Goal: Task Accomplishment & Management: Use online tool/utility

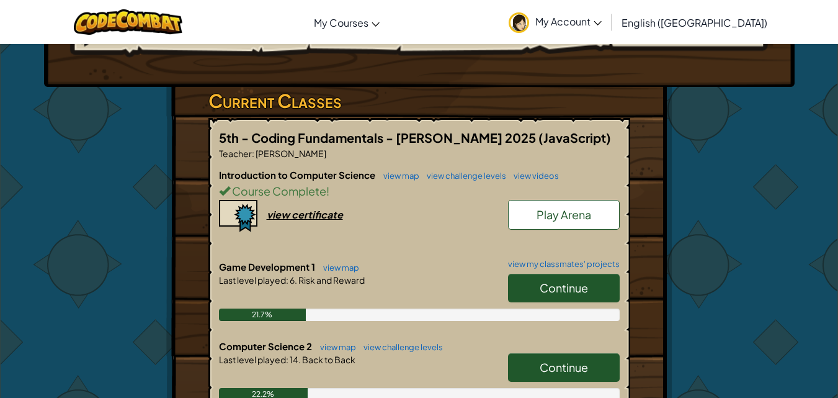
scroll to position [186, 0]
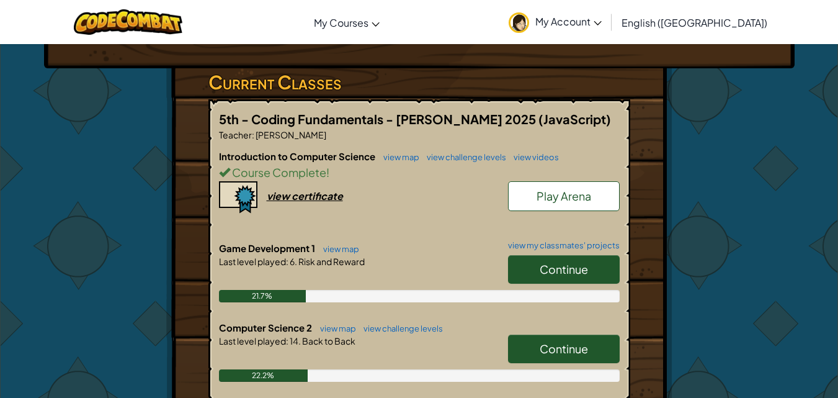
click at [537, 352] on link "Continue" at bounding box center [564, 348] width 112 height 29
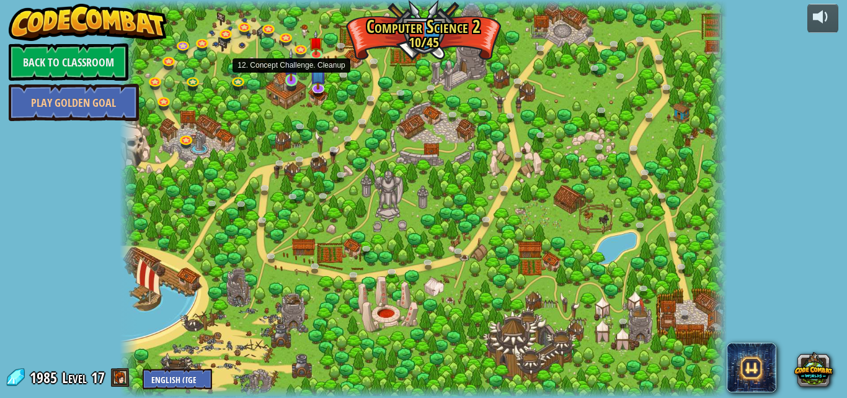
click at [287, 77] on img at bounding box center [291, 64] width 14 height 33
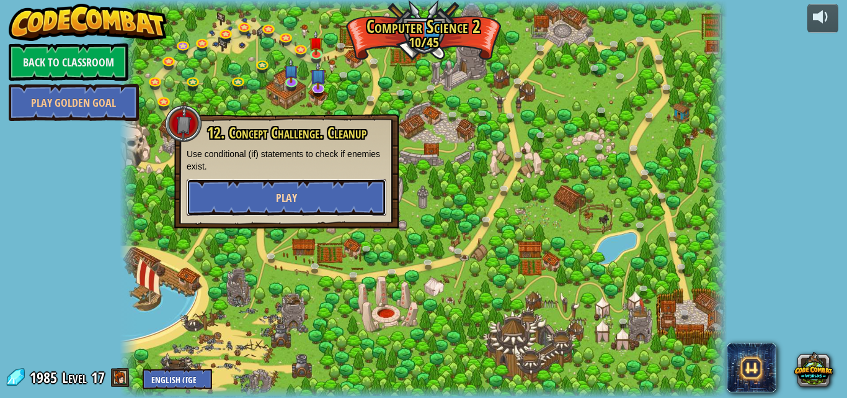
click at [318, 195] on button "Play" at bounding box center [287, 197] width 200 height 37
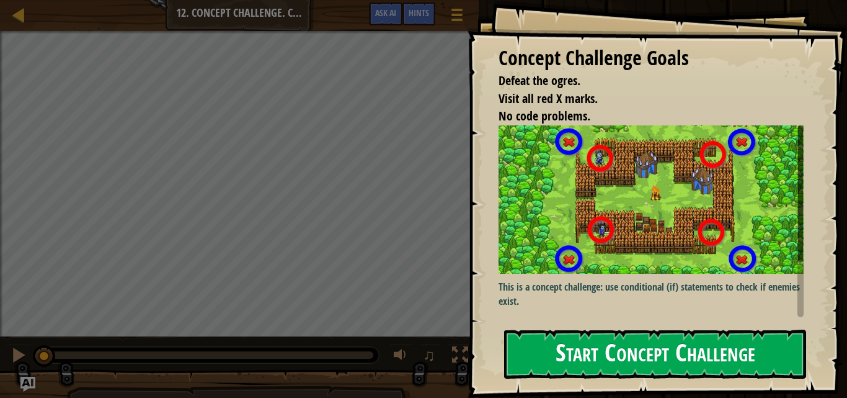
click at [581, 352] on button "Start Concept Challenge" at bounding box center [655, 353] width 302 height 49
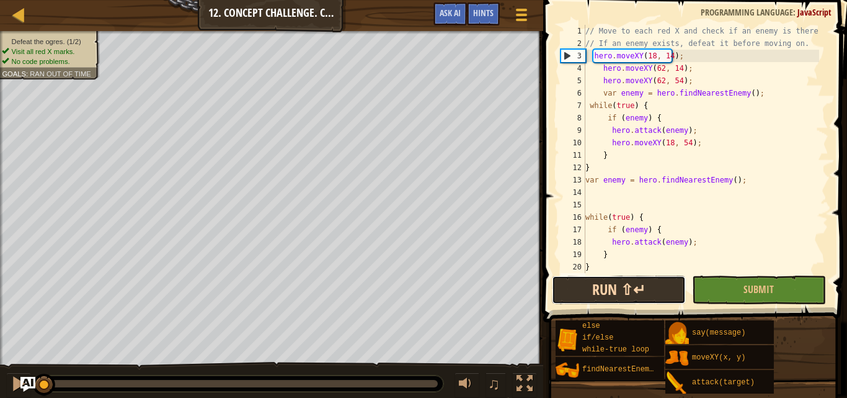
click at [641, 288] on button "Run ⇧↵" at bounding box center [619, 289] width 134 height 29
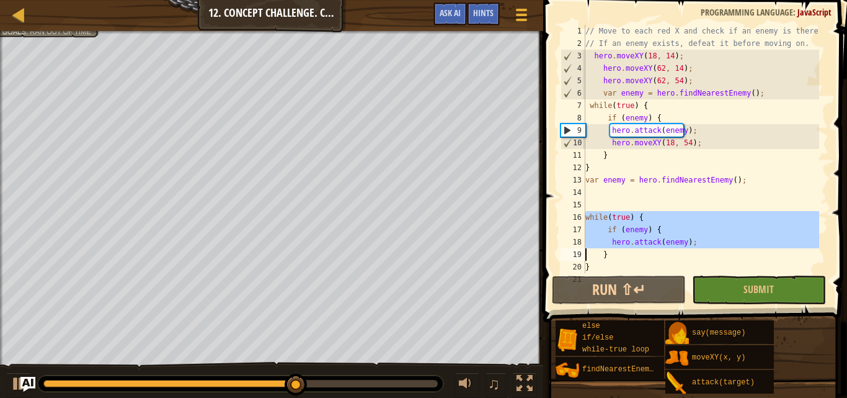
scroll to position [12, 0]
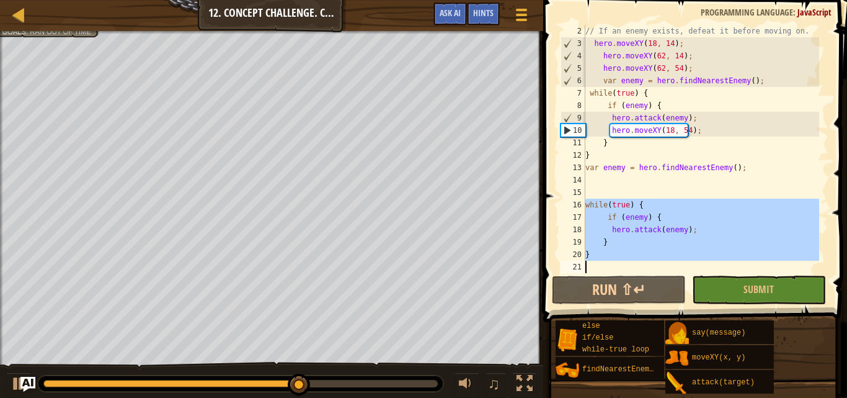
drag, startPoint x: 576, startPoint y: 215, endPoint x: 690, endPoint y: 276, distance: 128.8
click at [690, 276] on div "2 3 4 5 6 7 8 9 10 11 12 13 14 15 16 17 18 19 20 21 // If an enemy exists, defe…" at bounding box center [694, 185] width 308 height 359
type textarea "}"
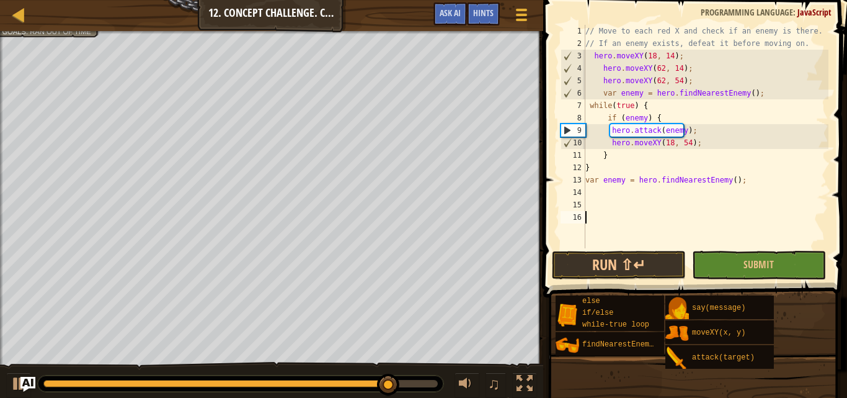
click at [667, 141] on div "// Move to each red X and check if an enemy is there. // If an enemy exists, de…" at bounding box center [706, 149] width 246 height 248
type textarea "hero.moveXY(18, 54);"
click at [620, 207] on div "// Move to each red X and check if an enemy is there. // If an enemy exists, de…" at bounding box center [706, 149] width 246 height 248
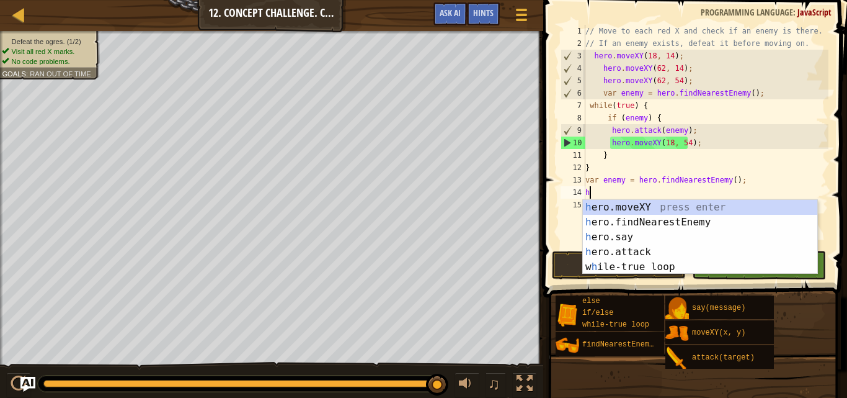
scroll to position [6, 0]
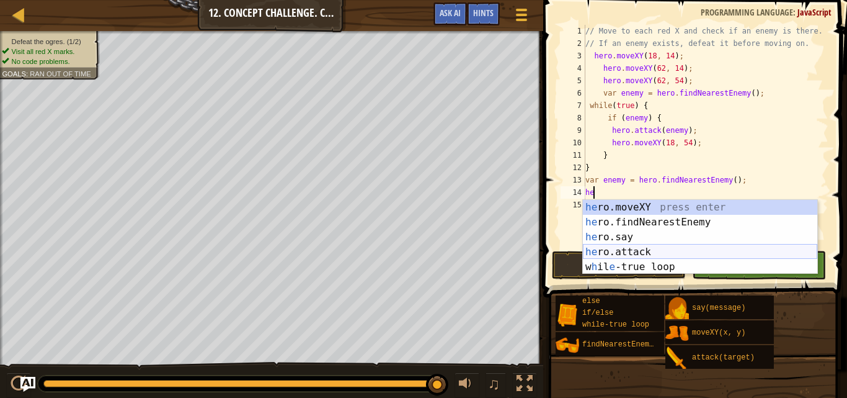
click at [647, 251] on div "he ro.moveXY press enter he ro.findNearestEnemy press enter he ro.say press ent…" at bounding box center [700, 252] width 234 height 104
type textarea "hero.attack(enemy);"
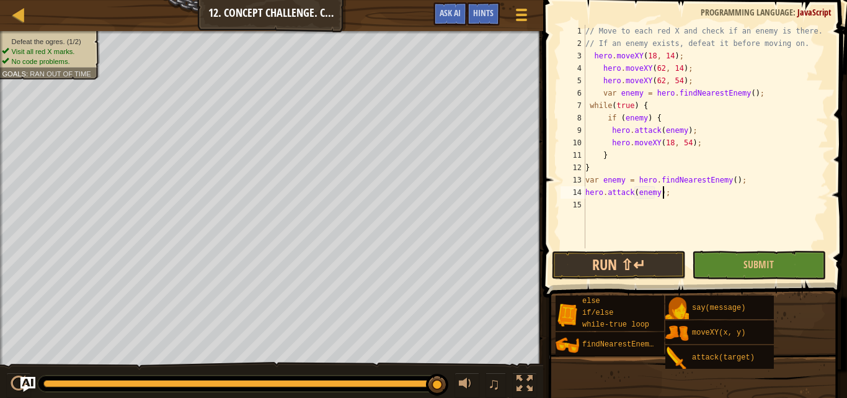
click at [667, 189] on div "// Move to each red X and check if an enemy is there. // If an enemy exists, de…" at bounding box center [706, 149] width 246 height 248
click at [649, 202] on div "// Move to each red X and check if an enemy is there. // If an enemy exists, de…" at bounding box center [706, 149] width 246 height 248
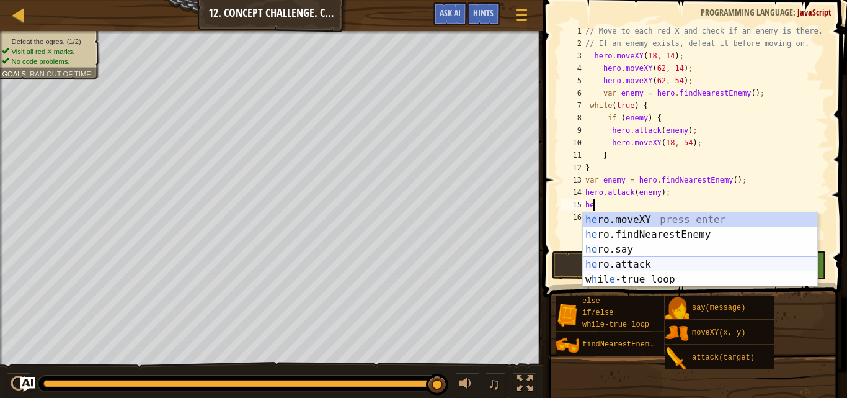
click at [650, 259] on div "he ro.moveXY press enter he ro.findNearestEnemy press enter he ro.say press ent…" at bounding box center [700, 264] width 234 height 104
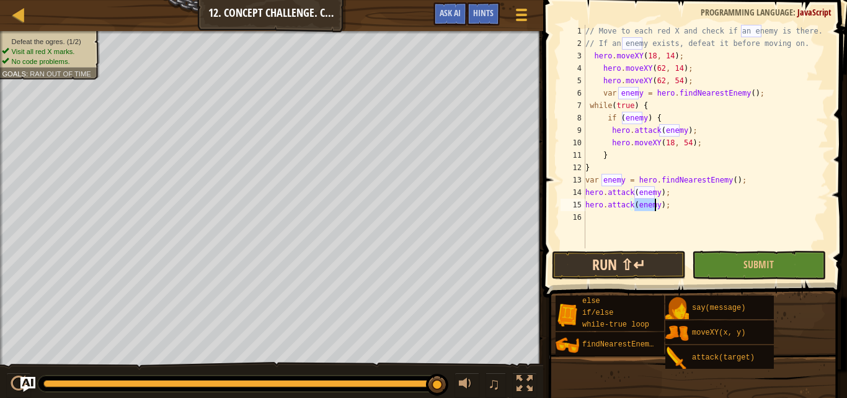
type textarea "hero.attack(enemy);"
click at [637, 265] on button "Run ⇧↵" at bounding box center [619, 265] width 134 height 29
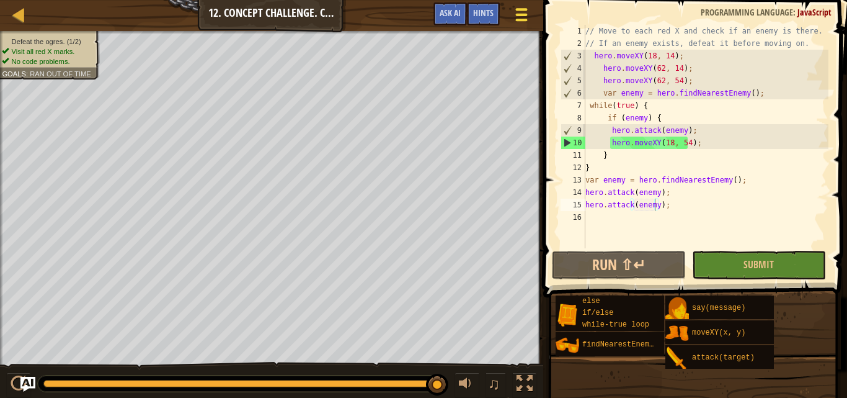
click at [519, 14] on span at bounding box center [522, 15] width 12 height 2
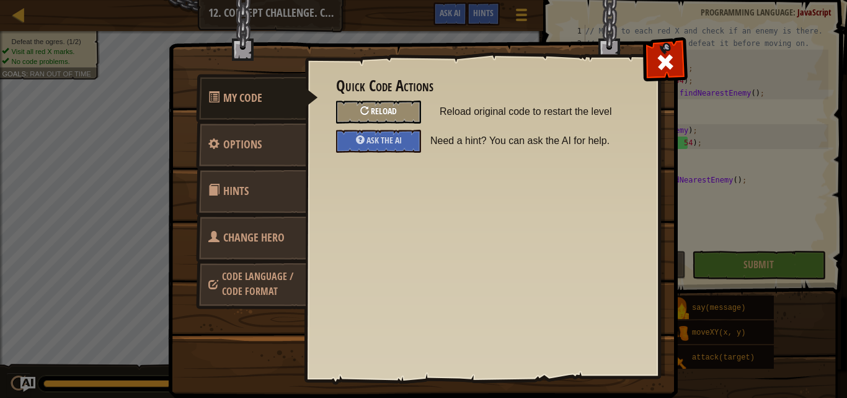
click at [374, 117] on div "Reload" at bounding box center [378, 111] width 85 height 23
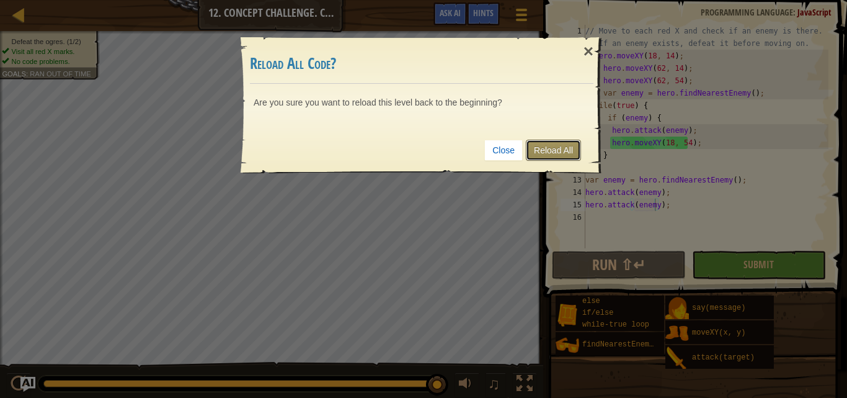
click at [557, 141] on link "Reload All" at bounding box center [553, 150] width 55 height 21
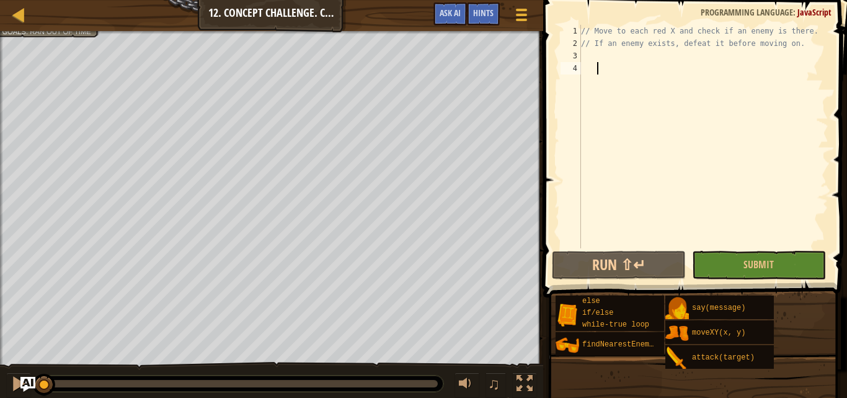
click at [616, 60] on div "// Move to each red X and check if an enemy is there. // If an enemy exists, de…" at bounding box center [704, 149] width 250 height 248
click at [526, 22] on div at bounding box center [521, 15] width 17 height 18
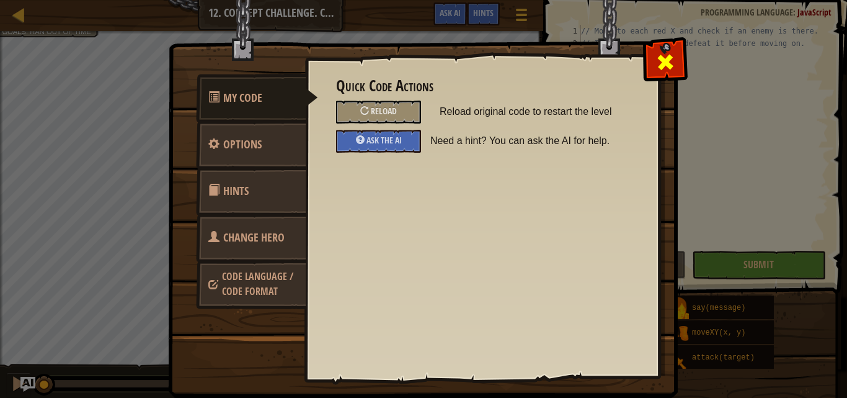
click at [679, 53] on div at bounding box center [665, 59] width 39 height 39
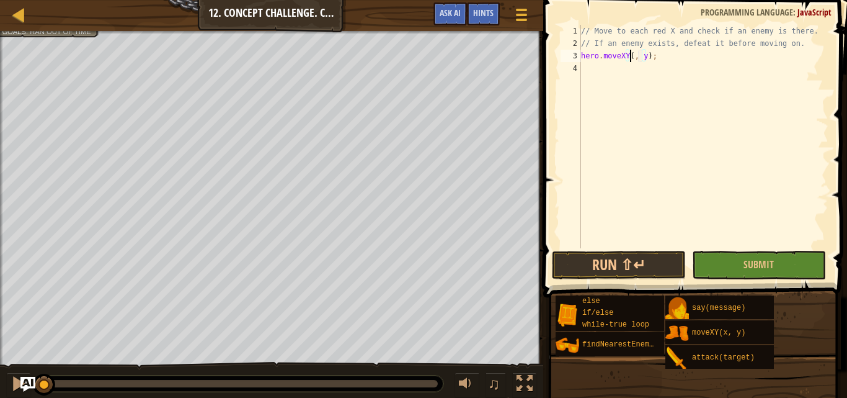
scroll to position [6, 5]
type textarea "hero.moveXY(18, 14);"
type textarea "hero.moveXY(62, 14);"
click at [616, 80] on div "// Move to each red X and check if an enemy is there. // If an enemy exists, de…" at bounding box center [704, 149] width 250 height 248
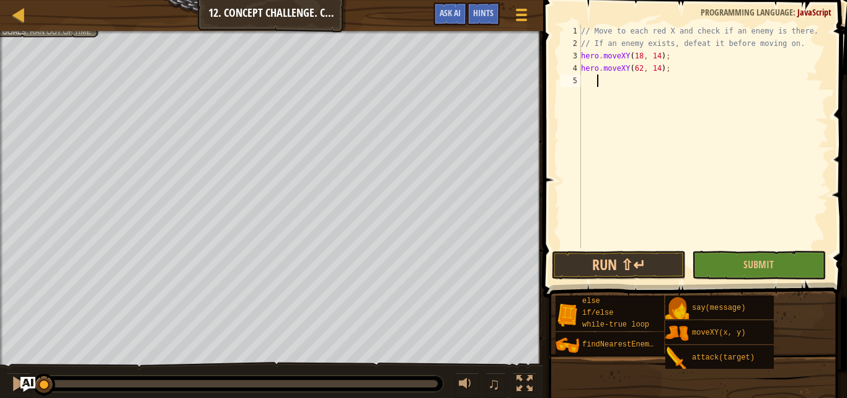
scroll to position [6, 1]
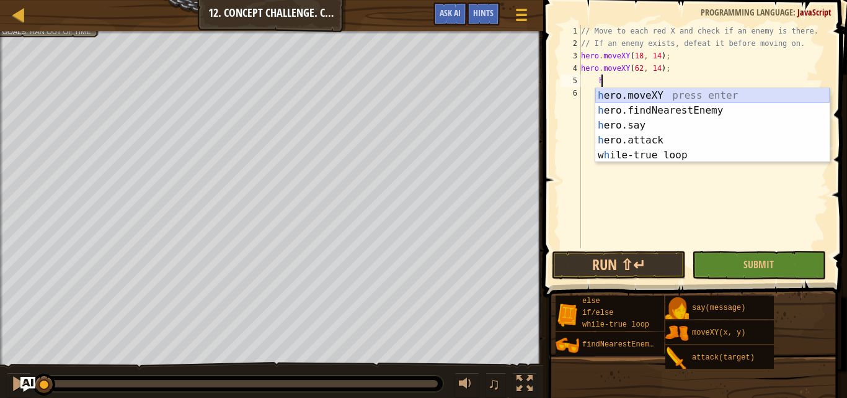
click at [623, 99] on div "h ero.moveXY press enter h ero.findNearestEnemy press enter h ero.say press ent…" at bounding box center [713, 140] width 234 height 104
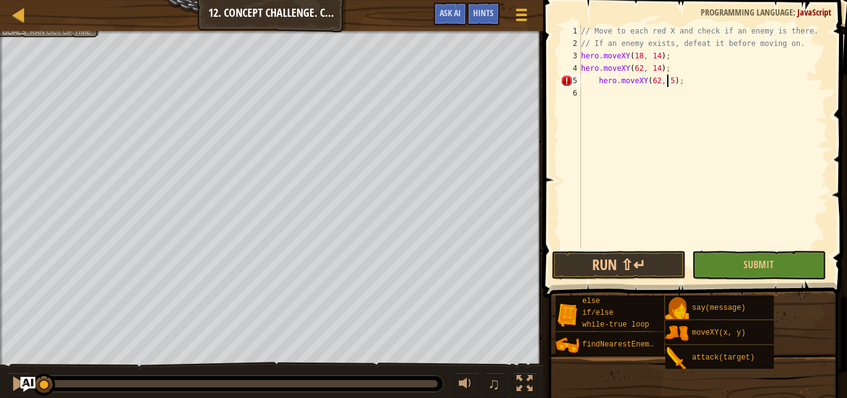
scroll to position [6, 7]
type textarea "hero.moveXY(62, 54);"
click at [596, 83] on div "// Move to each red X and check if an enemy is there. // If an enemy exists, de…" at bounding box center [704, 149] width 250 height 248
click at [633, 89] on div "// Move to each red X and check if an enemy is there. // If an enemy exists, de…" at bounding box center [704, 149] width 250 height 248
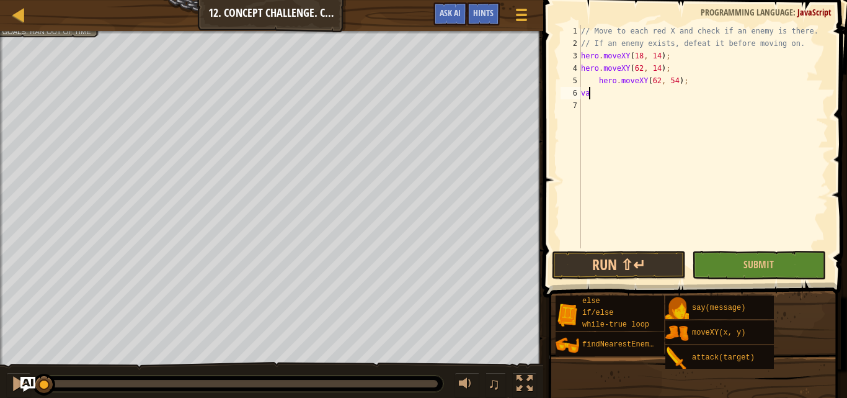
type textarea "v"
type textarea "h"
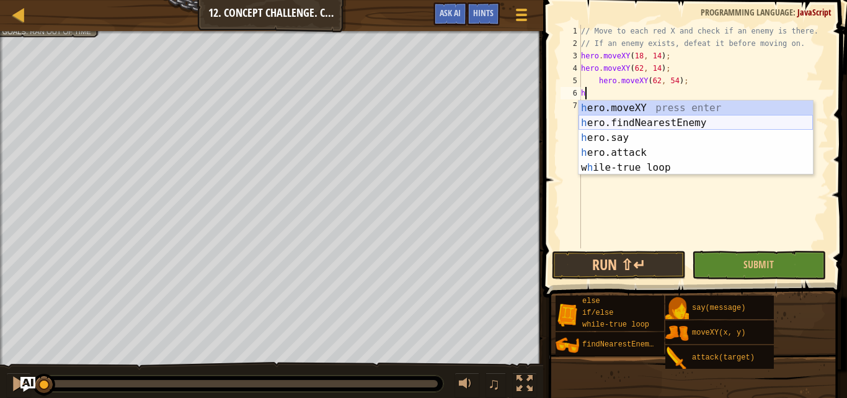
click at [666, 116] on div "h ero.moveXY press enter h ero.findNearestEnemy press enter h ero.say press ent…" at bounding box center [696, 152] width 234 height 104
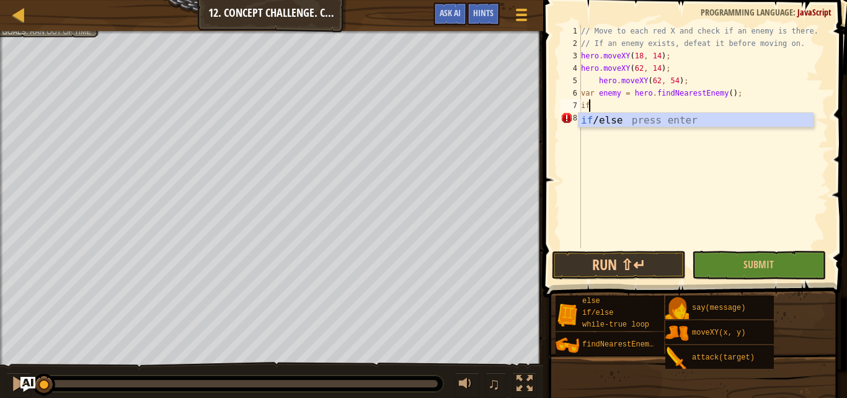
type textarea "if (enemy) {"
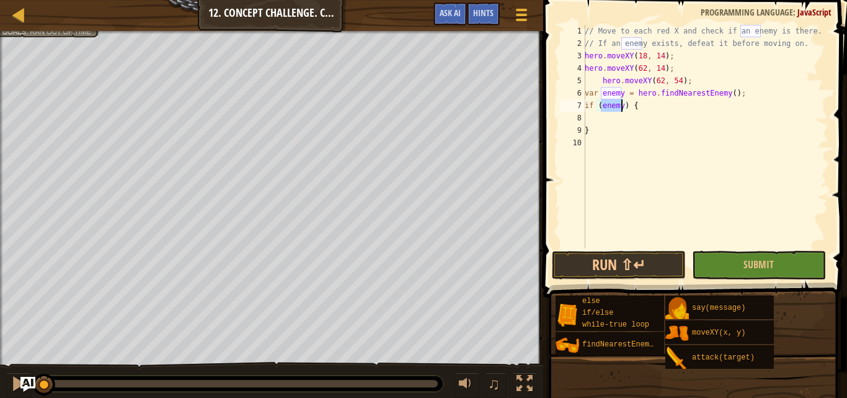
click at [641, 122] on div "// Move to each red X and check if an enemy is there. // If an enemy exists, de…" at bounding box center [705, 149] width 246 height 248
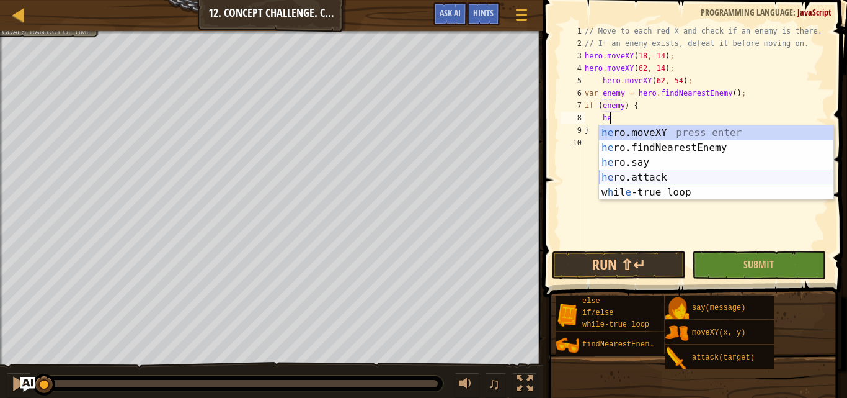
click at [630, 175] on div "he ro.moveXY press enter he ro.findNearestEnemy press enter he ro.say press ent…" at bounding box center [716, 177] width 234 height 104
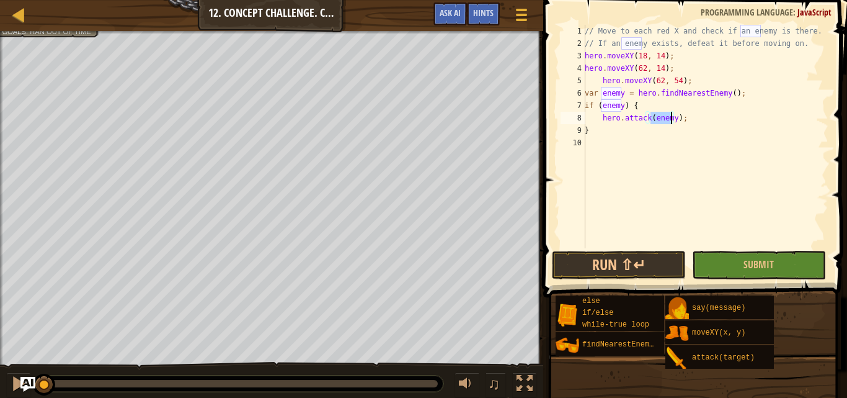
click at [634, 133] on div "// Move to each red X and check if an enemy is there. // If an enemy exists, de…" at bounding box center [705, 149] width 246 height 248
click at [683, 117] on div "// Move to each red X and check if an enemy is there. // If an enemy exists, de…" at bounding box center [705, 149] width 246 height 248
type textarea "hero.attack(enemy);"
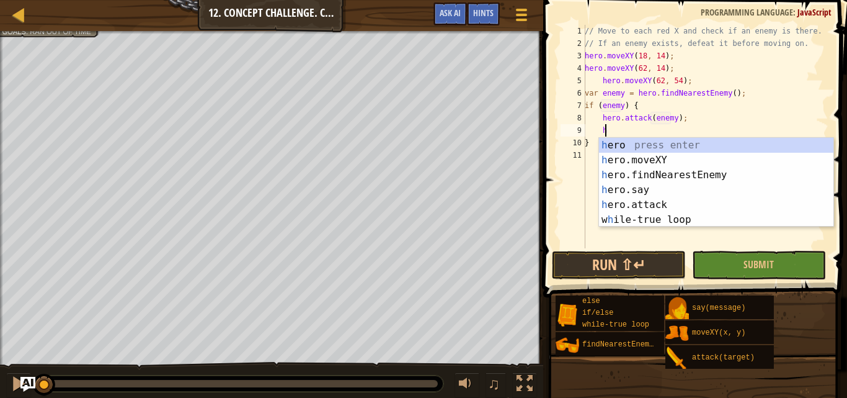
scroll to position [6, 1]
click at [660, 202] on div "h ero press enter h ero.moveXY press enter h ero.findNearestEnemy press enter h…" at bounding box center [716, 197] width 234 height 119
type textarea "hero.attack(enemy);"
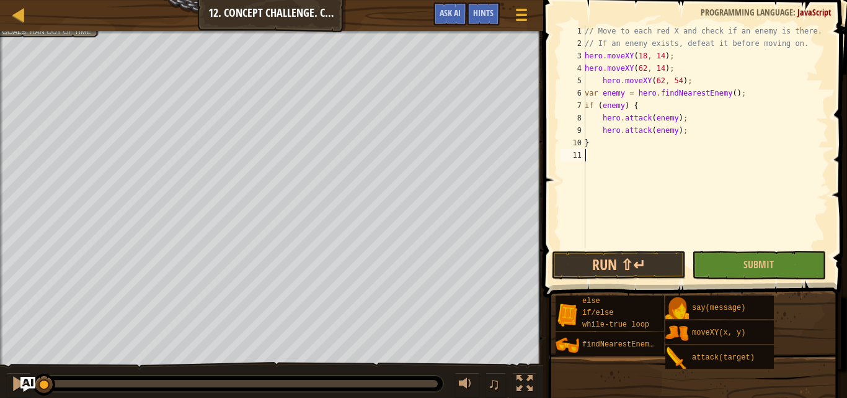
click at [633, 154] on div "// Move to each red X and check if an enemy is there. // If an enemy exists, de…" at bounding box center [705, 149] width 246 height 248
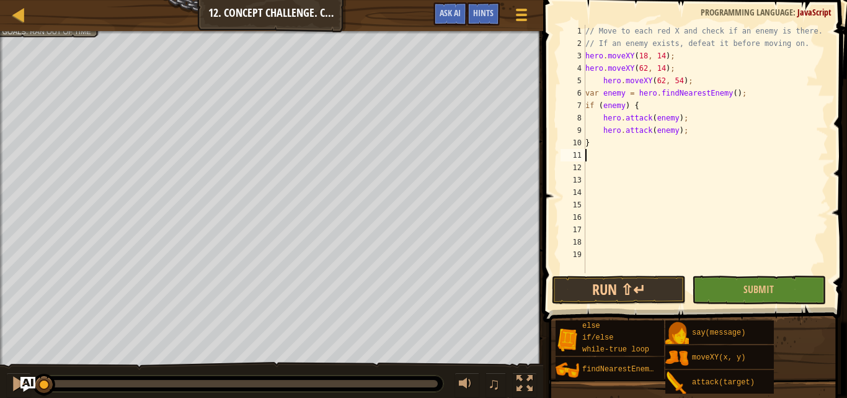
click at [632, 154] on div "// Move to each red X and check if an enemy is there. // If an enemy exists, de…" at bounding box center [706, 161] width 246 height 273
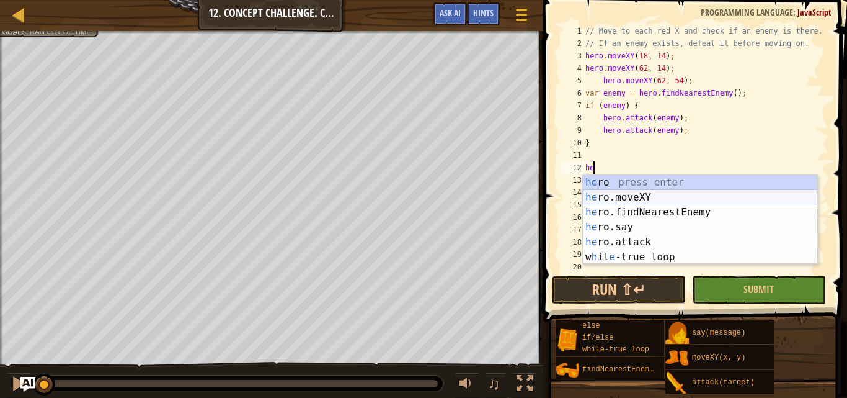
click at [640, 195] on div "he ro press enter he ro.moveXY press enter he ro.findNearestEnemy press enter h…" at bounding box center [700, 234] width 234 height 119
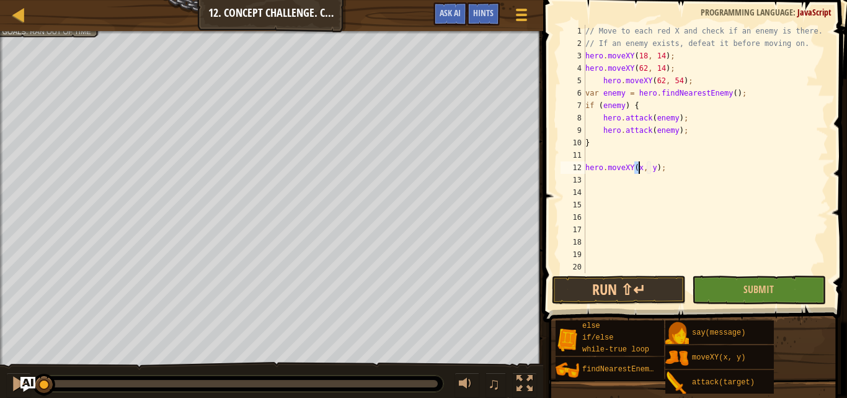
type textarea "hero.moveXY(18, y);"
type textarea "hero.moveXY(18, 54);"
click at [640, 178] on div "// Move to each red X and check if an enemy is there. // If an enemy exists, de…" at bounding box center [706, 161] width 246 height 273
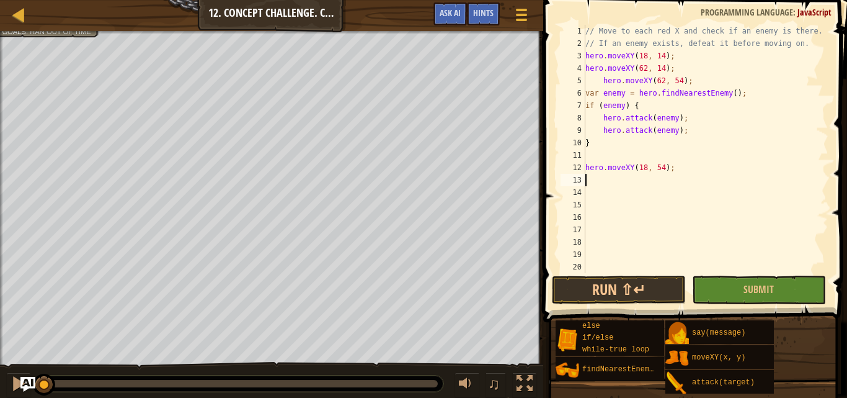
scroll to position [6, 0]
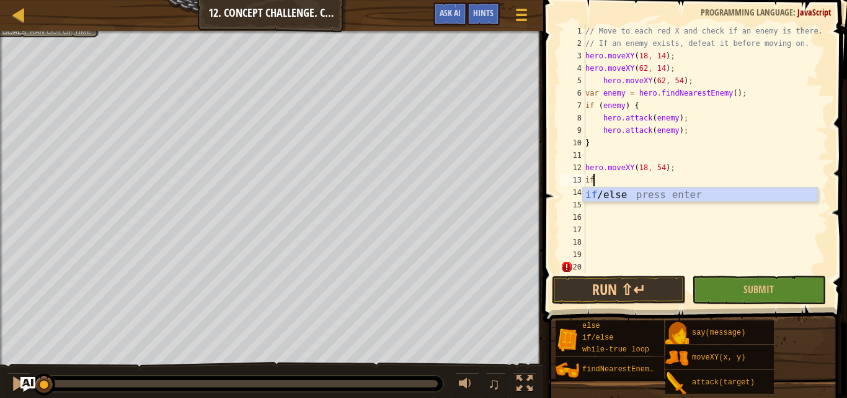
type textarea "i"
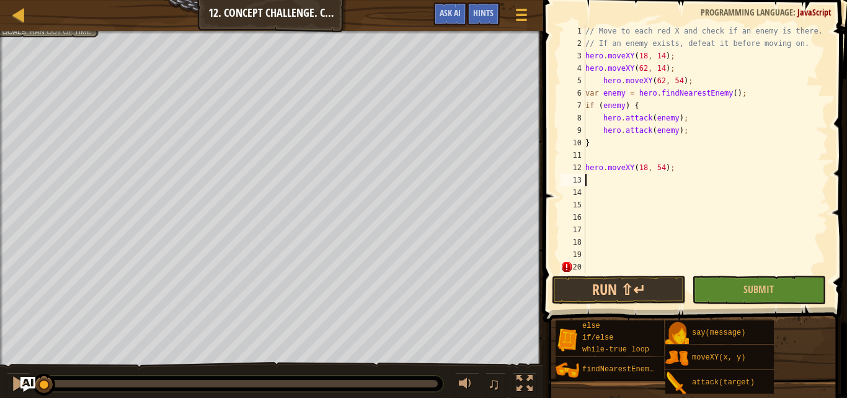
type textarea "hero.moveXY(18, 54);"
type textarea "h"
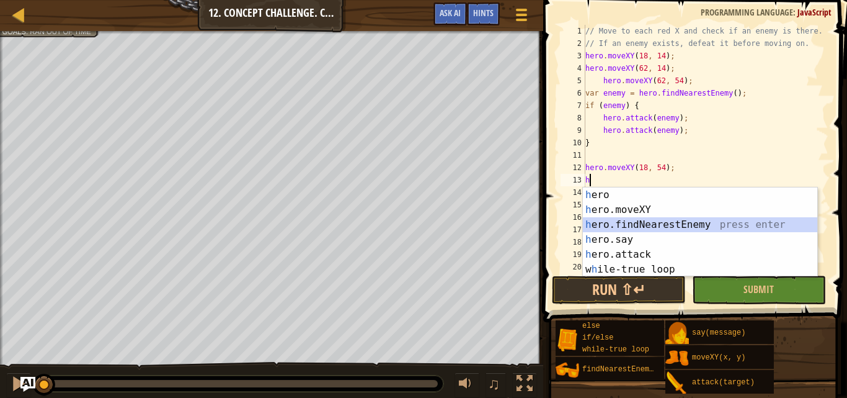
click at [645, 219] on div "h ero press enter h ero.moveXY press enter h ero.findNearestEnemy press enter h…" at bounding box center [700, 246] width 234 height 119
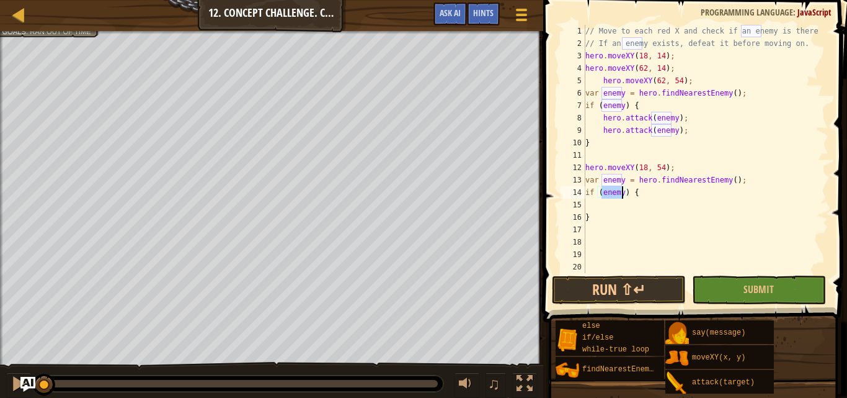
click at [631, 211] on div "// Move to each red X and check if an enemy is there. // If an enemy exists, de…" at bounding box center [701, 161] width 236 height 273
type textarea "}"
click at [617, 207] on div "// Move to each red X and check if an enemy is there. // If an enemy exists, de…" at bounding box center [701, 161] width 236 height 273
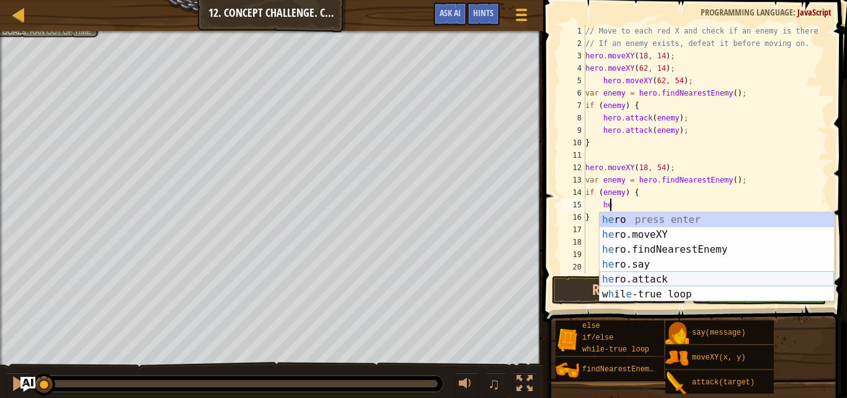
click at [650, 279] on div "he ro press enter he ro.moveXY press enter he ro.findNearestEnemy press enter h…" at bounding box center [717, 271] width 234 height 119
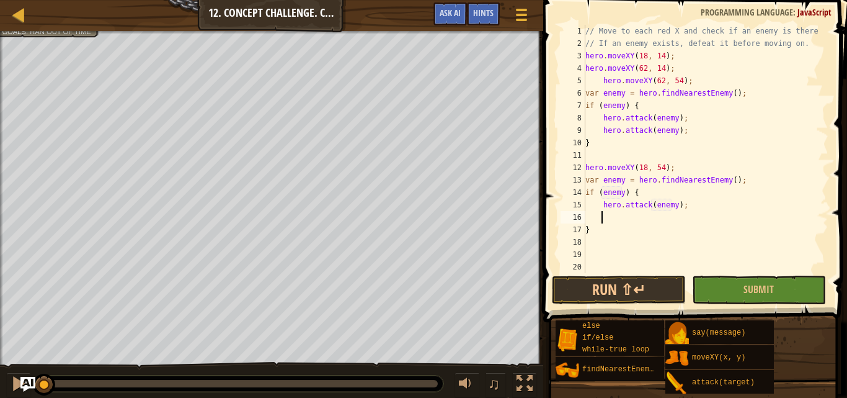
scroll to position [6, 8]
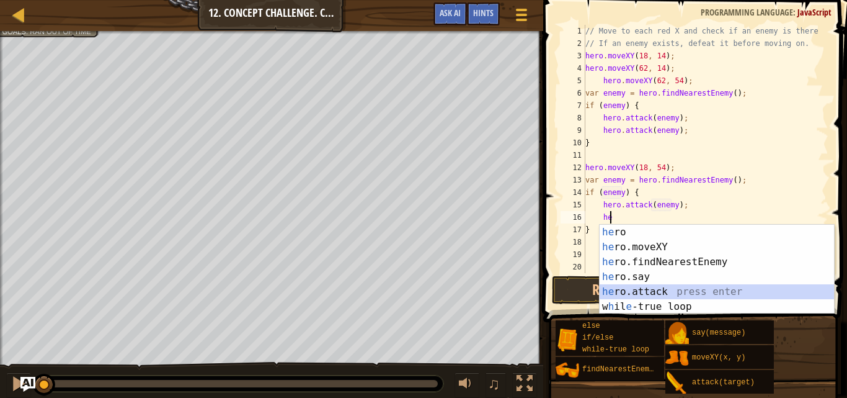
click at [649, 291] on div "he ro press enter he ro.moveXY press enter he ro.findNearestEnemy press enter h…" at bounding box center [717, 284] width 234 height 119
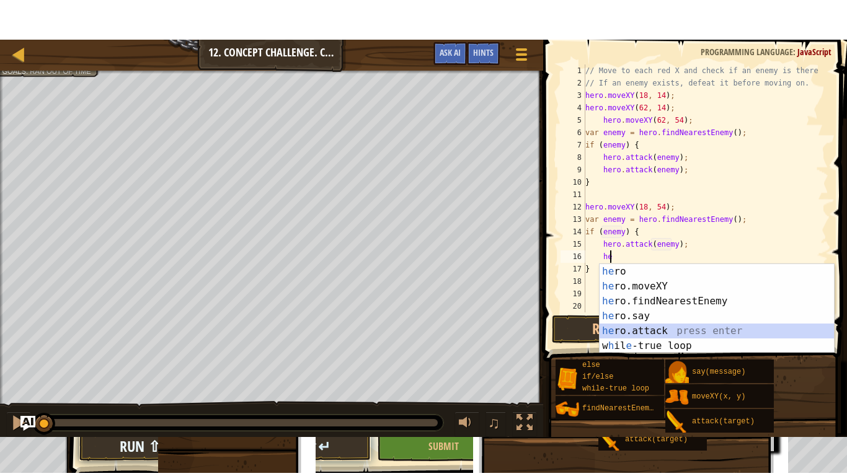
scroll to position [6, 7]
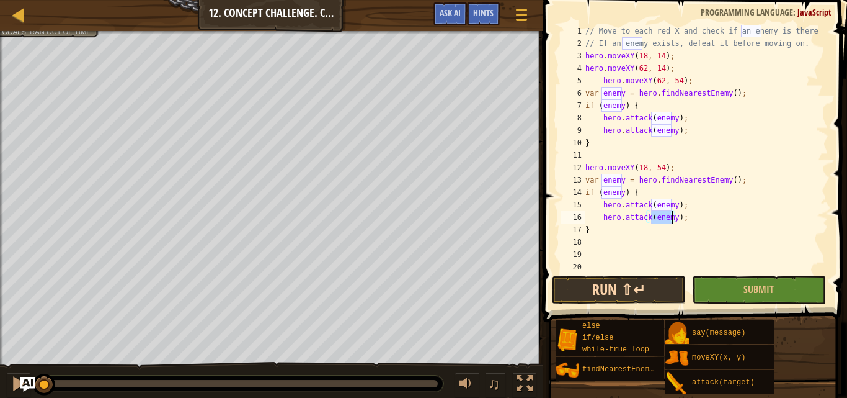
type textarea "hero.attack(enemy);"
click at [644, 288] on button "Run ⇧↵" at bounding box center [619, 289] width 134 height 29
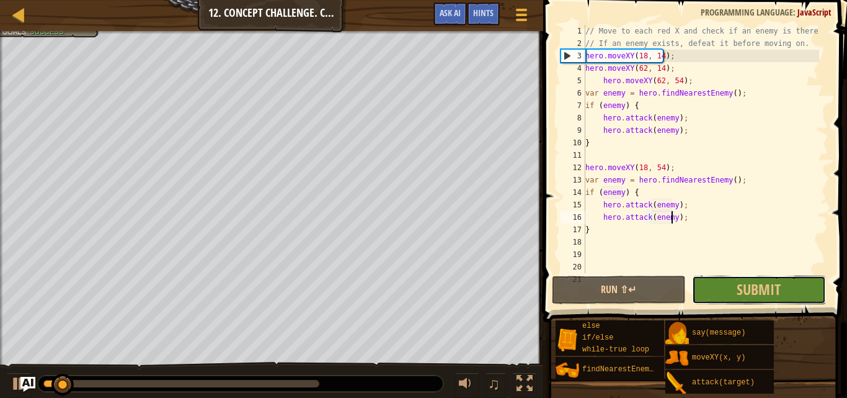
click at [780, 280] on span "Submit" at bounding box center [759, 289] width 44 height 20
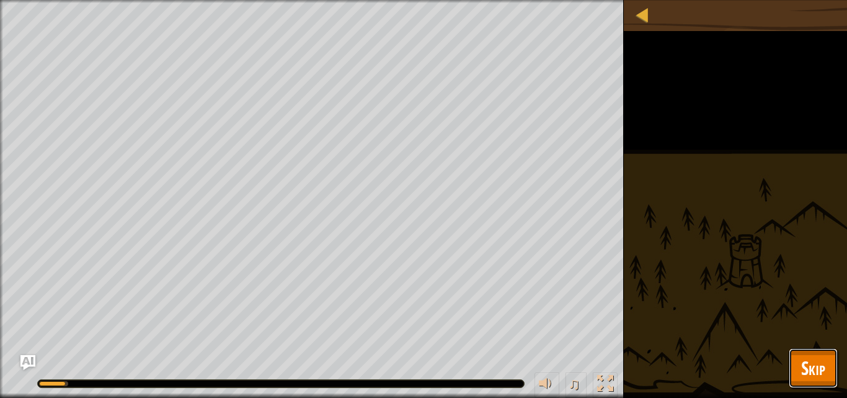
click at [799, 362] on button "Skip" at bounding box center [813, 368] width 49 height 40
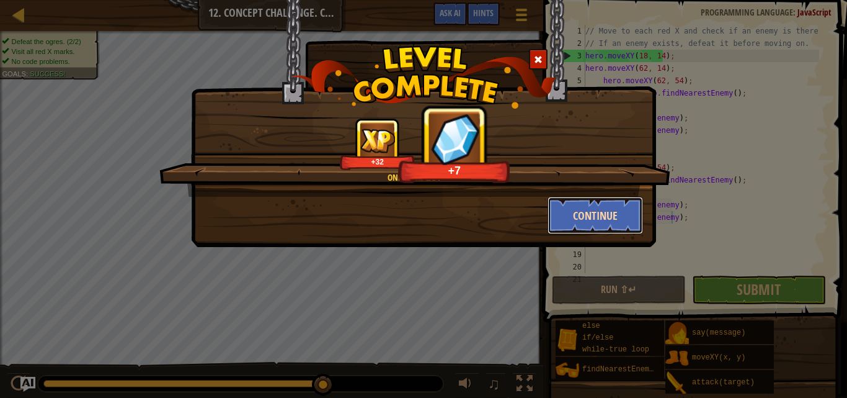
click at [582, 216] on button "Continue" at bounding box center [596, 215] width 96 height 37
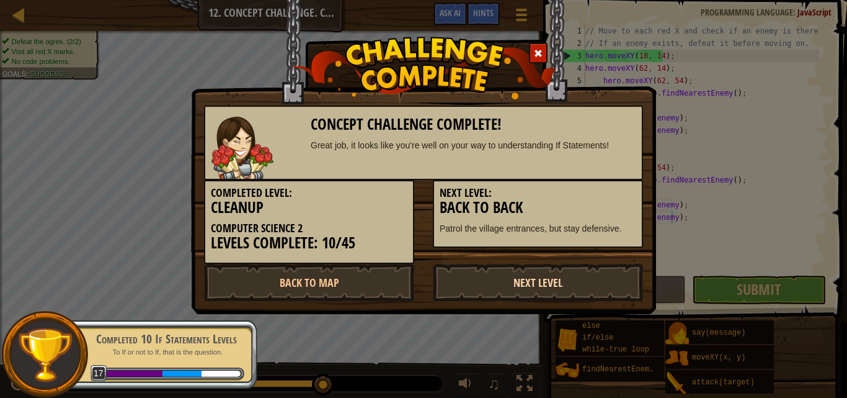
click at [523, 275] on link "Next Level" at bounding box center [538, 282] width 210 height 37
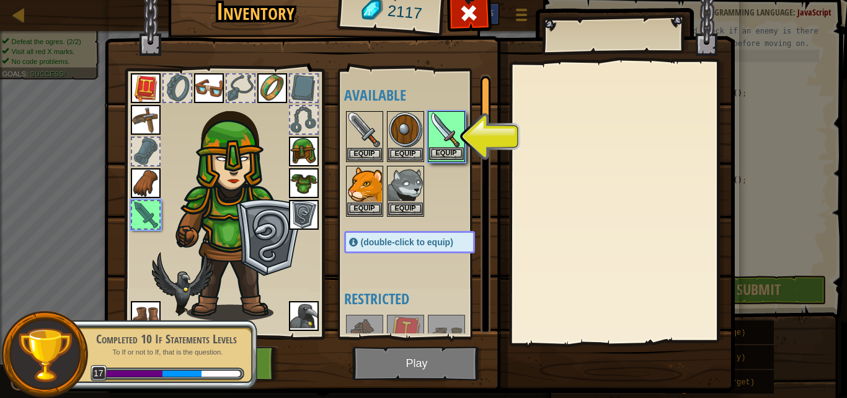
click at [439, 144] on img at bounding box center [446, 129] width 35 height 35
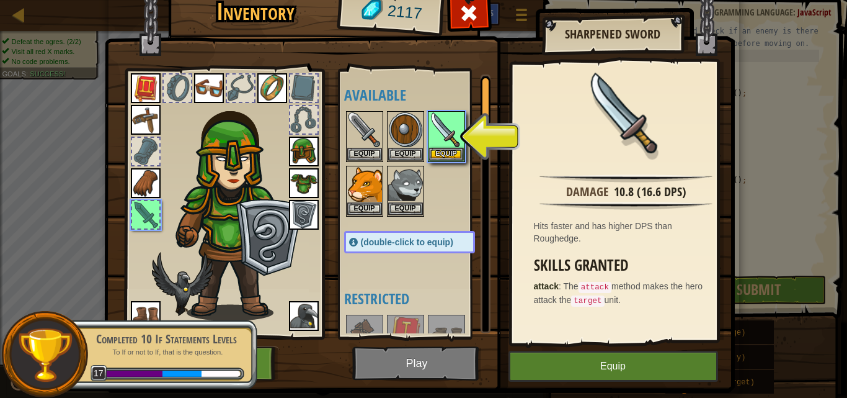
click at [436, 367] on img at bounding box center [419, 167] width 631 height 450
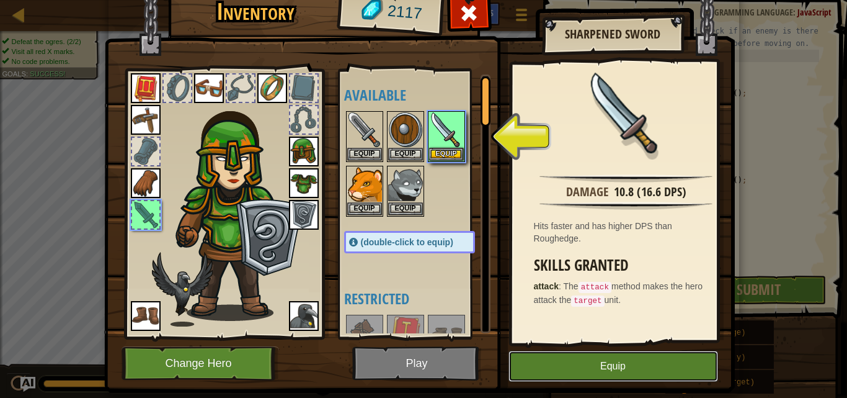
click at [567, 372] on button "Equip" at bounding box center [614, 365] width 210 height 31
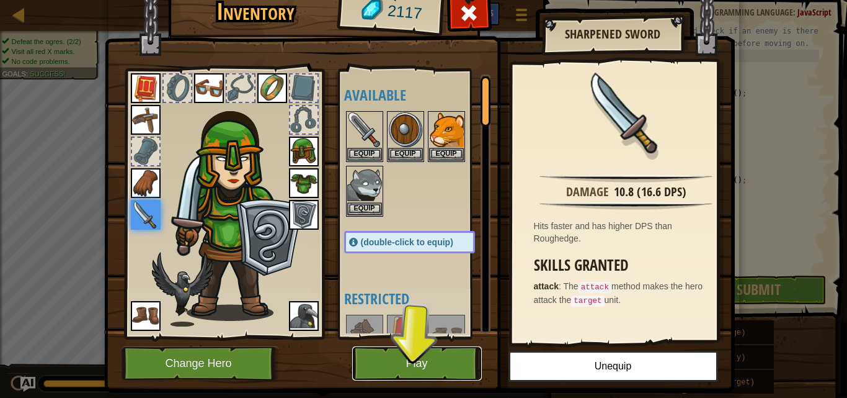
click at [442, 367] on button "Play" at bounding box center [417, 363] width 130 height 34
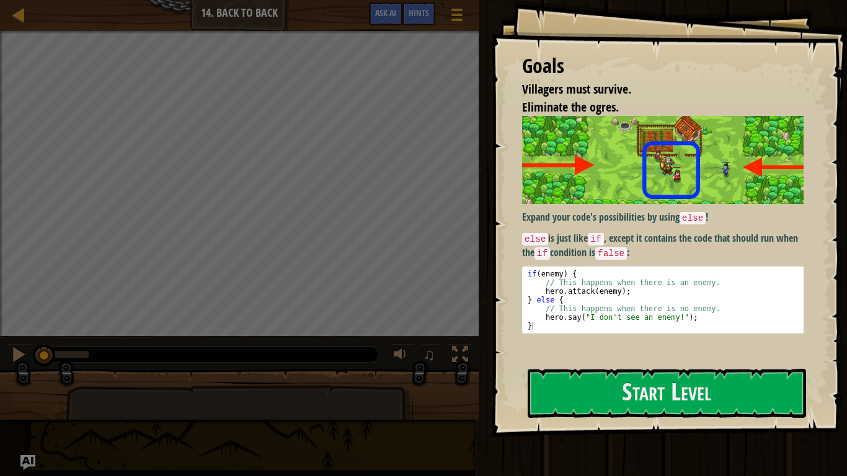
click at [620, 265] on div "Expand your code's possibilities by using else ! else is just like if , except …" at bounding box center [667, 225] width 291 height 218
click at [671, 397] on button "Start Level" at bounding box center [667, 393] width 279 height 49
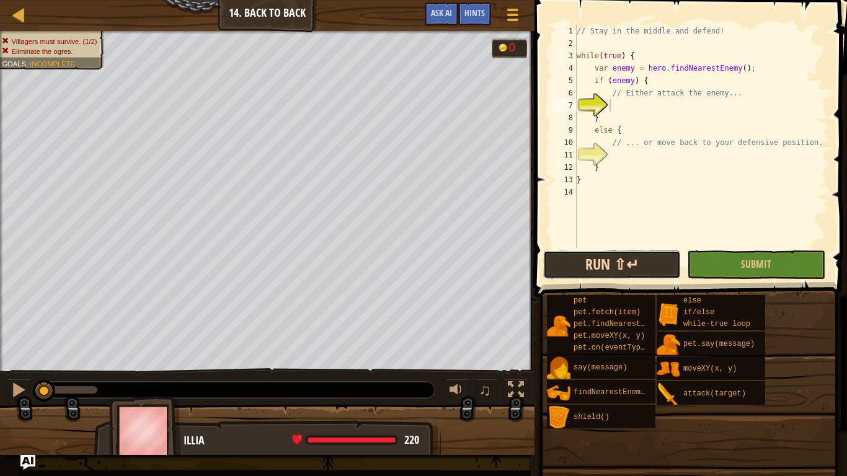
click at [630, 262] on button "Run ⇧↵" at bounding box center [612, 265] width 138 height 29
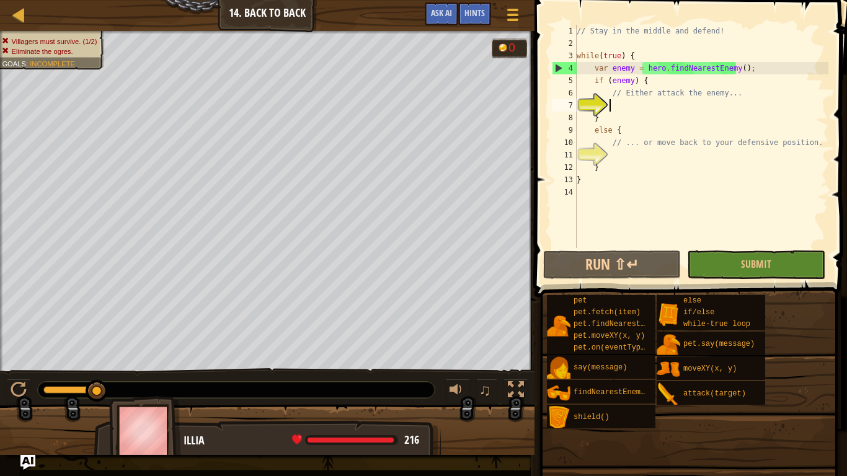
scroll to position [6, 2]
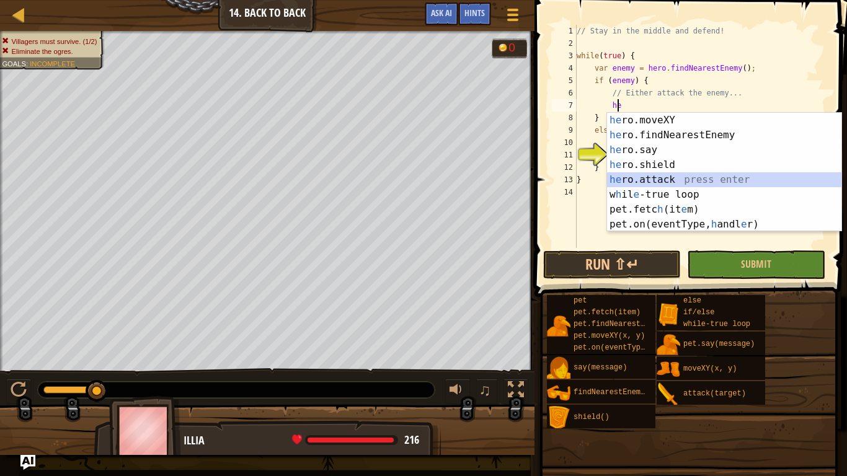
click at [662, 179] on div "he ro.moveXY press enter he ro.findNearestEnemy press enter he ro.say press ent…" at bounding box center [724, 187] width 234 height 149
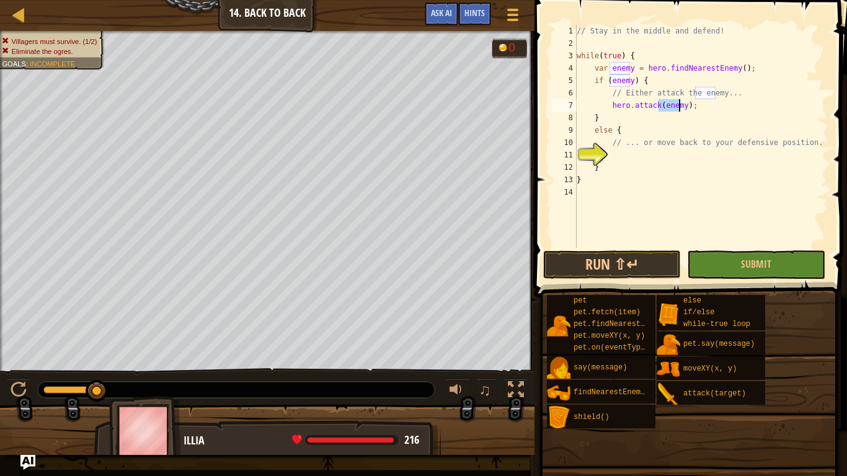
click at [663, 114] on div "// Stay in the middle and defend! while ( true ) { var enemy = hero . findNeare…" at bounding box center [701, 149] width 254 height 248
click at [692, 110] on div "// Stay in the middle and defend! while ( true ) { var enemy = hero . findNeare…" at bounding box center [701, 149] width 254 height 248
type textarea "hero.attack(enemy);"
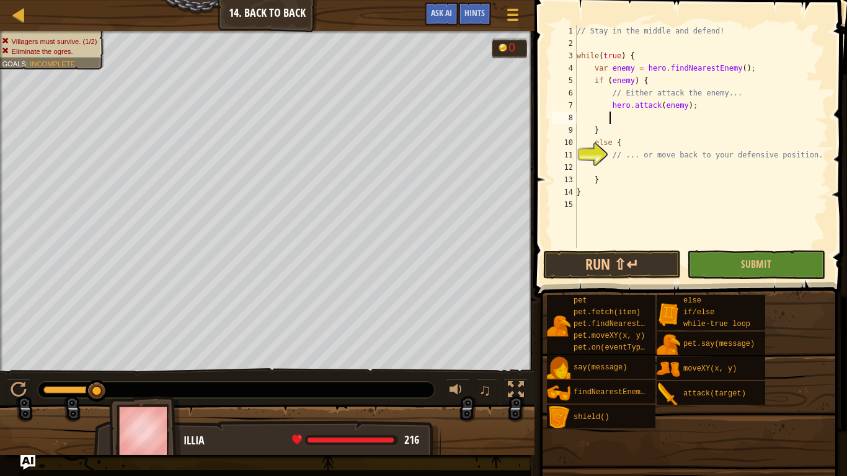
scroll to position [6, 2]
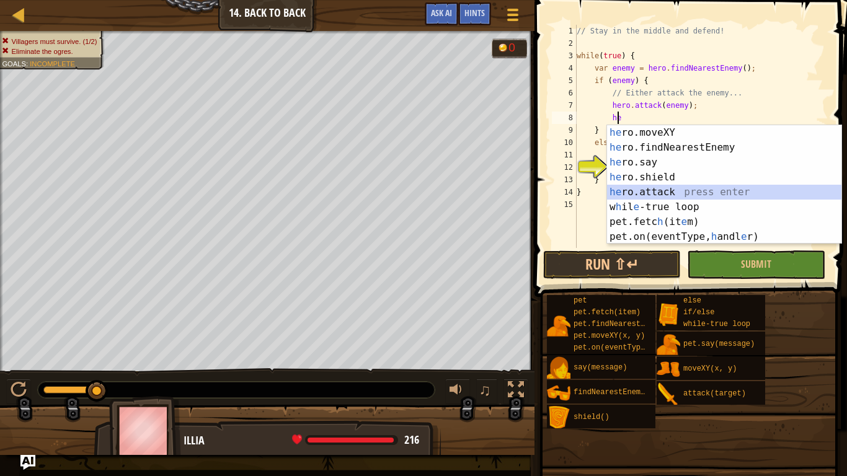
click at [665, 185] on div "he ro.moveXY press enter he ro.findNearestEnemy press enter he ro.say press ent…" at bounding box center [724, 199] width 234 height 149
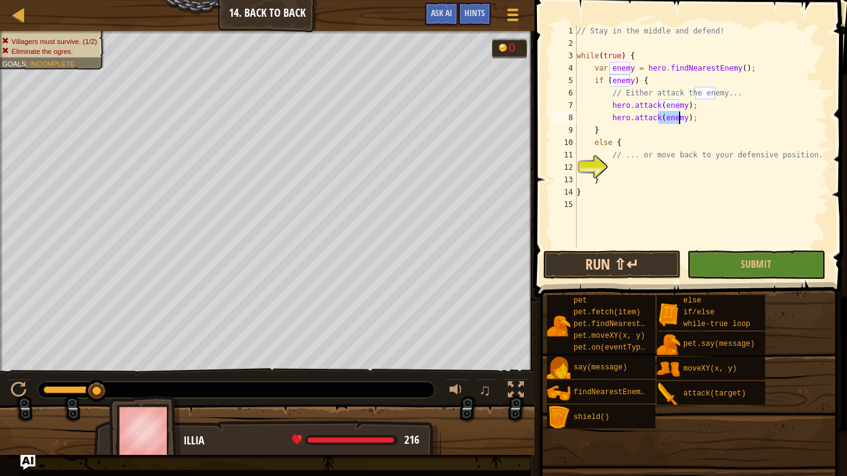
type textarea "hero.attack(enemy);"
click at [649, 264] on button "Run ⇧↵" at bounding box center [612, 265] width 138 height 29
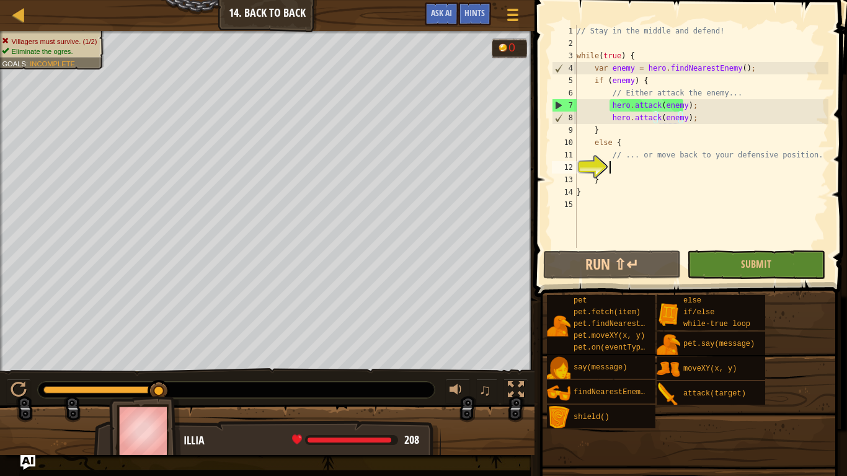
click at [667, 172] on div "// Stay in the middle and defend! while ( true ) { var enemy = hero . findNeare…" at bounding box center [701, 149] width 254 height 248
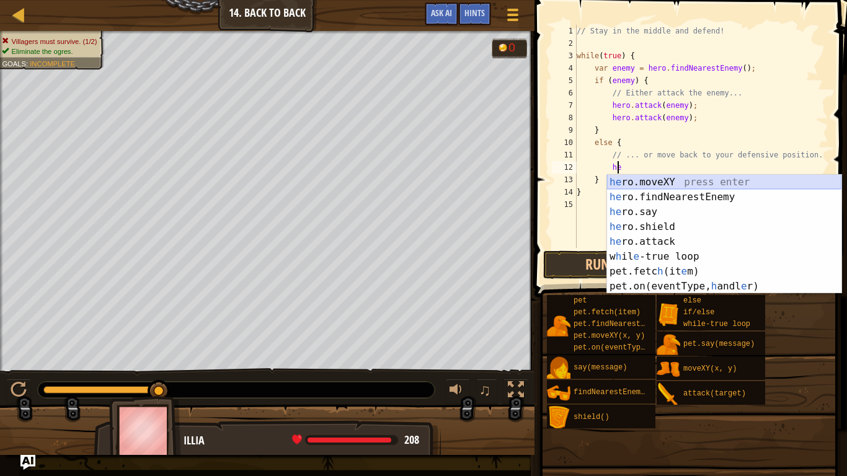
click at [663, 185] on div "he ro.moveXY press enter he ro.findNearestEnemy press enter he ro.say press ent…" at bounding box center [724, 249] width 234 height 149
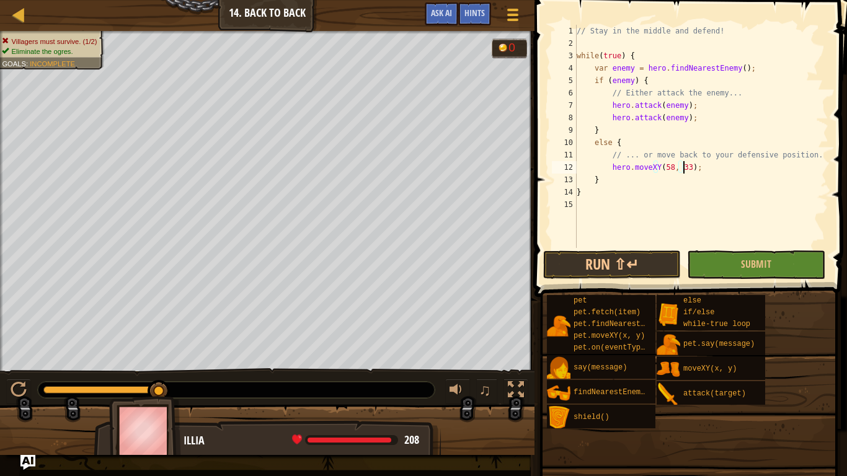
scroll to position [6, 9]
type textarea "hero.moveXY(58, 33);"
click at [639, 264] on button "Run ⇧↵" at bounding box center [612, 265] width 138 height 29
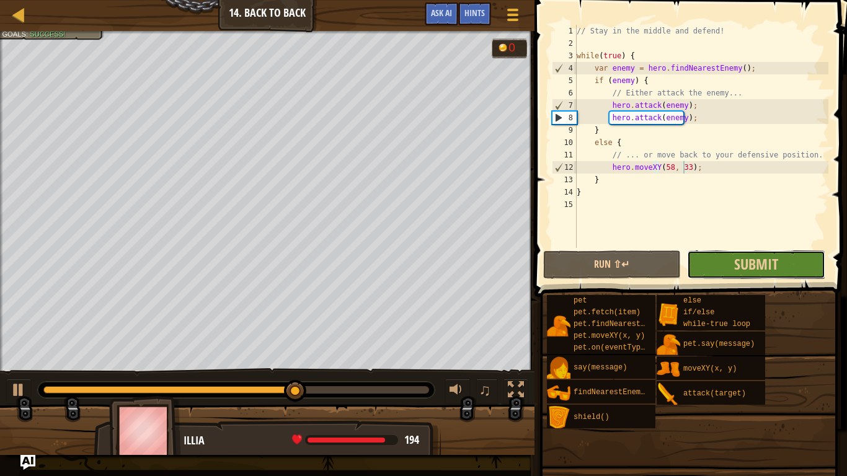
click at [784, 277] on button "Submit" at bounding box center [756, 265] width 138 height 29
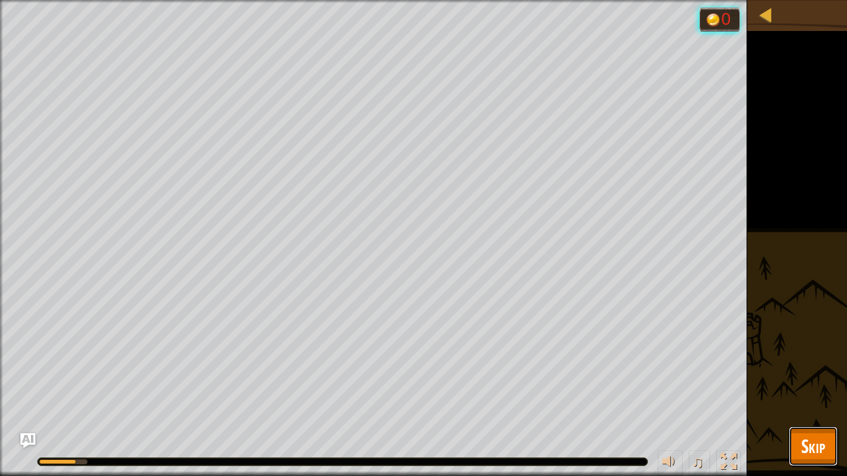
click at [805, 397] on span "Skip" at bounding box center [813, 446] width 24 height 25
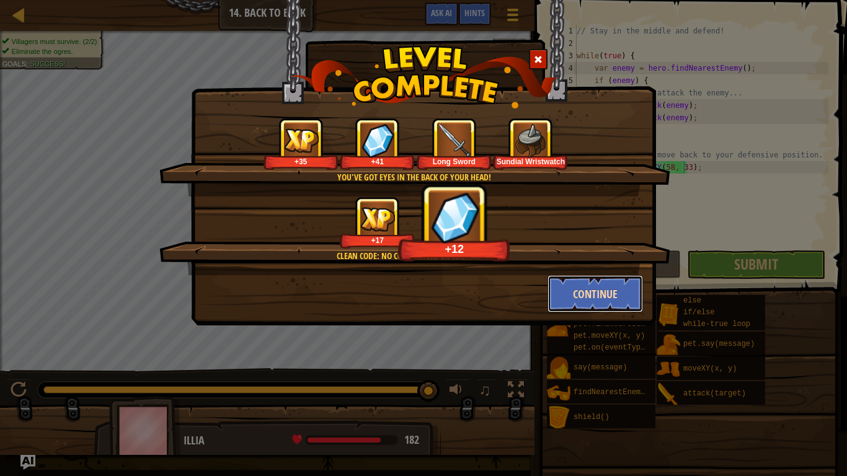
click at [575, 294] on button "Continue" at bounding box center [596, 293] width 96 height 37
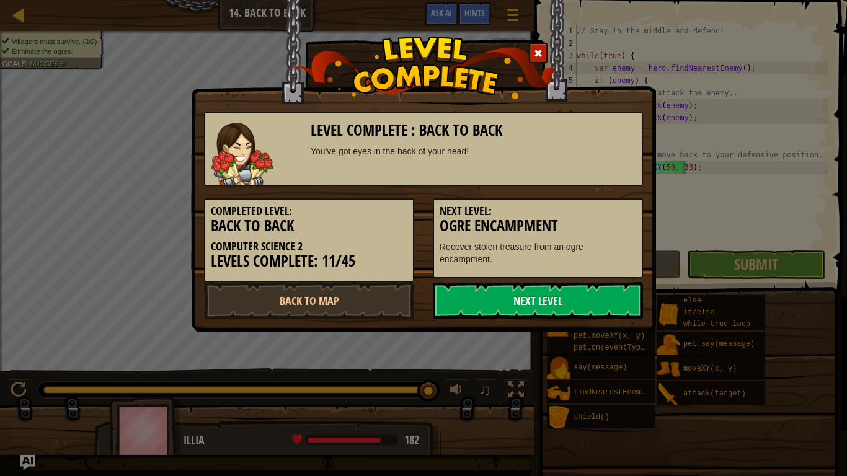
click at [575, 294] on link "Next Level" at bounding box center [538, 300] width 210 height 37
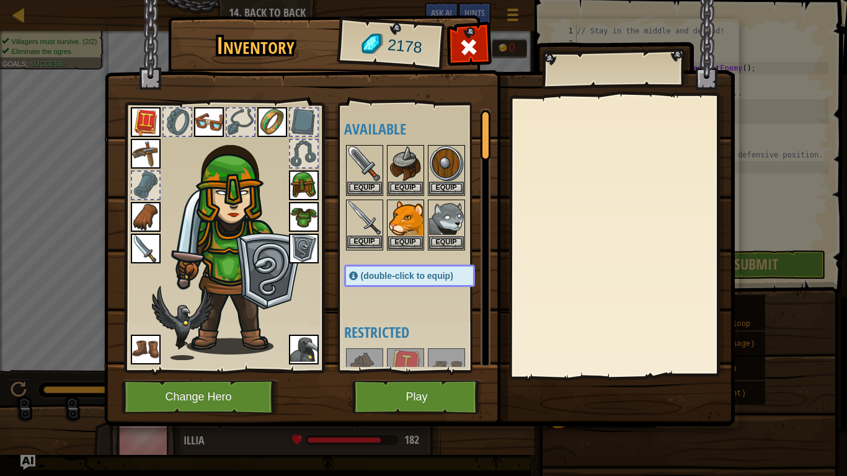
click at [357, 219] on img at bounding box center [364, 218] width 35 height 35
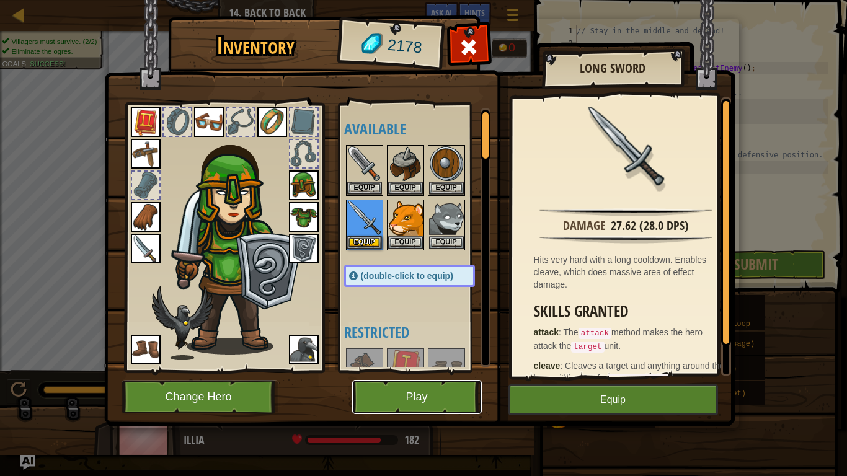
click at [413, 397] on button "Play" at bounding box center [417, 397] width 130 height 34
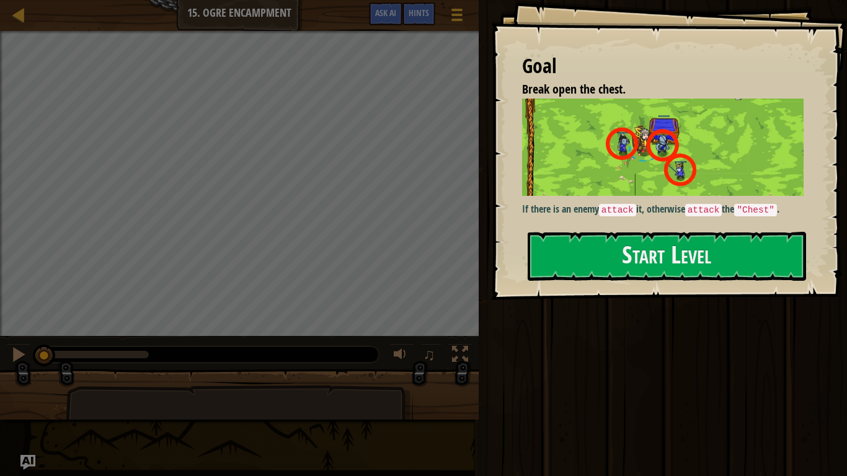
click at [32, 11] on div "Map Computer Science 2 15. Ogre Encampment Game Menu Done Hints Ask AI" at bounding box center [239, 15] width 479 height 31
click at [19, 15] on div at bounding box center [19, 15] width 16 height 16
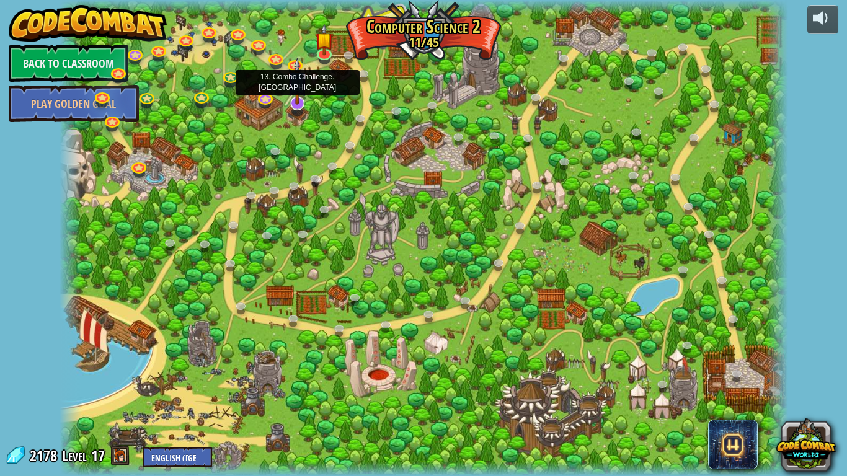
click at [295, 104] on img at bounding box center [297, 81] width 20 height 47
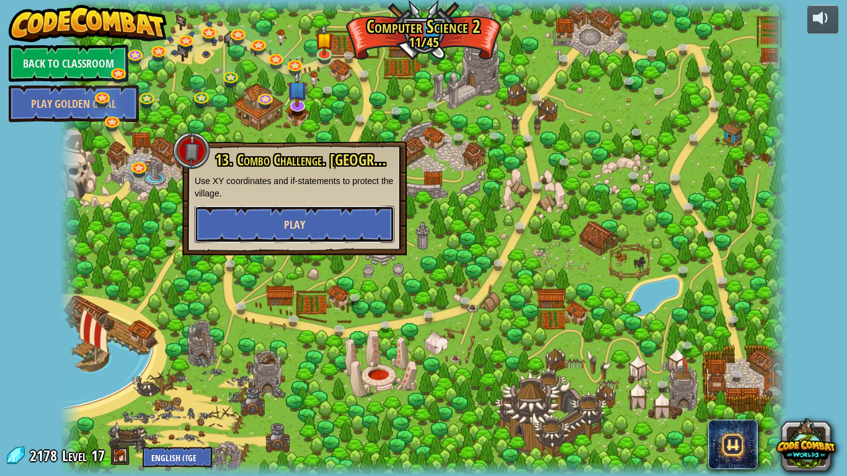
click at [332, 221] on button "Play" at bounding box center [295, 224] width 200 height 37
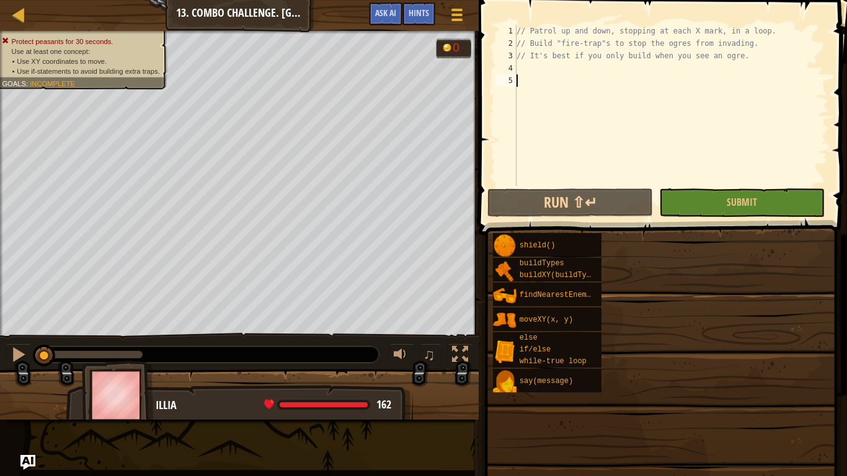
click at [651, 327] on div "Challenge Level Goals Protect peasants for 30 seconds. Use at least one concept…" at bounding box center [423, 238] width 847 height 476
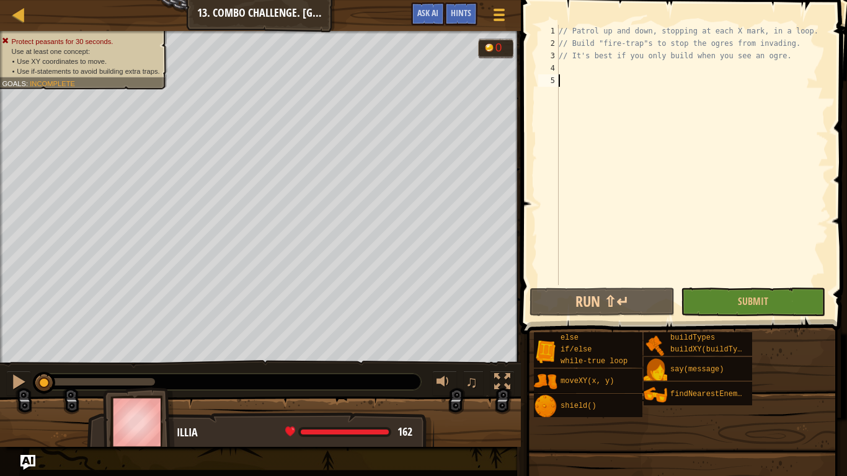
click at [653, 78] on div "// Patrol up and down, stopping at each X mark, in a loop. // Build "fire-trap"…" at bounding box center [692, 167] width 272 height 285
click at [612, 301] on button "Run ⇧↵" at bounding box center [602, 302] width 145 height 29
type textarea "wh"
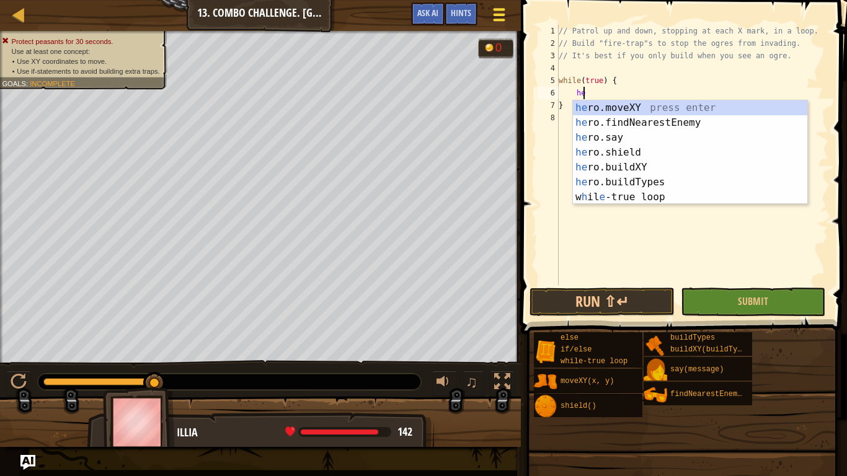
scroll to position [6, 1]
click at [661, 105] on div "he ro.moveXY press enter he ro.findNearestEnemy press enter he ro.say press ent…" at bounding box center [690, 167] width 234 height 134
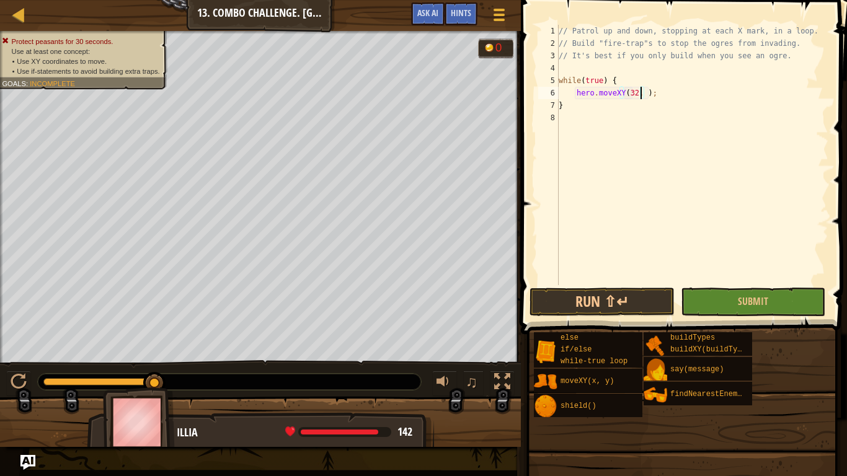
scroll to position [6, 7]
type textarea "hero.moveXY(32, 52);"
click at [710, 92] on div "// Patrol up and down, stopping at each X mark, in a loop. // Build "fire-trap"…" at bounding box center [692, 167] width 272 height 285
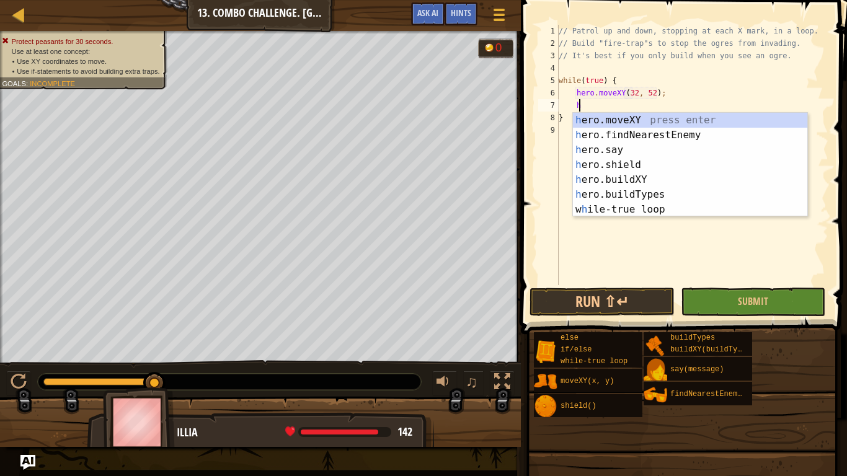
scroll to position [6, 1]
click at [586, 123] on div "h ero.moveXY press enter h ero.findNearestEnemy press enter h ero.say press ent…" at bounding box center [690, 180] width 234 height 134
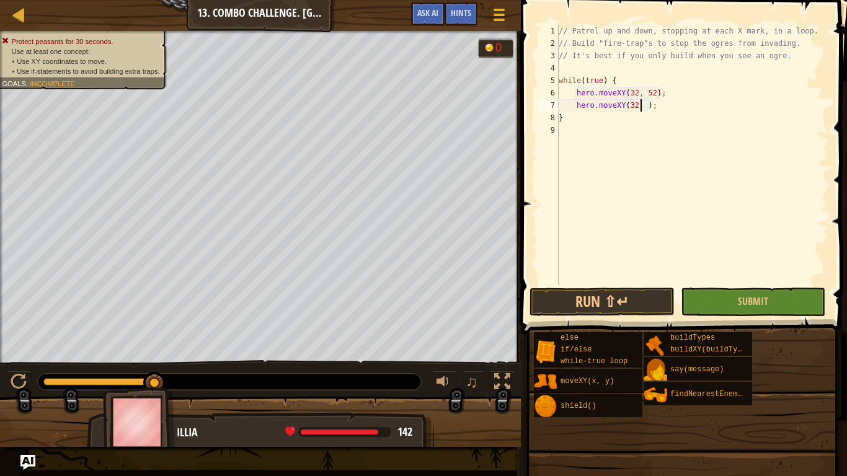
scroll to position [6, 7]
type textarea "hero.moveXY(32, 34);"
type textarea "hero.moveXY(32, 16);"
click at [566, 296] on button "Run ⇧↵" at bounding box center [602, 302] width 145 height 29
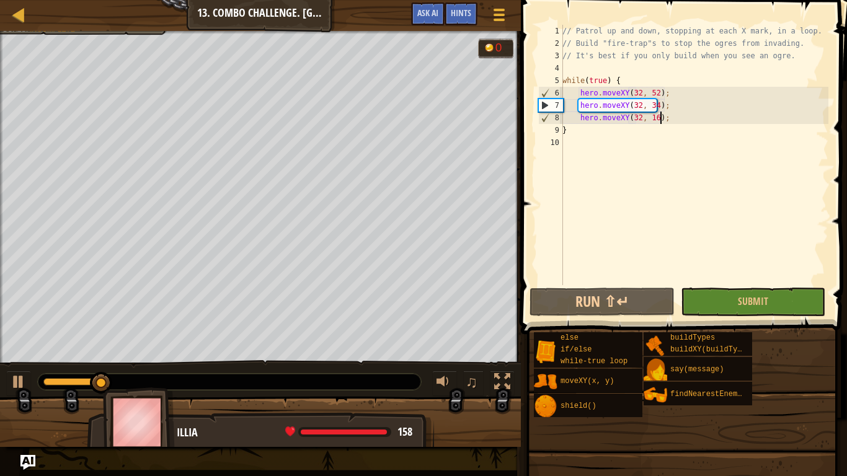
click at [706, 123] on div "// Patrol up and down, stopping at each X mark, in a loop. // Build "fire-trap"…" at bounding box center [694, 167] width 269 height 285
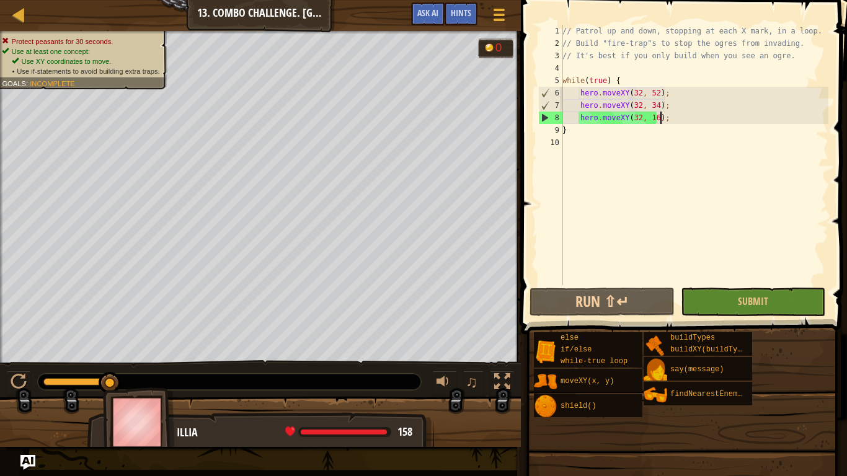
click at [704, 127] on div "// Patrol up and down, stopping at each X mark, in a loop. // Build "fire-trap"…" at bounding box center [694, 167] width 269 height 285
click at [717, 117] on div "// Patrol up and down, stopping at each X mark, in a loop. // Build "fire-trap"…" at bounding box center [694, 167] width 269 height 285
type textarea "hero.moveXY(32, 16);"
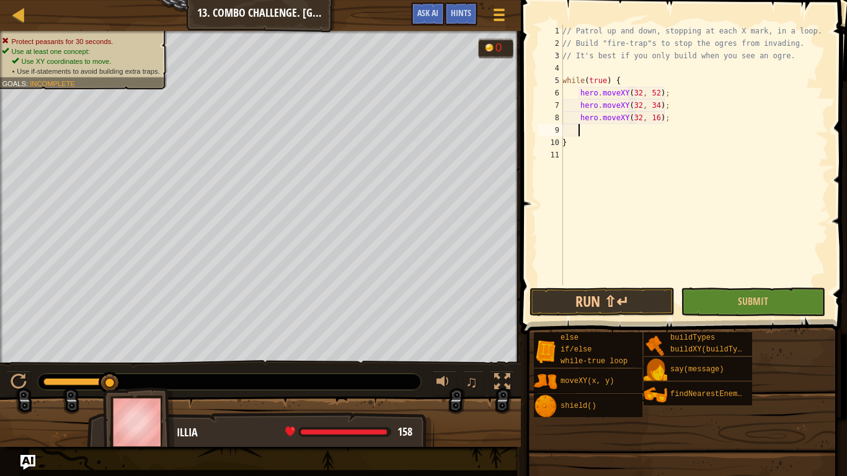
scroll to position [6, 1]
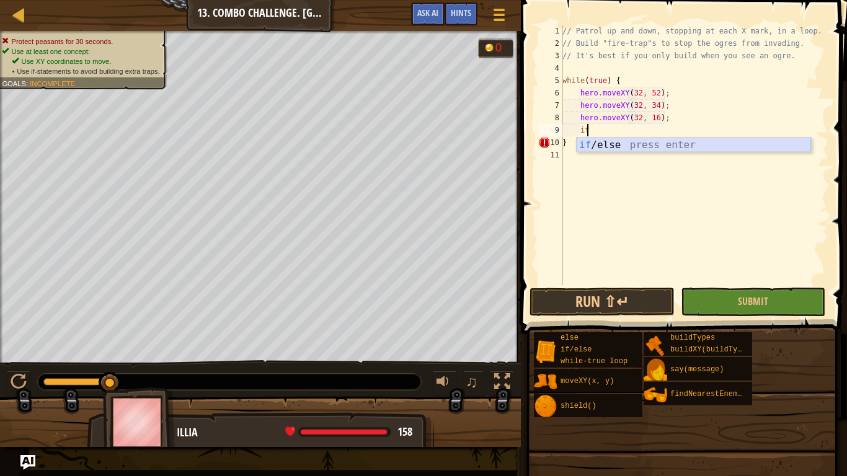
click at [637, 144] on div "if /else press enter" at bounding box center [694, 160] width 234 height 45
type textarea "if (enemy) {"
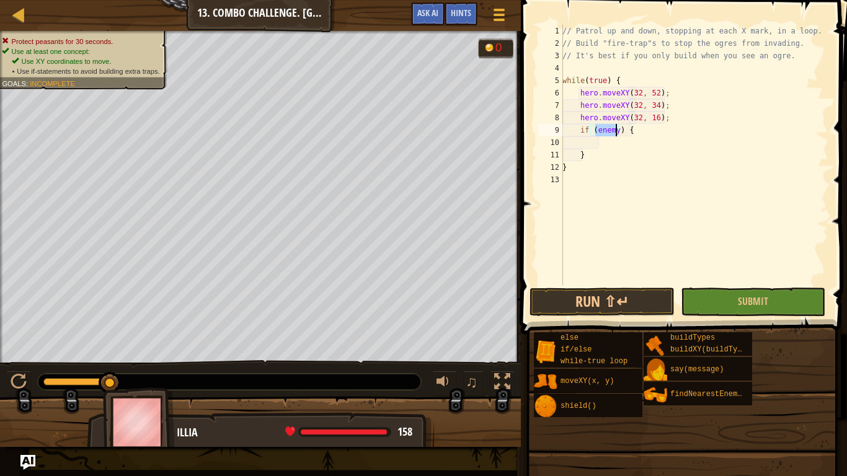
click at [620, 147] on div "// Patrol up and down, stopping at each X mark, in a loop. // Build "fire-trap"…" at bounding box center [694, 167] width 269 height 285
click at [663, 133] on div "// Patrol up and down, stopping at each X mark, in a loop. // Build "fire-trap"…" at bounding box center [694, 167] width 269 height 285
click at [672, 116] on div "// Patrol up and down, stopping at each X mark, in a loop. // Build "fire-trap"…" at bounding box center [694, 167] width 269 height 285
type textarea "hero.moveXY(32, 16);"
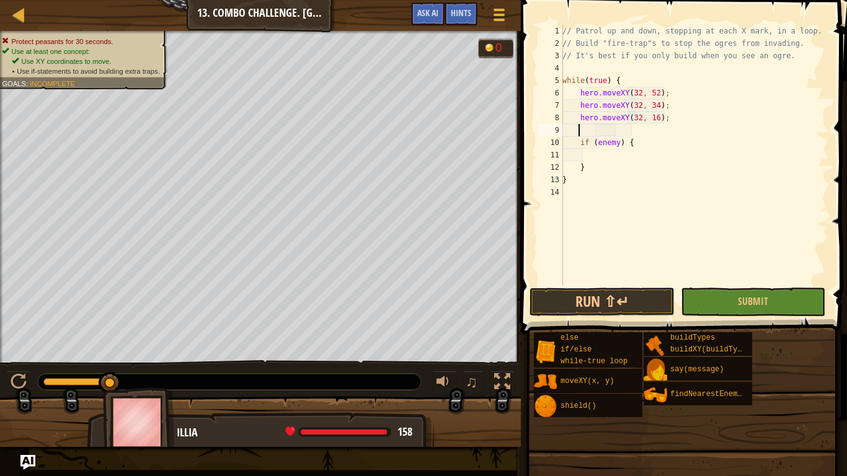
type textarea "h"
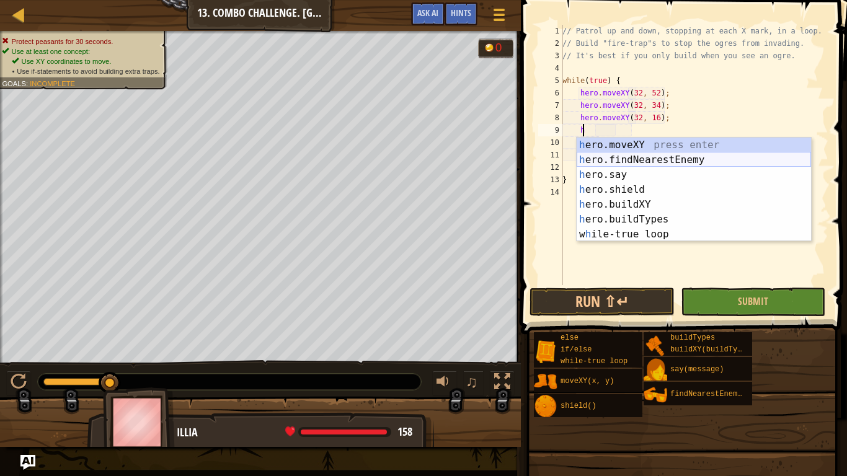
click at [607, 153] on div "h ero.moveXY press enter h ero.findNearestEnemy press enter h ero.say press ent…" at bounding box center [694, 205] width 234 height 134
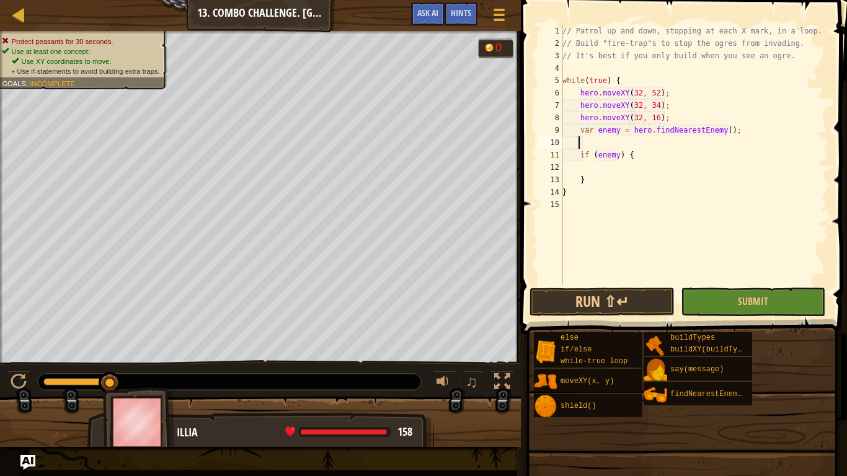
scroll to position [6, 1]
click at [653, 156] on div "// Patrol up and down, stopping at each X mark, in a loop. // Build "fire-trap"…" at bounding box center [694, 167] width 269 height 285
type textarea "if (enemy) {"
click at [649, 169] on div "// Patrol up and down, stopping at each X mark, in a loop. // Build "fire-trap"…" at bounding box center [694, 167] width 269 height 285
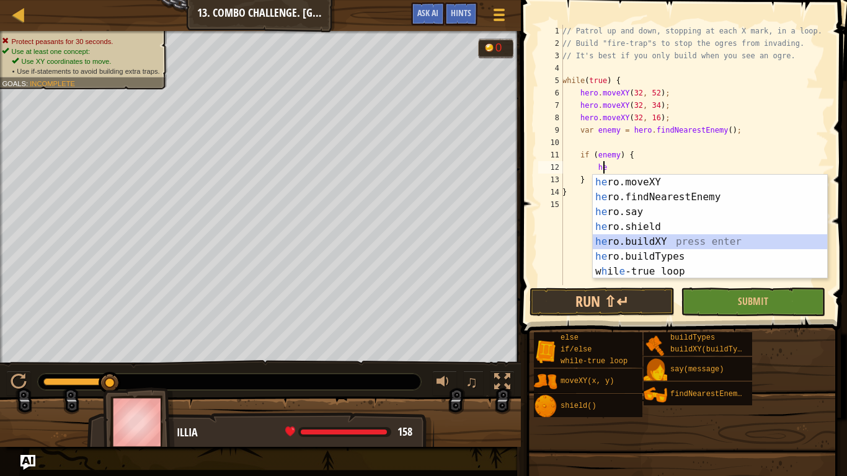
click at [652, 237] on div "he ro.moveXY press enter he ro.findNearestEnemy press enter he ro.say press ent…" at bounding box center [710, 242] width 234 height 134
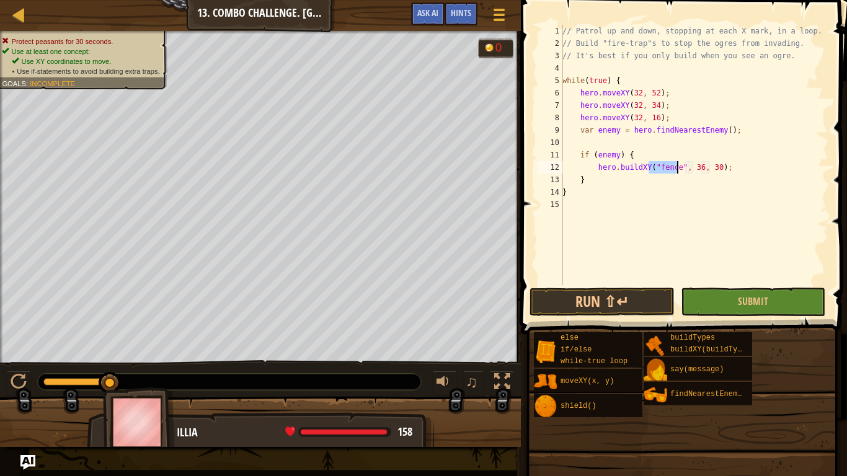
click at [674, 171] on div "// Patrol up and down, stopping at each X mark, in a loop. // Build "fire-trap"…" at bounding box center [694, 155] width 269 height 261
click at [707, 164] on div "// Patrol up and down, stopping at each X mark, in a loop. // Build "fire-trap"…" at bounding box center [694, 167] width 269 height 285
type textarea "hero.buildXY("fire-trap", 32, 52);"
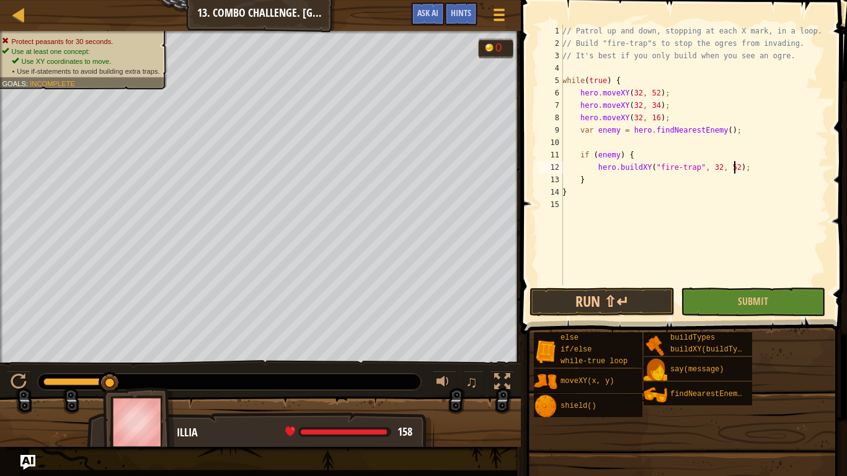
click at [746, 169] on div "// Patrol up and down, stopping at each X mark, in a loop. // Build "fire-trap"…" at bounding box center [694, 167] width 269 height 285
click at [615, 308] on button "Run ⇧↵" at bounding box center [602, 302] width 145 height 29
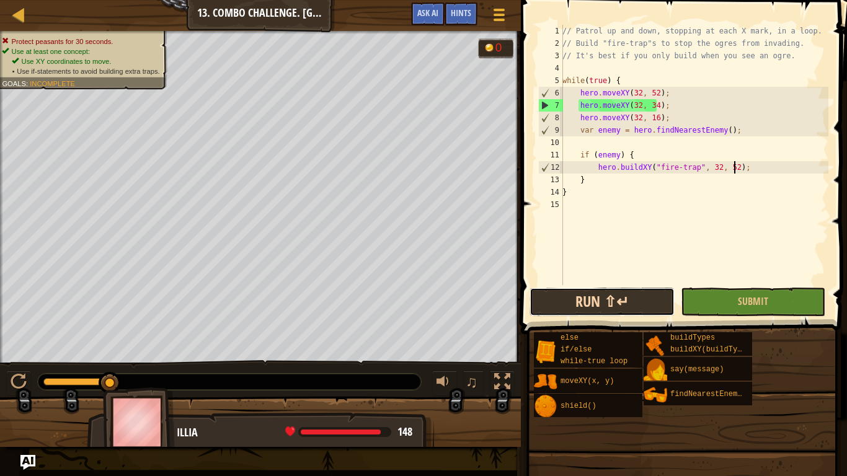
click at [615, 308] on button "Run ⇧↵" at bounding box center [602, 302] width 145 height 29
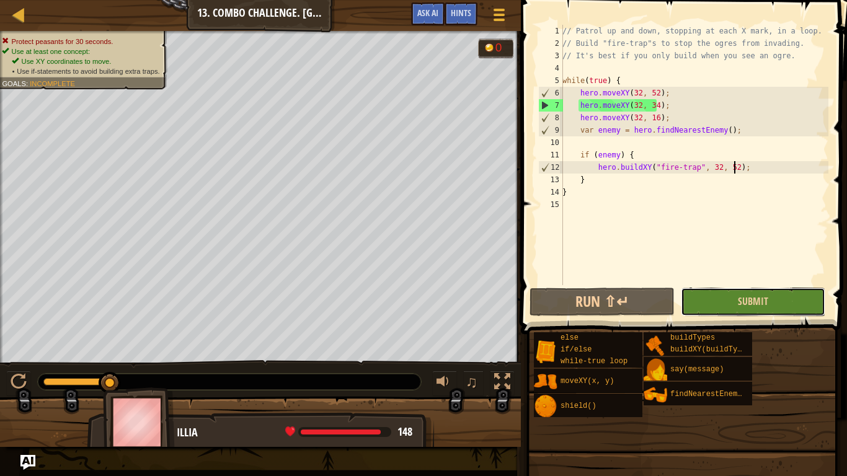
click at [712, 297] on button "Submit" at bounding box center [753, 302] width 145 height 29
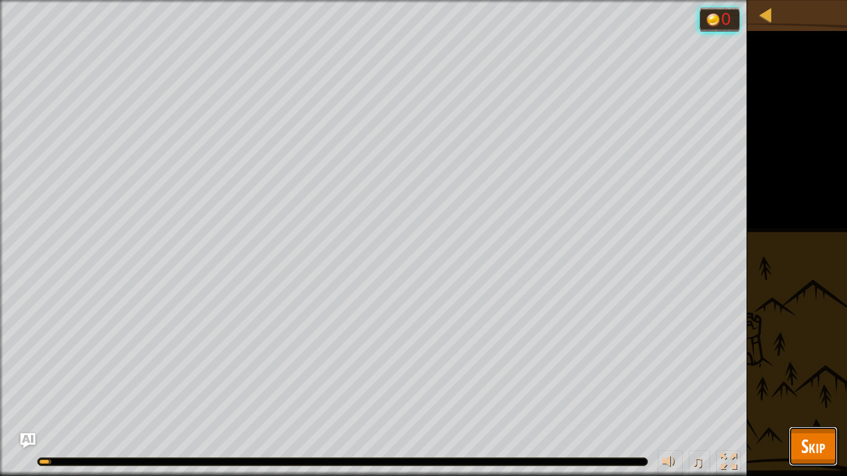
click at [824, 397] on span "Skip" at bounding box center [813, 446] width 24 height 25
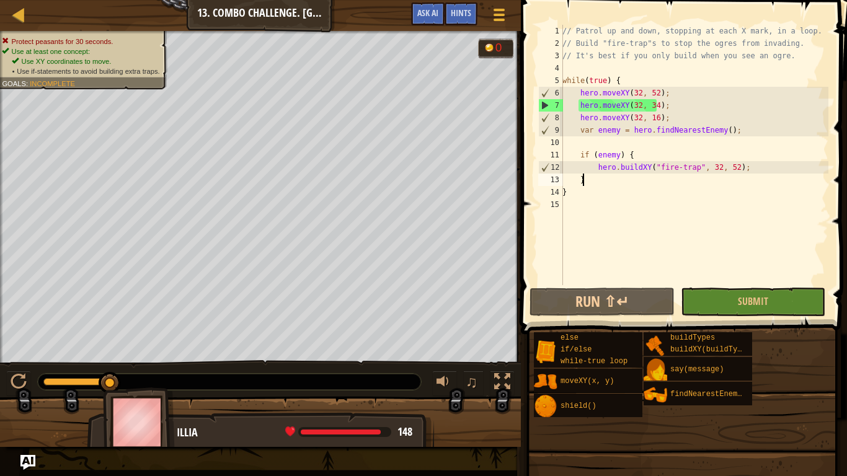
click at [591, 185] on div "// Patrol up and down, stopping at each X mark, in a loop. // Build "fire-trap"…" at bounding box center [694, 167] width 269 height 285
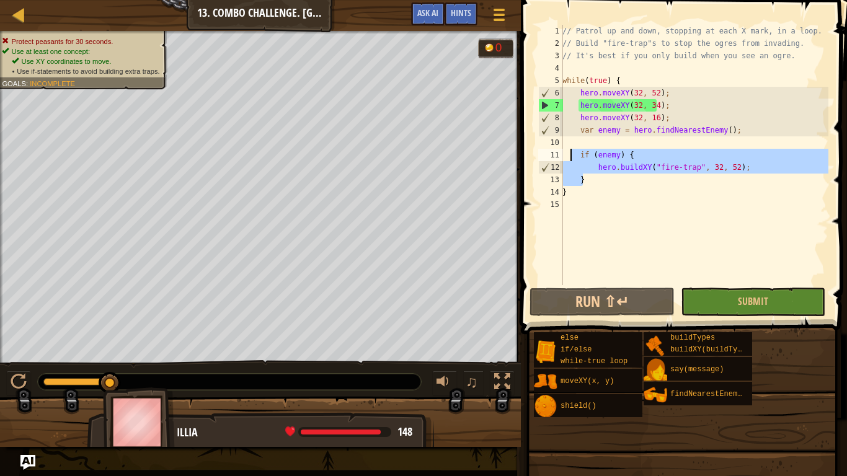
drag, startPoint x: 591, startPoint y: 185, endPoint x: 573, endPoint y: 154, distance: 36.4
click at [573, 154] on div "// Patrol up and down, stopping at each X mark, in a loop. // Build "fire-trap"…" at bounding box center [694, 167] width 269 height 285
type textarea "if (enemy) { hero.buildXY("fire-trap", 32, 52);"
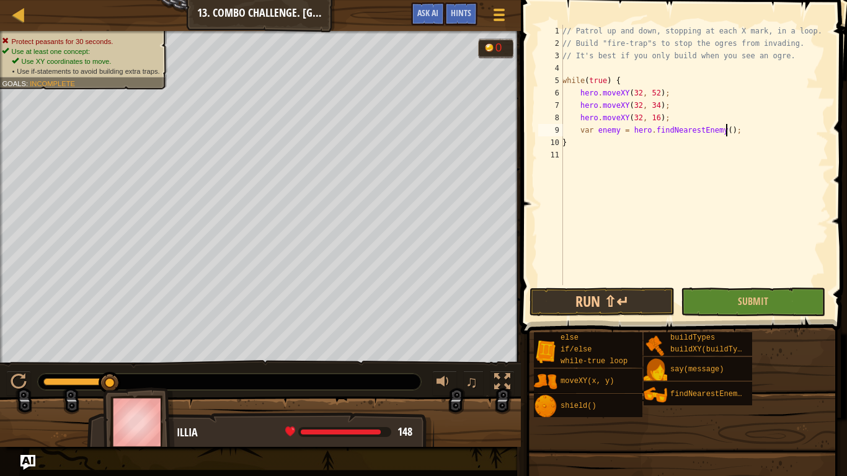
type textarea "var enemy = hero.findNearestEnemy();"
click at [573, 154] on div "// Patrol up and down, stopping at each X mark, in a loop. // Build "fire-trap"…" at bounding box center [694, 167] width 269 height 285
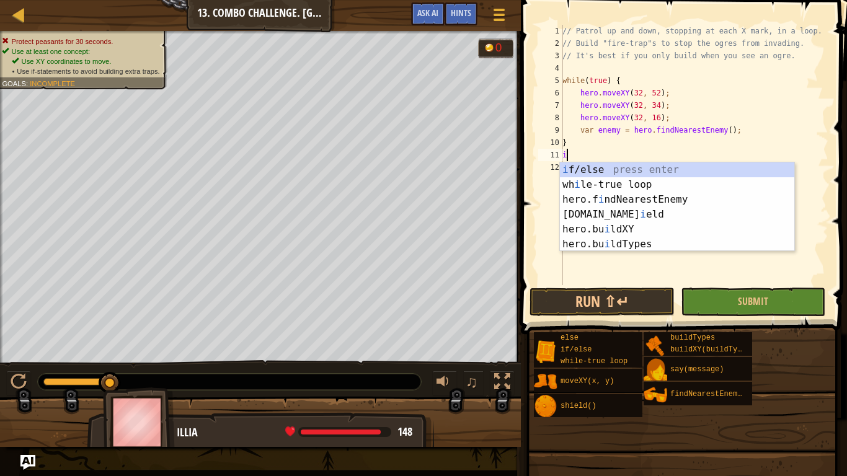
type textarea "if (enemy) {"
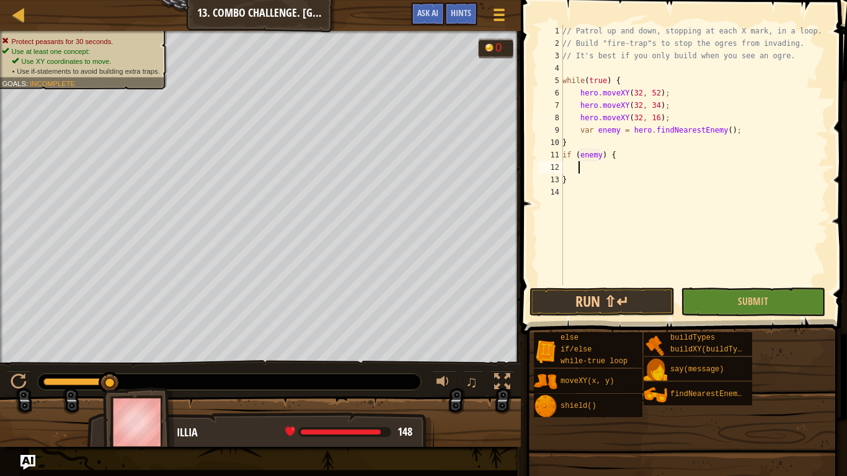
click at [607, 167] on div "// Patrol up and down, stopping at each X mark, in a loop. // Build "fire-trap"…" at bounding box center [694, 167] width 269 height 285
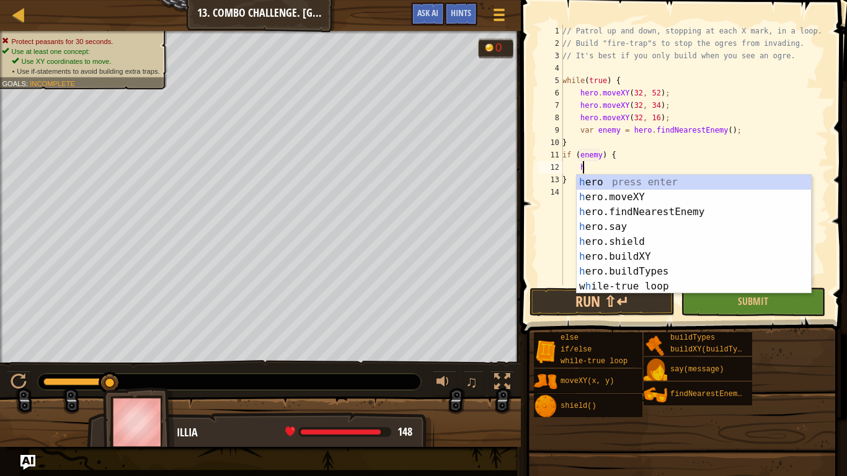
scroll to position [6, 1]
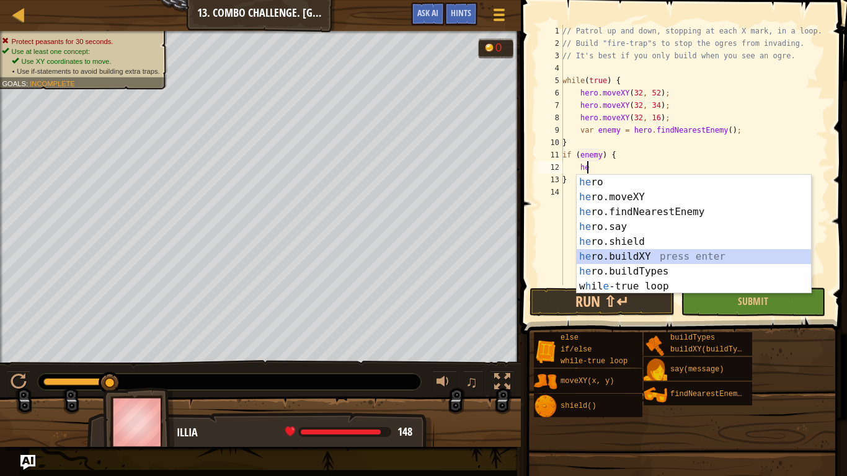
click at [649, 256] on div "he ro press enter he ro.moveXY press enter he ro.findNearestEnemy press enter h…" at bounding box center [694, 249] width 234 height 149
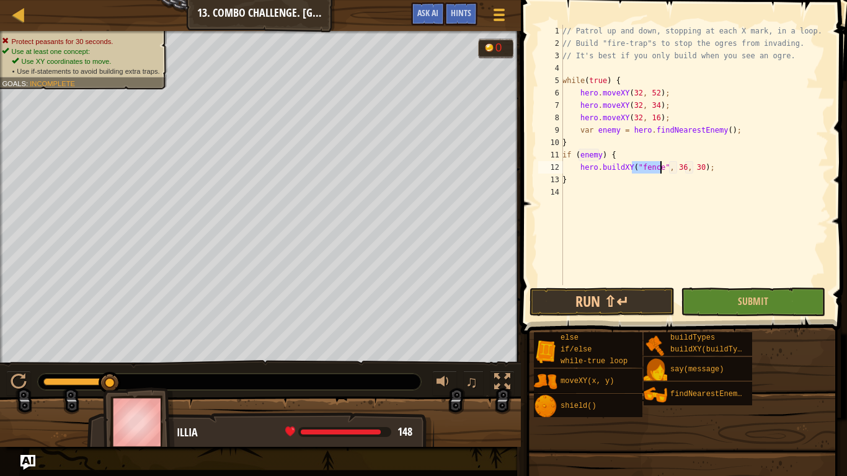
click at [661, 167] on div "// Patrol up and down, stopping at each X mark, in a loop. // Build "fire-trap"…" at bounding box center [694, 155] width 269 height 261
click at [658, 167] on div "// Patrol up and down, stopping at each X mark, in a loop. // Build "fire-trap"…" at bounding box center [694, 167] width 269 height 285
click at [602, 314] on button "Run ⇧↵" at bounding box center [602, 302] width 145 height 29
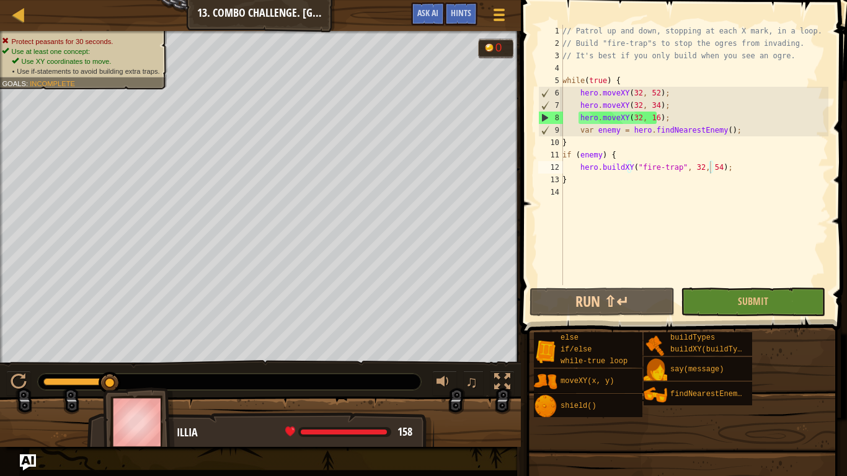
click at [22, 397] on img "Ask AI" at bounding box center [28, 463] width 16 height 16
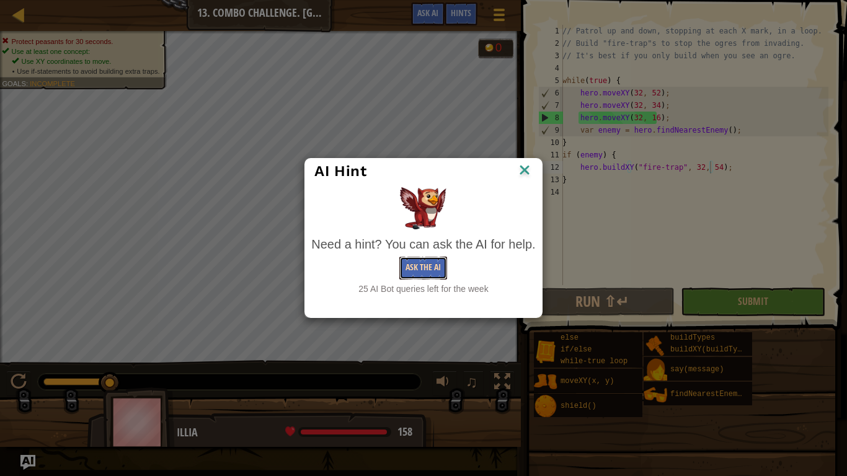
click at [408, 261] on button "Ask the AI" at bounding box center [423, 268] width 48 height 23
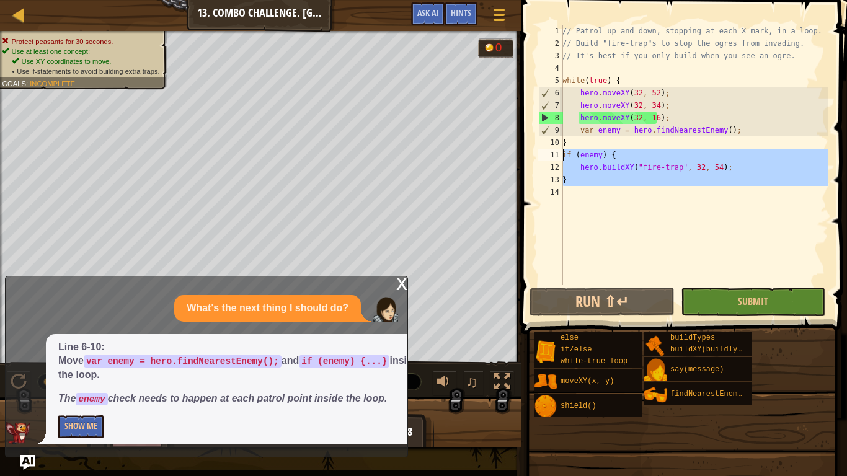
drag, startPoint x: 608, startPoint y: 198, endPoint x: 562, endPoint y: 153, distance: 64.0
click at [562, 153] on div "hero.buildXY("fire-trap", 32, 54); 1 2 3 4 5 6 7 8 9 10 11 12 13 14 // Patrol u…" at bounding box center [682, 155] width 293 height 261
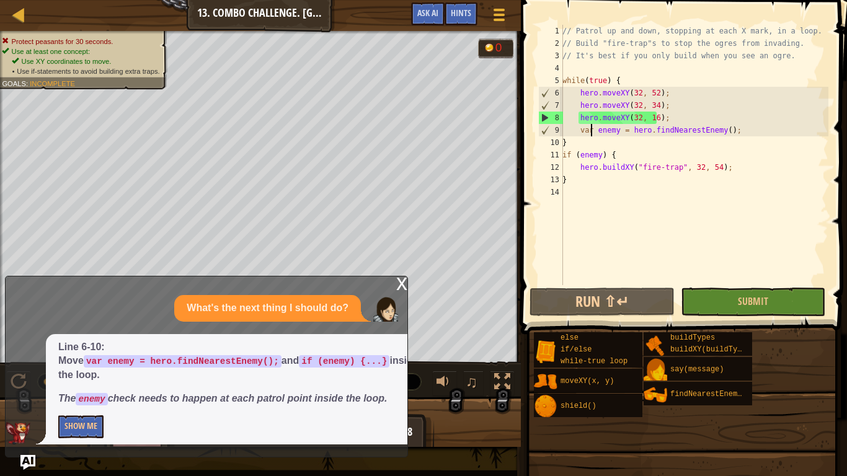
click at [591, 136] on div "// Patrol up and down, stopping at each X mark, in a loop. // Build "fire-trap"…" at bounding box center [694, 167] width 269 height 285
type textarea "var enemy = hero.findNearestEnemy();"
click at [739, 131] on div "// Patrol up and down, stopping at each X mark, in a loop. // Build "fire-trap"…" at bounding box center [694, 167] width 269 height 285
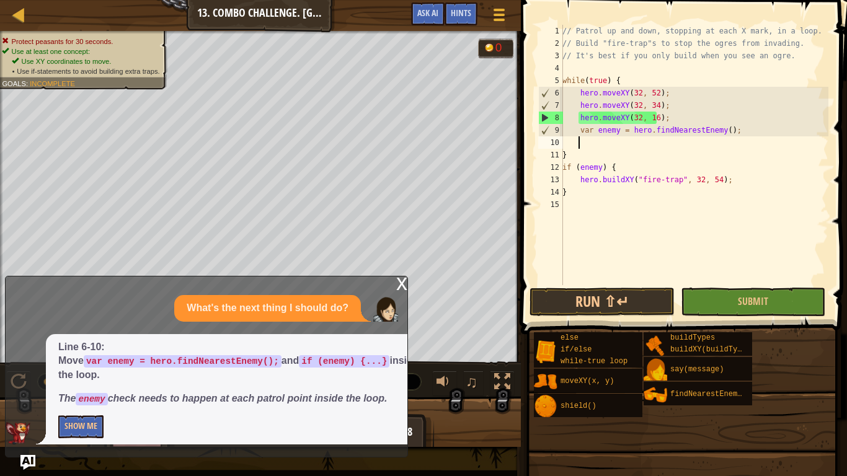
paste textarea
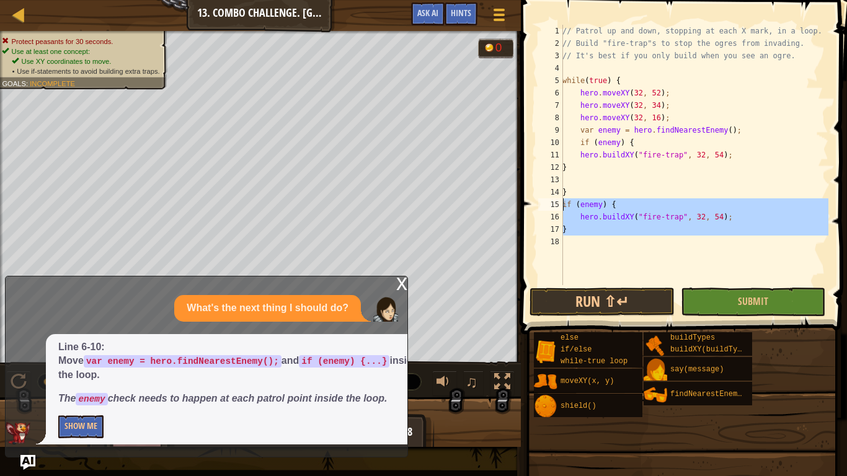
drag, startPoint x: 578, startPoint y: 238, endPoint x: 562, endPoint y: 203, distance: 38.0
click at [562, 203] on div "1 2 3 4 5 6 7 8 9 10 11 12 13 14 15 16 17 18 // Patrol up and down, stopping at…" at bounding box center [682, 155] width 293 height 261
type textarea "if (enemy) { hero.buildXY("fire-trap", 32, 54);"
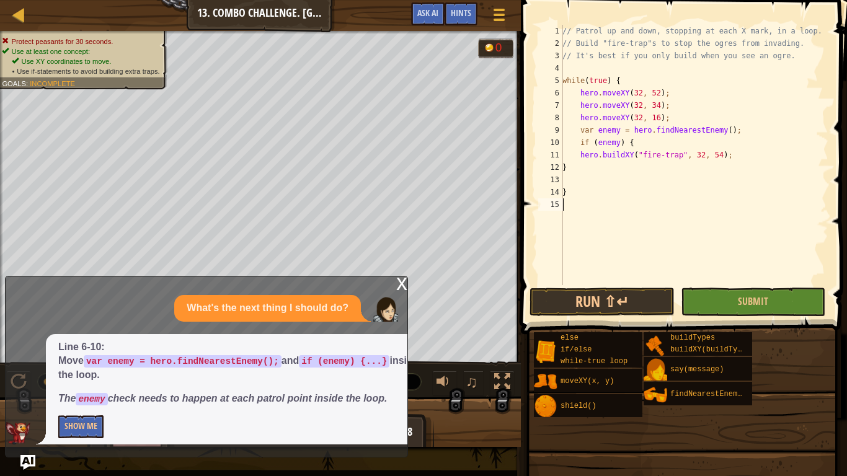
click at [576, 277] on div "// Patrol up and down, stopping at each X mark, in a loop. // Build "fire-trap"…" at bounding box center [694, 167] width 269 height 285
click at [578, 297] on button "Run ⇧↵" at bounding box center [602, 302] width 145 height 29
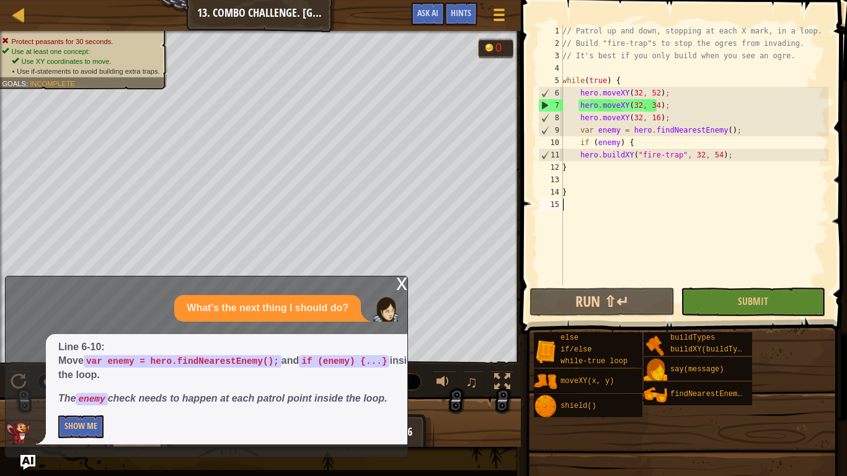
click at [712, 153] on div "// Patrol up and down, stopping at each X mark, in a loop. // Build "fire-trap"…" at bounding box center [694, 167] width 269 height 285
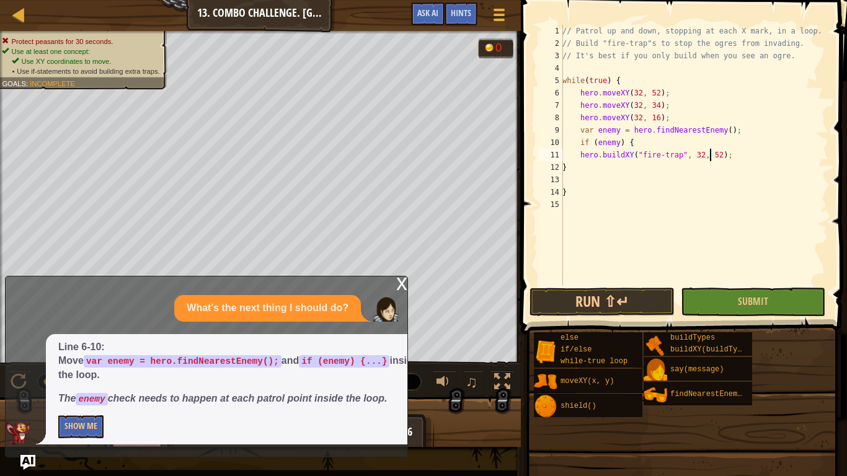
type textarea "hero.buildXY("fire-trap", 32, 52);"
click at [608, 318] on span at bounding box center [685, 149] width 336 height 371
click at [610, 308] on button "Run ⇧↵" at bounding box center [602, 302] width 145 height 29
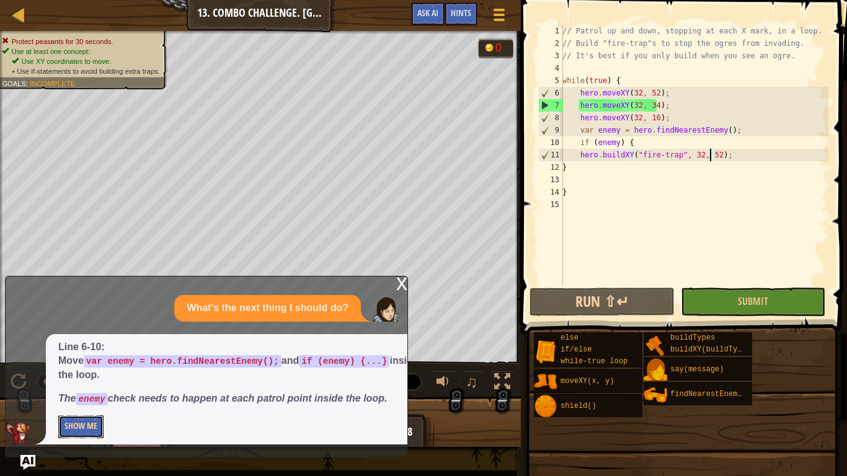
click at [73, 397] on button "Show Me" at bounding box center [80, 427] width 45 height 23
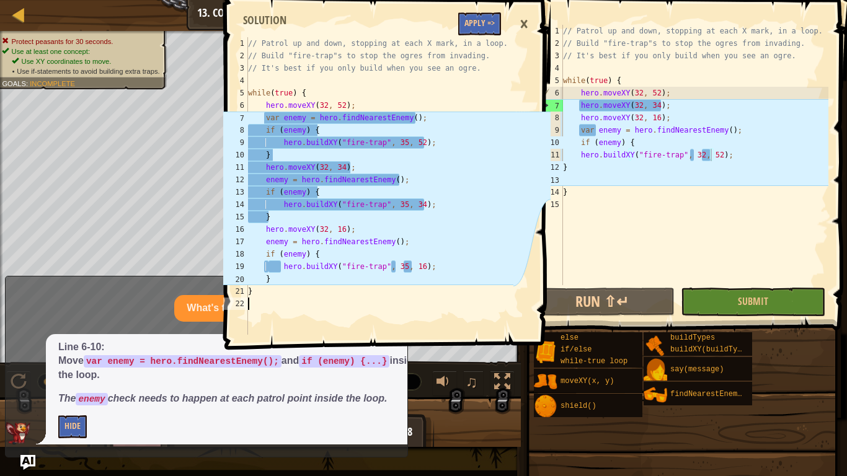
drag, startPoint x: 248, startPoint y: 82, endPoint x: 292, endPoint y: 272, distance: 194.9
click at [262, 185] on div "1 2 3 4 5 6 7 8 9 10 11 12 13 14 15 16 17 18 19 20 21 22 // Patrol up and down,…" at bounding box center [367, 186] width 293 height 298
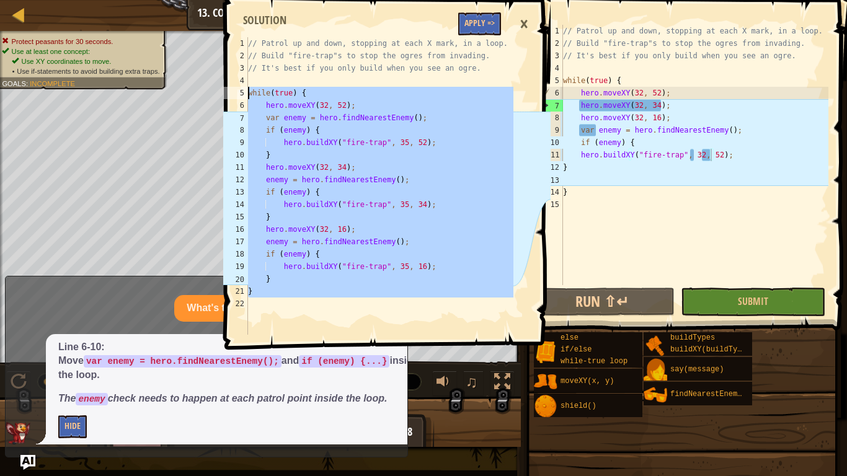
drag, startPoint x: 255, startPoint y: 297, endPoint x: 248, endPoint y: 94, distance: 203.6
click at [248, 94] on div "// Patrol up and down, stopping at each X mark, in a loop. // Build "fire-trap"…" at bounding box center [380, 198] width 268 height 323
type textarea "while(true) { hero.moveXY(32, 52);"
type textarea "}"
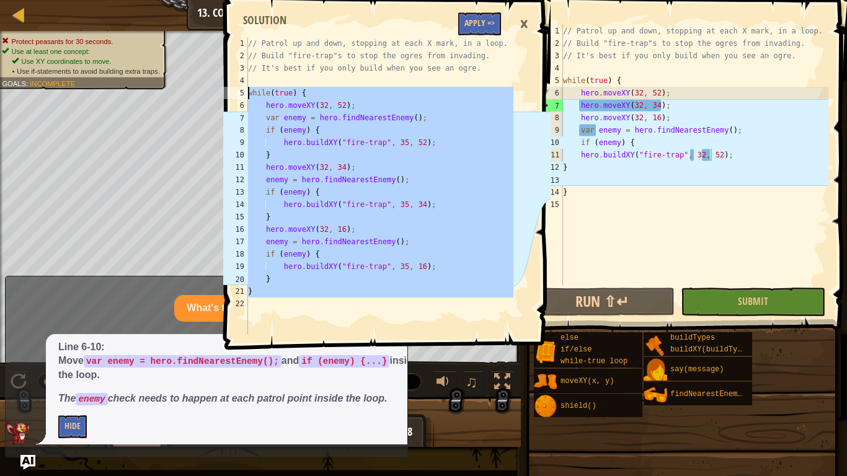
click at [600, 195] on div "// Patrol up and down, stopping at each X mark, in a loop. // Build "fire-trap"…" at bounding box center [695, 167] width 268 height 285
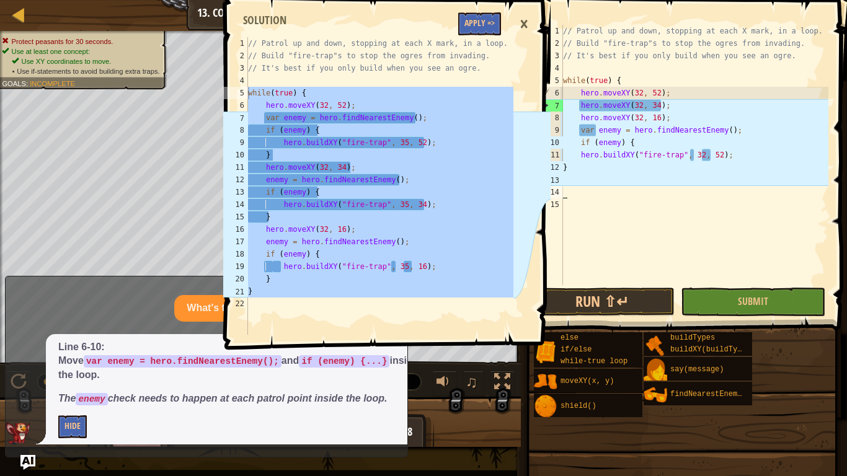
type textarea "}"
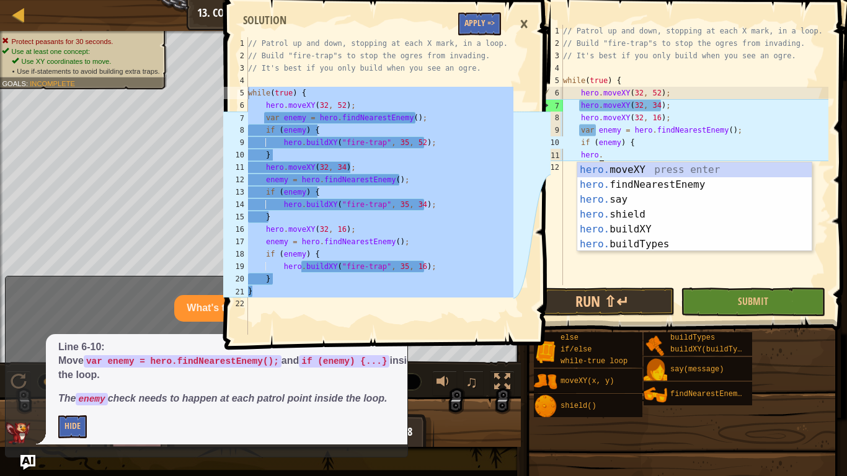
type textarea "h"
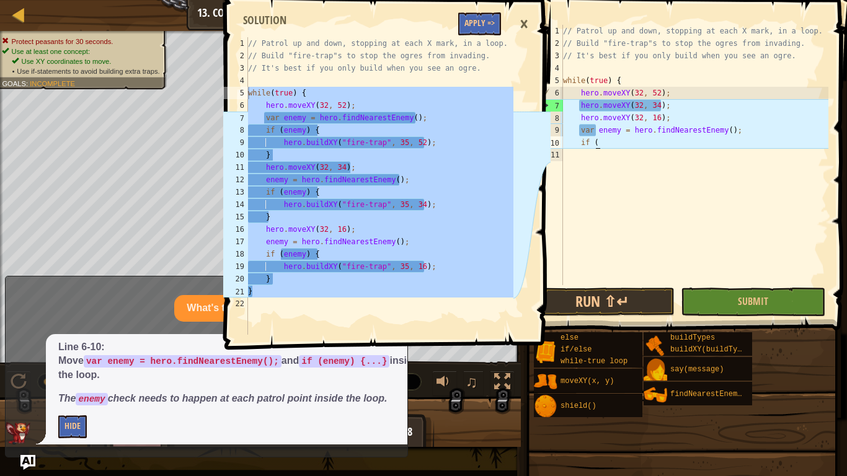
type textarea "i"
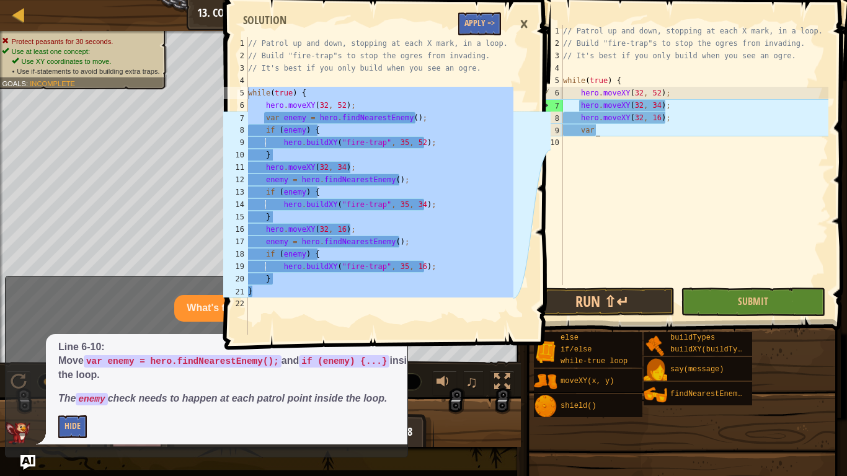
type textarea "v"
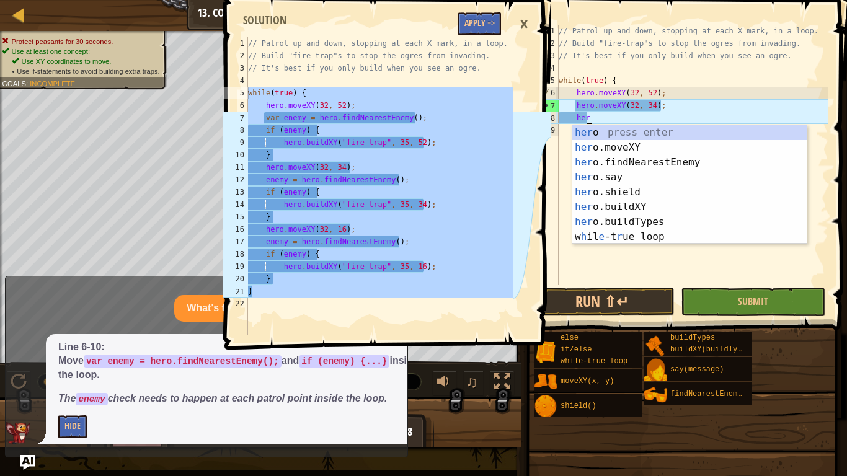
type textarea "h"
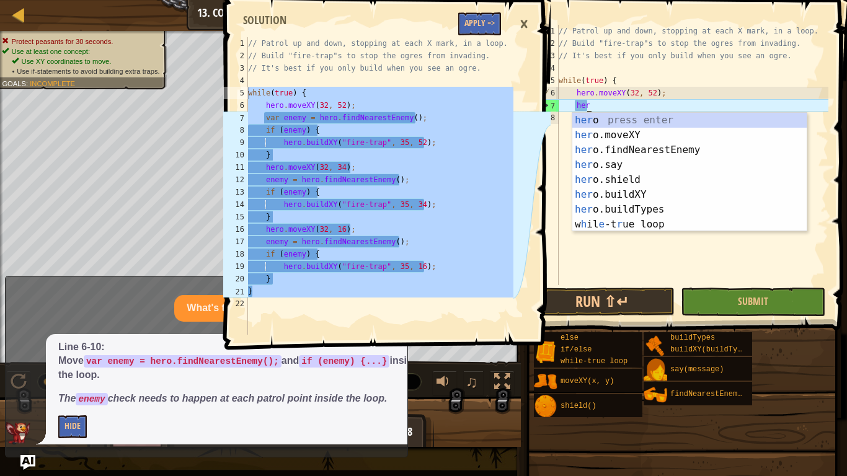
type textarea "h"
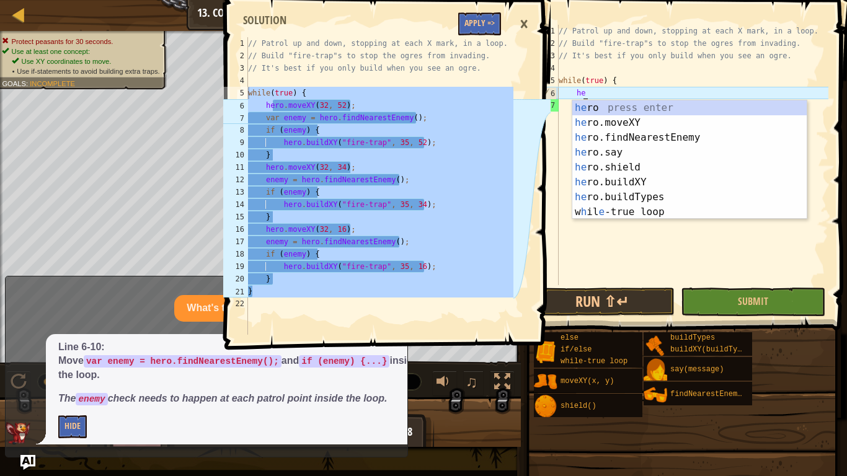
type textarea "h"
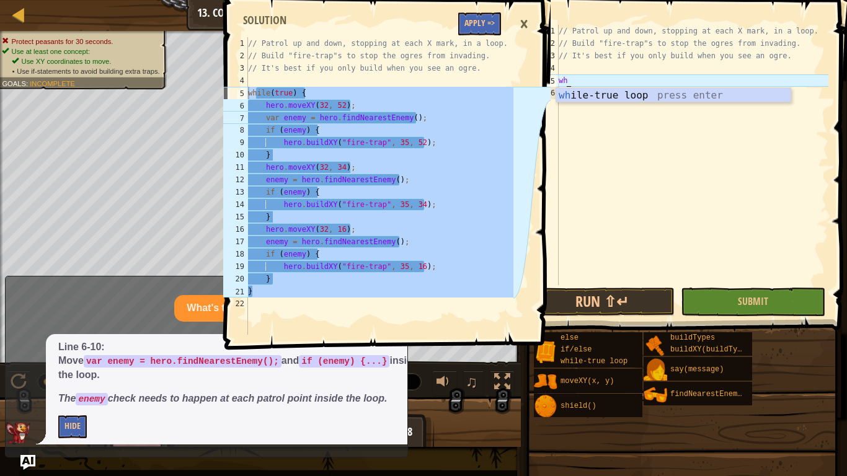
type textarea "w"
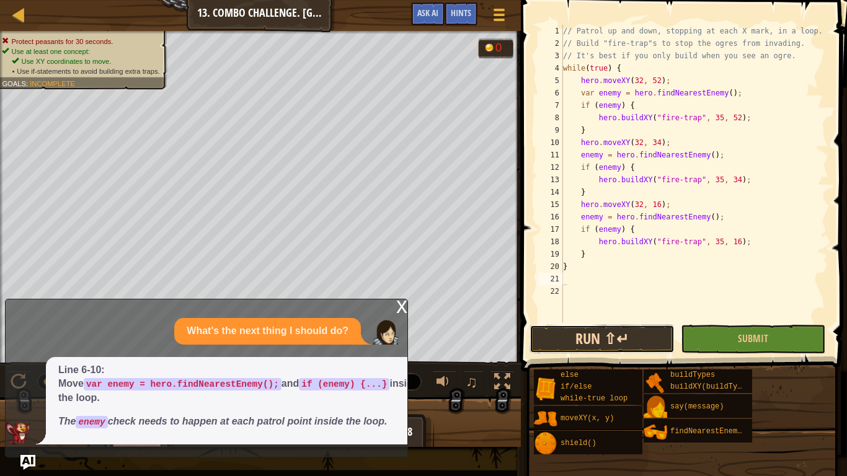
click at [592, 351] on button "Run ⇧↵" at bounding box center [602, 339] width 145 height 29
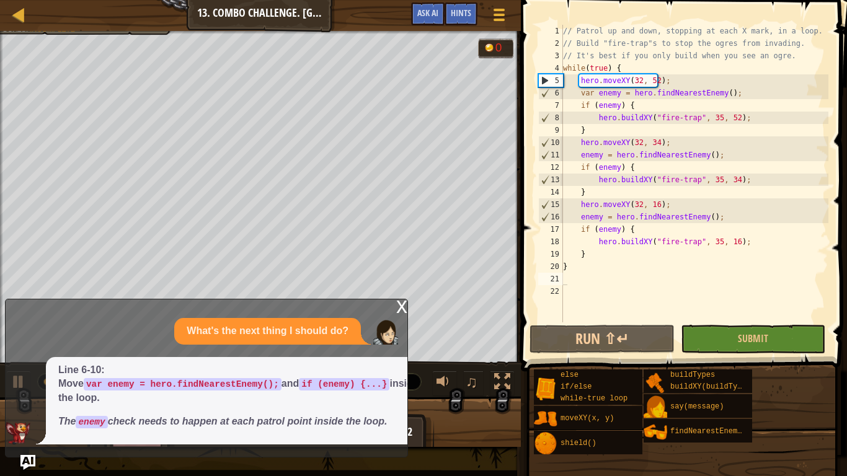
click at [399, 301] on div "x" at bounding box center [401, 306] width 11 height 12
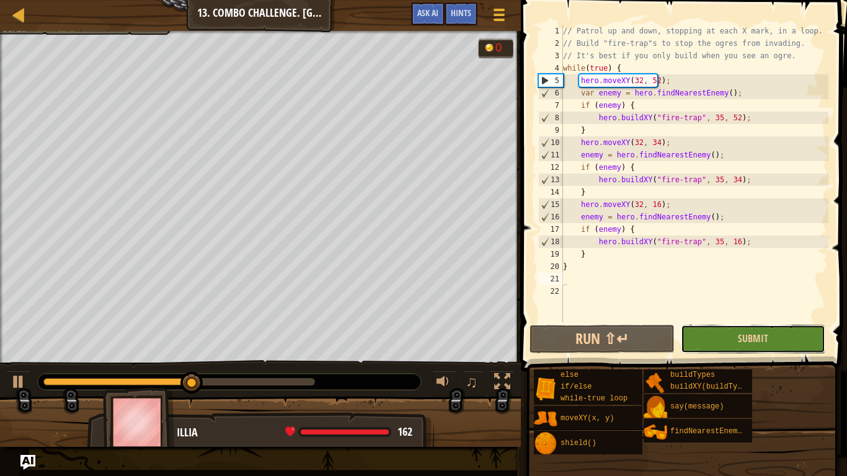
click at [751, 350] on button "Submit" at bounding box center [753, 339] width 145 height 29
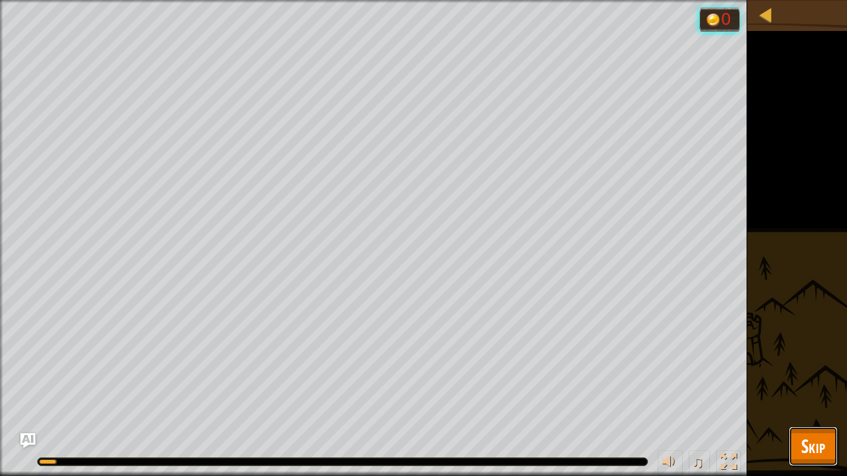
click at [816, 397] on span "Skip" at bounding box center [813, 446] width 24 height 25
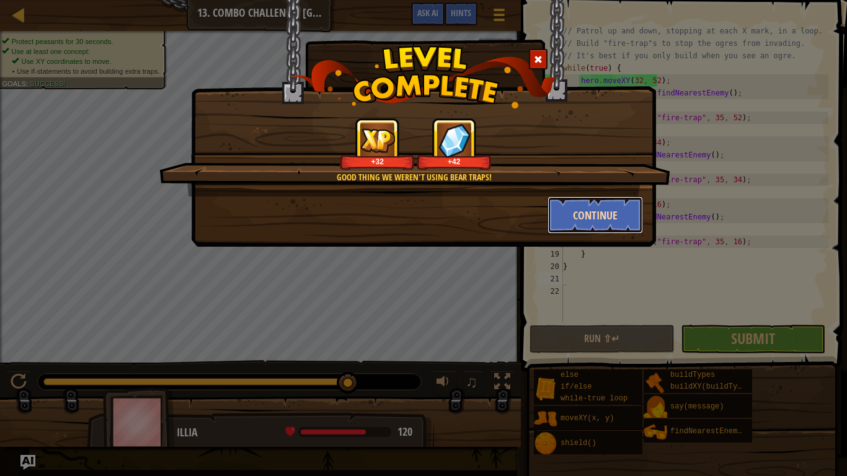
click at [590, 216] on button "Continue" at bounding box center [596, 215] width 96 height 37
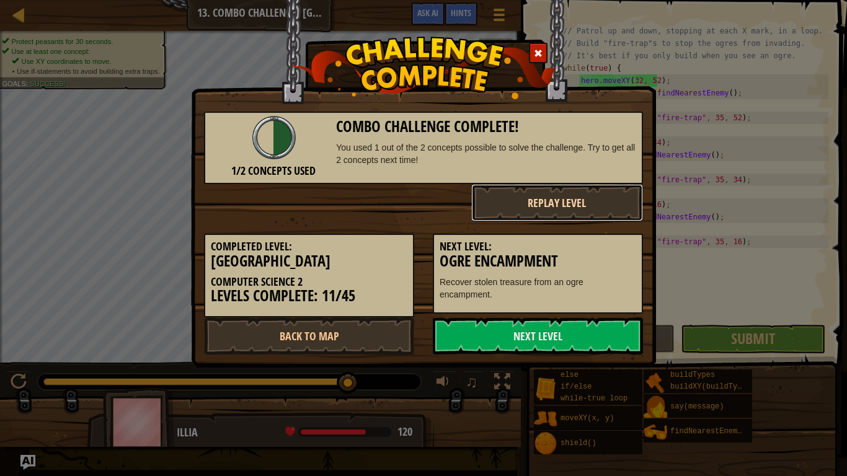
click at [534, 202] on button "Replay Level" at bounding box center [557, 202] width 172 height 37
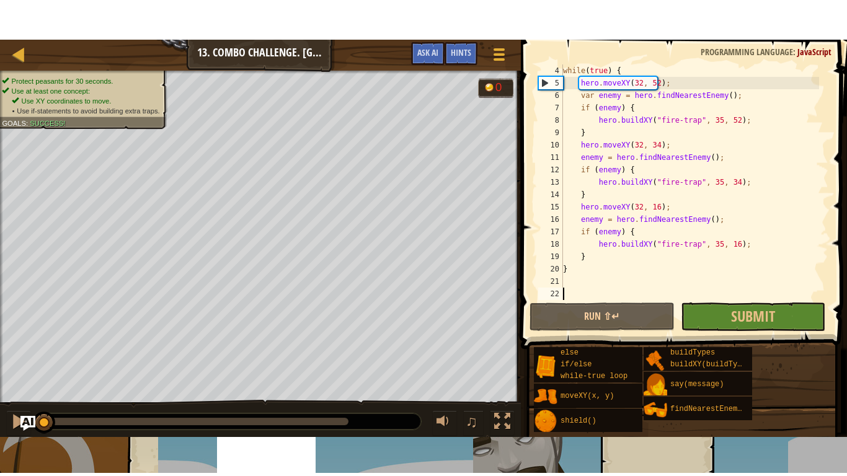
scroll to position [37, 0]
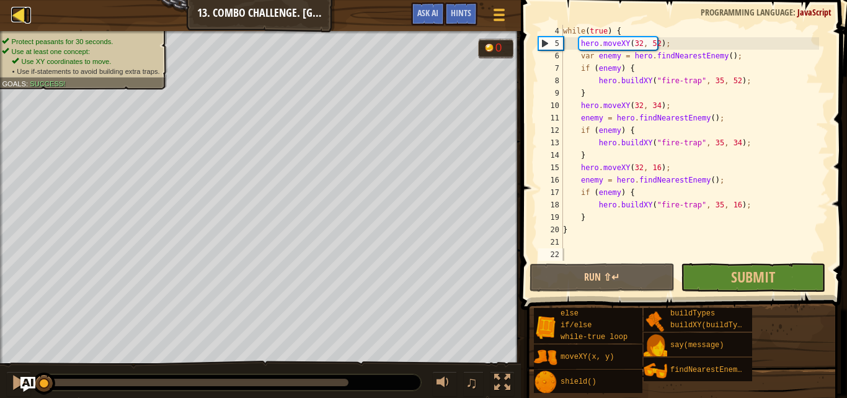
click at [13, 15] on div at bounding box center [19, 15] width 16 height 16
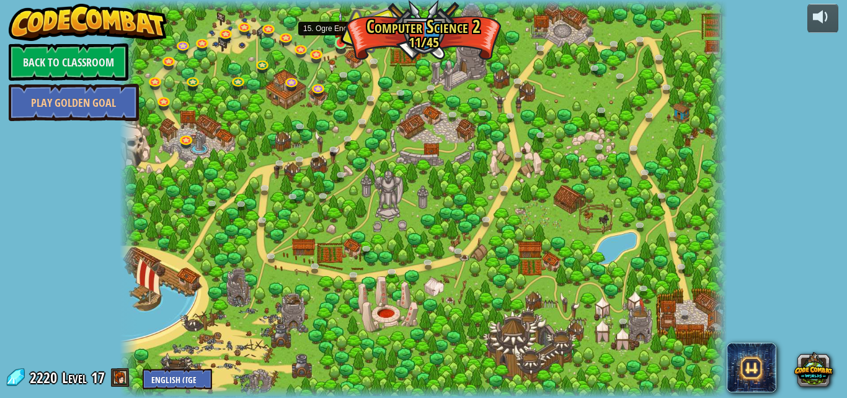
click at [345, 37] on img at bounding box center [341, 27] width 14 height 33
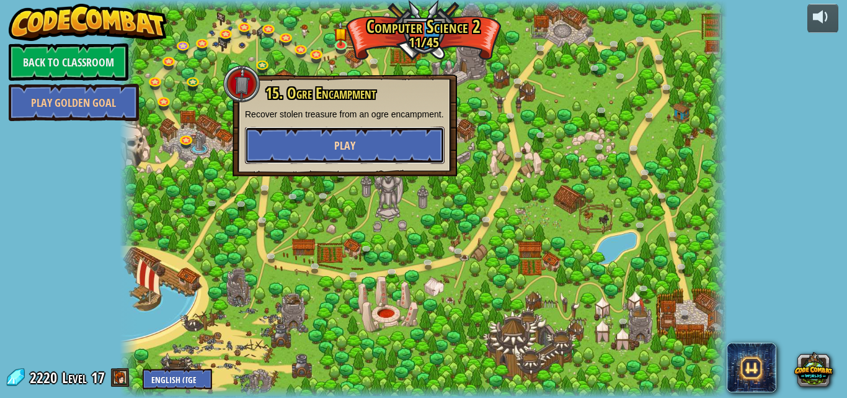
click at [354, 137] on button "Play" at bounding box center [345, 145] width 200 height 37
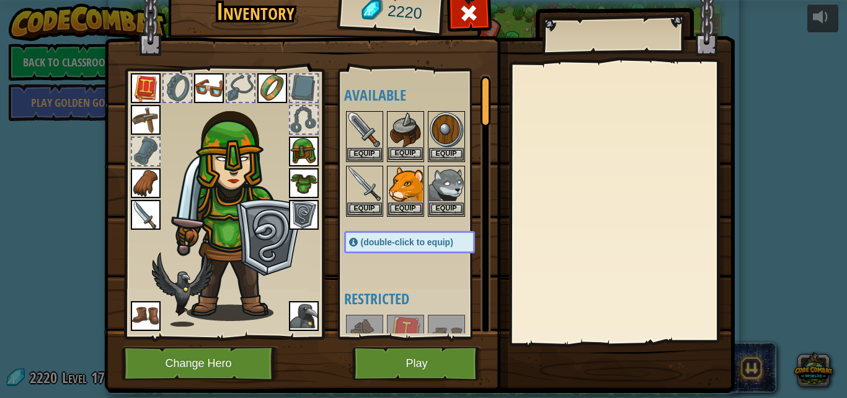
click at [383, 149] on div "Available Equip Equip Equip Equip Equip Equip Equip Equip Equip Equip Equip Equ…" at bounding box center [422, 203] width 156 height 259
click at [392, 148] on button "Equip" at bounding box center [405, 153] width 35 height 13
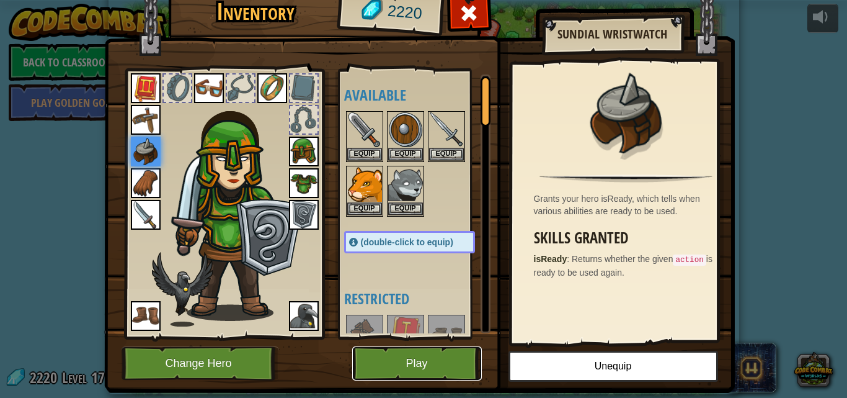
click at [408, 357] on button "Play" at bounding box center [417, 363] width 130 height 34
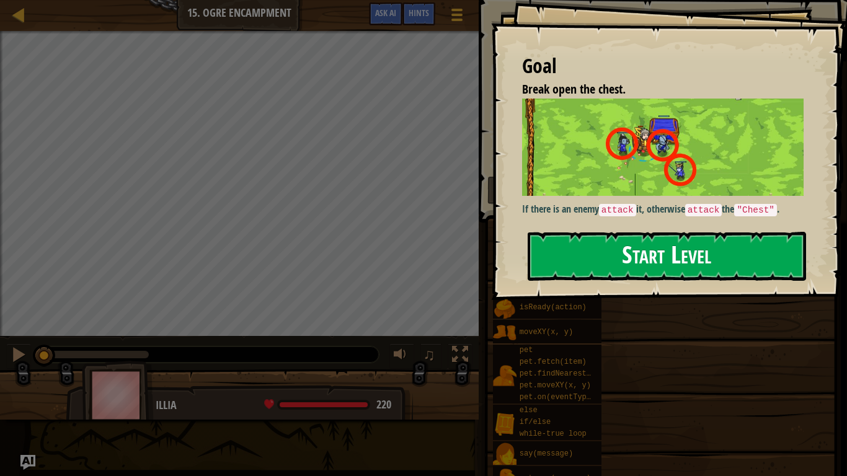
click at [656, 261] on button "Start Level" at bounding box center [667, 256] width 279 height 49
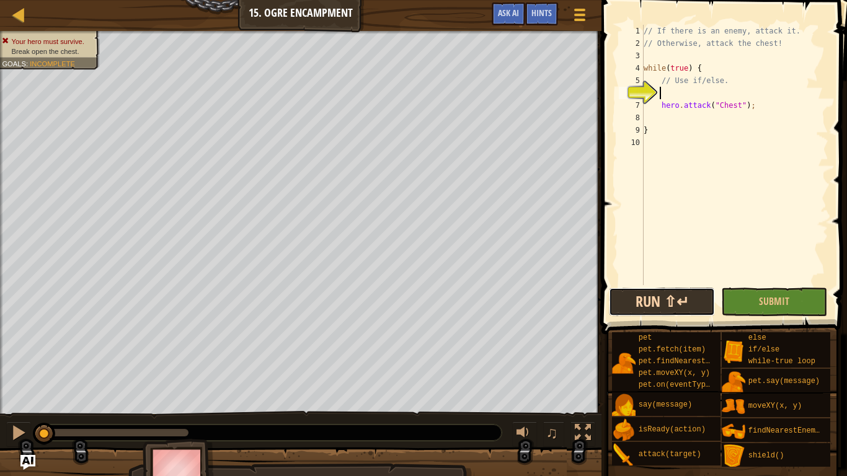
click at [669, 305] on button "Run ⇧↵" at bounding box center [662, 302] width 106 height 29
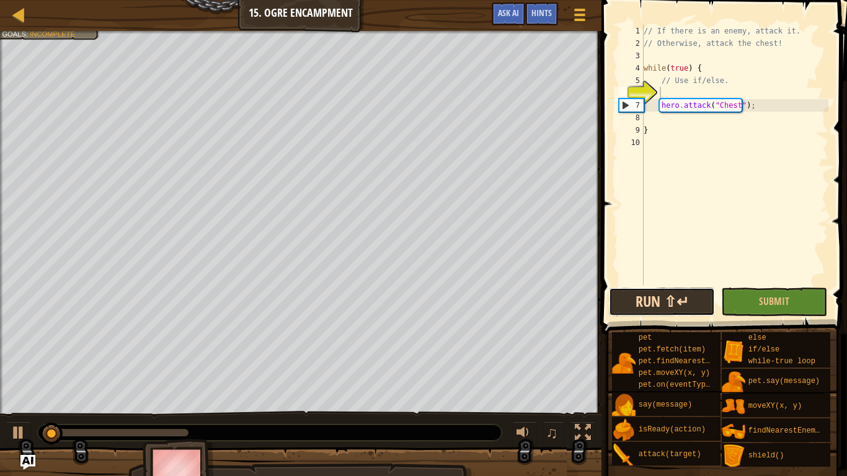
click at [669, 305] on button "Run ⇧↵" at bounding box center [662, 302] width 106 height 29
click at [797, 300] on button "Submit" at bounding box center [774, 302] width 106 height 29
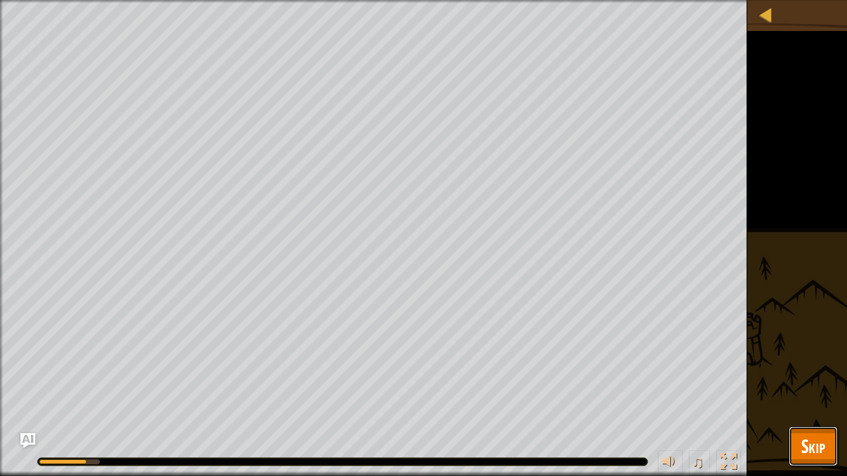
click at [810, 397] on span "Skip" at bounding box center [813, 446] width 24 height 25
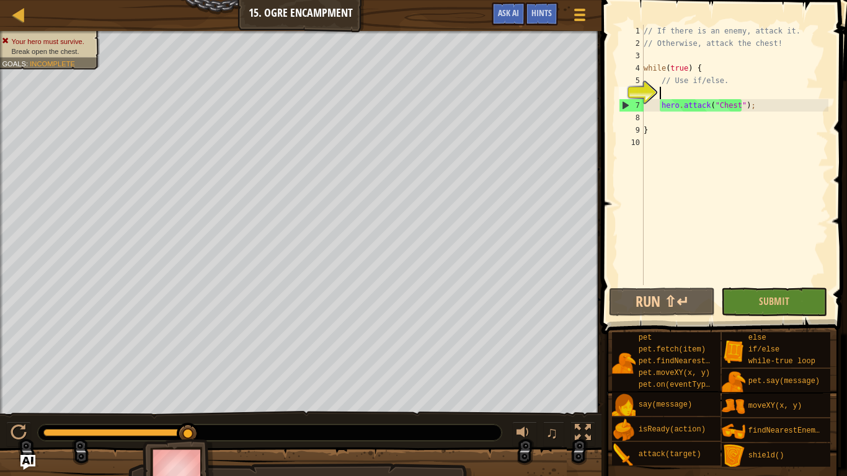
click at [696, 94] on div "// If there is an enemy, attack it. // Otherwise, attack the chest! while ( tru…" at bounding box center [734, 167] width 187 height 285
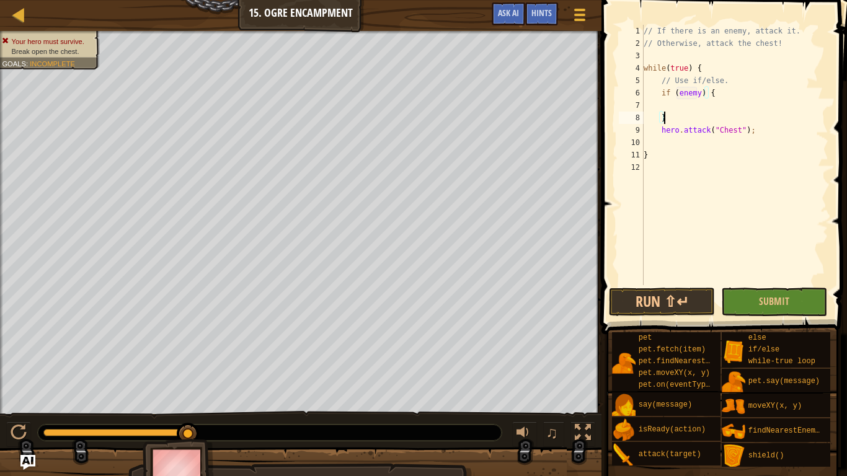
click at [694, 112] on div "// If there is an enemy, attack it. // Otherwise, attack the chest! while ( tru…" at bounding box center [734, 167] width 187 height 285
type textarea "}"
click at [702, 100] on div "// If there is an enemy, attack it. // Otherwise, attack the chest! while ( tru…" at bounding box center [734, 167] width 187 height 285
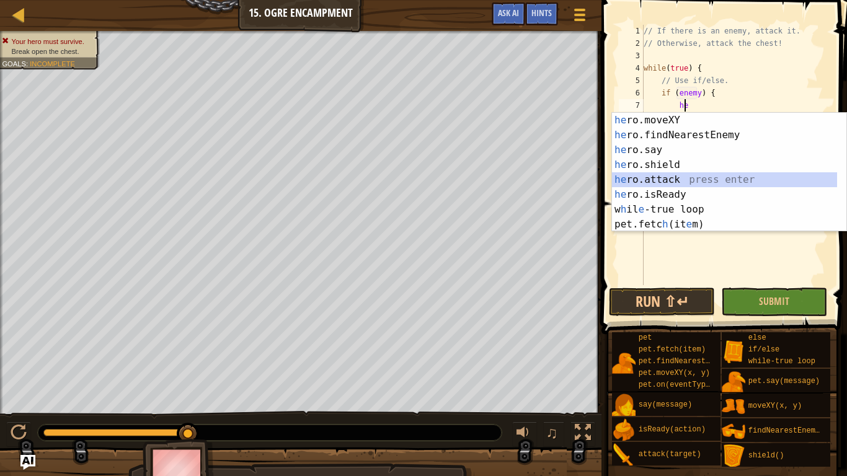
click at [670, 173] on div "he ro.moveXY press enter he ro.findNearestEnemy press enter he ro.say press ent…" at bounding box center [724, 187] width 225 height 149
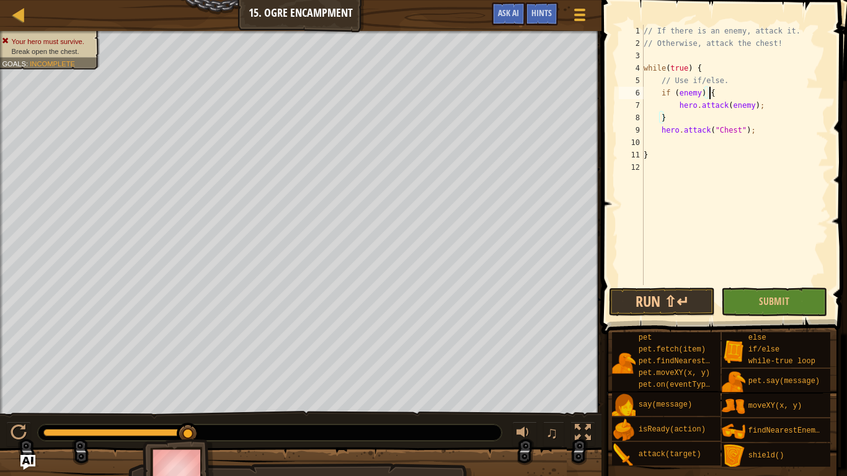
click at [759, 97] on div "// If there is an enemy, attack it. // Otherwise, attack the chest! while ( tru…" at bounding box center [734, 167] width 187 height 285
click at [765, 106] on div "// If there is an enemy, attack it. // Otherwise, attack the chest! while ( tru…" at bounding box center [734, 167] width 187 height 285
type textarea "hero.attack(enemy);"
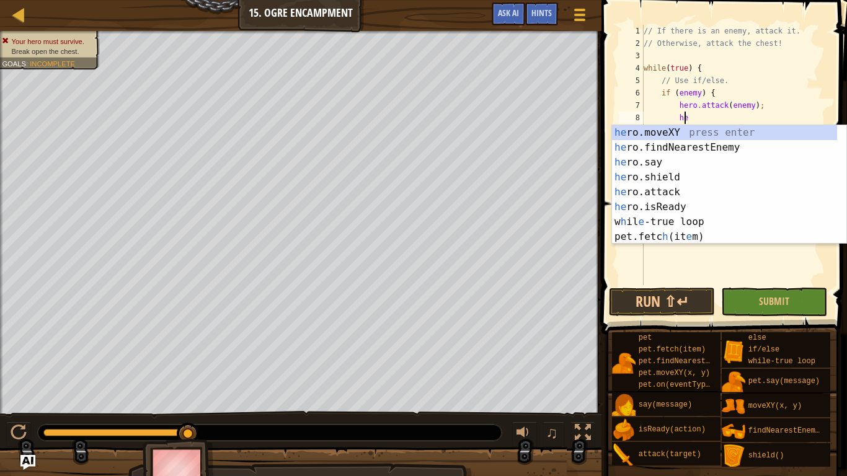
scroll to position [6, 2]
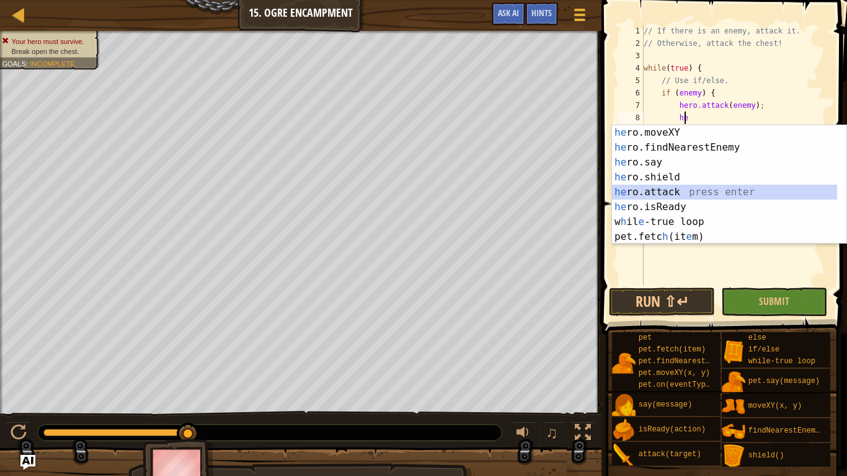
click at [667, 193] on div "he ro.moveXY press enter he ro.findNearestEnemy press enter he ro.say press ent…" at bounding box center [724, 199] width 225 height 149
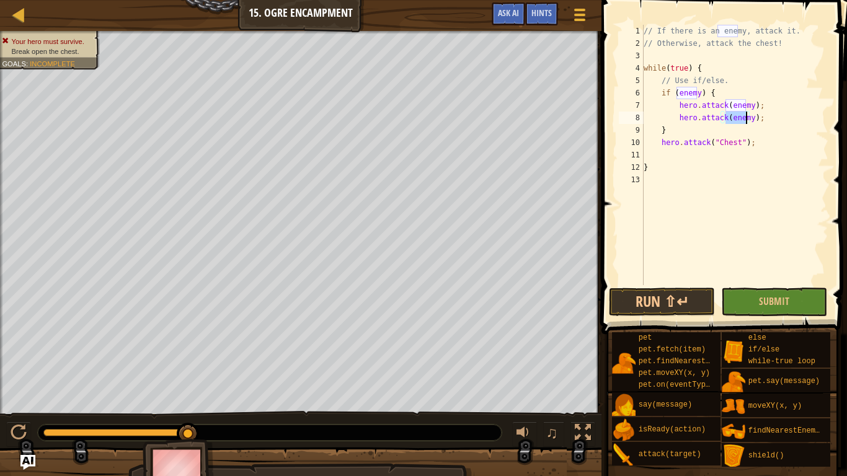
click at [728, 73] on div "// If there is an enemy, attack it. // Otherwise, attack the chest! while ( tru…" at bounding box center [734, 167] width 187 height 285
click at [733, 83] on div "// If there is an enemy, attack it. // Otherwise, attack the chest! while ( tru…" at bounding box center [734, 167] width 187 height 285
click at [732, 93] on div "// If there is an enemy, attack it. // Otherwise, attack the chest! while ( tru…" at bounding box center [734, 167] width 187 height 285
type textarea "if (enemy) {"
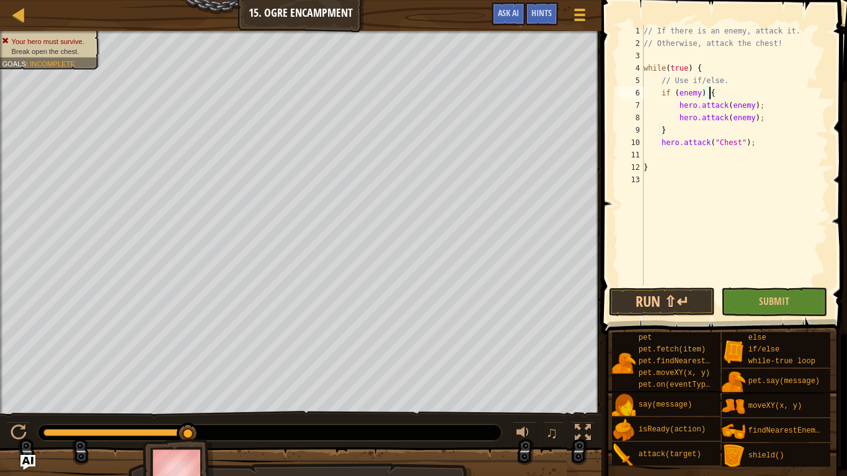
scroll to position [6, 5]
click at [687, 296] on button "Run ⇧↵" at bounding box center [662, 302] width 106 height 29
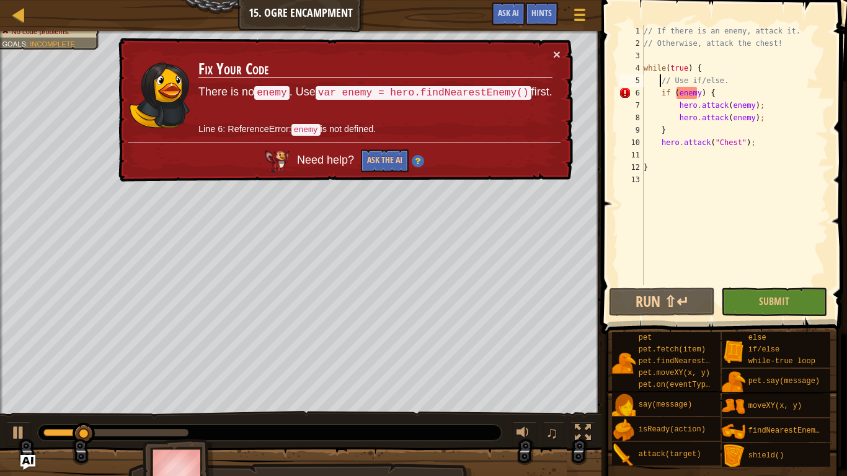
click at [658, 85] on div "// If there is an enemy, attack it. // Otherwise, attack the chest! while ( tru…" at bounding box center [734, 167] width 187 height 285
click at [655, 96] on div "// If there is an enemy, attack it. // Otherwise, attack the chest! while ( tru…" at bounding box center [734, 167] width 187 height 285
type textarea "if (enemy) {"
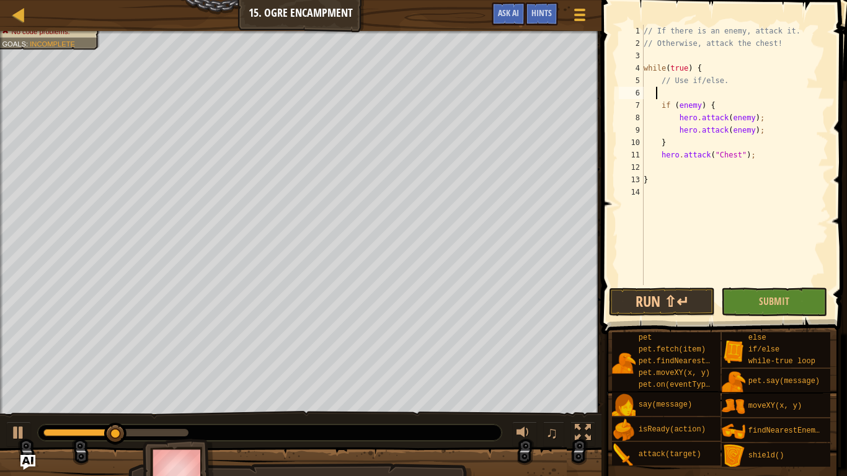
click at [672, 89] on div "// If there is an enemy, attack it. // Otherwise, attack the chest! while ( tru…" at bounding box center [734, 167] width 187 height 285
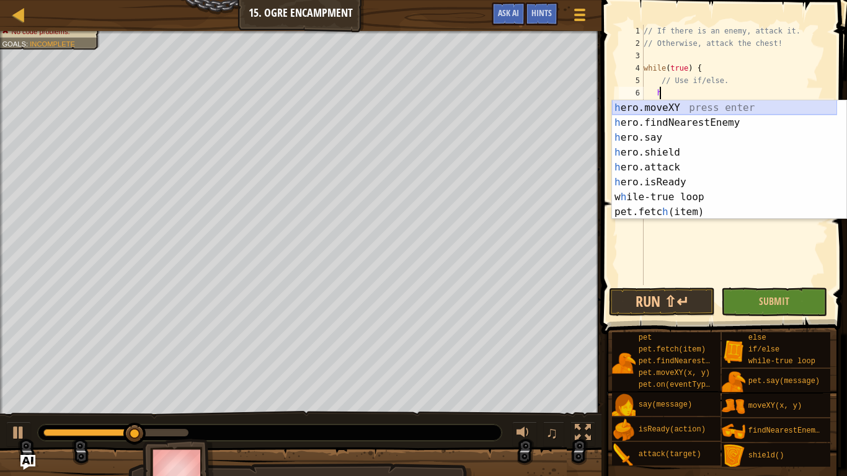
click at [669, 114] on div "h ero.moveXY press enter h ero.findNearestEnemy press enter h ero.say press ent…" at bounding box center [724, 174] width 225 height 149
type textarea "hero.moveXY(x, y);"
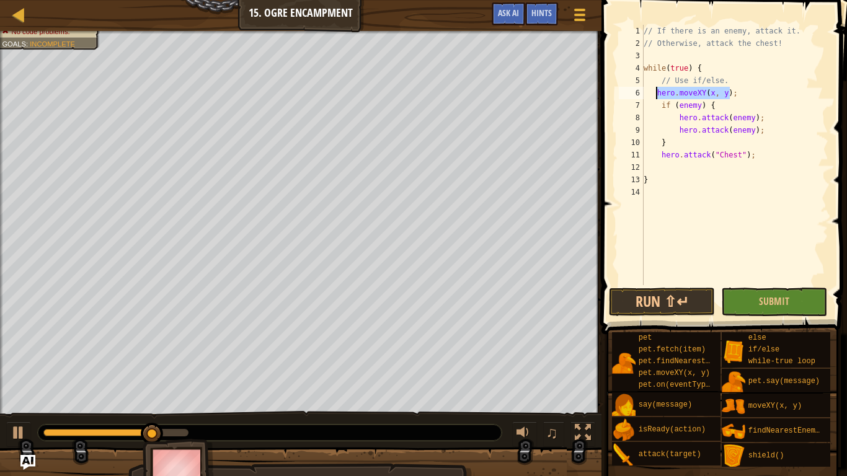
drag, startPoint x: 739, startPoint y: 97, endPoint x: 654, endPoint y: 93, distance: 84.5
click at [654, 93] on div "// If there is an enemy, attack it. // Otherwise, attack the chest! while ( tru…" at bounding box center [734, 167] width 187 height 285
type textarea "h"
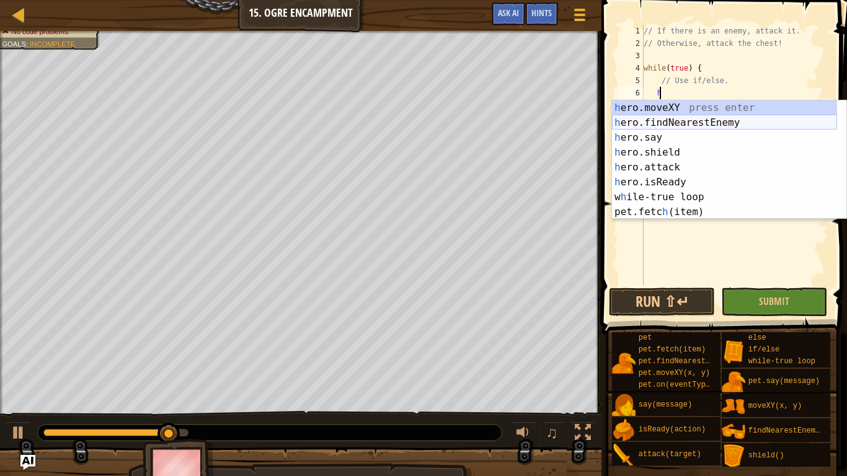
click at [689, 124] on div "h ero.moveXY press enter h ero.findNearestEnemy press enter h ero.say press ent…" at bounding box center [724, 174] width 225 height 149
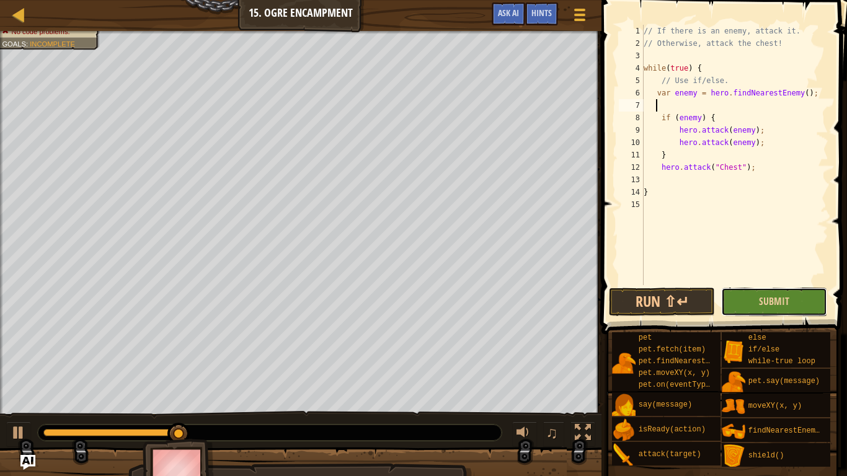
click at [751, 290] on button "Submit" at bounding box center [774, 302] width 106 height 29
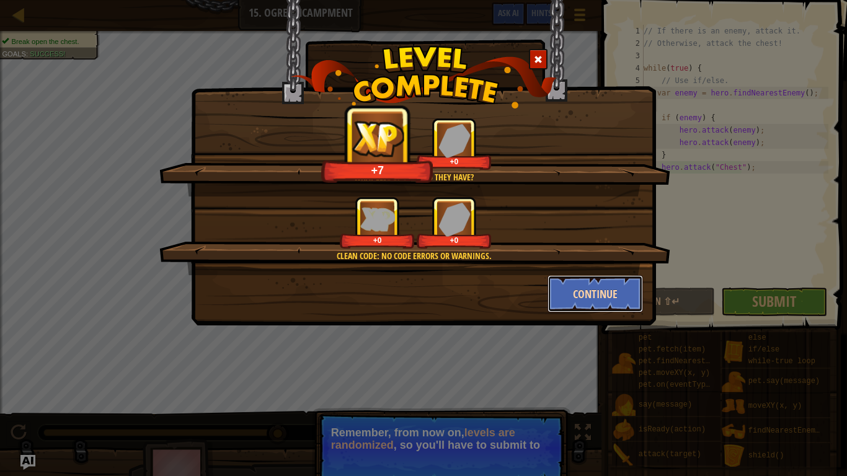
click at [579, 303] on button "Continue" at bounding box center [596, 293] width 96 height 37
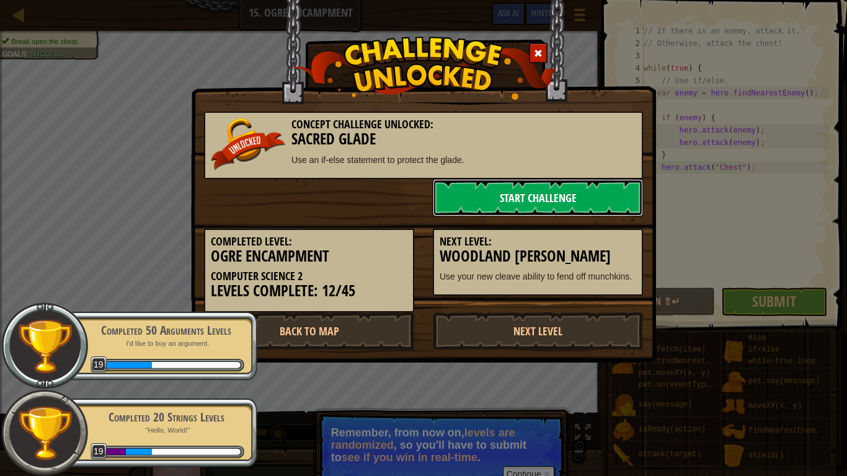
click at [488, 201] on link "Start Challenge" at bounding box center [538, 197] width 210 height 37
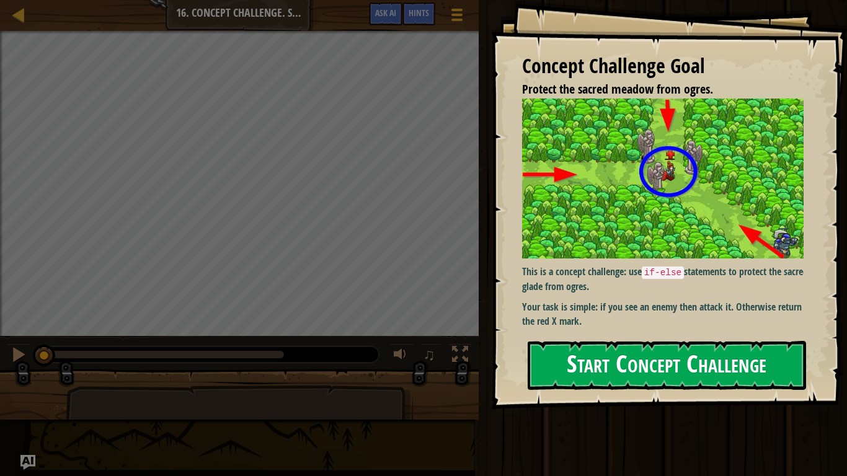
click at [647, 349] on button "Start Concept Challenge" at bounding box center [667, 365] width 279 height 49
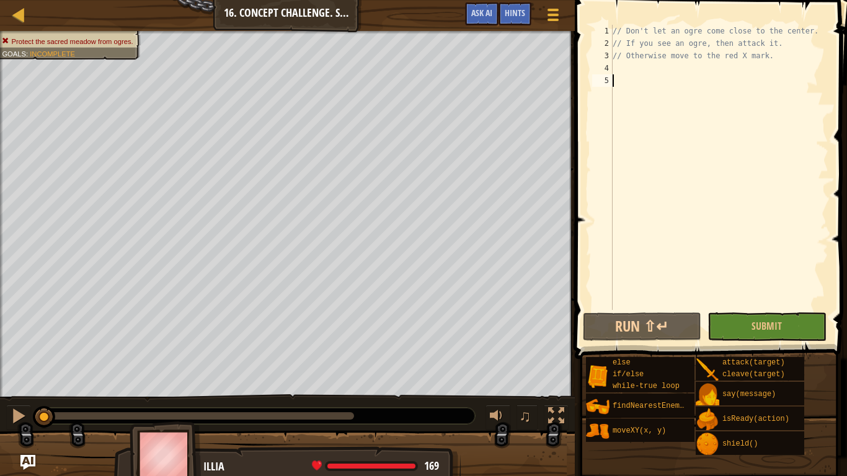
type textarea "w"
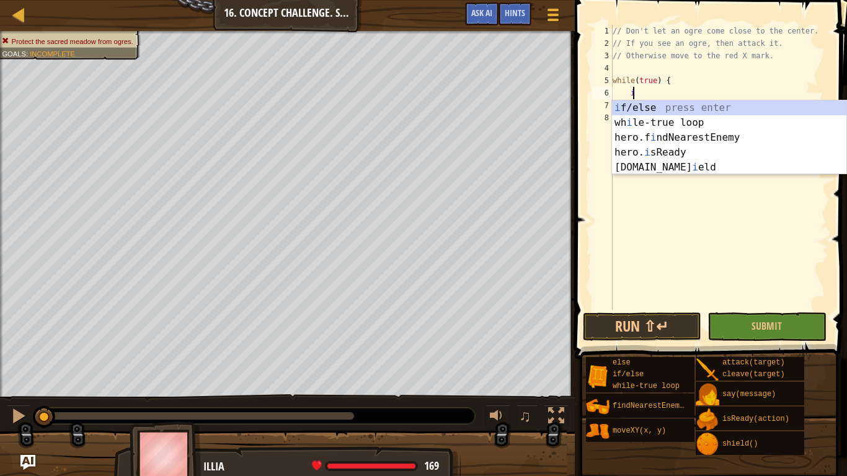
scroll to position [6, 1]
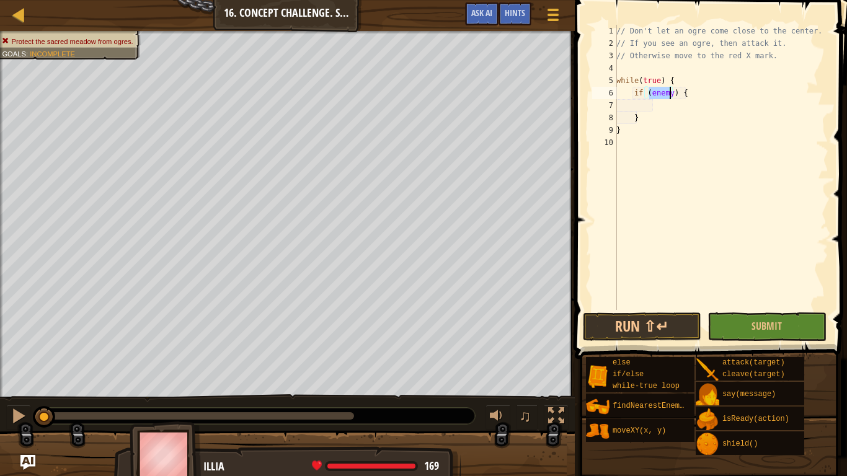
click at [700, 112] on div "// Don't let an ogre come close to the center. // If you see an ogre, then atta…" at bounding box center [721, 180] width 215 height 310
type textarea "}"
click at [698, 105] on div "// Don't let an ogre come close to the center. // If you see an ogre, then atta…" at bounding box center [721, 180] width 215 height 310
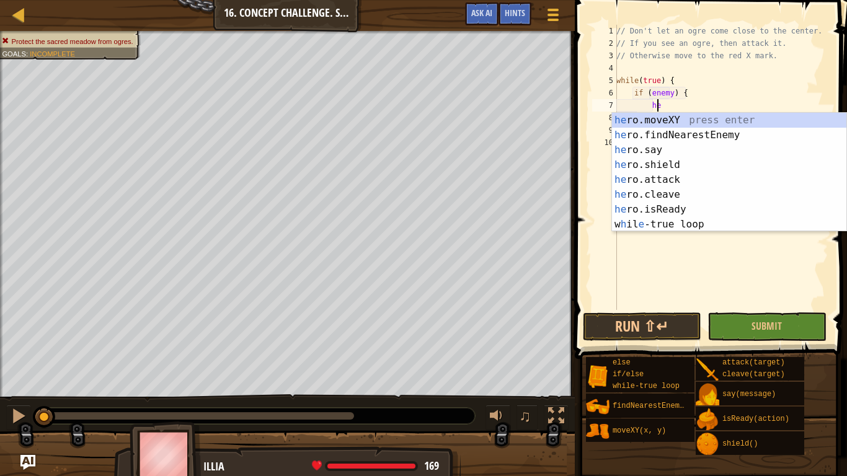
scroll to position [6, 2]
click at [676, 178] on div "he ro.moveXY press enter he ro.findNearestEnemy press enter he ro.say press ent…" at bounding box center [729, 187] width 234 height 149
type textarea "hero.attack(enemy);"
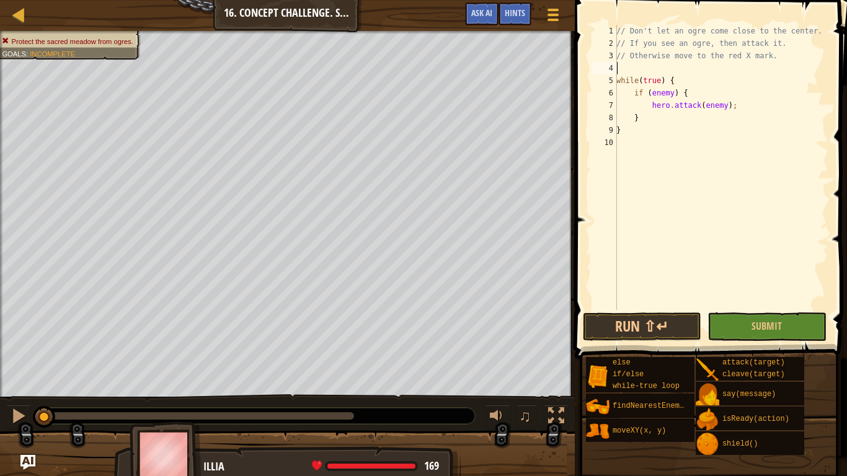
click at [641, 66] on div "// Don't let an ogre come close to the center. // If you see an ogre, then atta…" at bounding box center [721, 180] width 215 height 310
click at [681, 81] on div "// Don't let an ogre come close to the center. // If you see an ogre, then atta…" at bounding box center [721, 180] width 215 height 310
type textarea "while(true) {"
type textarea "v"
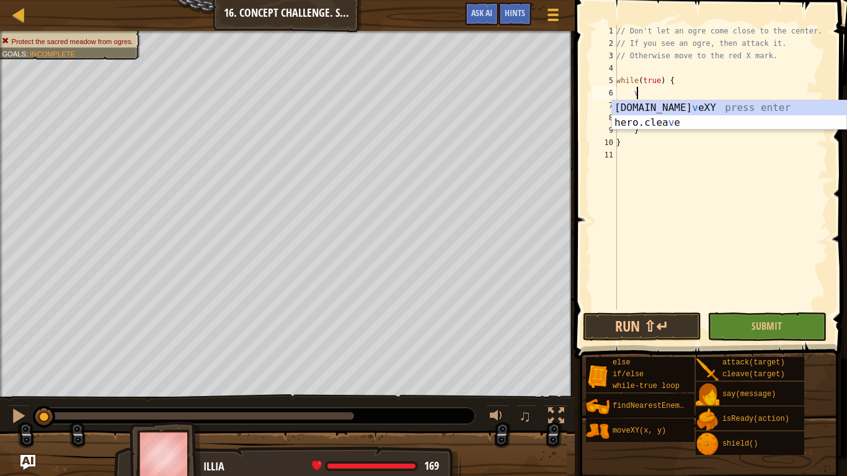
scroll to position [6, 1]
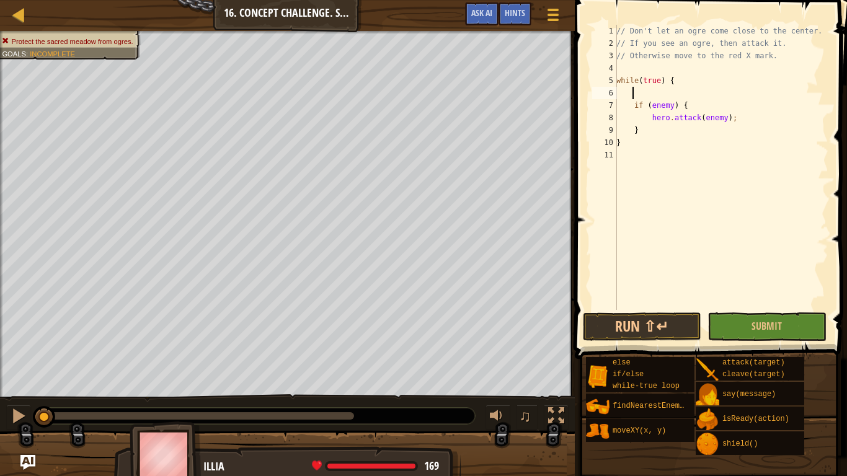
type textarea "h"
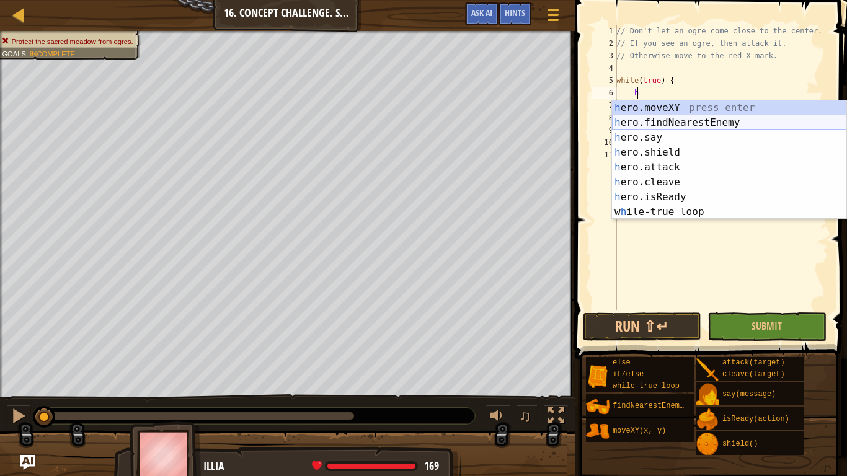
click at [670, 120] on div "h ero.moveXY press enter h ero.findNearestEnemy press enter h ero.say press ent…" at bounding box center [729, 174] width 234 height 149
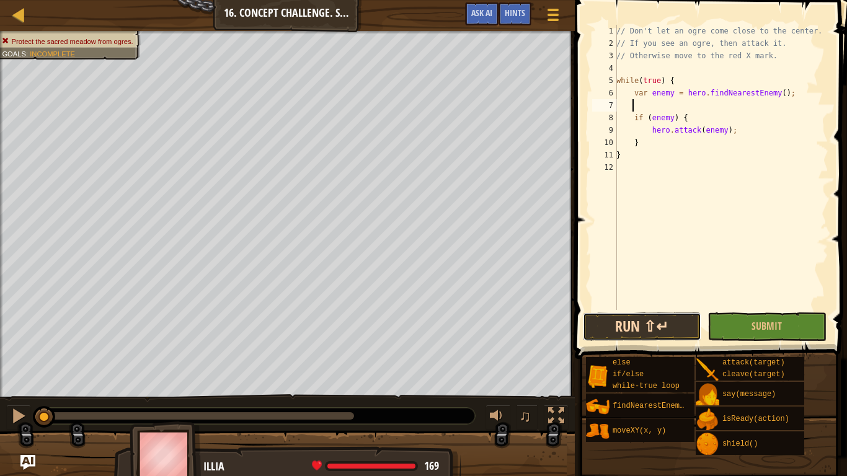
click at [668, 323] on button "Run ⇧↵" at bounding box center [642, 327] width 118 height 29
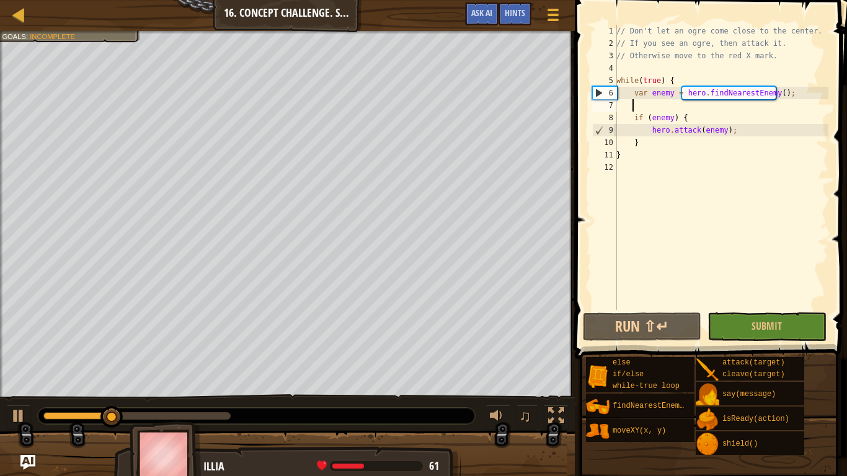
scroll to position [6, 0]
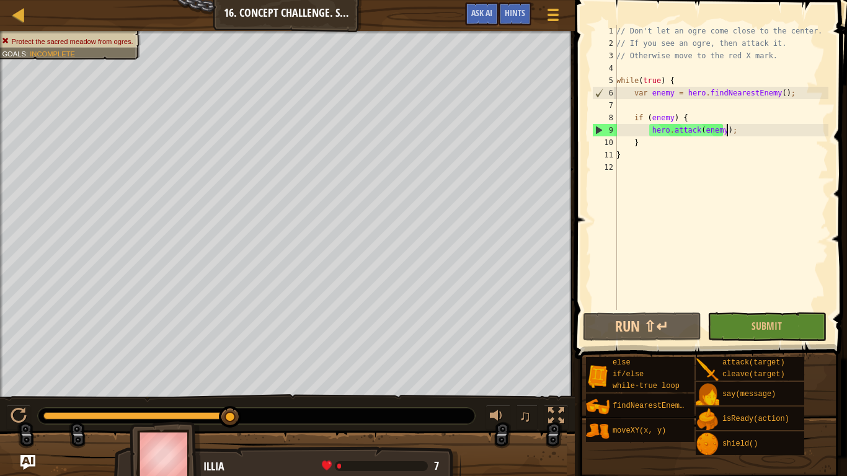
click at [747, 135] on div "// Don't let an ogre come close to the center. // If you see an ogre, then atta…" at bounding box center [721, 180] width 215 height 310
type textarea "hero.attack(enemy);"
click at [670, 108] on div "// Don't let an ogre come close to the center. // If you see an ogre, then atta…" at bounding box center [721, 180] width 215 height 310
click at [759, 136] on div "// Don't let an ogre come close to the center. // If you see an ogre, then atta…" at bounding box center [721, 180] width 215 height 310
type textarea "hero.attack(enemy);"
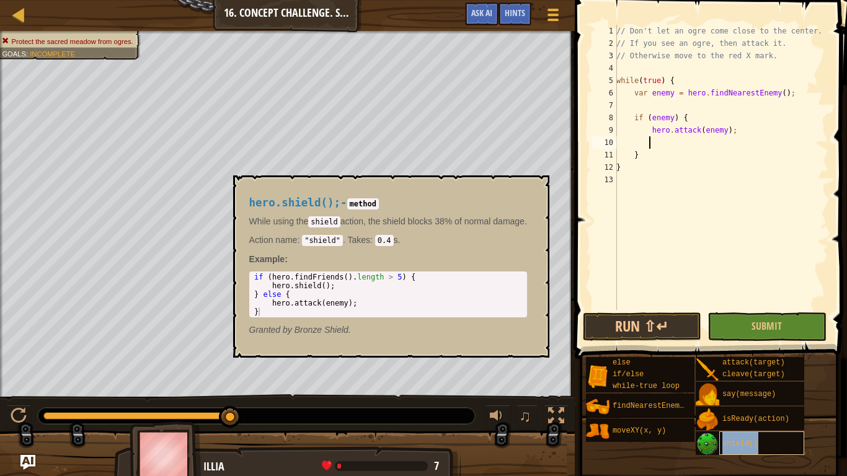
click at [758, 397] on div "shield()" at bounding box center [762, 444] width 85 height 24
click at [749, 397] on div "shield()" at bounding box center [762, 444] width 85 height 24
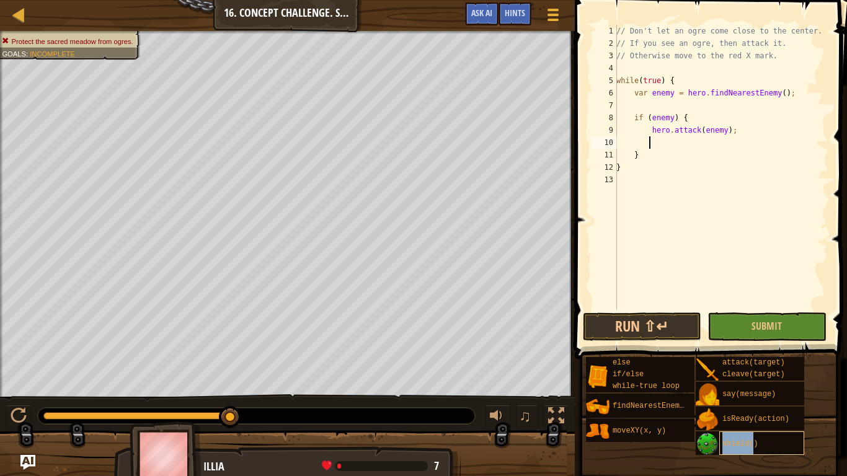
click at [748, 397] on div "shield()" at bounding box center [762, 444] width 85 height 24
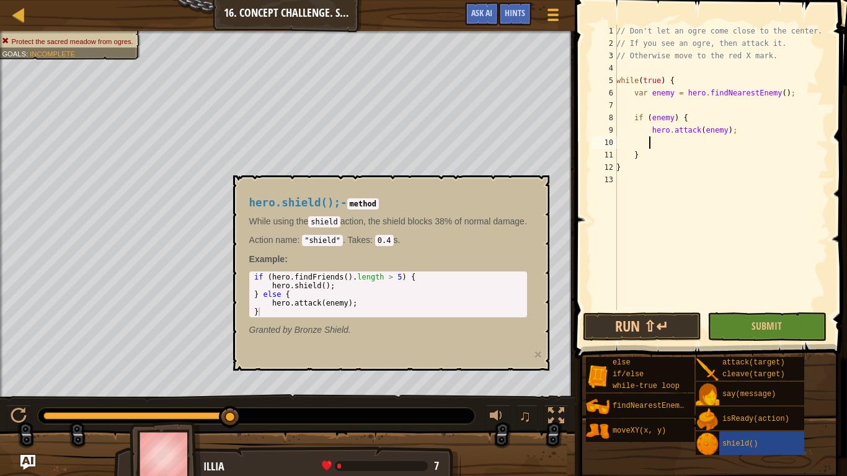
click at [710, 142] on div "// Don't let an ogre come close to the center. // If you see an ogre, then atta…" at bounding box center [721, 180] width 215 height 310
type textarea "h"
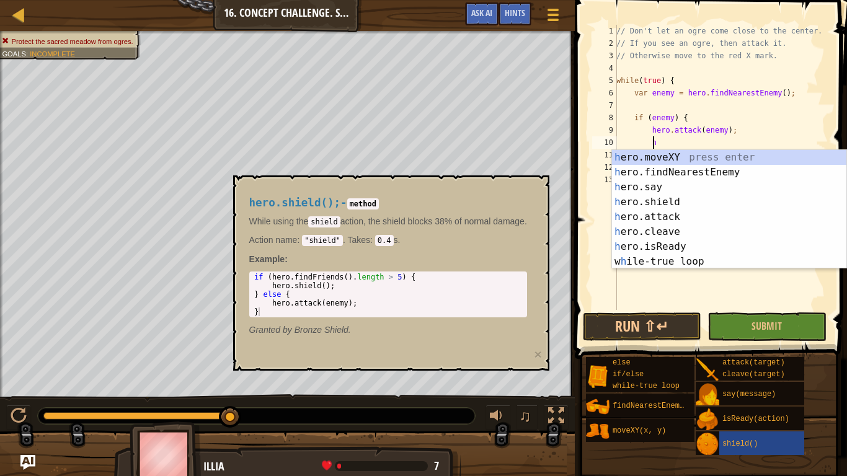
scroll to position [6, 2]
click at [661, 200] on div "h ero.moveXY press enter h ero.findNearestEnemy press enter h ero.say press ent…" at bounding box center [729, 224] width 234 height 149
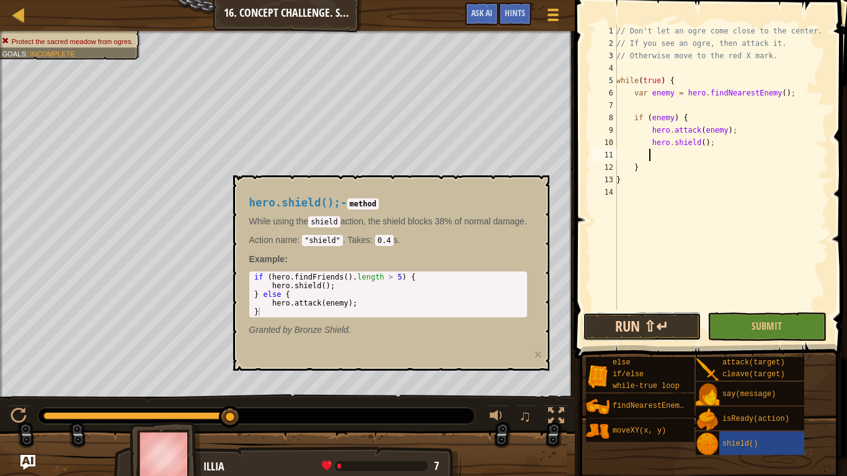
click at [684, 318] on button "Run ⇧↵" at bounding box center [642, 327] width 118 height 29
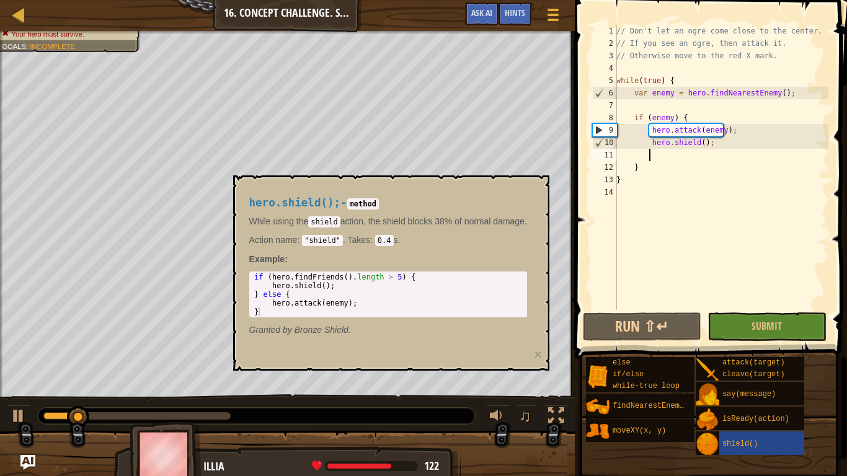
click at [774, 397] on div "shield()" at bounding box center [762, 444] width 85 height 24
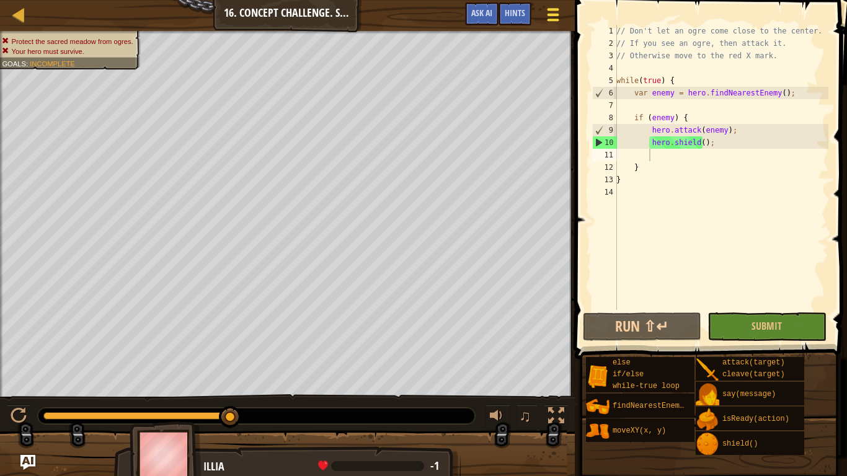
click at [568, 18] on button "Game Menu" at bounding box center [553, 17] width 33 height 30
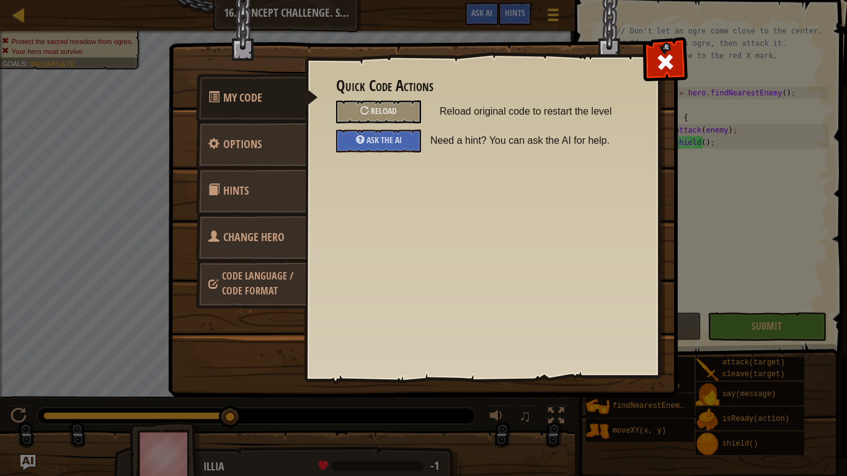
click at [255, 191] on link "Hints" at bounding box center [251, 191] width 110 height 48
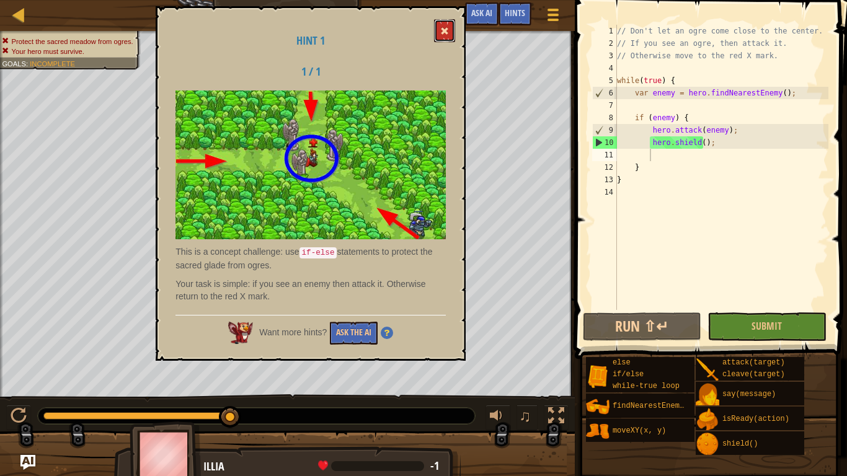
click at [455, 30] on button at bounding box center [444, 30] width 21 height 23
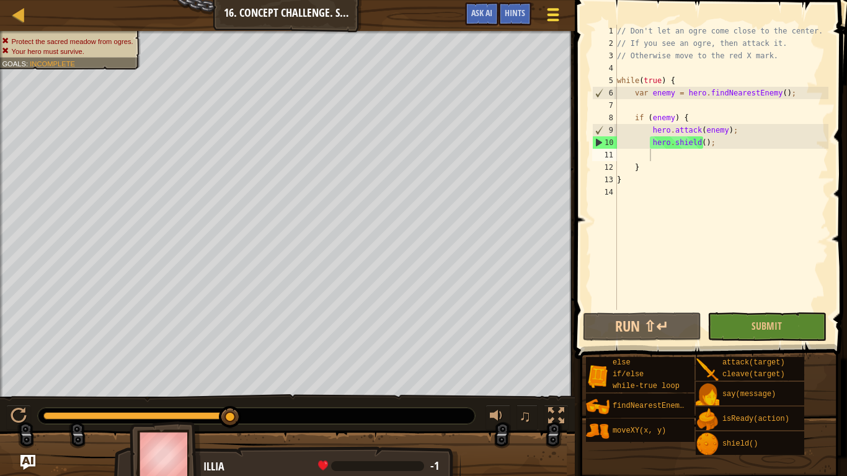
click at [555, 25] on button "Game Menu" at bounding box center [553, 17] width 33 height 30
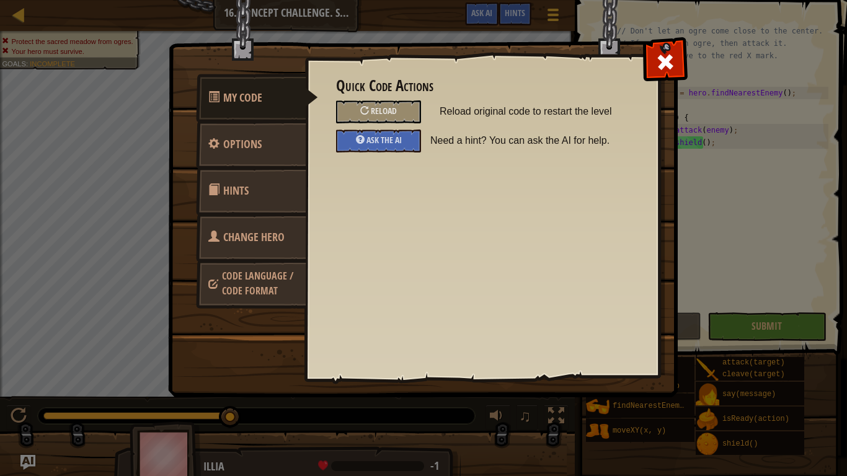
click at [270, 223] on link "Change Hero" at bounding box center [251, 237] width 110 height 48
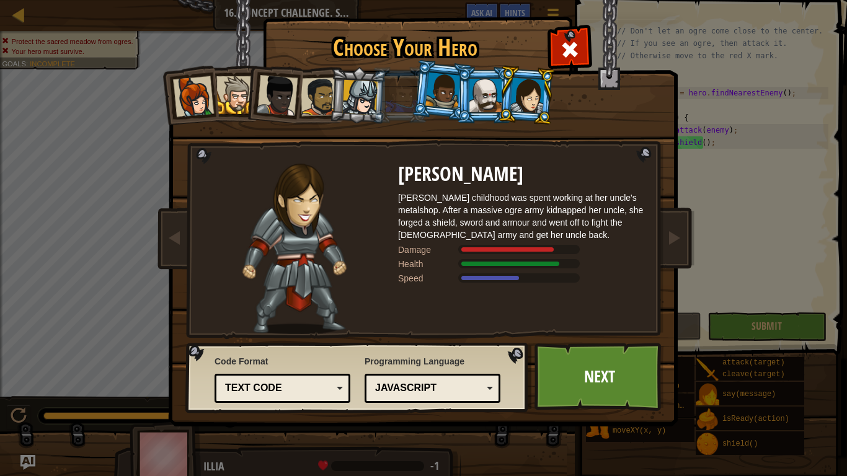
click at [671, 208] on img at bounding box center [426, 205] width 537 height 444
click at [328, 100] on div at bounding box center [320, 97] width 38 height 38
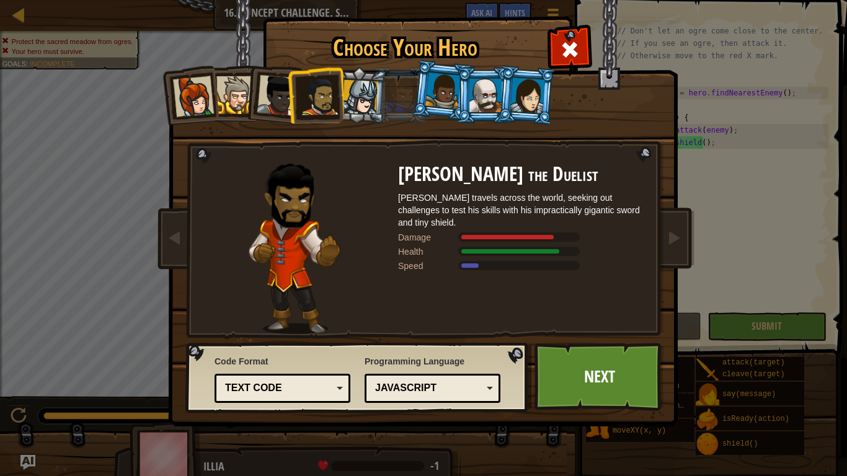
click at [466, 89] on li at bounding box center [485, 95] width 56 height 56
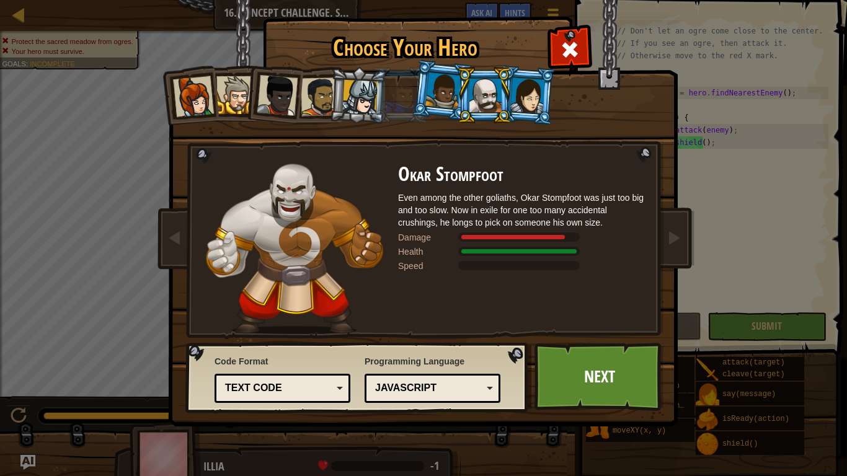
click at [480, 92] on div at bounding box center [486, 95] width 32 height 33
click at [569, 370] on link "Next" at bounding box center [600, 377] width 130 height 68
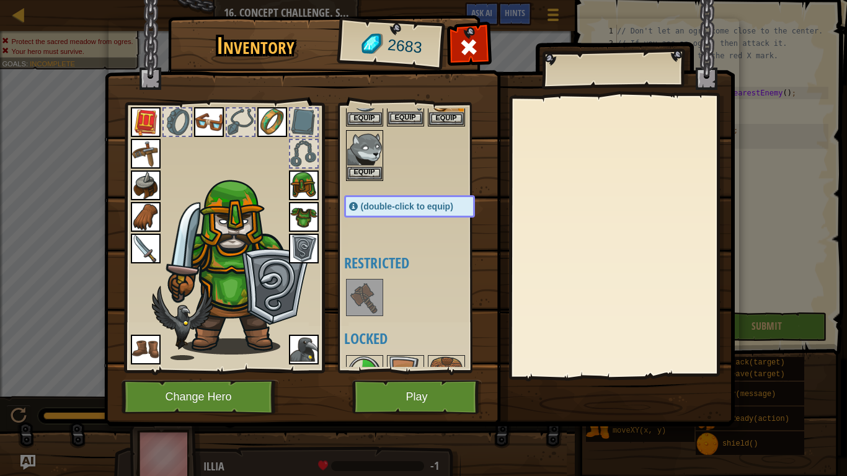
scroll to position [248, 0]
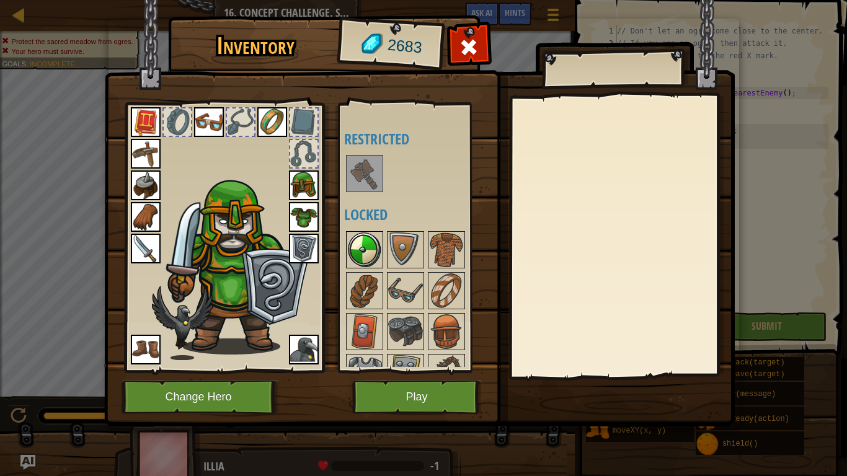
click at [370, 245] on img at bounding box center [364, 250] width 35 height 35
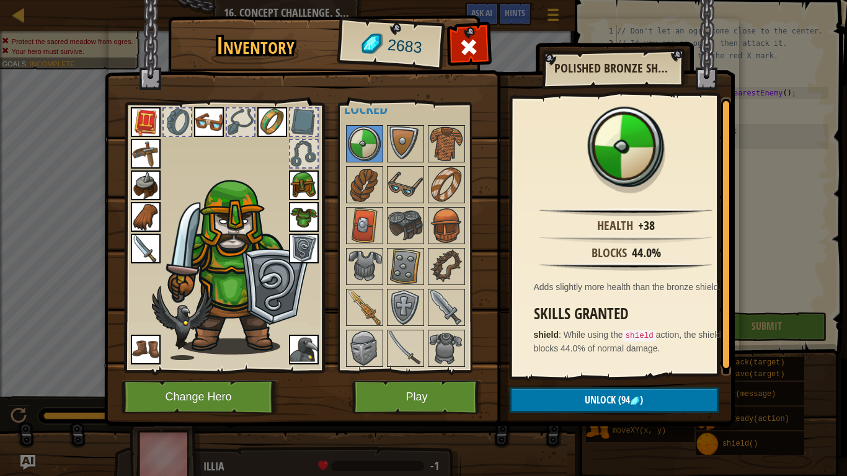
scroll to position [372, 0]
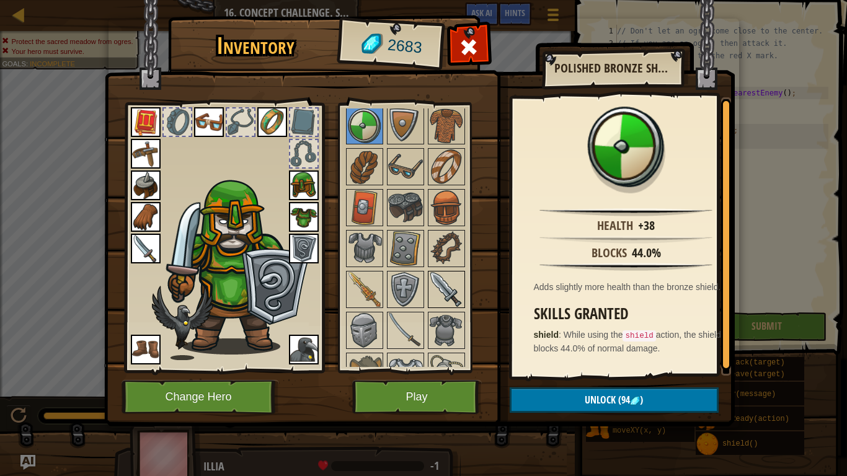
click at [445, 272] on img at bounding box center [446, 289] width 35 height 35
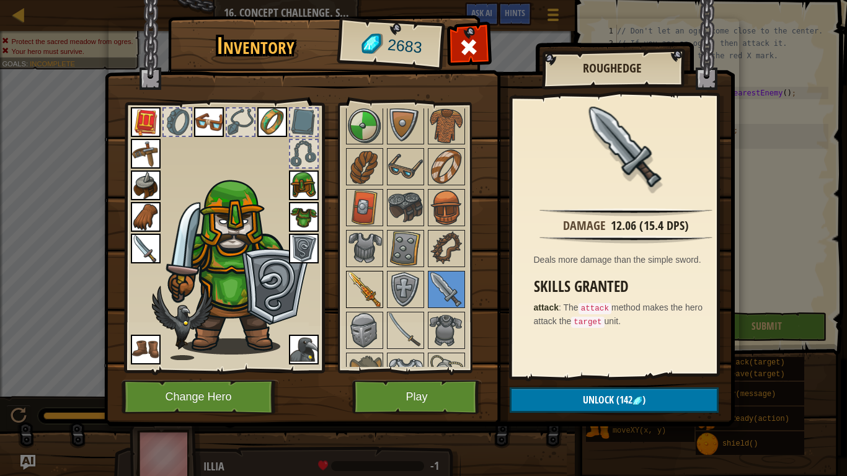
click at [348, 279] on img at bounding box center [364, 289] width 35 height 35
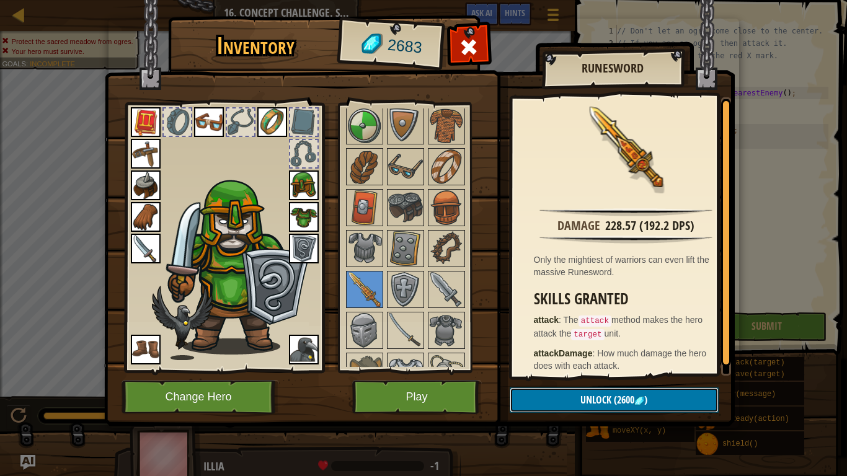
click at [604, 397] on span "Unlock" at bounding box center [596, 400] width 31 height 14
click at [604, 397] on button "Confirm" at bounding box center [614, 400] width 209 height 25
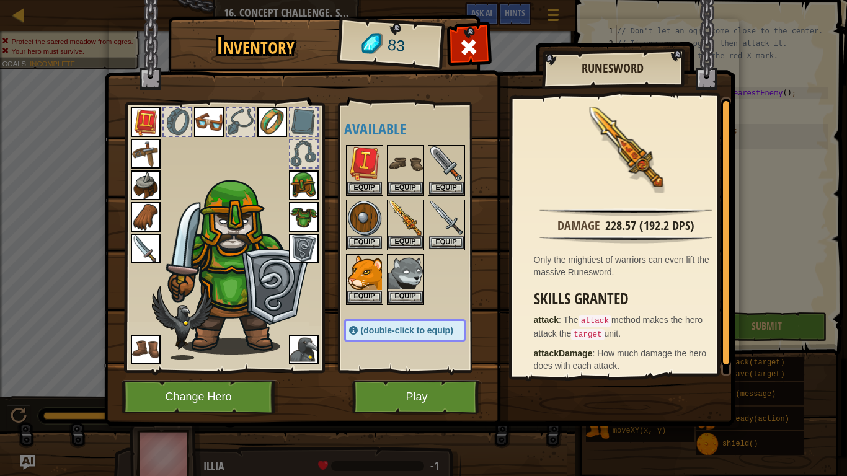
click at [403, 220] on img at bounding box center [405, 218] width 35 height 35
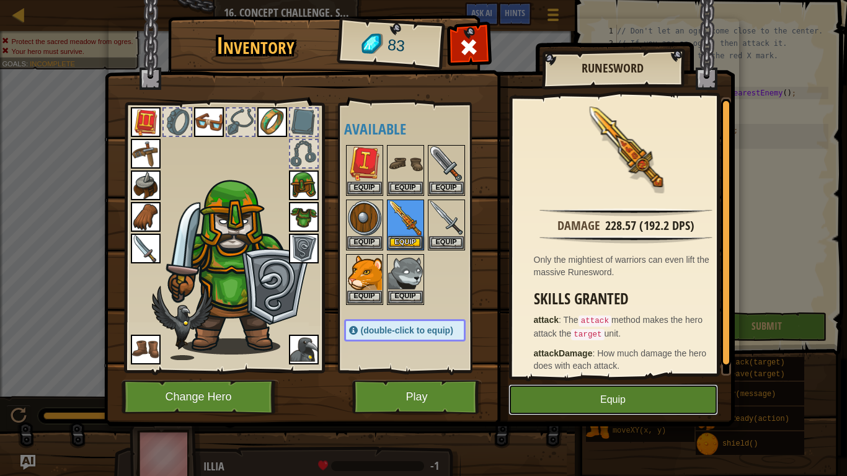
click at [618, 397] on button "Equip" at bounding box center [614, 400] width 210 height 31
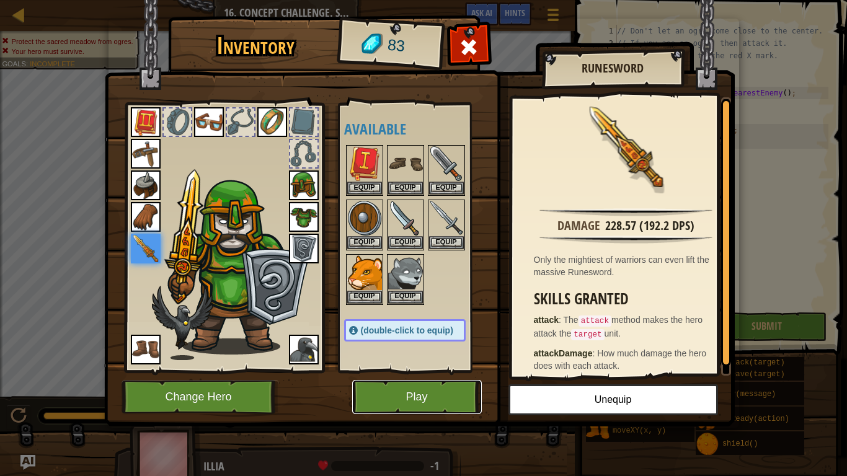
click at [433, 397] on button "Play" at bounding box center [417, 397] width 130 height 34
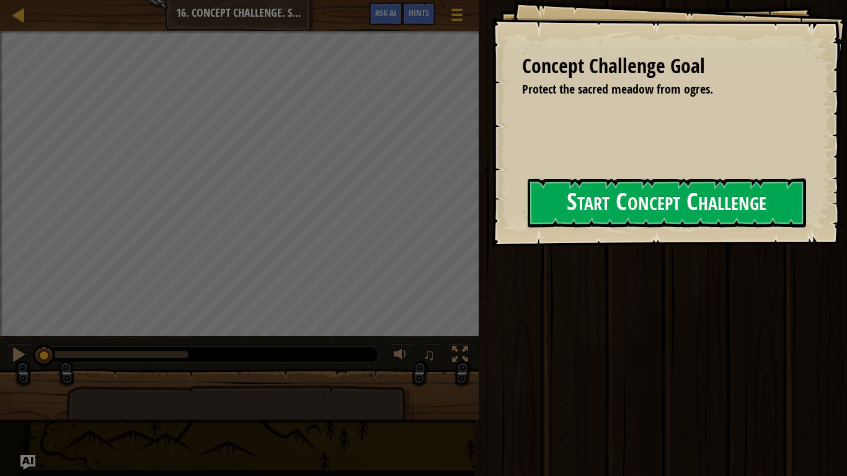
click at [618, 200] on button "Start Concept Challenge" at bounding box center [667, 203] width 279 height 49
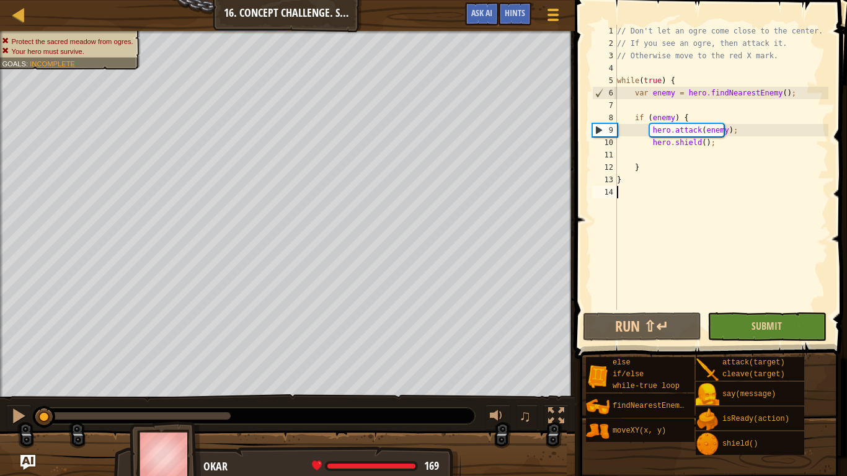
click at [720, 233] on div "// Don't let an ogre come close to the center. // If you see an ogre, then atta…" at bounding box center [722, 180] width 214 height 310
click at [672, 317] on button "Run ⇧↵" at bounding box center [642, 327] width 118 height 29
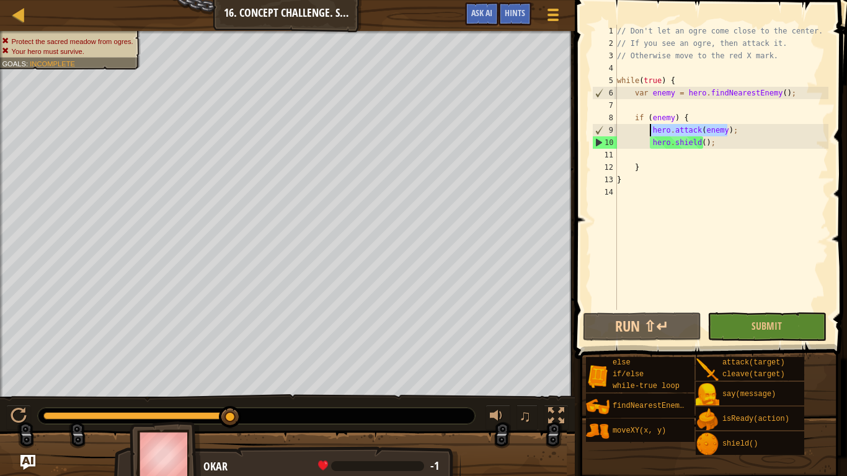
drag, startPoint x: 738, startPoint y: 133, endPoint x: 651, endPoint y: 133, distance: 86.8
click at [651, 133] on div "// Don't let an ogre come close to the center. // If you see an ogre, then atta…" at bounding box center [722, 180] width 214 height 310
type textarea "hero.attack(enemy);"
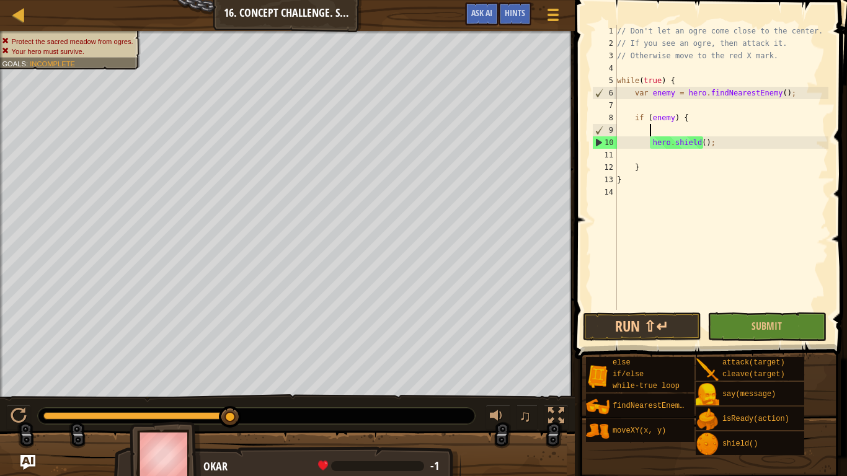
scroll to position [6, 2]
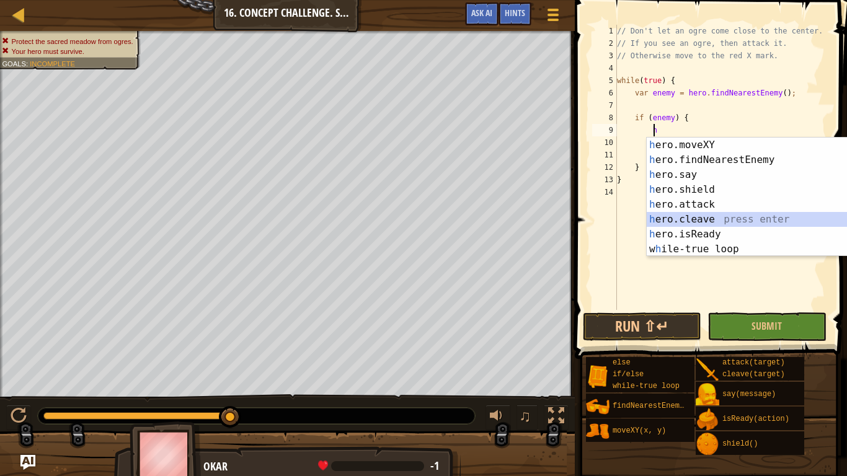
click at [737, 215] on div "h ero.moveXY press enter h ero.findNearestEnemy press enter h ero.say press ent…" at bounding box center [764, 212] width 234 height 149
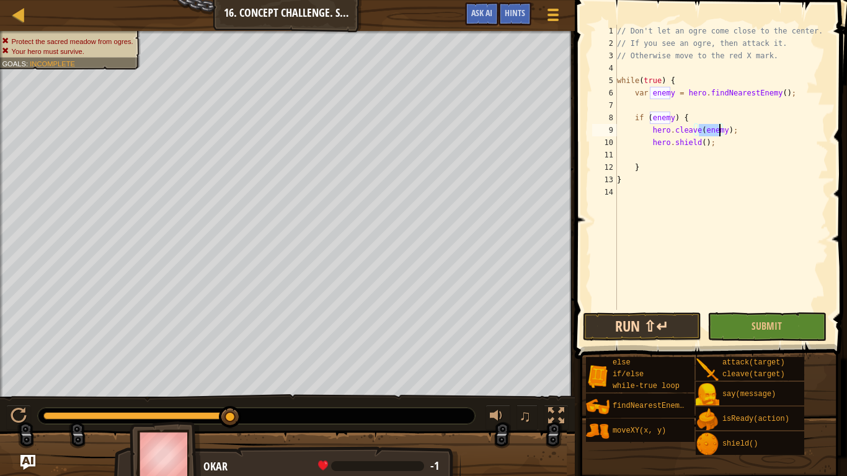
type textarea "hero.cleave(enemy);"
click at [637, 332] on button "Run ⇧↵" at bounding box center [642, 327] width 118 height 29
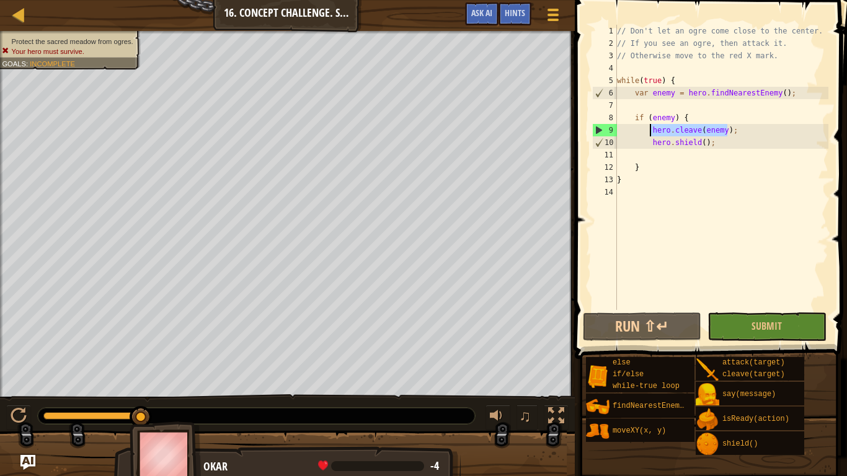
drag, startPoint x: 736, startPoint y: 130, endPoint x: 649, endPoint y: 130, distance: 86.8
click at [649, 130] on div "// Don't let an ogre come close to the center. // If you see an ogre, then atta…" at bounding box center [722, 180] width 214 height 310
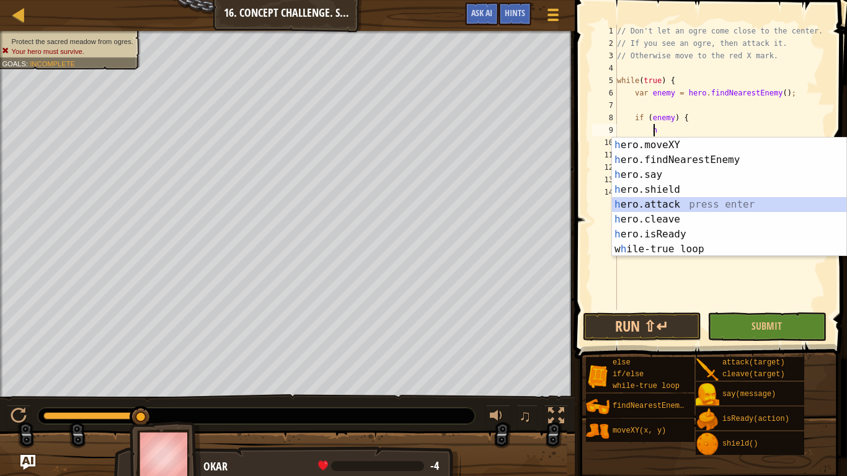
click at [667, 203] on div "h ero.moveXY press enter h ero.findNearestEnemy press enter h ero.say press ent…" at bounding box center [729, 212] width 234 height 149
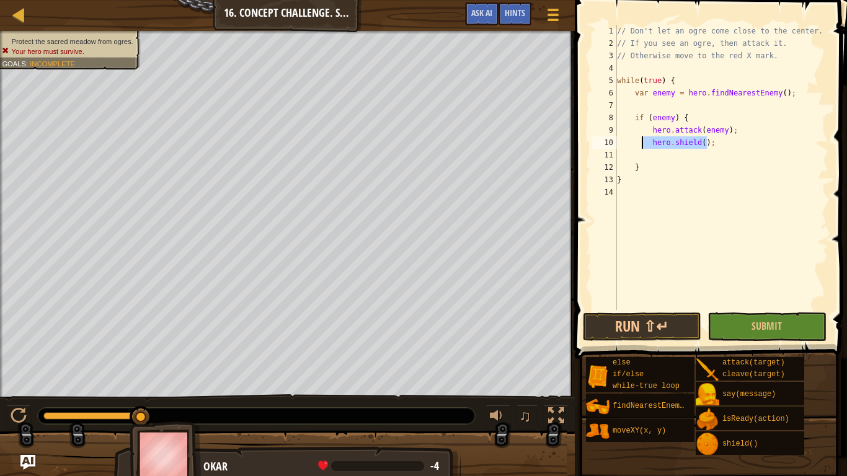
drag, startPoint x: 728, startPoint y: 142, endPoint x: 643, endPoint y: 143, distance: 85.0
click at [643, 143] on div "// Don't let an ogre come close to the center. // If you see an ogre, then atta…" at bounding box center [722, 180] width 214 height 310
type textarea "hero.shield();"
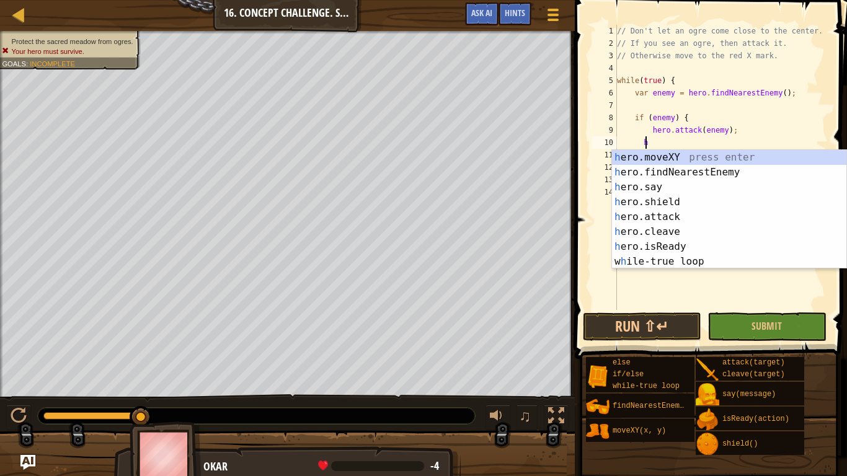
click at [682, 158] on div "h ero.moveXY press enter h ero.findNearestEnemy press enter h ero.say press ent…" at bounding box center [729, 224] width 234 height 149
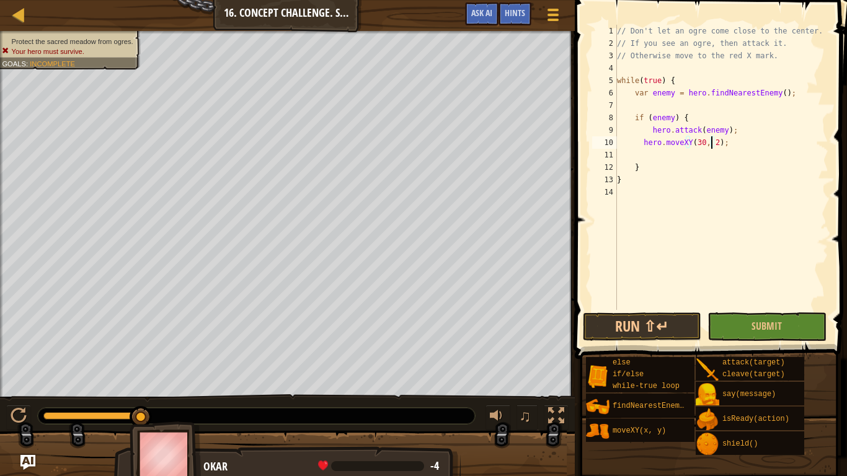
scroll to position [6, 8]
type textarea "hero.moveXY(30, 24);"
click at [680, 329] on button "Run ⇧↵" at bounding box center [642, 327] width 118 height 29
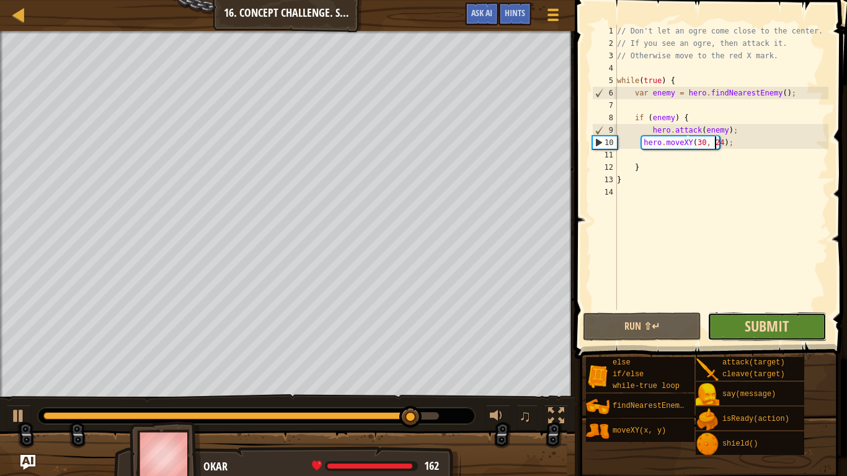
click at [783, 328] on span "Submit" at bounding box center [767, 326] width 44 height 20
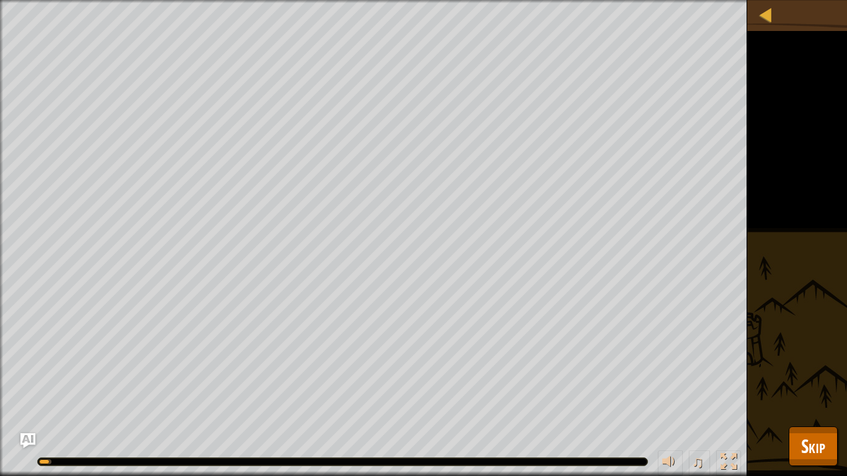
click at [788, 397] on div "Protect the sacred meadow from ogres. Goals : Running... ♫ Okar 169 x: 29 y: 24…" at bounding box center [423, 238] width 847 height 476
click at [789, 397] on button "Skip" at bounding box center [813, 447] width 49 height 40
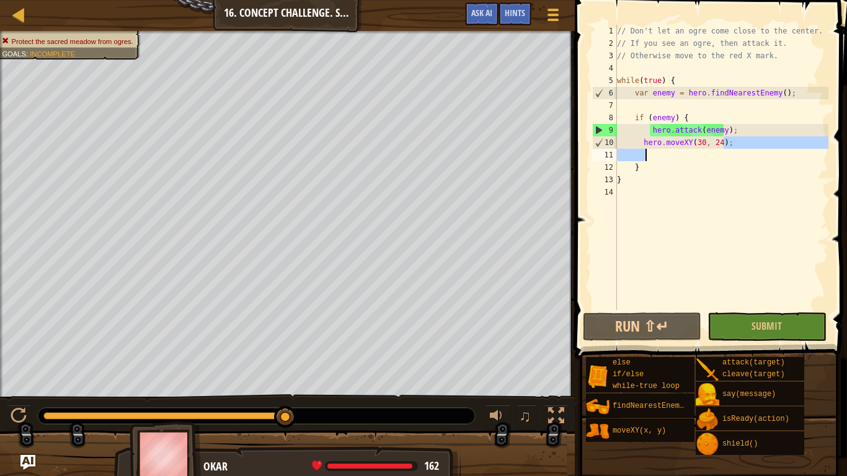
drag, startPoint x: 745, startPoint y: 146, endPoint x: 598, endPoint y: 146, distance: 147.0
click at [599, 146] on div "hero.moveXY(30, 24); 1 2 3 4 5 6 7 8 9 10 11 12 13 14 // Don't let an ogre come…" at bounding box center [709, 167] width 239 height 285
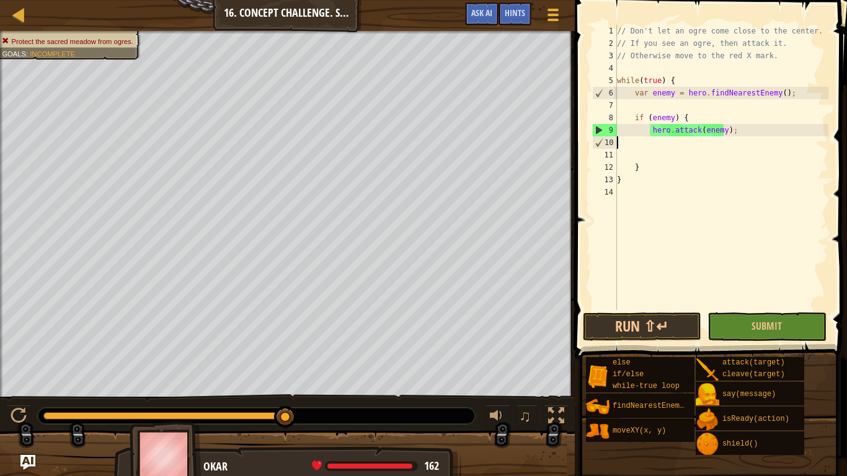
scroll to position [6, 0]
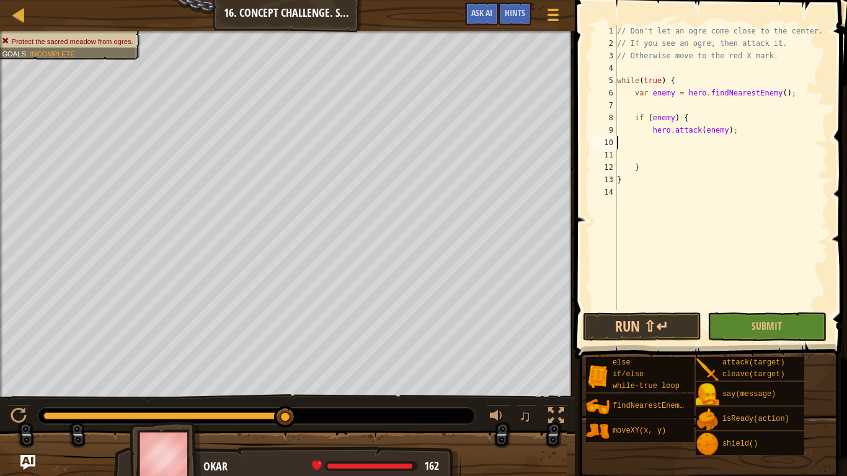
click at [638, 195] on div "// Don't let an ogre come close to the center. // If you see an ogre, then atta…" at bounding box center [722, 180] width 214 height 310
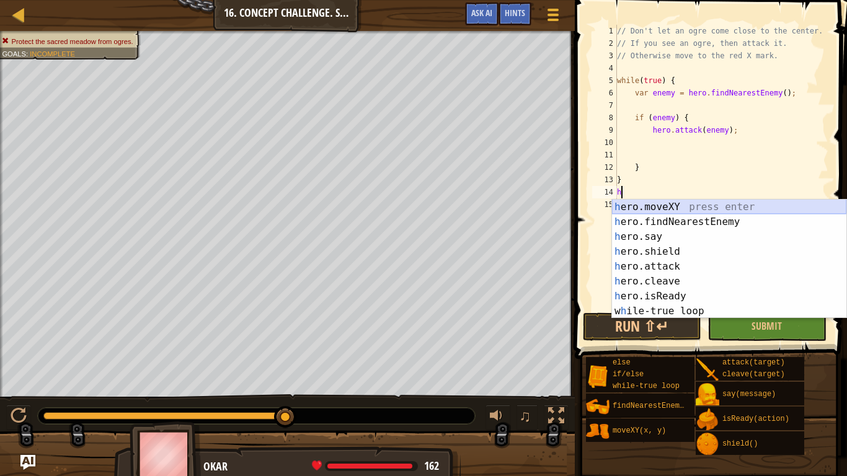
click at [681, 207] on div "h ero.moveXY press enter h ero.findNearestEnemy press enter h ero.say press ent…" at bounding box center [729, 274] width 234 height 149
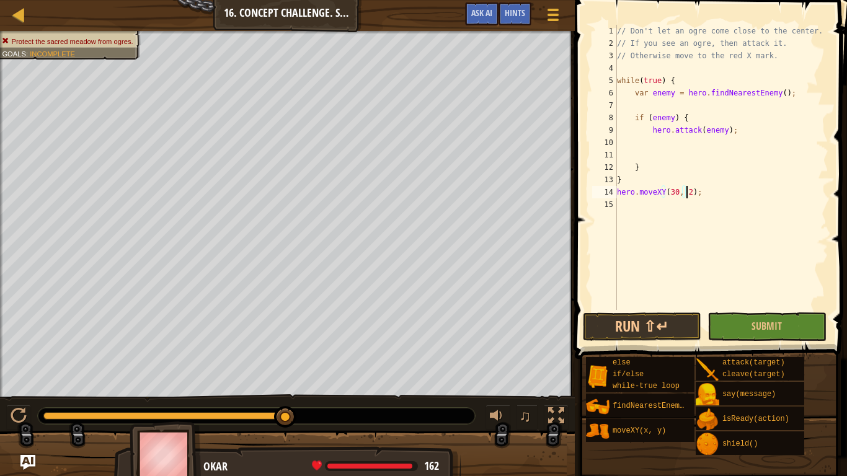
scroll to position [6, 6]
type textarea "hero.moveXY(30, 25);"
click at [656, 308] on div "// Don't let an ogre come close to the center. // If you see an ogre, then atta…" at bounding box center [722, 180] width 214 height 310
click at [664, 333] on button "Run ⇧↵" at bounding box center [642, 327] width 118 height 29
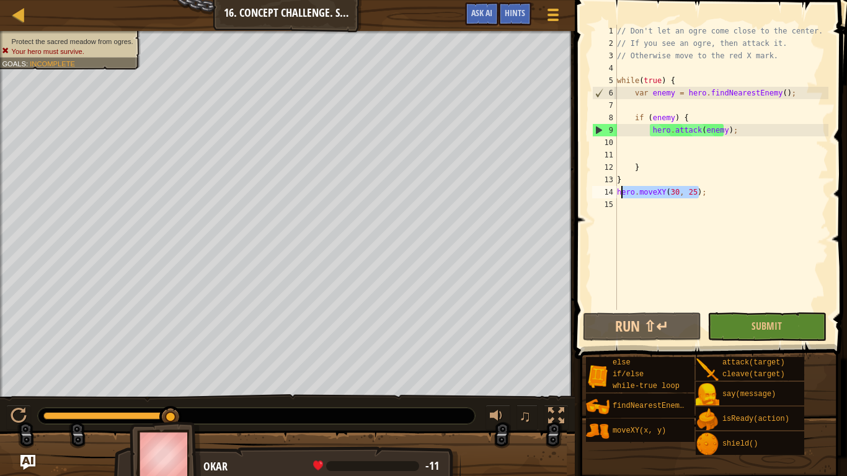
drag, startPoint x: 715, startPoint y: 188, endPoint x: 621, endPoint y: 192, distance: 94.4
click at [621, 192] on div "// Don't let an ogre come close to the center. // If you see an ogre, then atta…" at bounding box center [722, 180] width 214 height 310
click at [711, 186] on div "// Don't let an ogre come close to the center. // If you see an ogre, then atta…" at bounding box center [722, 167] width 214 height 285
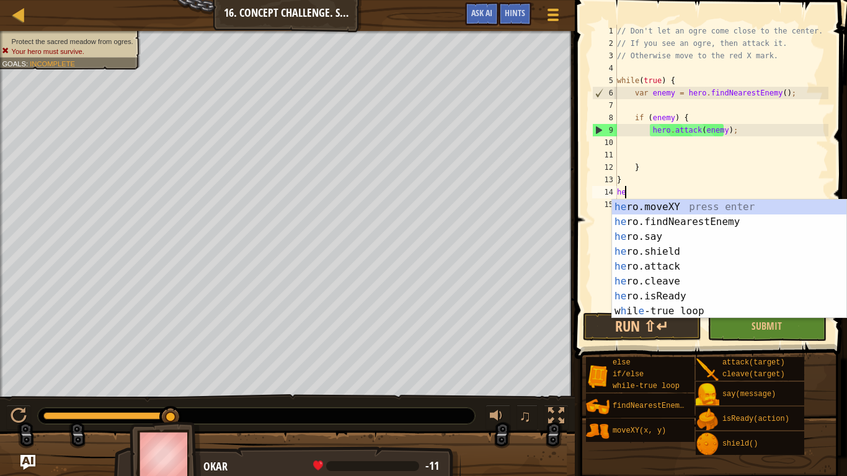
type textarea "h"
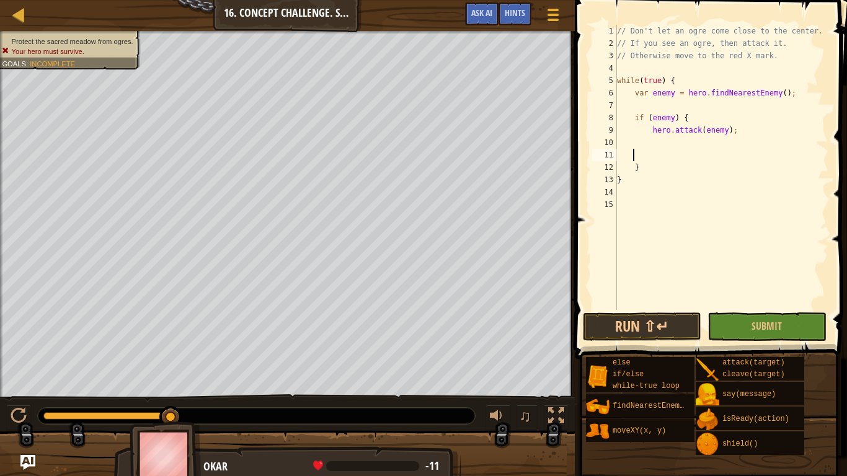
click at [635, 158] on div "// Don't let an ogre come close to the center. // If you see an ogre, then atta…" at bounding box center [722, 180] width 214 height 310
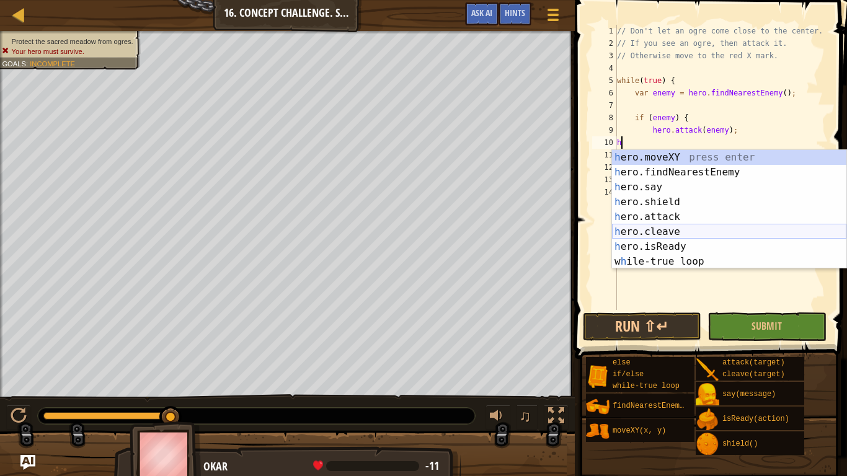
click at [659, 226] on div "h ero.moveXY press enter h ero.findNearestEnemy press enter h ero.say press ent…" at bounding box center [729, 224] width 234 height 149
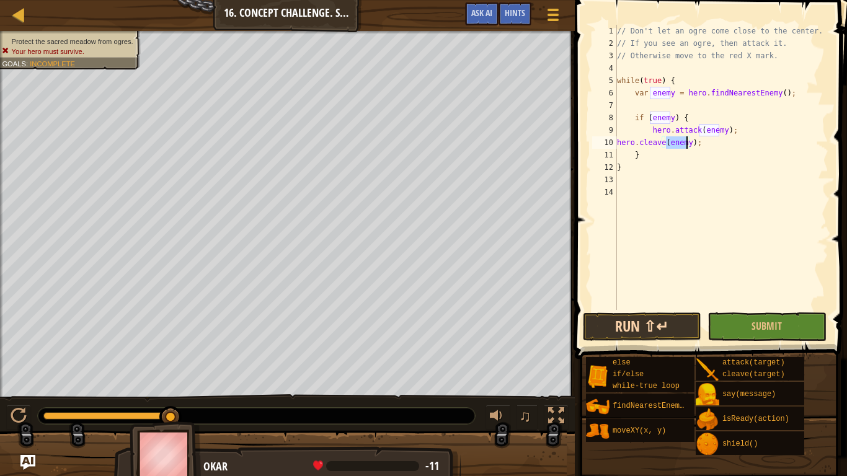
type textarea "hero.cleave(enemy);"
click at [659, 325] on button "Run ⇧↵" at bounding box center [642, 327] width 118 height 29
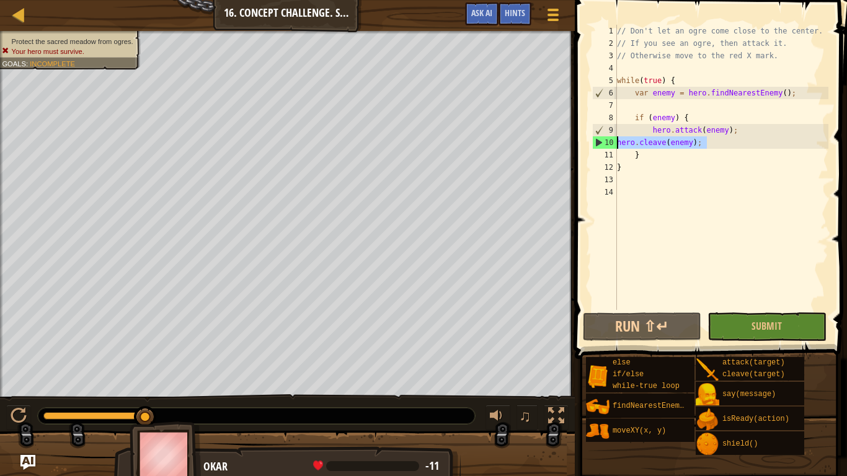
drag, startPoint x: 706, startPoint y: 145, endPoint x: 618, endPoint y: 143, distance: 88.1
click at [618, 143] on div "// Don't let an ogre come close to the center. // If you see an ogre, then atta…" at bounding box center [722, 180] width 214 height 310
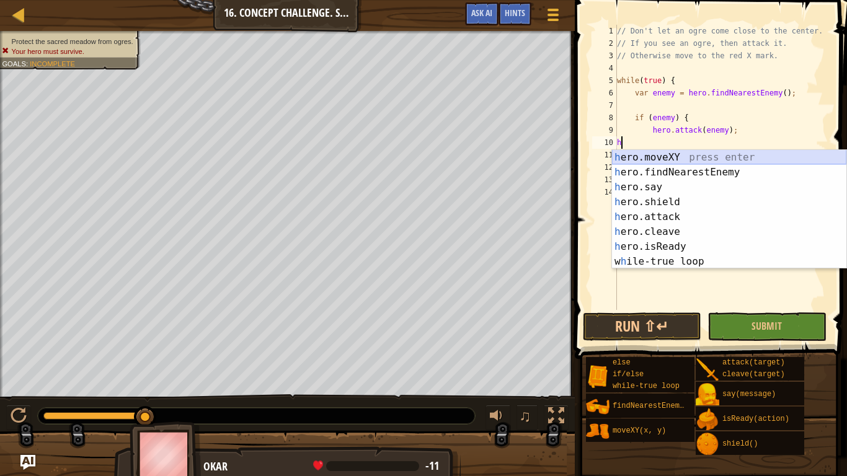
click at [687, 160] on div "h ero.moveXY press enter h ero.findNearestEnemy press enter h ero.say press ent…" at bounding box center [729, 224] width 234 height 149
type textarea "hero.moveXY(x, y);"
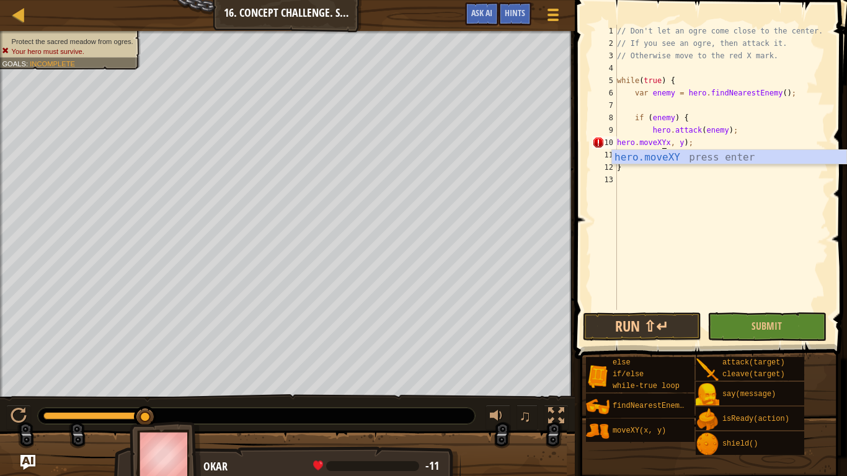
scroll to position [6, 4]
type textarea "hero.moveXY(, y);"
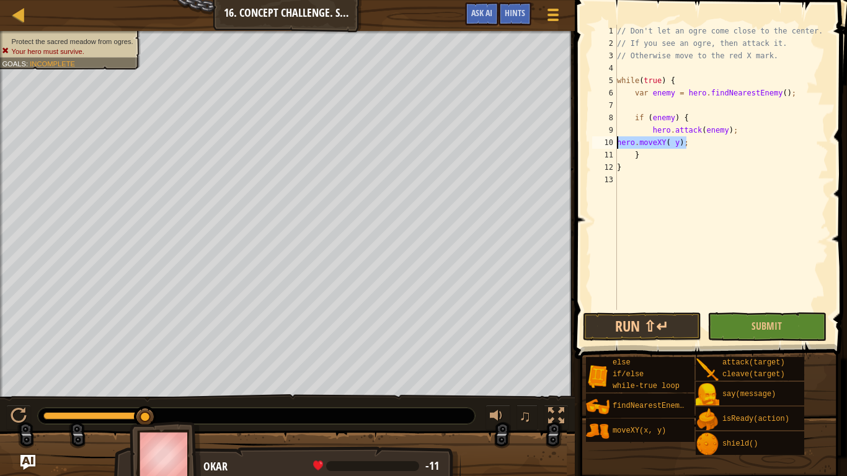
drag, startPoint x: 689, startPoint y: 145, endPoint x: 609, endPoint y: 140, distance: 79.6
click at [609, 140] on div "1 2 3 4 5 6 7 8 9 10 11 12 13 // Don't let an ogre come close to the center. //…" at bounding box center [709, 167] width 239 height 285
type textarea "hero.moveXY( y);"
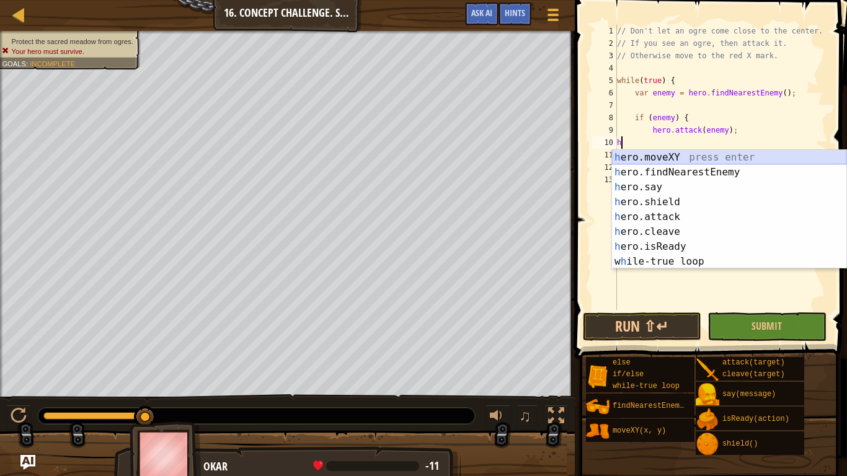
click at [635, 164] on div "h ero.moveXY press enter h ero.findNearestEnemy press enter h ero.say press ent…" at bounding box center [729, 224] width 234 height 149
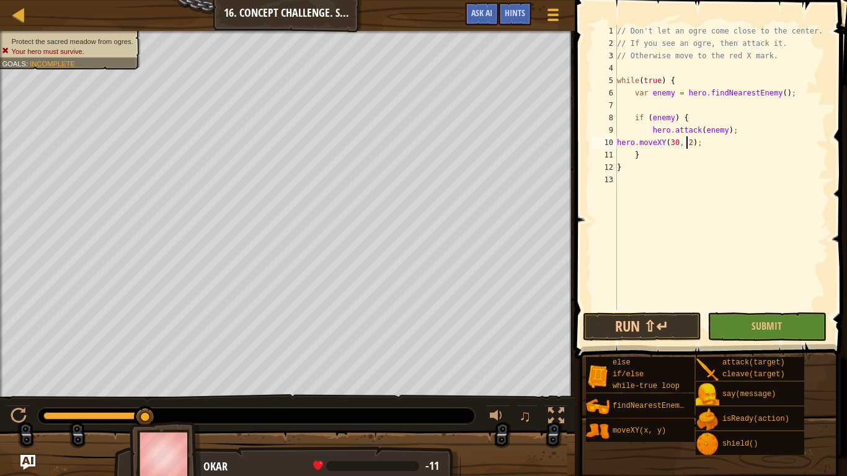
scroll to position [6, 6]
type textarea "hero.moveXY(30, 24);"
click at [674, 330] on button "Run ⇧↵" at bounding box center [642, 327] width 118 height 29
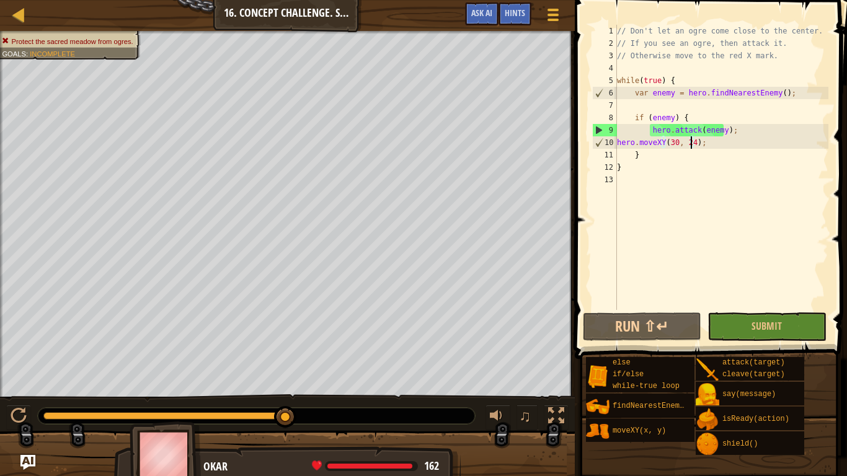
click at [18, 397] on div at bounding box center [287, 462] width 575 height 62
click at [27, 397] on div at bounding box center [287, 462] width 575 height 62
click at [30, 397] on img "Ask AI" at bounding box center [28, 463] width 16 height 16
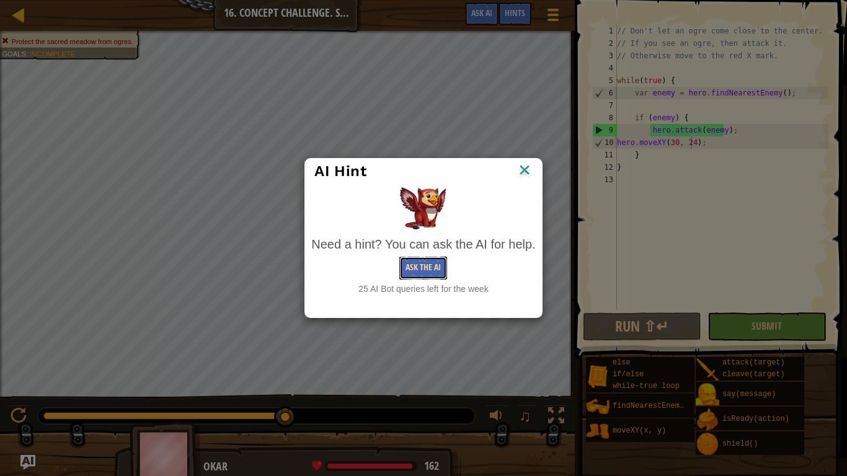
click at [427, 265] on button "Ask the AI" at bounding box center [423, 268] width 48 height 23
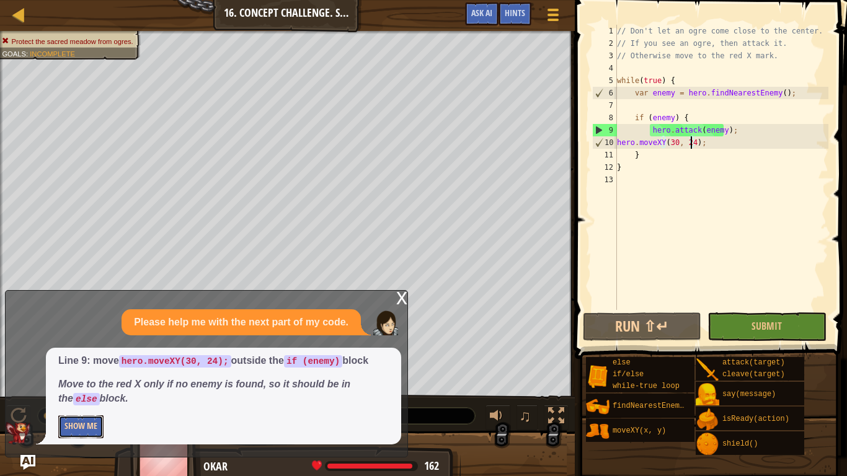
click at [89, 397] on button "Show Me" at bounding box center [80, 427] width 45 height 23
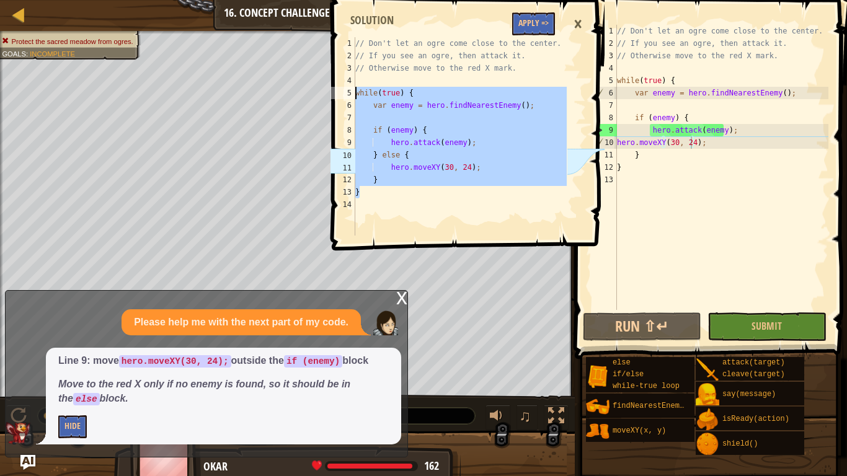
drag, startPoint x: 369, startPoint y: 191, endPoint x: 352, endPoint y: 95, distance: 97.7
click at [352, 95] on div "} 1 2 3 4 5 6 7 8 9 10 11 12 13 14 // Don't let an ogre come close to the cente…" at bounding box center [447, 136] width 239 height 199
type textarea "while(true) { var enemy = hero.findNearestEnemy();"
click at [684, 163] on div "// Don't let an ogre come close to the center. // If you see an ogre, then atta…" at bounding box center [722, 180] width 214 height 310
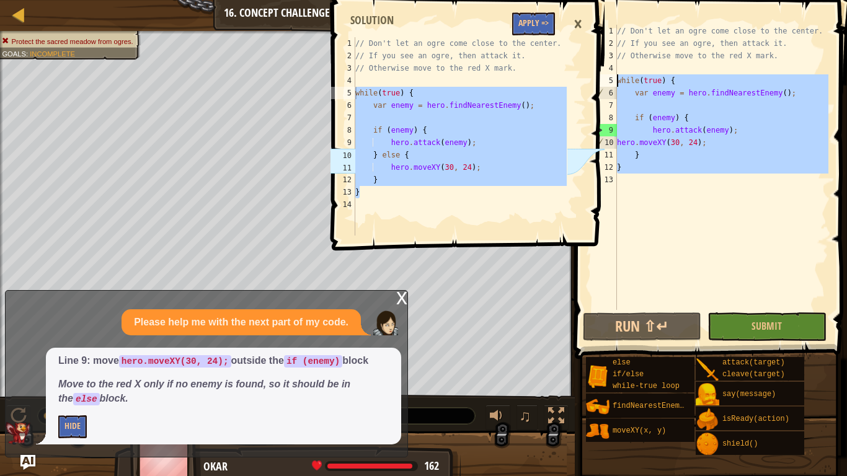
drag, startPoint x: 666, startPoint y: 176, endPoint x: 602, endPoint y: 76, distance: 118.6
click at [602, 76] on div "Map Computer Science 2 16. Concept Challenge. Sacred Glade Game Menu Done Hints…" at bounding box center [423, 238] width 847 height 476
type textarea "while(true) { var enemy = hero.findNearestEnemy();"
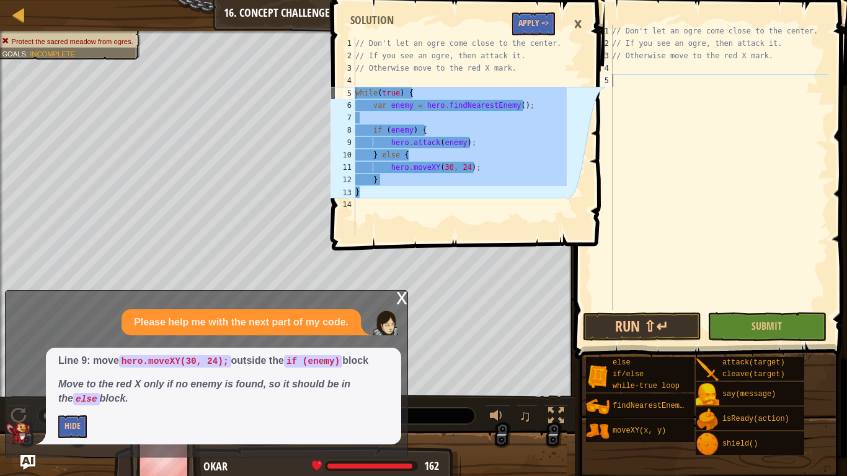
paste textarea "}"
type textarea "}"
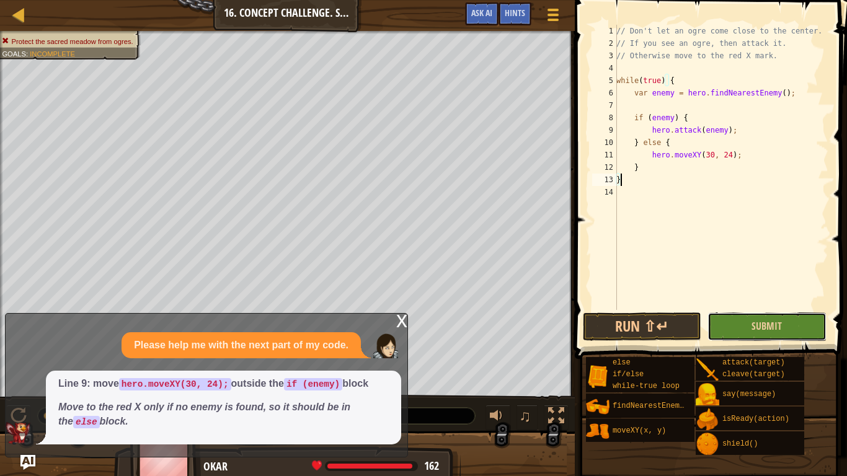
click at [745, 327] on button "Submit" at bounding box center [767, 327] width 118 height 29
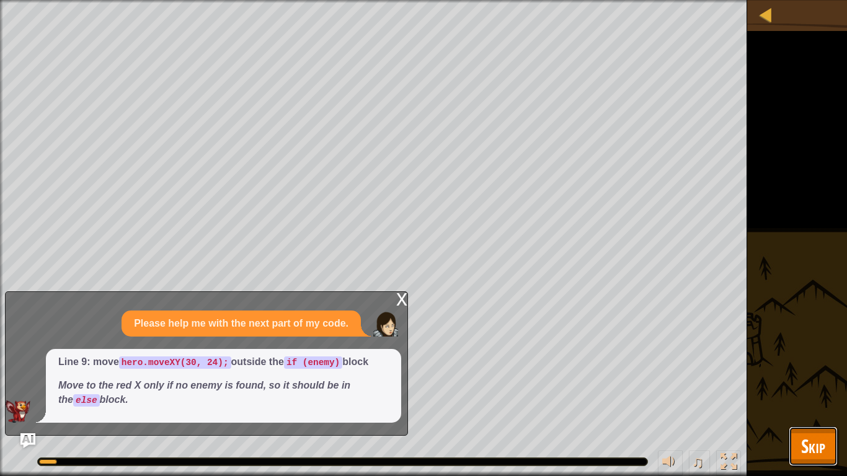
click at [808, 397] on span "Skip" at bounding box center [813, 446] width 24 height 25
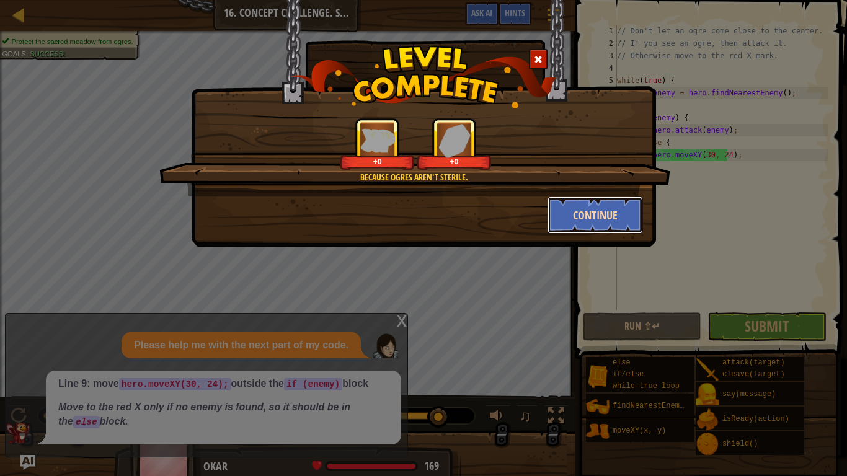
click at [612, 203] on button "Continue" at bounding box center [596, 215] width 96 height 37
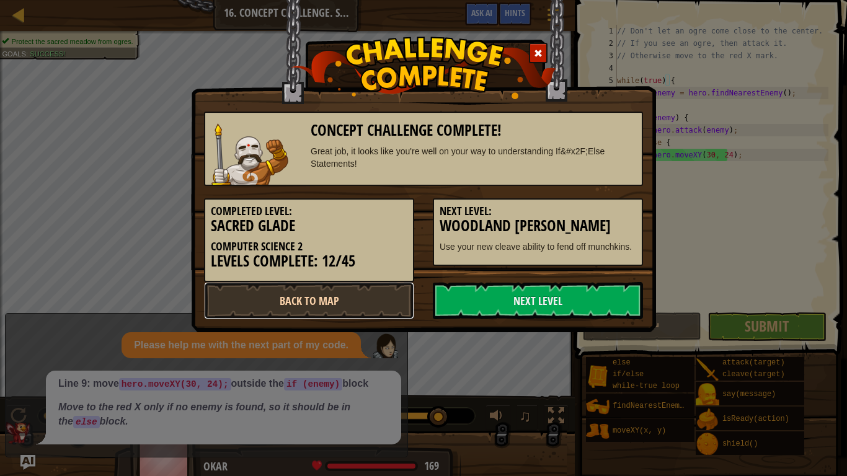
click at [386, 300] on link "Back to Map" at bounding box center [309, 300] width 210 height 37
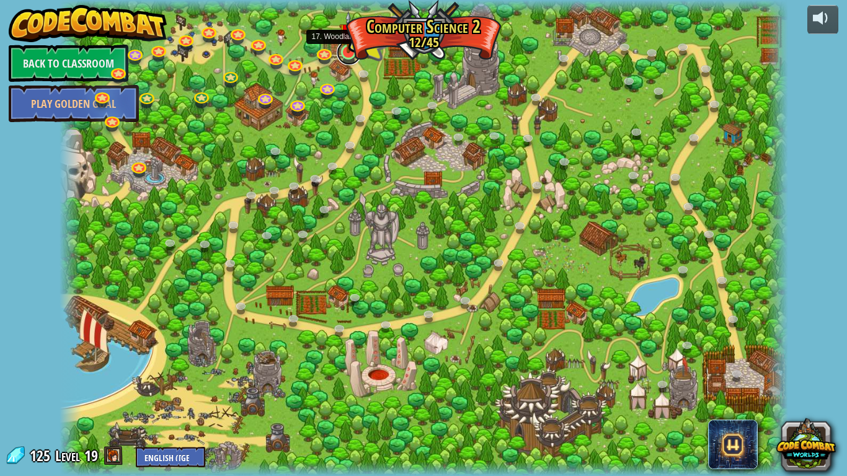
click at [349, 58] on link at bounding box center [349, 52] width 25 height 25
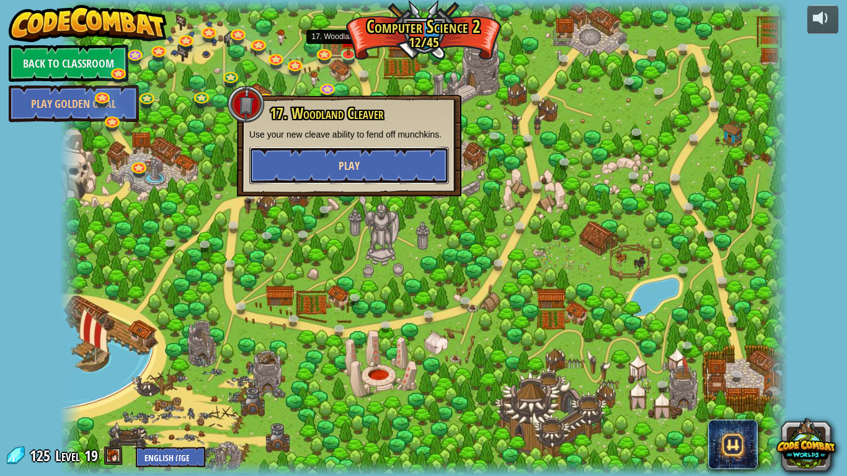
click at [360, 158] on button "Play" at bounding box center [349, 165] width 200 height 37
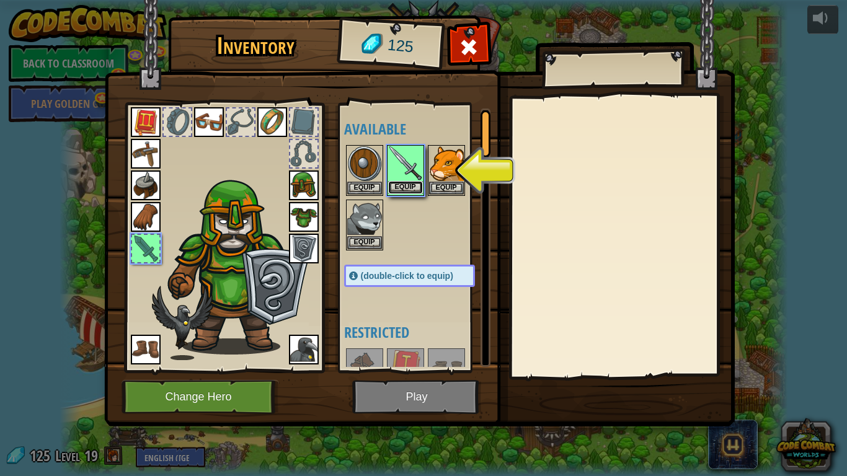
click at [413, 181] on button "Equip" at bounding box center [405, 187] width 35 height 13
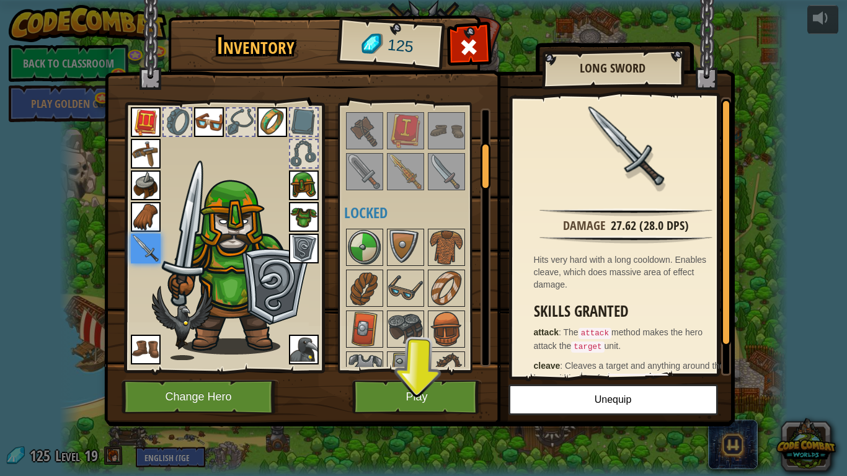
scroll to position [186, 0]
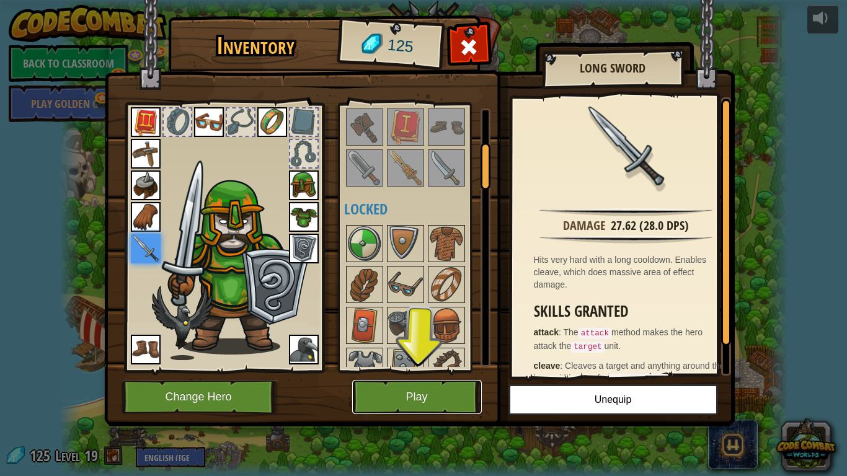
click at [421, 396] on button "Play" at bounding box center [417, 397] width 130 height 34
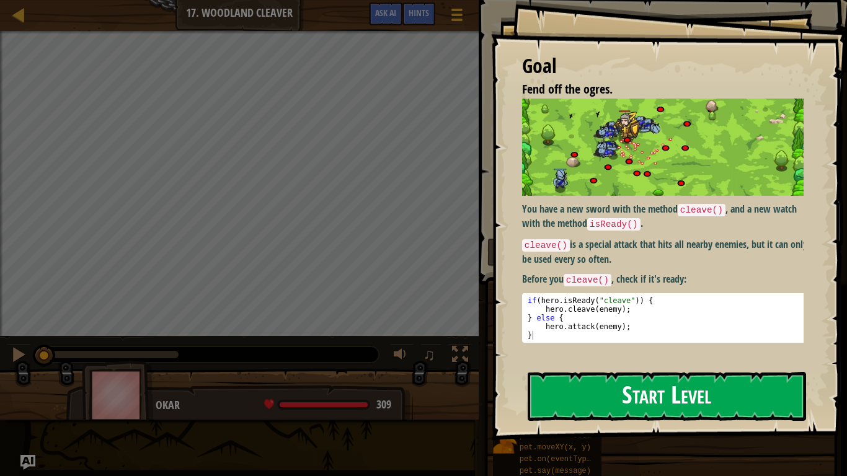
click at [649, 387] on button "Start Level" at bounding box center [667, 396] width 279 height 49
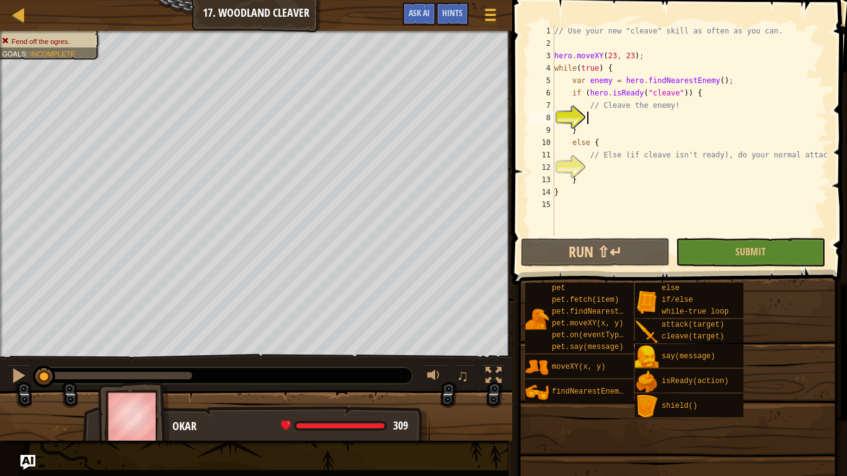
click at [24, 397] on div "Map Computer Science 2 17. Woodland [PERSON_NAME] Game Menu Done Hints Ask AI 1…" at bounding box center [423, 238] width 847 height 476
click at [27, 397] on img "Ask AI" at bounding box center [28, 463] width 16 height 16
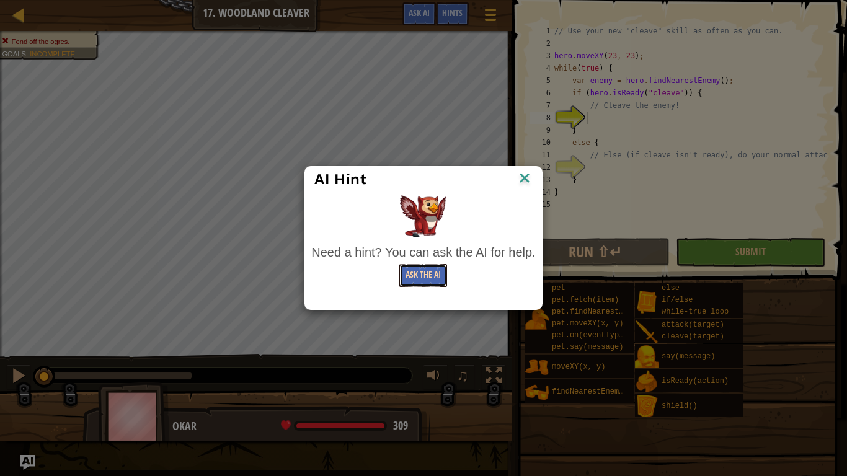
click at [435, 278] on button "Ask the AI" at bounding box center [423, 275] width 48 height 23
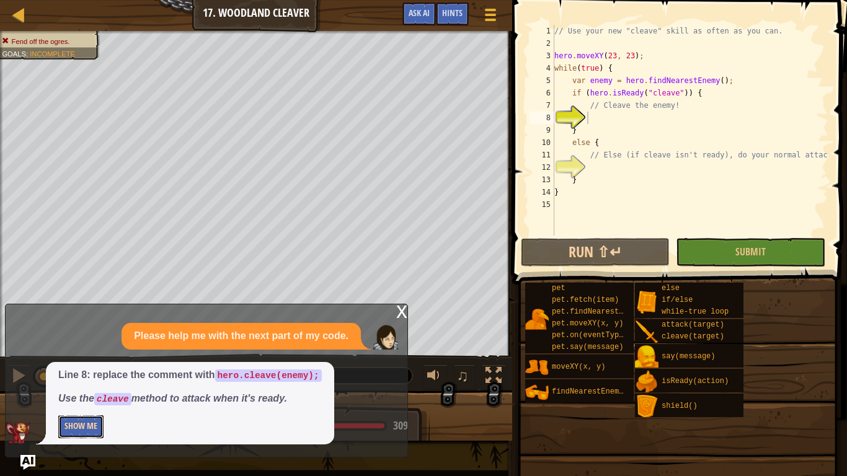
click at [93, 397] on button "Show Me" at bounding box center [80, 427] width 45 height 23
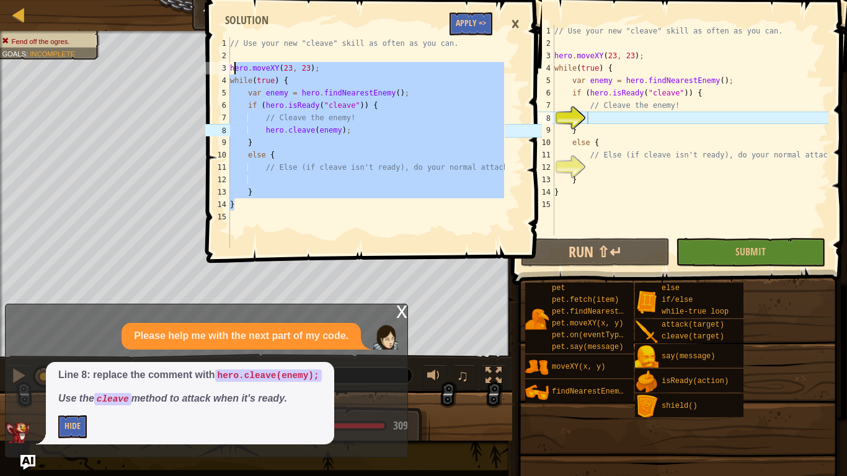
drag, startPoint x: 256, startPoint y: 210, endPoint x: 235, endPoint y: 68, distance: 143.5
click at [235, 68] on div "// Use your new "cleave" skill as often as you can. hero . moveXY ( 23 , 23 ) ;…" at bounding box center [366, 155] width 277 height 236
click at [235, 68] on div "// Use your new "cleave" skill as often as you can. hero . moveXY ( 23 , 23 ) ;…" at bounding box center [366, 142] width 277 height 211
drag, startPoint x: 248, startPoint y: 212, endPoint x: 211, endPoint y: 71, distance: 145.5
click at [211, 71] on div "hero.moveXY(23, 23); 1 2 3 4 5 6 7 8 9 10 11 12 13 14 15 // Use your new "cleav…" at bounding box center [353, 142] width 301 height 211
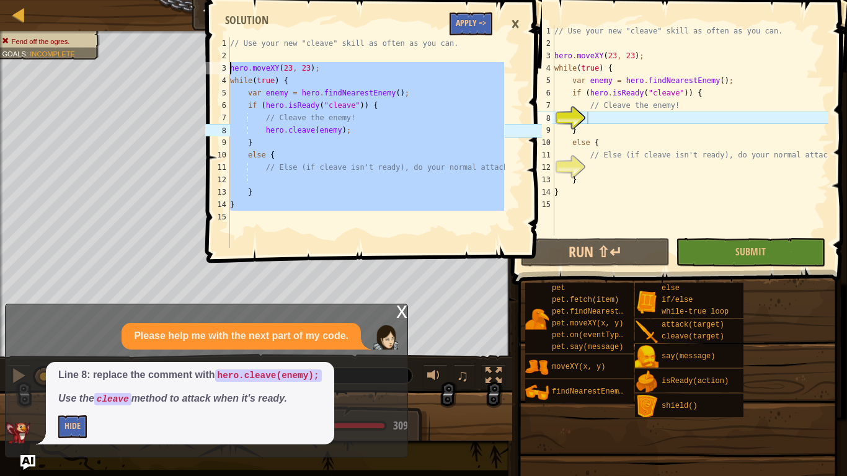
type textarea "hero.moveXY(23, 23); while(true) {"
click at [598, 196] on div "// Use your new "cleave" skill as often as you can. hero . moveXY ( 23 , 23 ) ;…" at bounding box center [690, 143] width 277 height 236
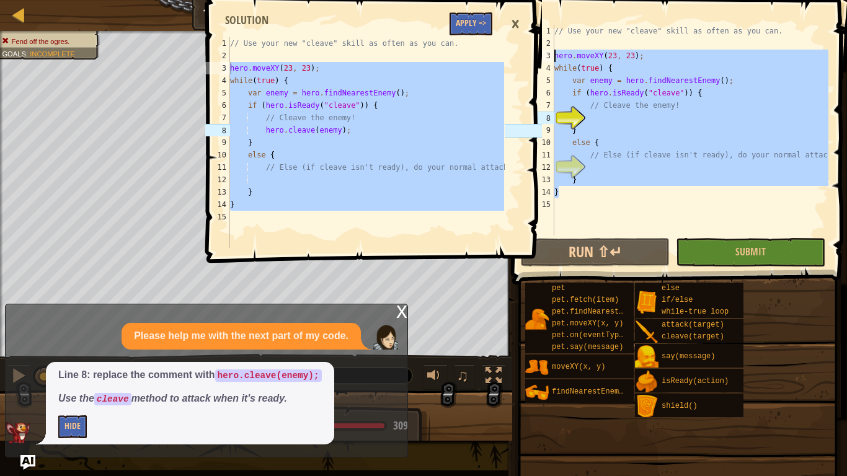
drag, startPoint x: 598, startPoint y: 196, endPoint x: 556, endPoint y: 52, distance: 149.8
click at [556, 52] on div "// Use your new "cleave" skill as often as you can. hero . moveXY ( 23 , 23 ) ;…" at bounding box center [690, 143] width 277 height 236
type textarea "hero.moveXY(23, 23); while(true) {"
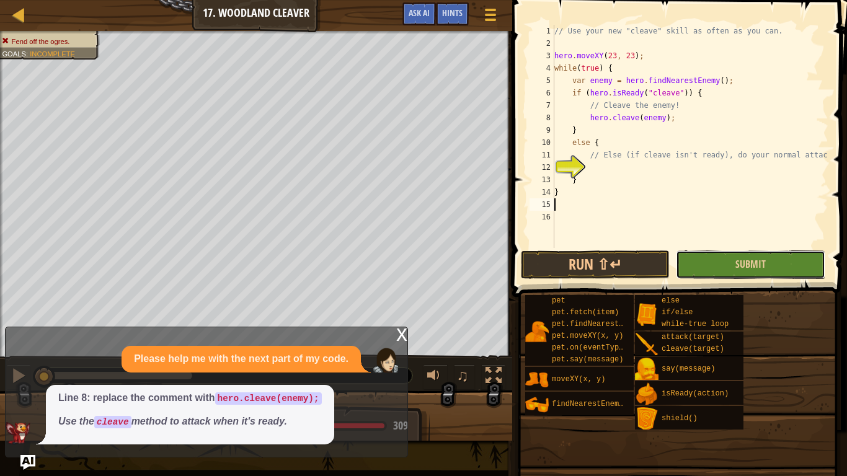
click at [712, 262] on button "Submit" at bounding box center [750, 265] width 149 height 29
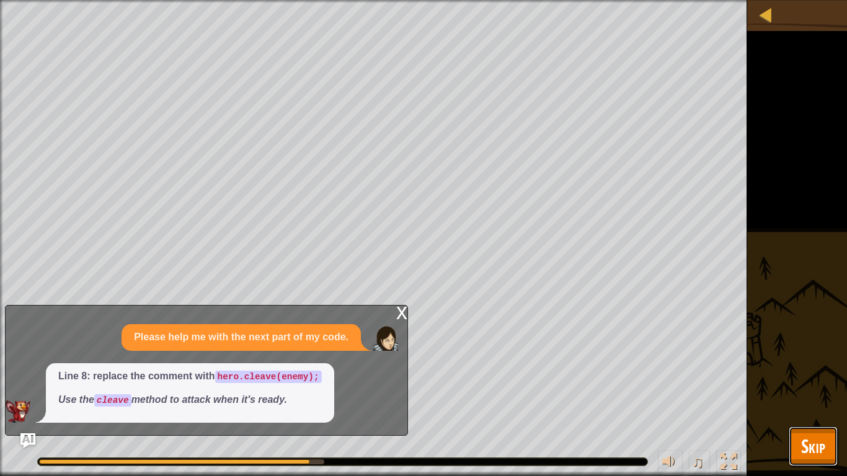
click at [805, 397] on span "Skip" at bounding box center [813, 446] width 24 height 25
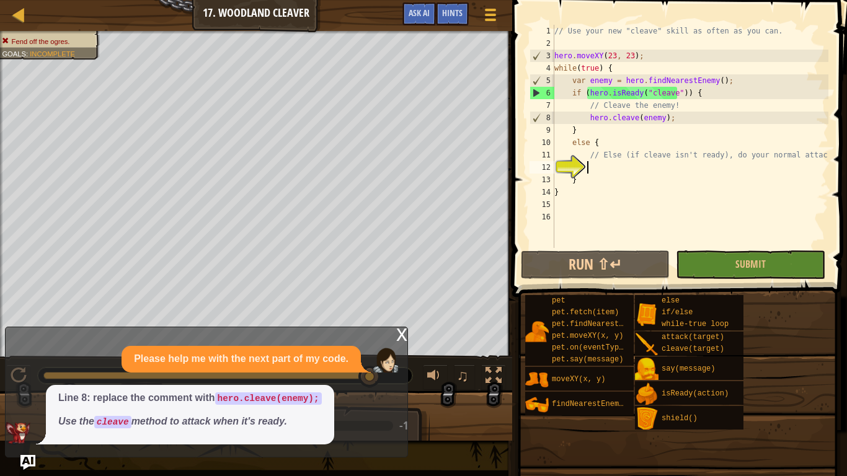
click at [654, 169] on div "// Use your new "cleave" skill as often as you can. hero . moveXY ( 23 , 23 ) ;…" at bounding box center [690, 149] width 277 height 248
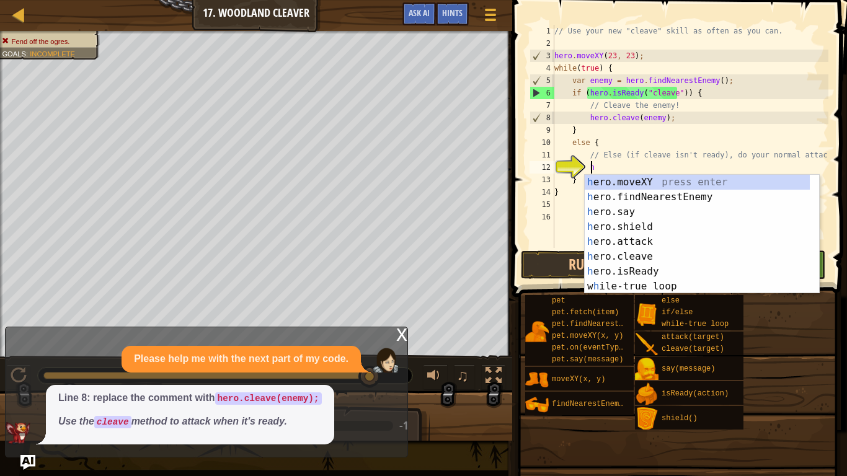
scroll to position [6, 2]
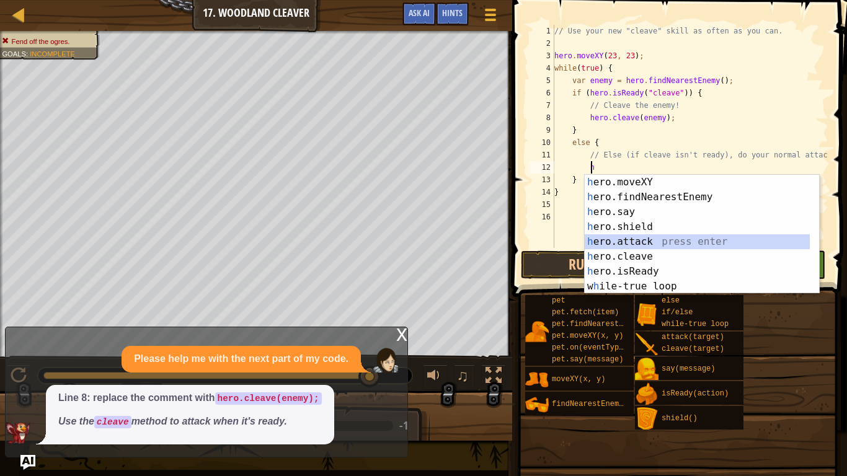
click at [651, 242] on div "h ero.moveXY press enter h ero.findNearestEnemy press enter h ero.say press ent…" at bounding box center [697, 249] width 225 height 149
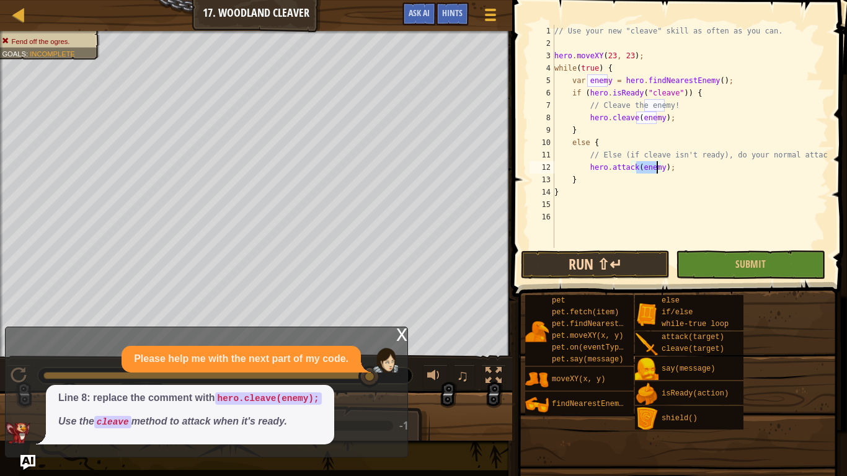
type textarea "hero.attack(enemy);"
click at [631, 253] on button "Run ⇧↵" at bounding box center [595, 265] width 149 height 29
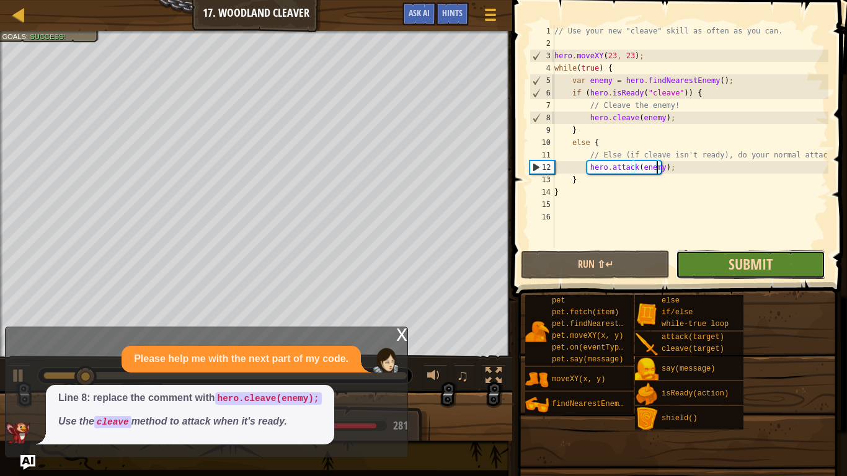
click at [735, 255] on span "Submit" at bounding box center [751, 264] width 44 height 20
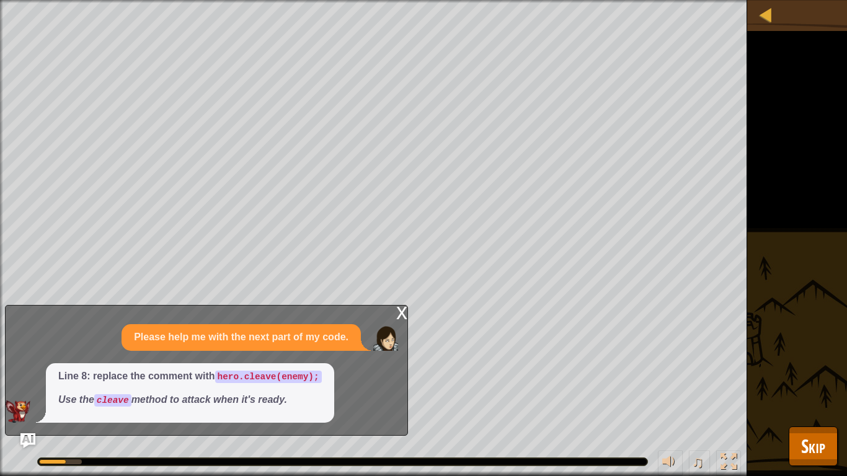
click at [823, 397] on div "Fend off the ogres. Goals : Running... ♫ Okar 309 x: 28 y: 17 x: 23 y: 23" at bounding box center [423, 238] width 847 height 476
click at [824, 397] on span "Skip" at bounding box center [813, 446] width 24 height 25
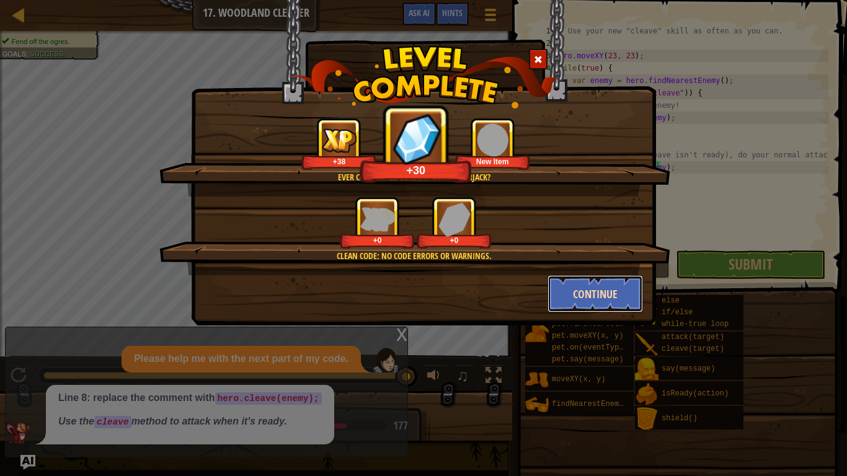
click at [587, 287] on button "Continue" at bounding box center [596, 293] width 96 height 37
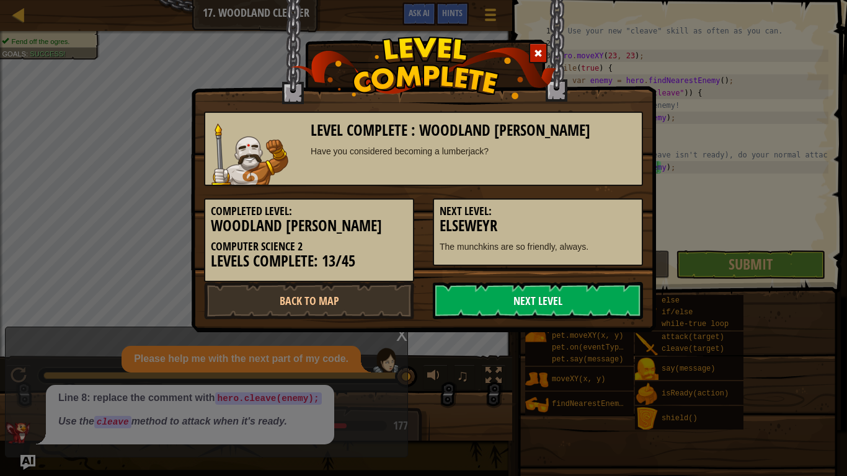
click at [581, 303] on link "Next Level" at bounding box center [538, 300] width 210 height 37
click at [569, 297] on link "Next Level" at bounding box center [538, 300] width 210 height 37
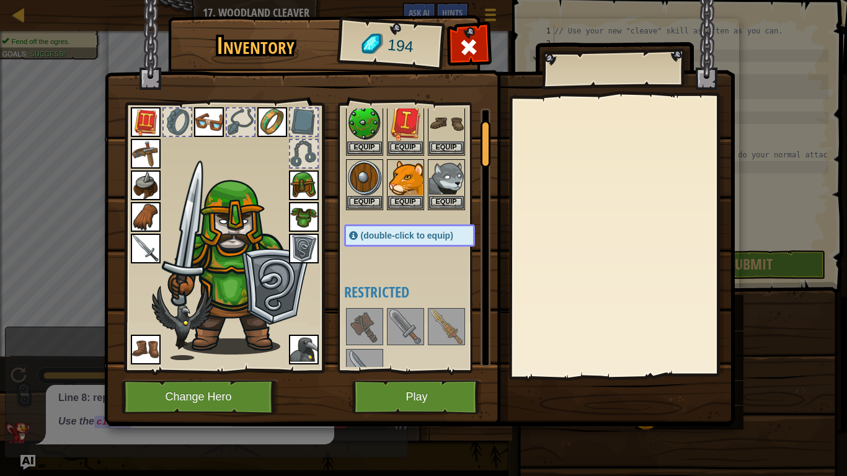
scroll to position [62, 0]
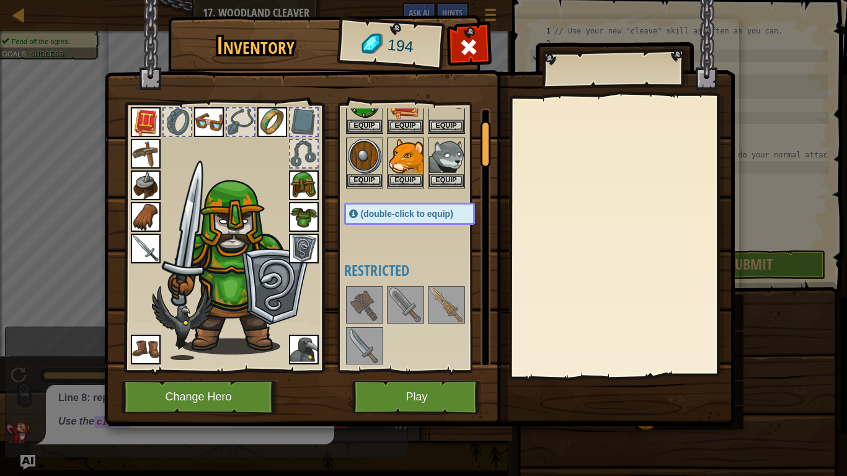
click at [458, 304] on img at bounding box center [446, 305] width 35 height 35
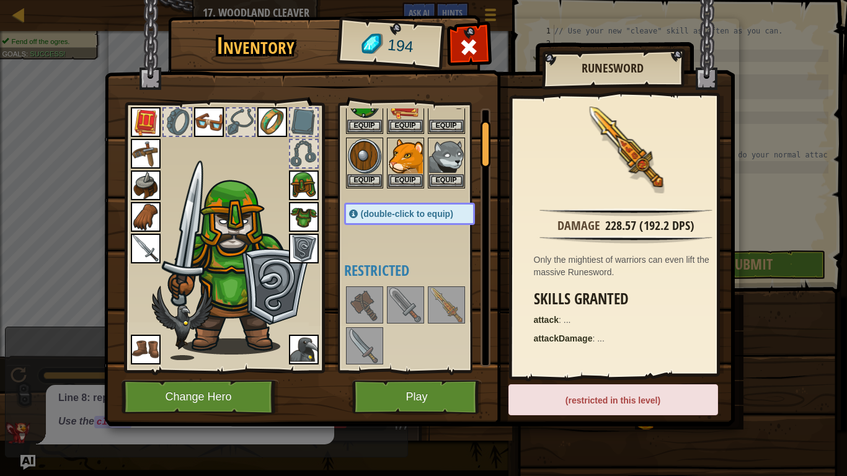
drag, startPoint x: 457, startPoint y: 305, endPoint x: 432, endPoint y: 367, distance: 66.8
click at [450, 321] on img at bounding box center [446, 305] width 35 height 35
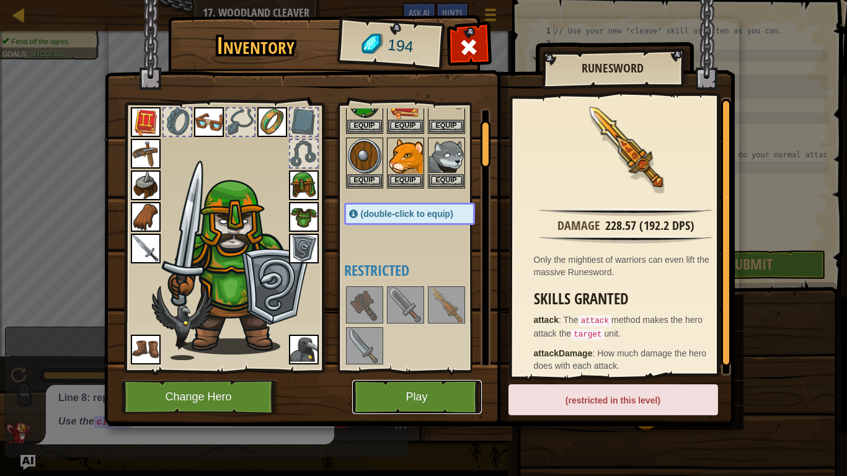
click at [431, 396] on button "Play" at bounding box center [417, 397] width 130 height 34
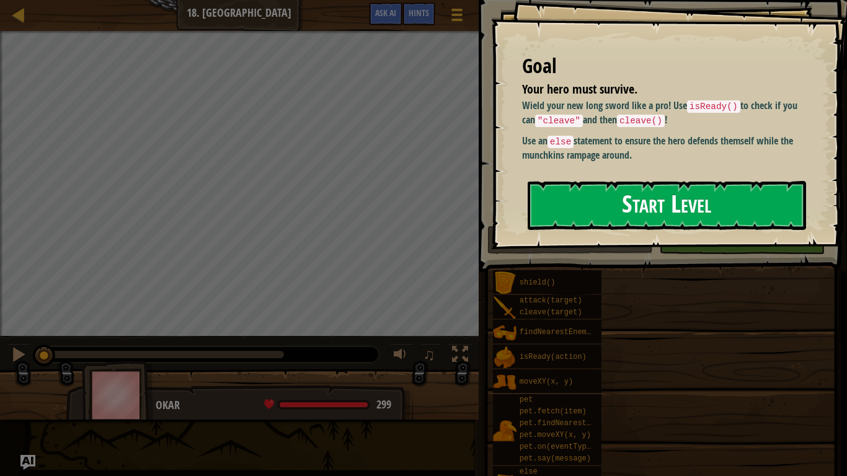
click at [687, 202] on button "Start Level" at bounding box center [667, 205] width 279 height 49
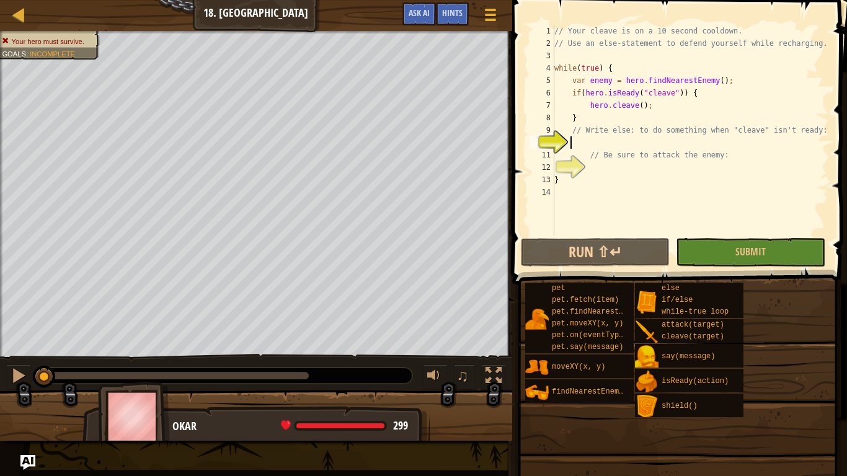
click at [12, 397] on div "Map Computer Science 2 18. Elseweyr Game Menu Done Hints Ask AI 1 ההההההההההההה…" at bounding box center [423, 238] width 847 height 476
click at [25, 397] on img "Ask AI" at bounding box center [28, 463] width 16 height 16
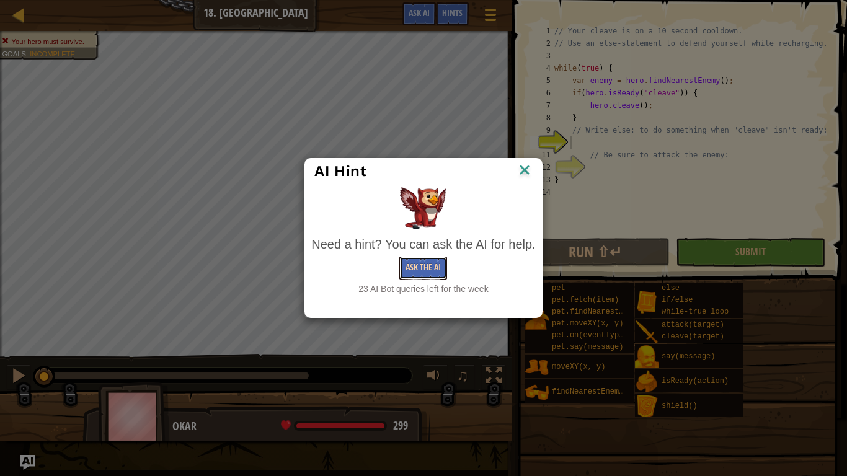
click at [431, 276] on button "Ask the AI" at bounding box center [423, 268] width 48 height 23
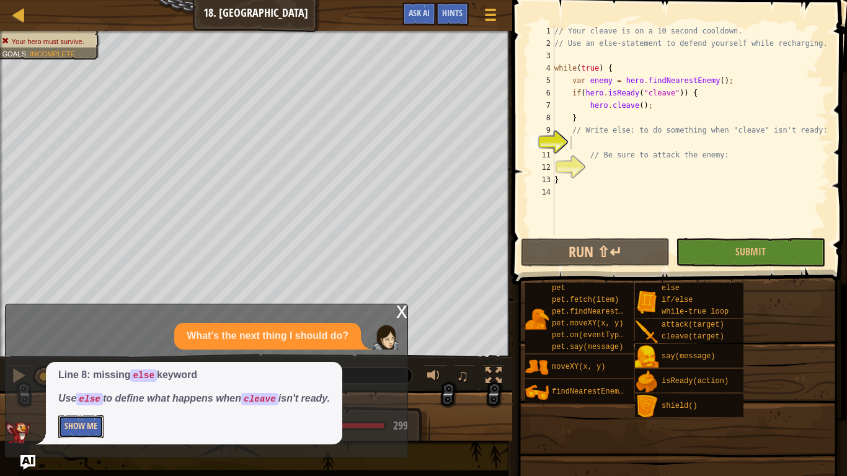
click at [80, 397] on button "Show Me" at bounding box center [80, 427] width 45 height 23
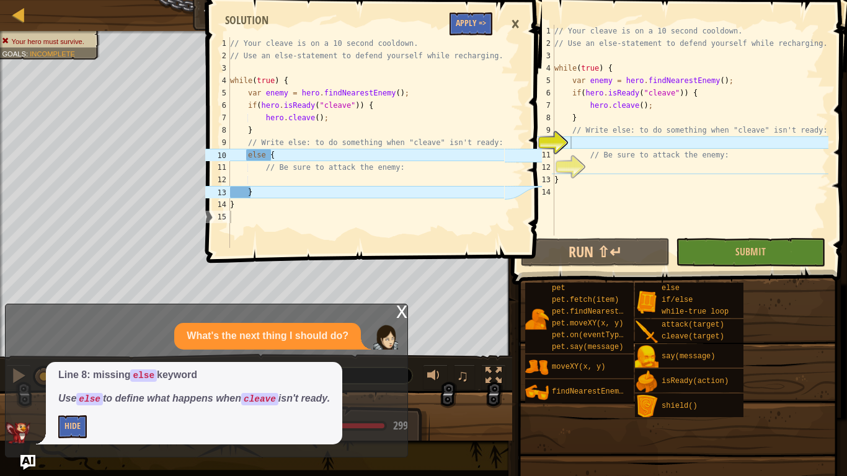
click at [611, 146] on div "// Your cleave is on a 10 second cooldown. // Use an else-statement to defend y…" at bounding box center [690, 143] width 277 height 236
type textarea "e"
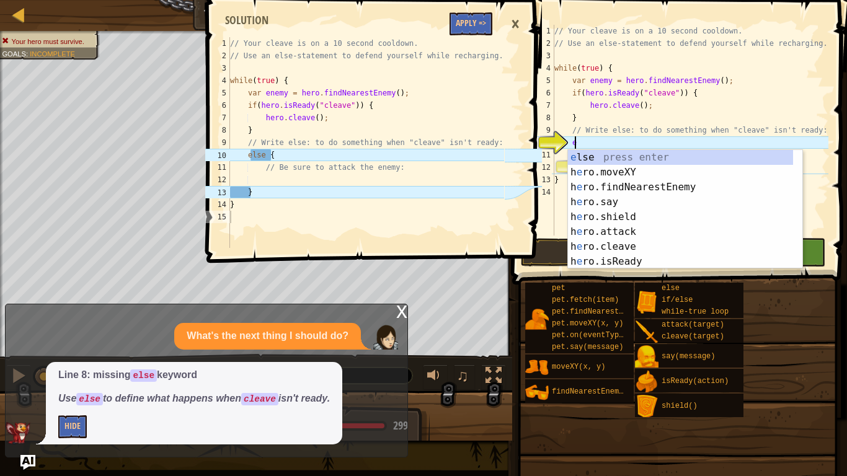
scroll to position [6, 1]
click at [610, 157] on div "e lse press enter h e ro.moveXY press enter h e ro.findNearestEnemy press enter…" at bounding box center [680, 224] width 225 height 149
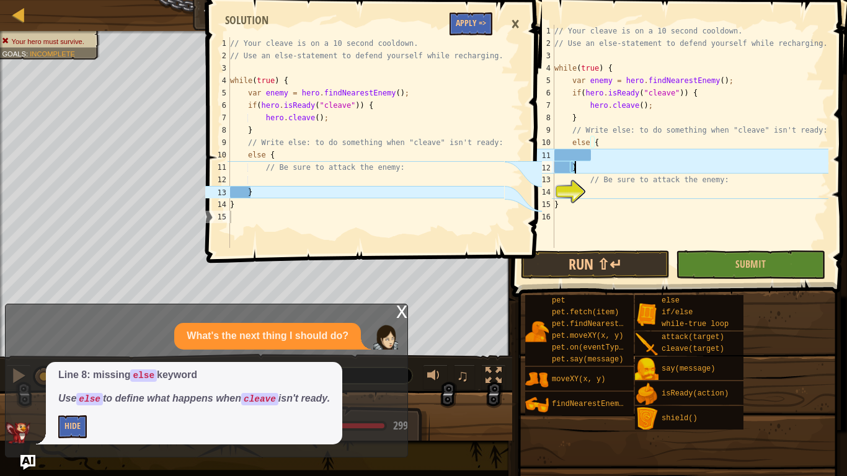
click at [615, 168] on div "// Your cleave is on a 10 second cooldown. // Use an else-statement to defend y…" at bounding box center [690, 149] width 277 height 248
click at [618, 184] on div "// Your cleave is on a 10 second cooldown. // Use an else-statement to defend y…" at bounding box center [690, 149] width 277 height 248
type textarea "// Be sure to attack the enemy:"
click at [606, 155] on div "// Your cleave is on a 10 second cooldown. // Use an else-statement to defend y…" at bounding box center [690, 149] width 277 height 248
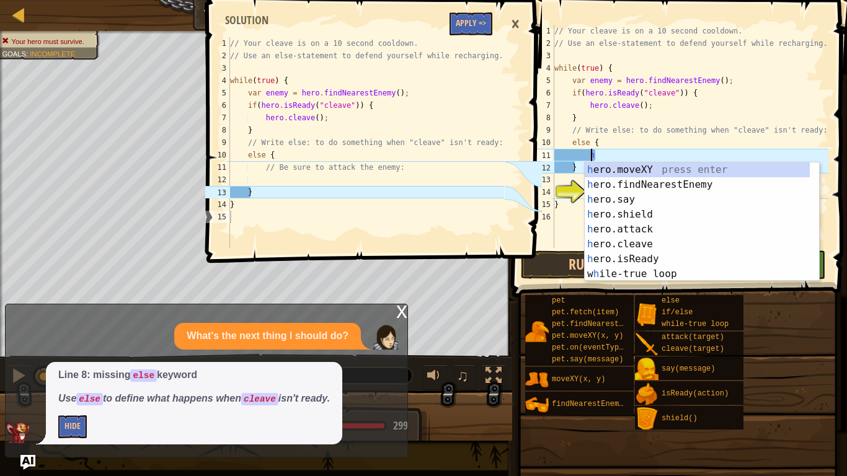
scroll to position [6, 2]
click at [680, 223] on div "h ero.moveXY press enter h ero.findNearestEnemy press enter h ero.say press ent…" at bounding box center [697, 237] width 225 height 149
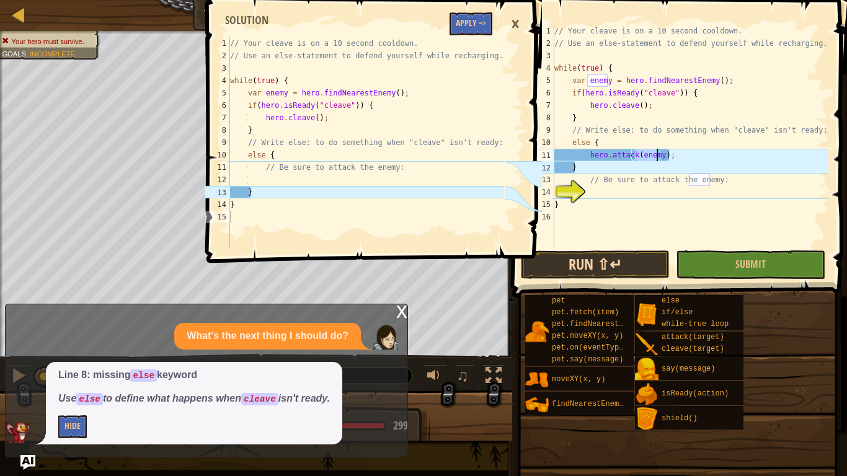
type textarea "hero.attack(enemy);"
click at [649, 266] on button "Run ⇧↵" at bounding box center [595, 265] width 149 height 29
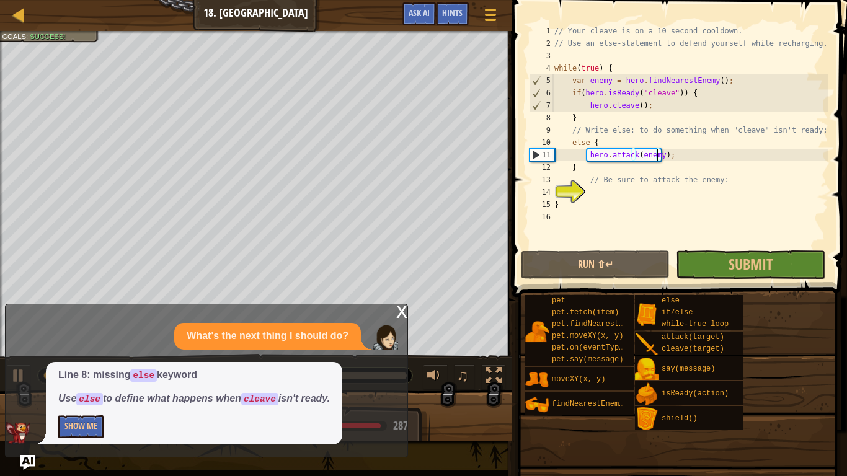
click at [726, 287] on span at bounding box center [678, 465] width 326 height 367
click at [729, 274] on span "Submit" at bounding box center [751, 264] width 44 height 20
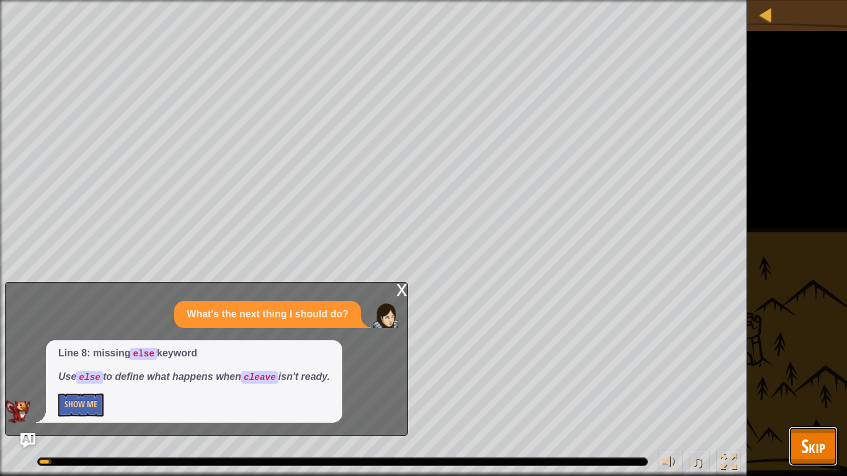
click at [819, 397] on span "Skip" at bounding box center [813, 446] width 24 height 25
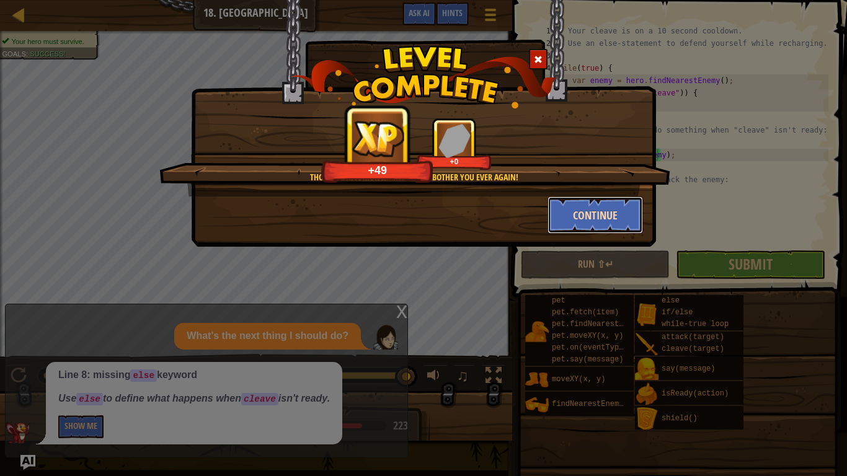
click at [609, 203] on button "Continue" at bounding box center [596, 215] width 96 height 37
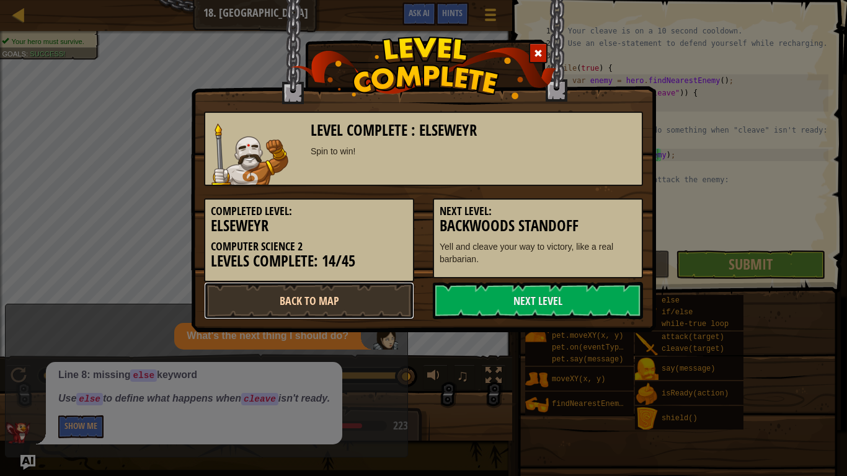
click at [276, 299] on link "Back to Map" at bounding box center [309, 300] width 210 height 37
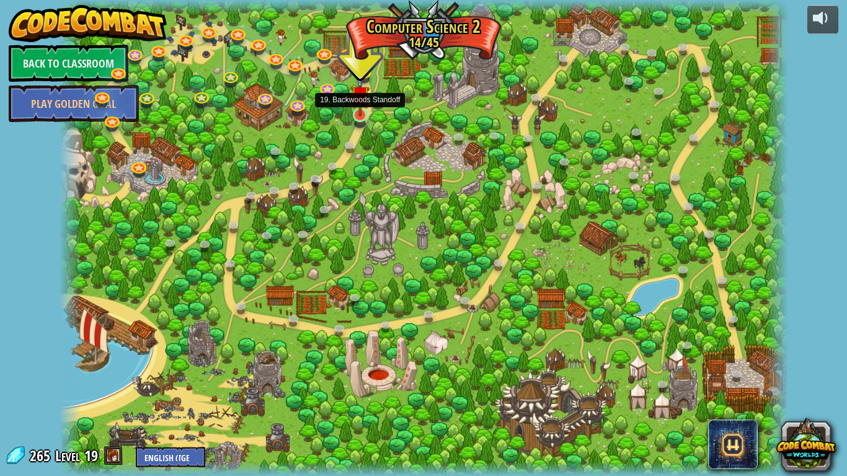
click at [358, 114] on img at bounding box center [360, 95] width 19 height 42
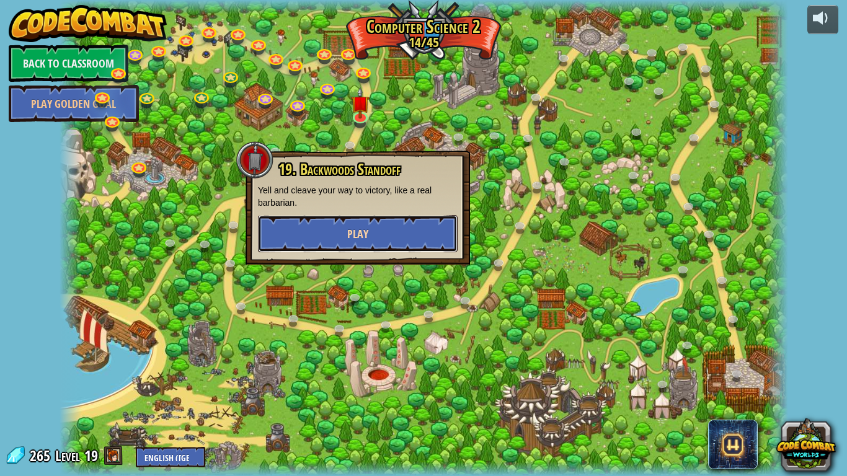
click at [358, 223] on button "Play" at bounding box center [358, 233] width 200 height 37
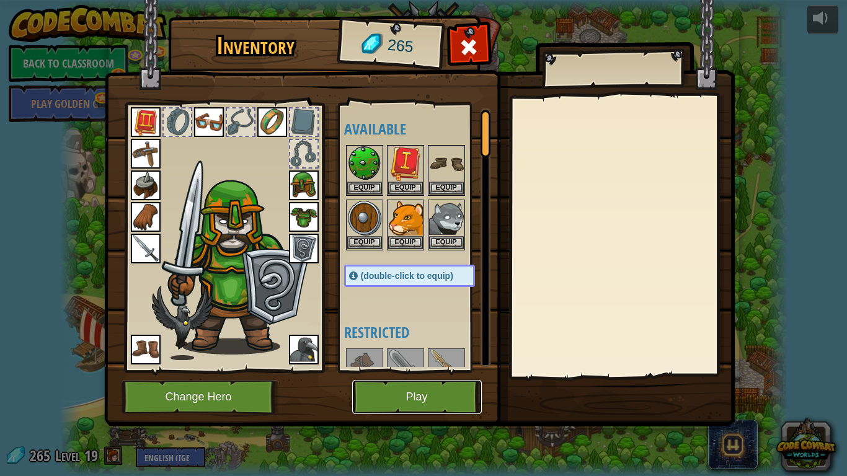
click at [437, 395] on button "Play" at bounding box center [417, 397] width 130 height 34
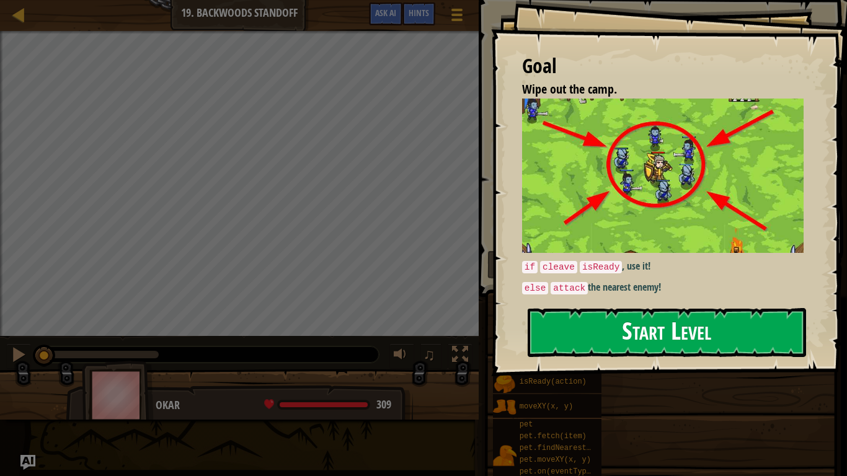
click at [659, 338] on button "Start Level" at bounding box center [667, 332] width 279 height 49
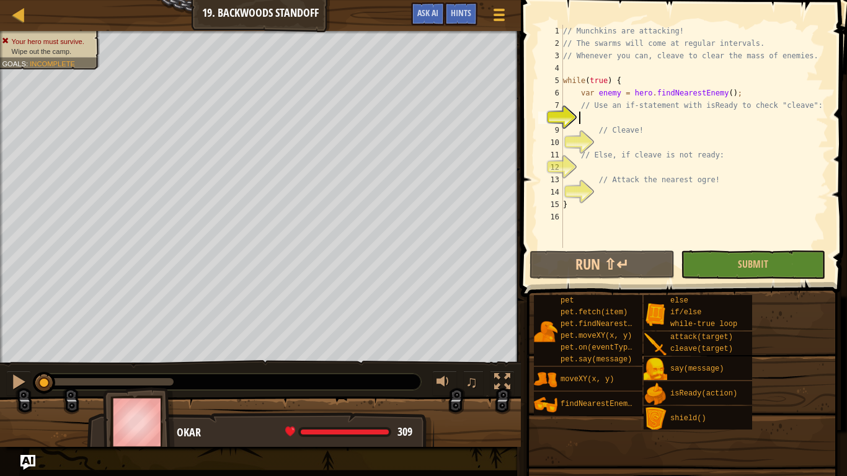
scroll to position [6, 1]
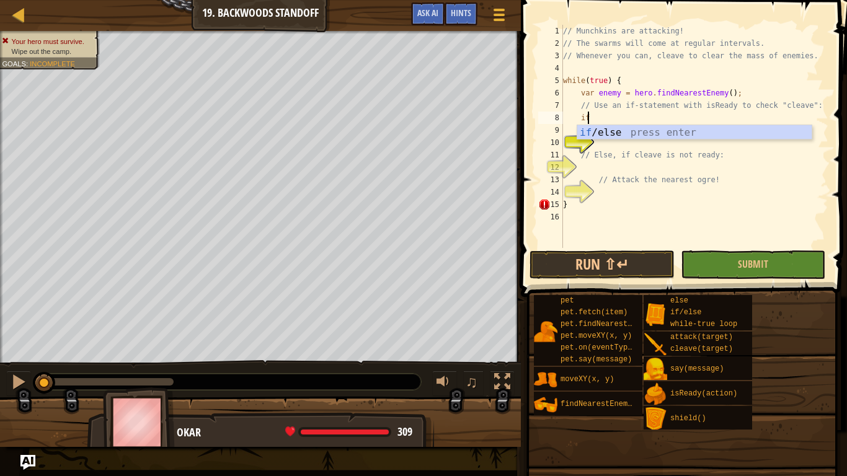
type textarea "if (enemy) {"
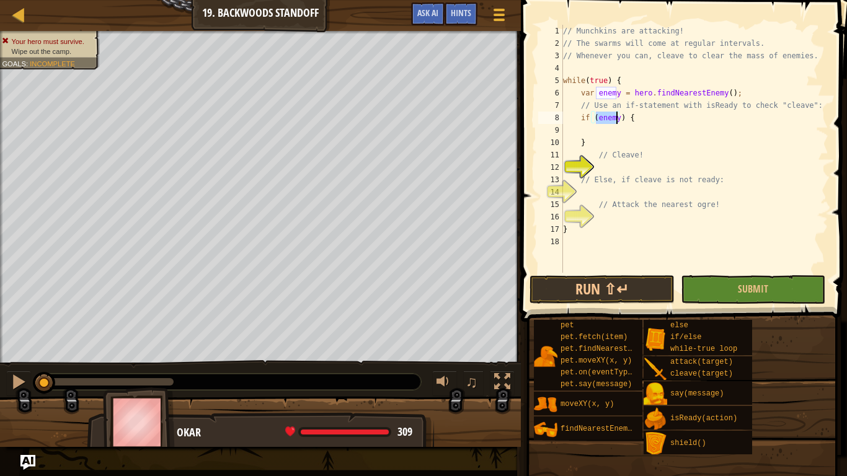
click at [608, 129] on div "// Munchkins are attacking! // The swarms will come at regular intervals. // Wh…" at bounding box center [695, 161] width 268 height 273
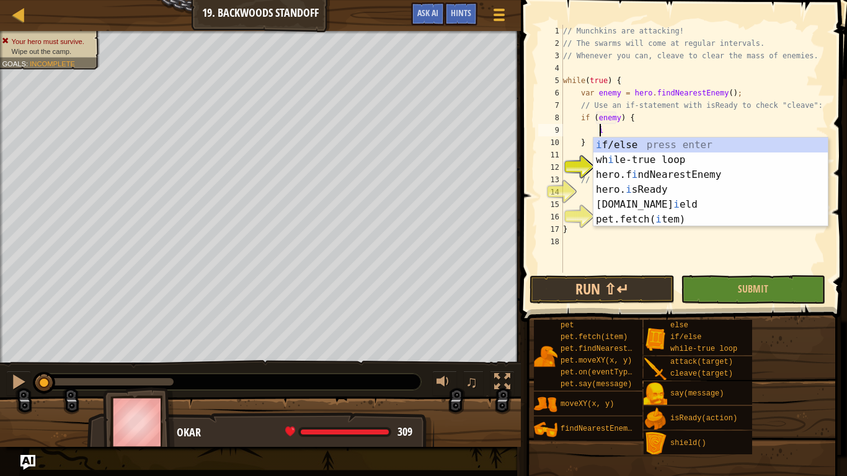
scroll to position [6, 2]
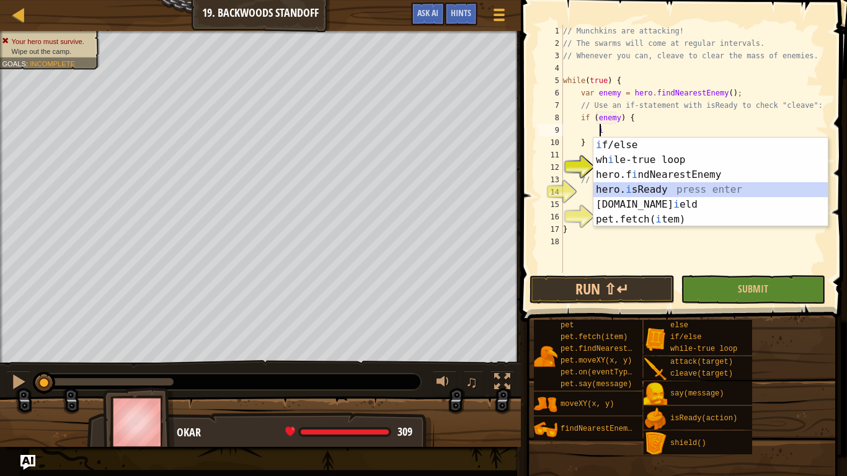
click at [643, 189] on div "i f/else press enter wh i le-true loop press enter hero.f i ndNearestEnemy pres…" at bounding box center [711, 197] width 234 height 119
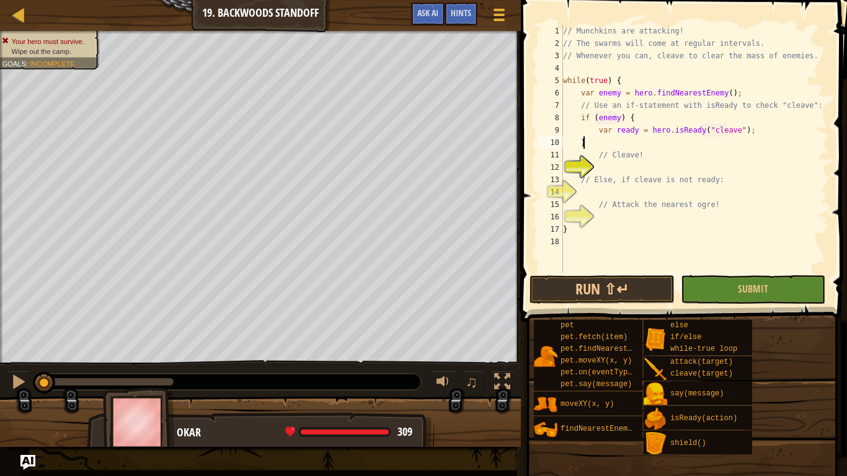
click at [684, 141] on div "// Munchkins are attacking! // The swarms will come at regular intervals. // Wh…" at bounding box center [695, 161] width 268 height 273
click at [757, 129] on div "// Munchkins are attacking! // The swarms will come at regular intervals. // Wh…" at bounding box center [695, 161] width 268 height 273
type textarea "var ready = hero.isReady("cleave");"
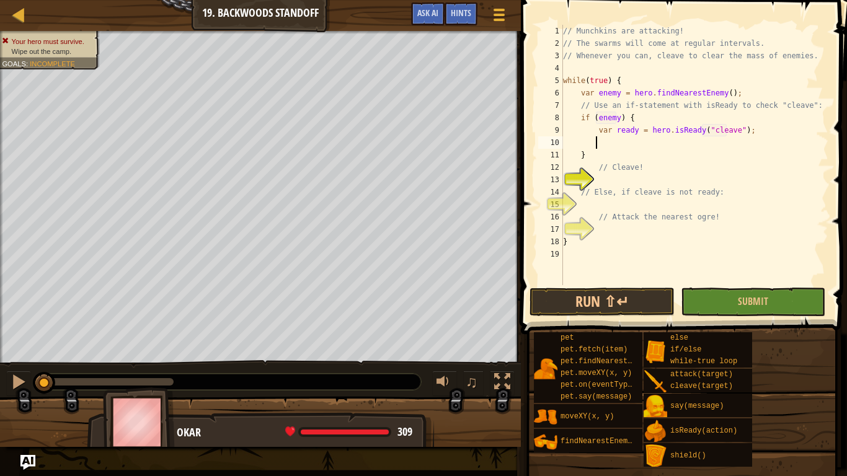
scroll to position [6, 2]
click at [755, 135] on div "// Munchkins are attacking! // The swarms will come at regular intervals. // Wh…" at bounding box center [695, 167] width 268 height 285
click at [635, 145] on div "// Munchkins are attacking! // The swarms will come at regular intervals. // Wh…" at bounding box center [695, 167] width 268 height 285
type textarea "h"
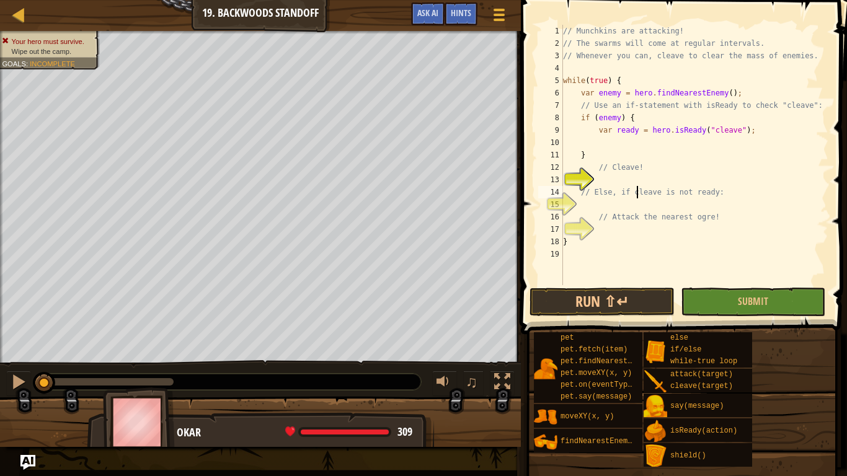
click at [636, 195] on div "// Munchkins are attacking! // The swarms will come at regular intervals. // Wh…" at bounding box center [695, 167] width 268 height 285
type textarea "// Else, if cleave is not ready:"
click at [636, 200] on div "// Munchkins are attacking! // The swarms will come at regular intervals. // Wh…" at bounding box center [695, 167] width 268 height 285
type textarea "e"
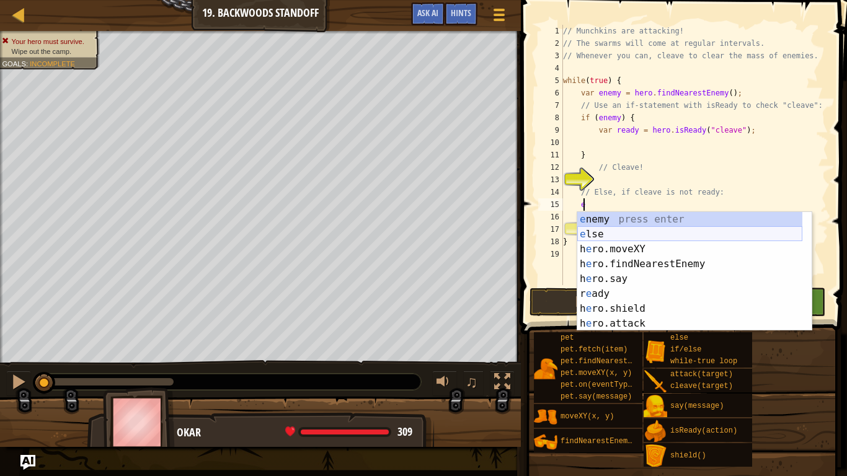
click at [629, 236] on div "e nemy press enter e lse press enter h e ro.moveXY press enter h e ro.findNeare…" at bounding box center [690, 286] width 225 height 149
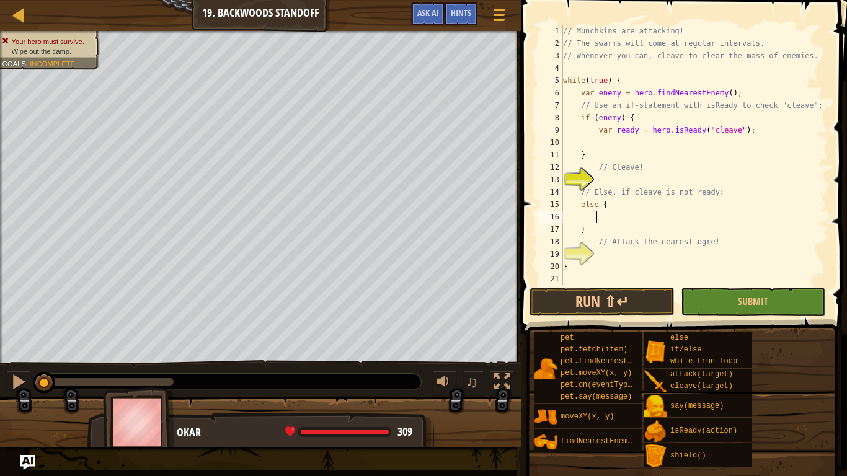
scroll to position [6, 2]
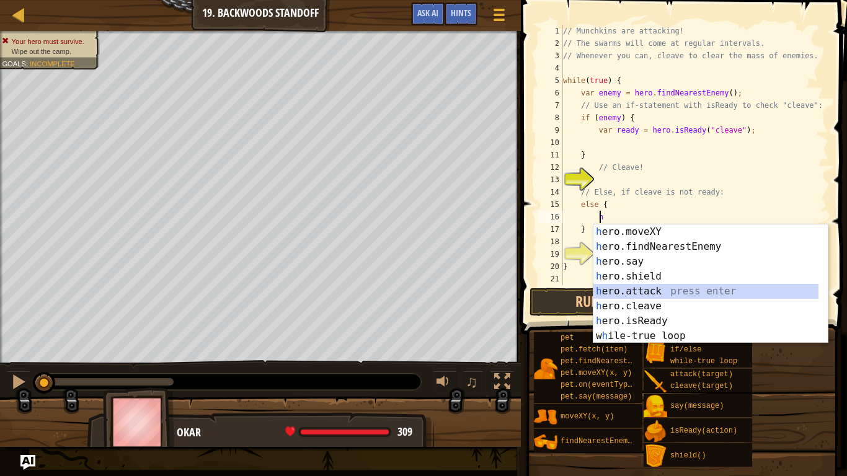
click at [641, 292] on div "h ero.moveXY press enter h ero.findNearestEnemy press enter h ero.say press ent…" at bounding box center [706, 299] width 225 height 149
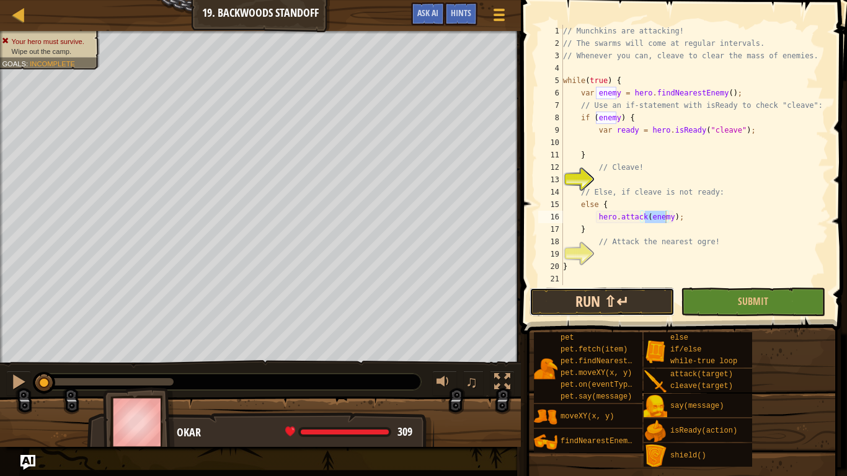
click at [633, 306] on button "Run ⇧↵" at bounding box center [602, 302] width 145 height 29
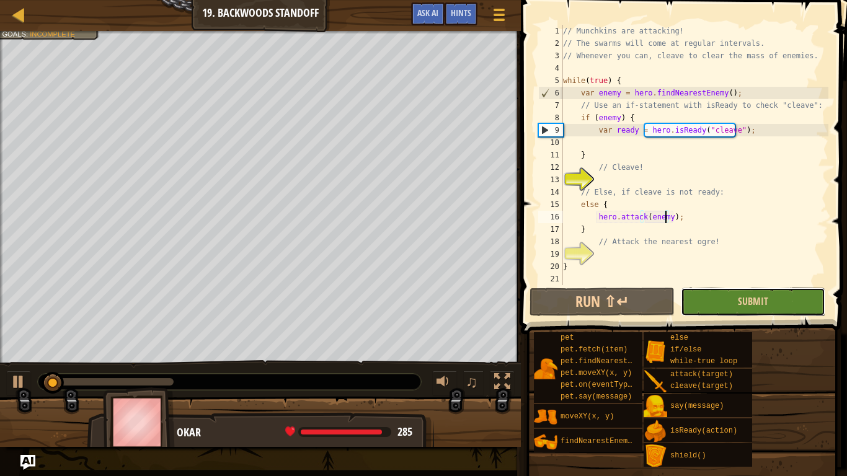
click at [740, 309] on button "Submit" at bounding box center [753, 302] width 145 height 29
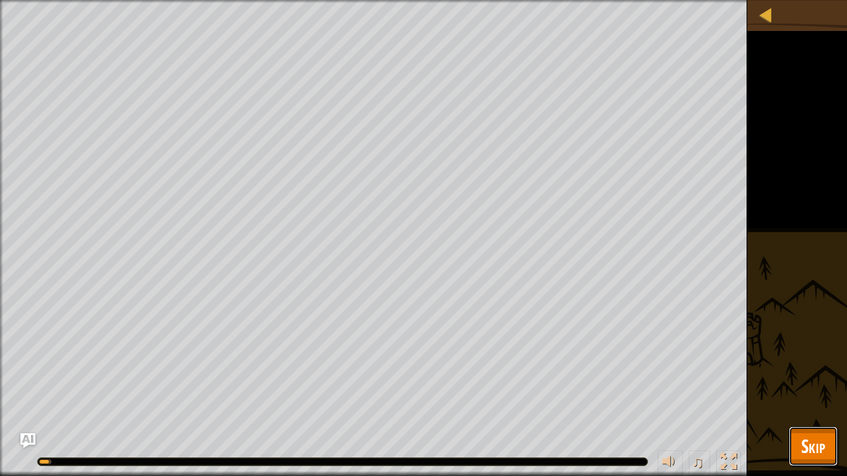
click at [813, 397] on span "Skip" at bounding box center [813, 446] width 24 height 25
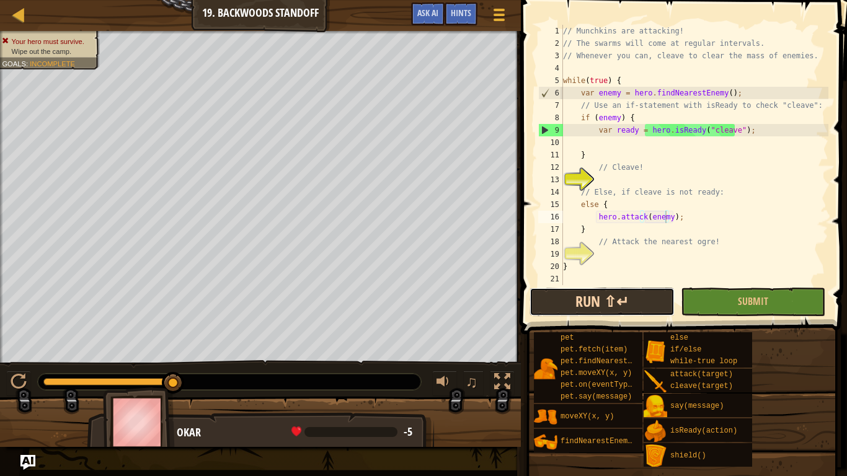
click at [610, 296] on button "Run ⇧↵" at bounding box center [602, 302] width 145 height 29
click at [620, 134] on div "// Munchkins are attacking! // The swarms will come at regular intervals. // Wh…" at bounding box center [695, 167] width 268 height 285
type textarea "var ready = hero.isReady("cleave");"
click at [627, 146] on div "// Munchkins are attacking! // The swarms will come at regular intervals. // Wh…" at bounding box center [695, 167] width 268 height 285
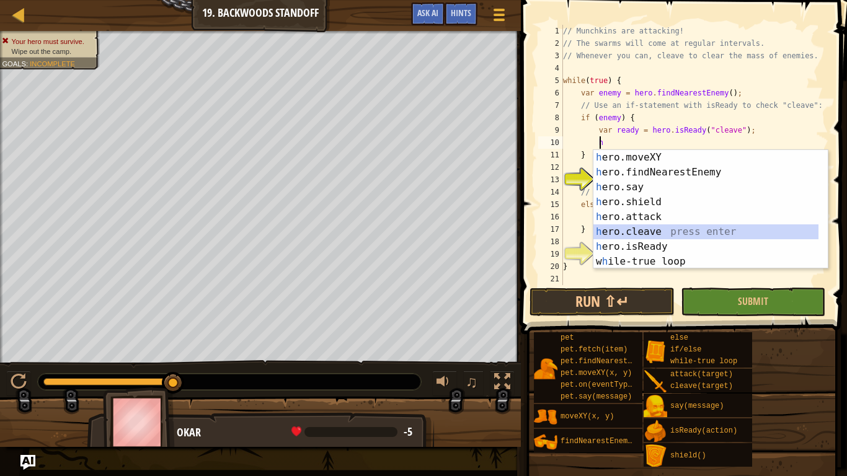
click at [648, 235] on div "h ero.moveXY press enter h ero.findNearestEnemy press enter h ero.say press ent…" at bounding box center [706, 224] width 225 height 149
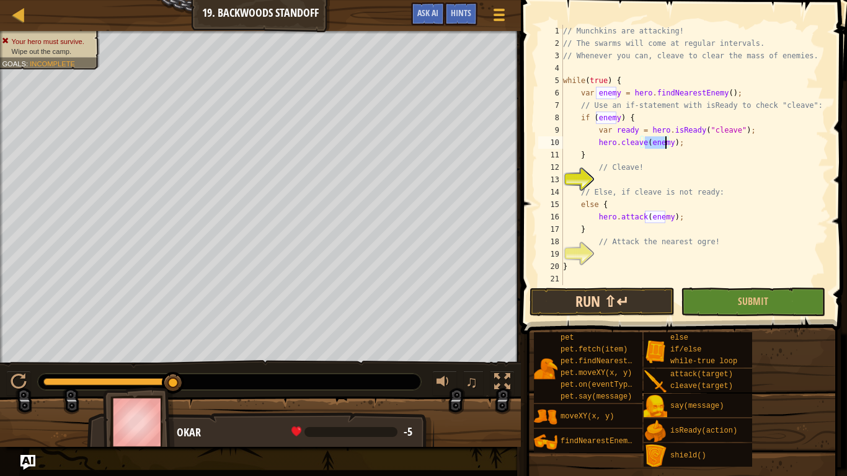
type textarea "hero.cleave(enemy);"
click at [642, 300] on button "Run ⇧↵" at bounding box center [602, 302] width 145 height 29
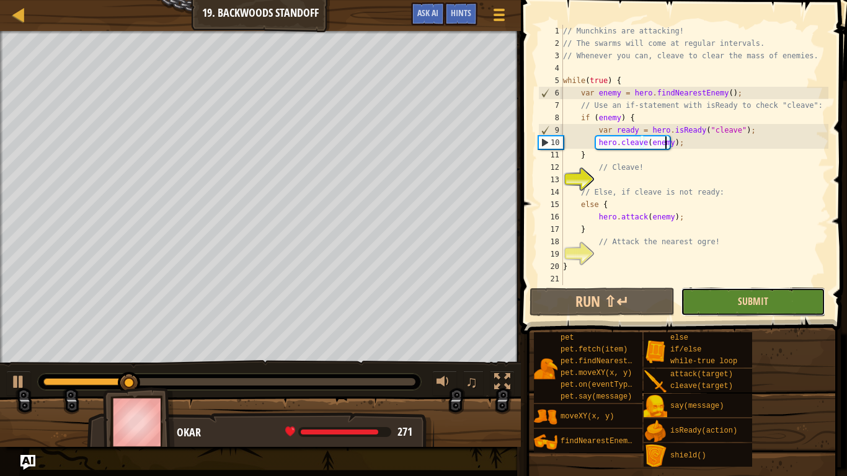
click at [767, 300] on span "Submit" at bounding box center [753, 302] width 30 height 14
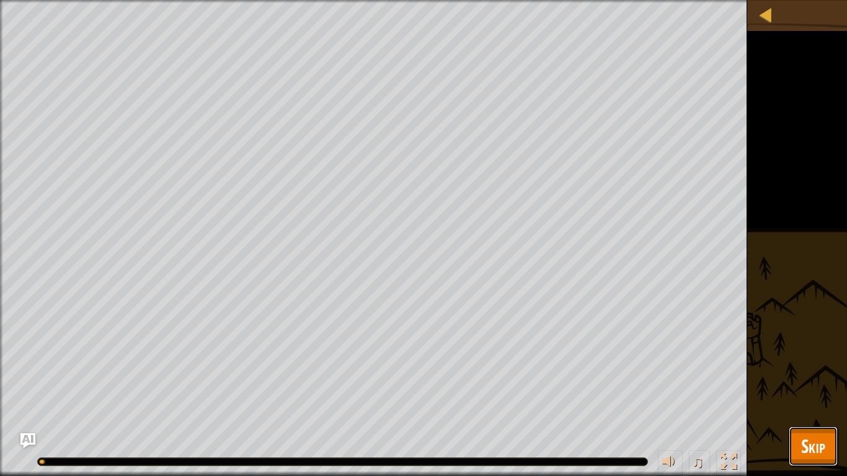
click at [812, 397] on button "Skip" at bounding box center [813, 447] width 49 height 40
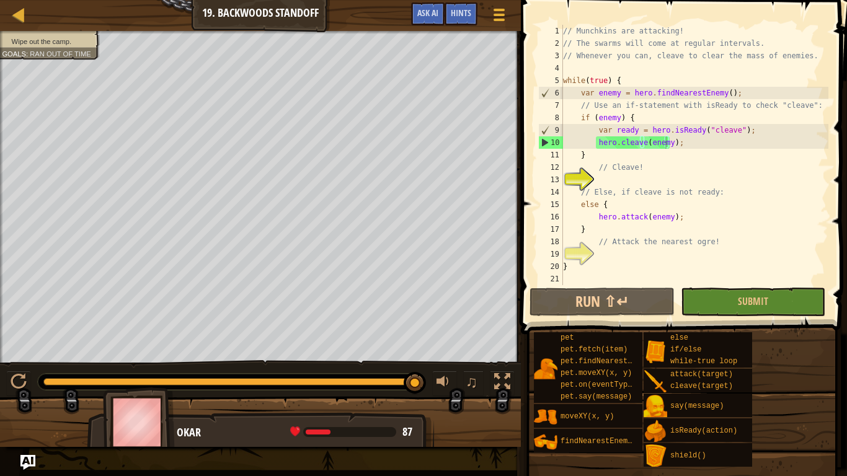
scroll to position [6, 2]
click at [638, 181] on div "// Munchkins are attacking! // The swarms will come at regular intervals. // Wh…" at bounding box center [695, 167] width 268 height 285
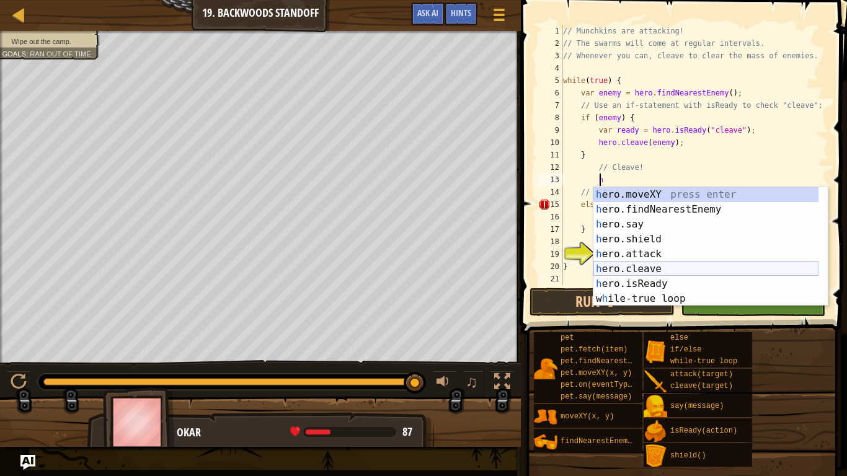
click at [659, 270] on div "h ero.moveXY press enter h ero.findNearestEnemy press enter h ero.say press ent…" at bounding box center [706, 261] width 225 height 149
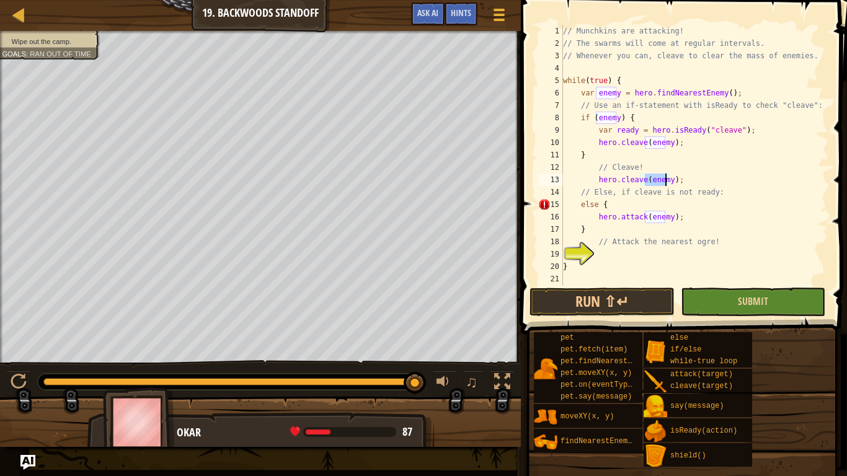
type textarea "hero.cleave(enemy);"
click at [718, 306] on button "Submit" at bounding box center [753, 302] width 145 height 29
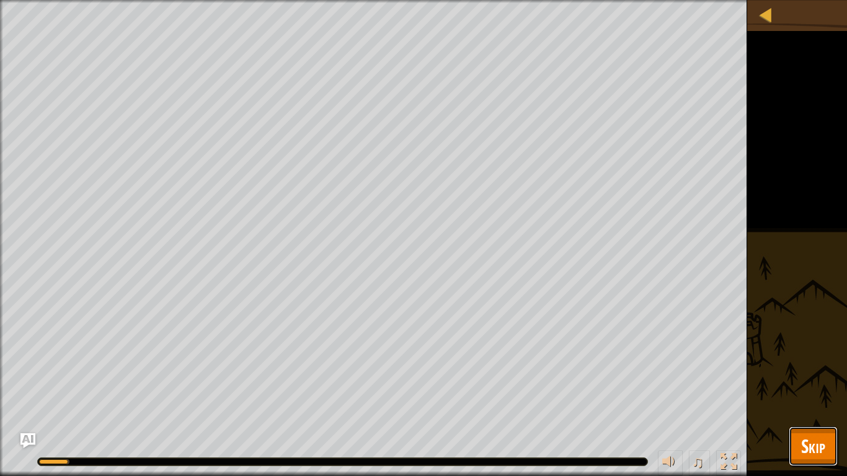
click at [813, 397] on button "Skip" at bounding box center [813, 447] width 49 height 40
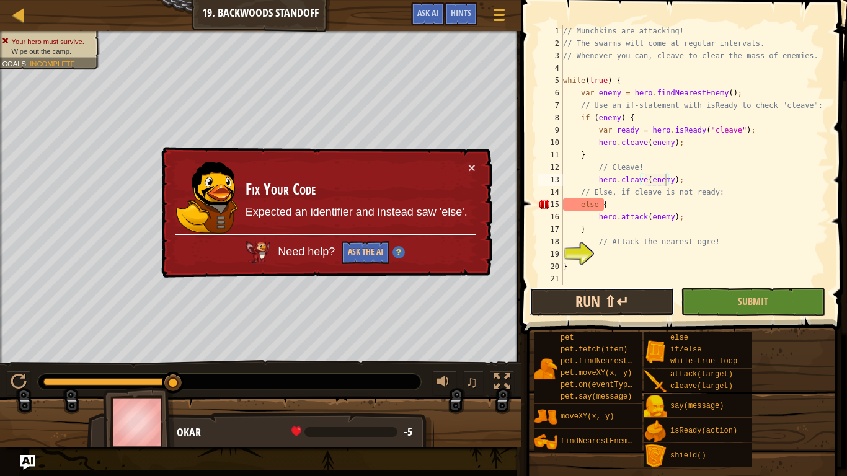
click at [633, 292] on button "Run ⇧↵" at bounding box center [602, 302] width 145 height 29
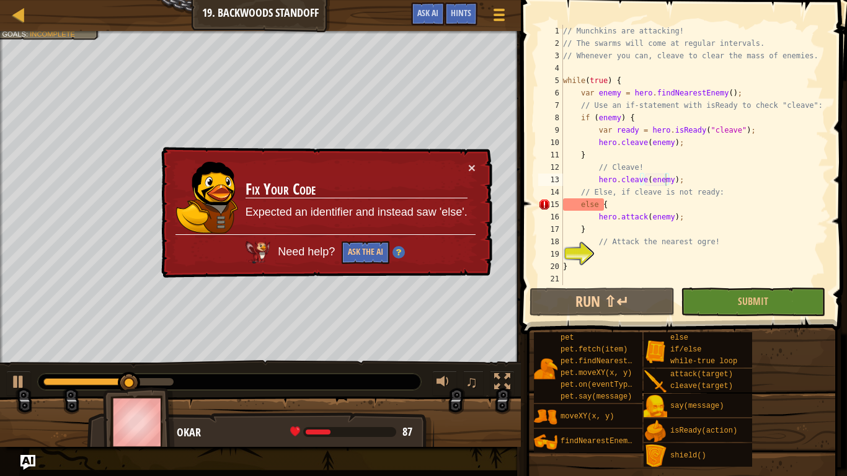
click at [12, 397] on div "Map Computer Science 2 19. Backwoods Standoff Game Menu Done Hints Ask AI 1 ההה…" at bounding box center [423, 238] width 847 height 476
click at [25, 397] on img "Ask AI" at bounding box center [28, 463] width 16 height 16
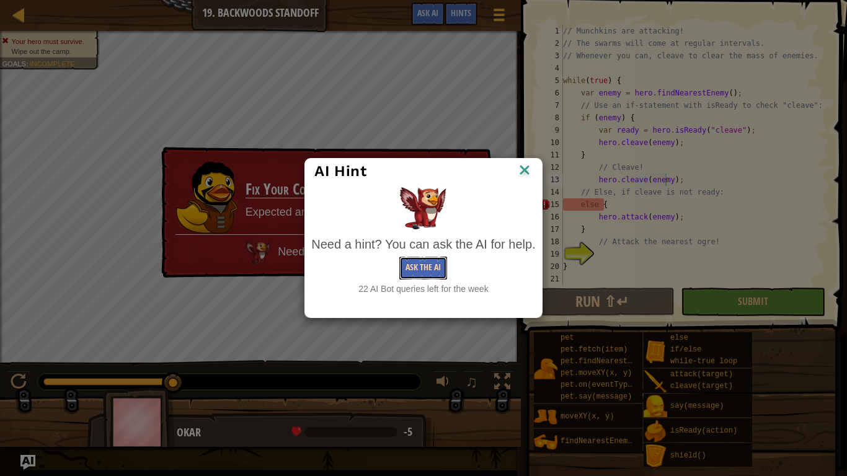
click at [432, 267] on button "Ask the AI" at bounding box center [423, 268] width 48 height 23
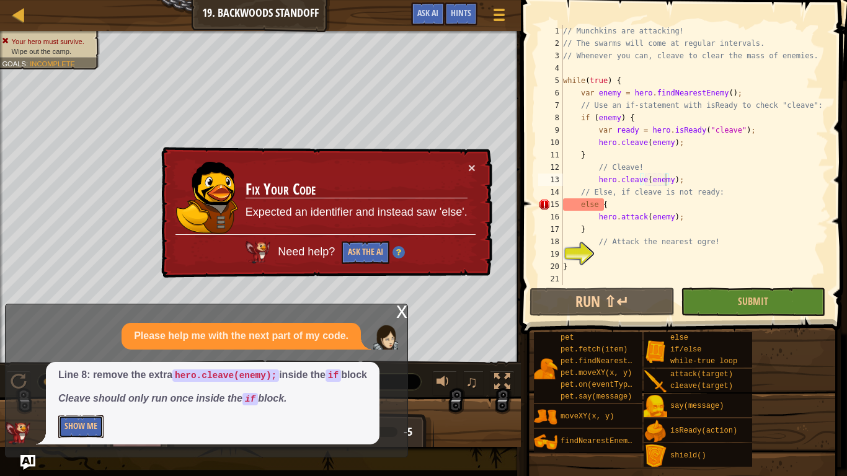
click at [96, 397] on button "Show Me" at bounding box center [80, 427] width 45 height 23
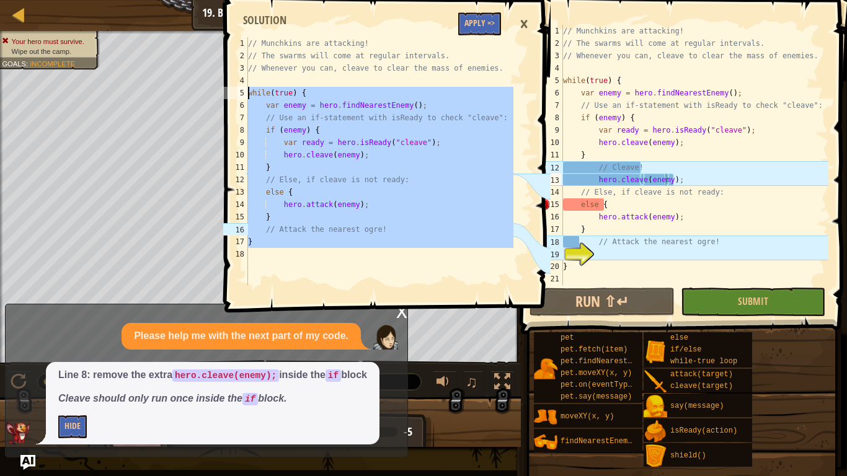
drag, startPoint x: 269, startPoint y: 255, endPoint x: 239, endPoint y: 93, distance: 164.6
click at [239, 93] on div "1 2 3 4 5 6 7 8 9 10 11 12 13 14 15 16 17 18 // Munchkins are attacking! // The…" at bounding box center [367, 161] width 293 height 248
type textarea "while(true) { var enemy = hero.findNearestEnemy();"
click at [530, 17] on div "×" at bounding box center [524, 24] width 21 height 29
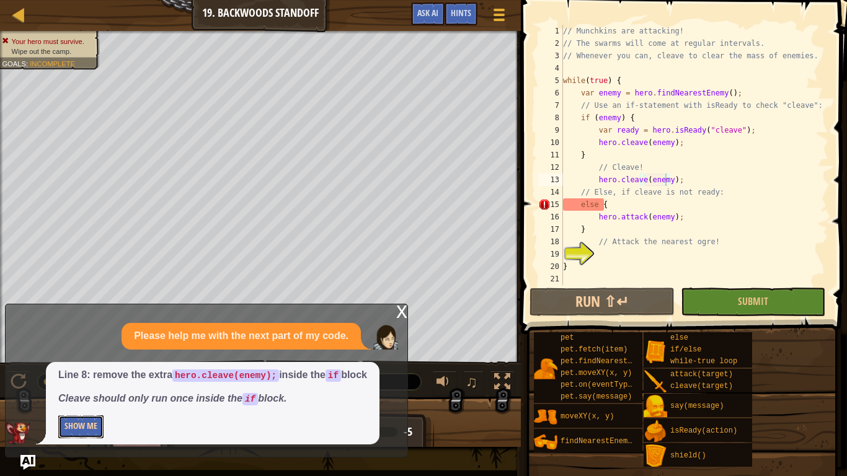
click at [82, 397] on button "Show Me" at bounding box center [80, 427] width 45 height 23
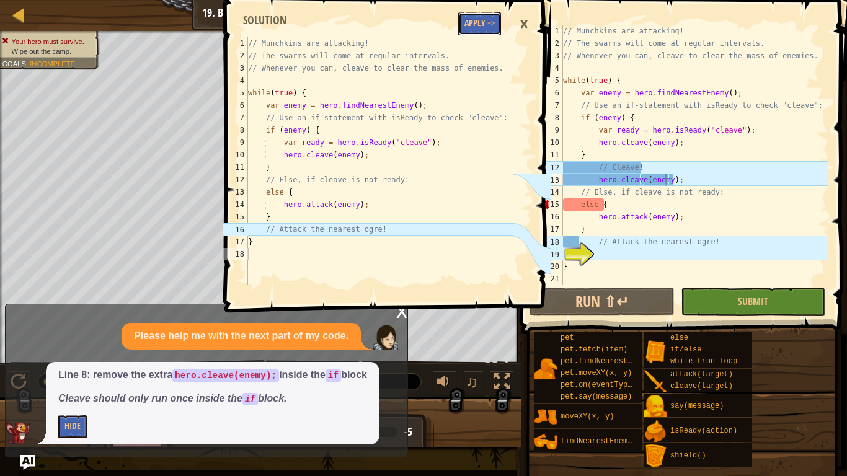
click at [466, 29] on button "Apply =>" at bounding box center [479, 23] width 43 height 23
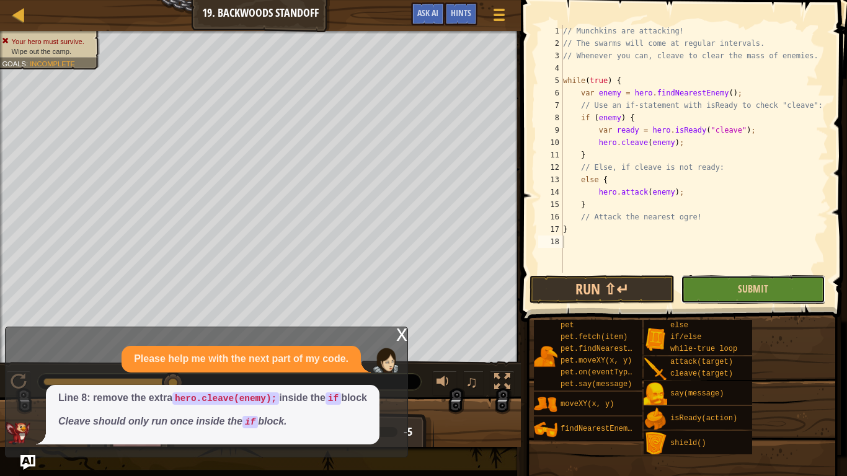
click at [729, 285] on button "Submit" at bounding box center [753, 289] width 145 height 29
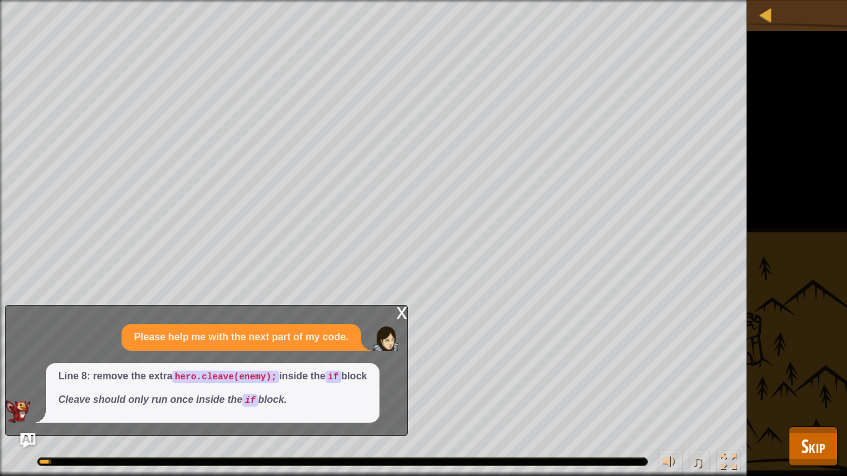
click at [805, 397] on div "Your hero must survive. Wipe out the camp. Goals : Running... ♫ Okar 309 x: 30 …" at bounding box center [423, 238] width 847 height 476
click at [811, 397] on span "Skip" at bounding box center [813, 446] width 24 height 25
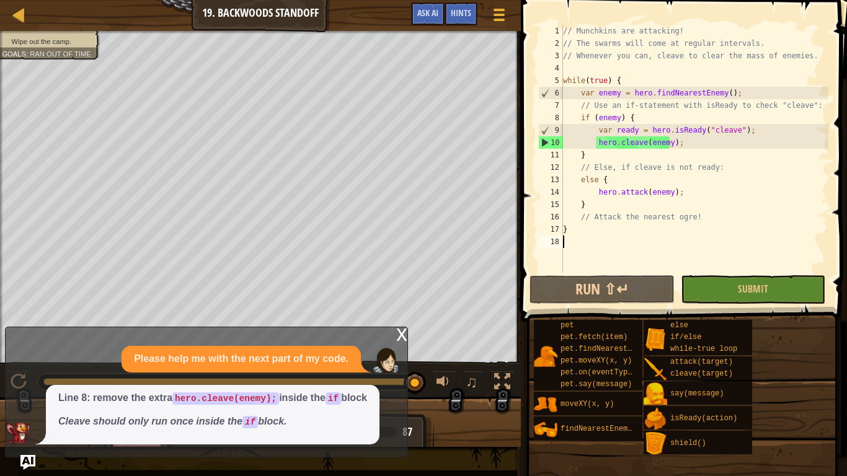
drag, startPoint x: 743, startPoint y: 308, endPoint x: 743, endPoint y: 298, distance: 9.9
click at [748, 292] on span "Submit" at bounding box center [753, 289] width 30 height 14
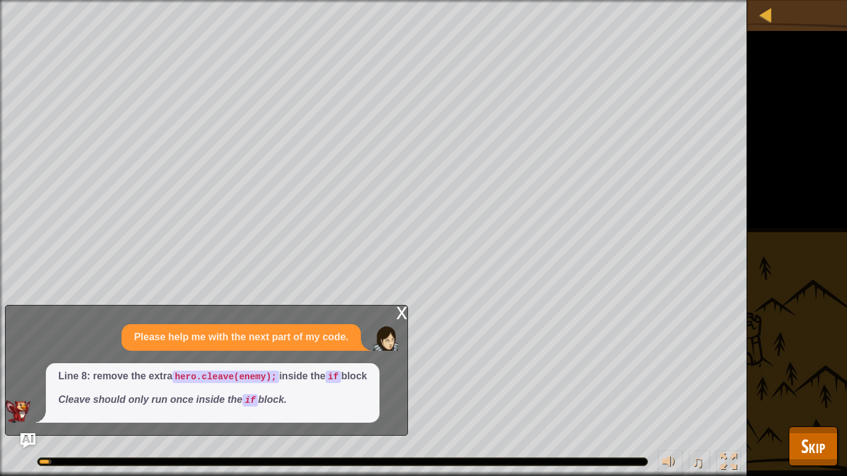
click at [817, 397] on div "Wipe out the camp. Goals : Running... ♫ Okar 309 x: 30 y: 26 Goreball" at bounding box center [423, 238] width 847 height 476
click at [825, 397] on span "Skip" at bounding box center [813, 446] width 24 height 25
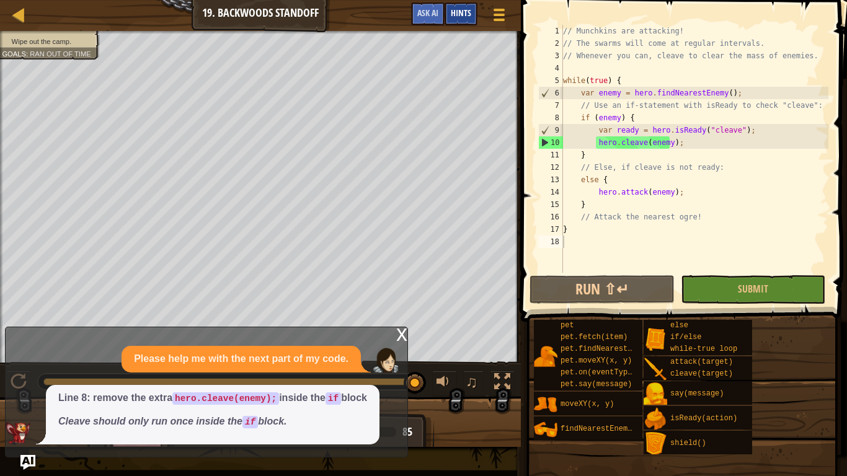
click at [452, 6] on div "Hints" at bounding box center [461, 13] width 33 height 23
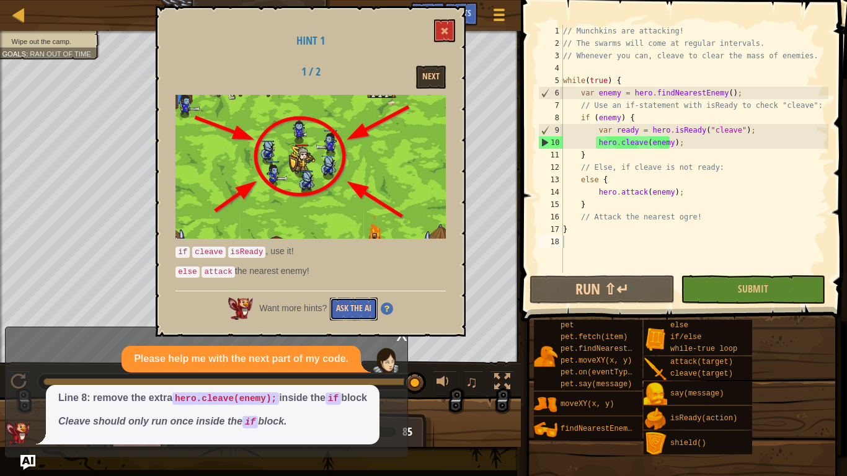
click at [353, 306] on button "Ask the AI" at bounding box center [354, 309] width 48 height 23
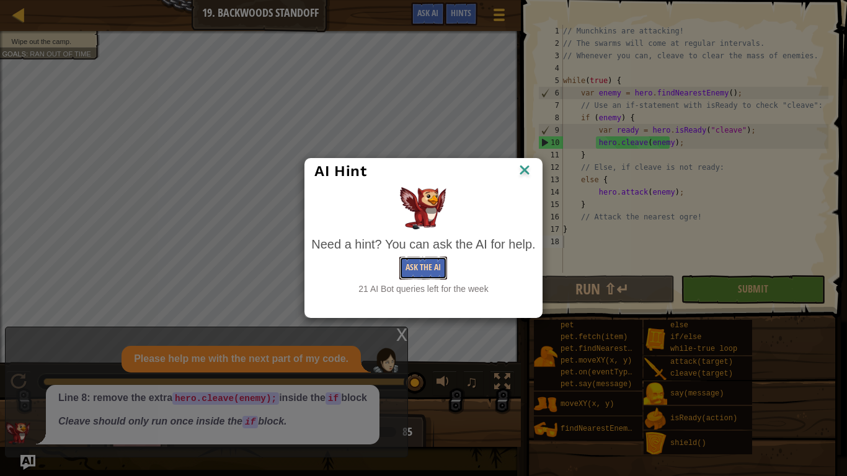
click at [425, 266] on button "Ask the AI" at bounding box center [423, 268] width 48 height 23
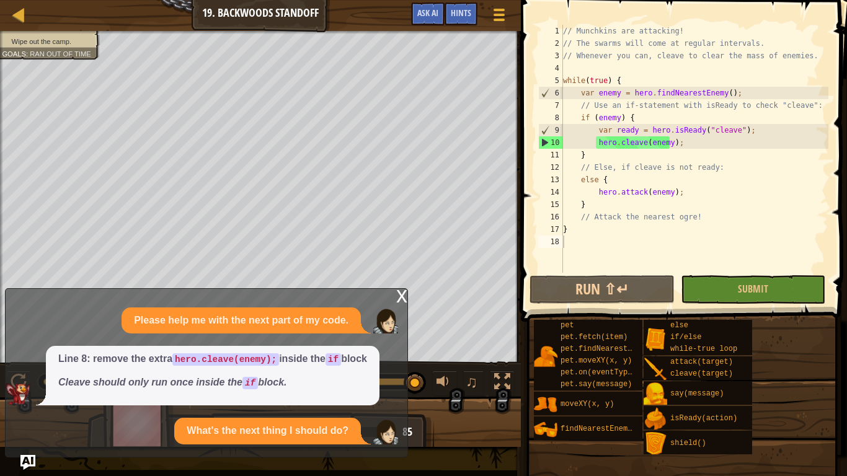
click at [7, 397] on div "x Please help me with the next part of my code. Line 8: remove the extra hero.c…" at bounding box center [206, 372] width 403 height 169
click at [201, 397] on p "What's the next thing I should do?" at bounding box center [268, 431] width 162 height 14
click at [179, 397] on div "Line 8: remove the extra hero.cleave(enemy); inside the if block Cleave should …" at bounding box center [213, 376] width 334 height 60
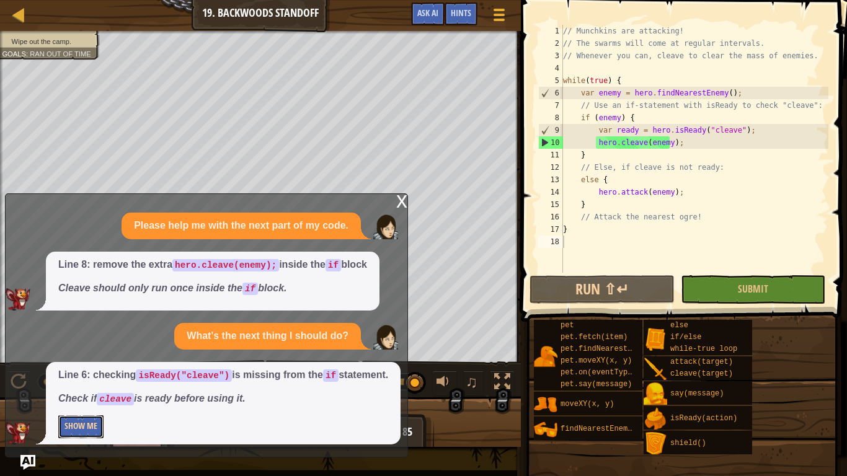
click at [62, 397] on button "Show Me" at bounding box center [80, 427] width 45 height 23
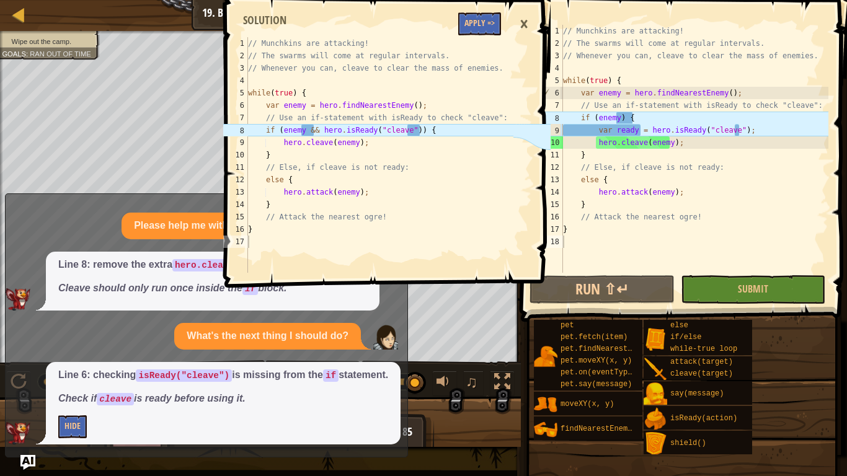
click at [488, 11] on span at bounding box center [389, 126] width 336 height 324
click at [488, 25] on button "Apply =>" at bounding box center [479, 23] width 43 height 23
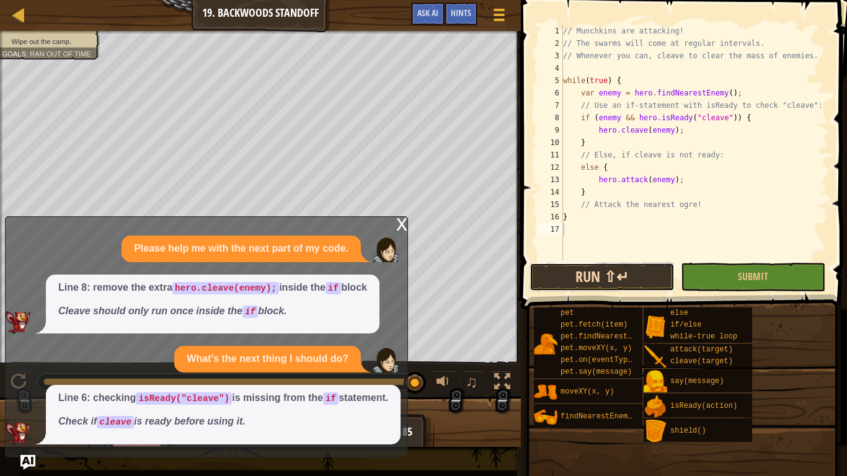
click at [579, 272] on button "Run ⇧↵" at bounding box center [602, 277] width 145 height 29
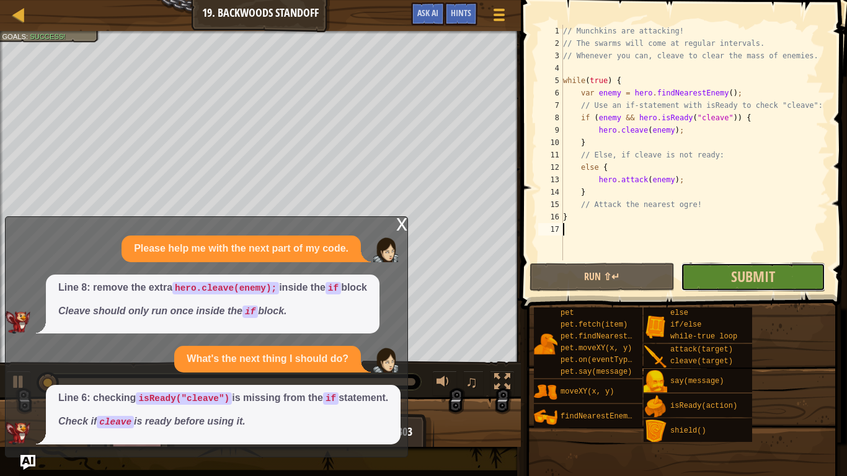
click at [692, 277] on button "Submit" at bounding box center [753, 277] width 145 height 29
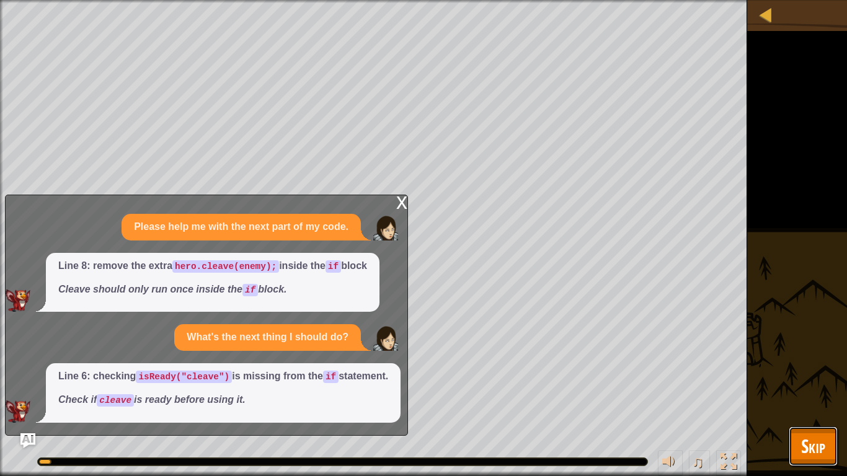
click at [798, 397] on button "Skip" at bounding box center [813, 447] width 49 height 40
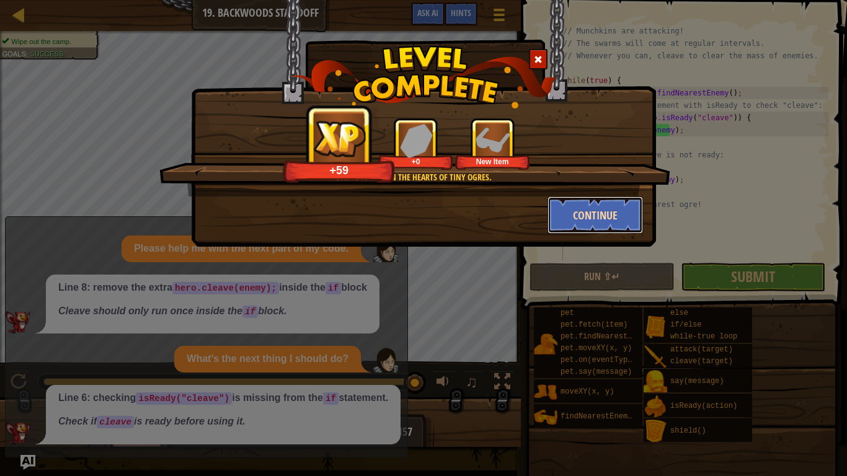
click at [617, 218] on button "Continue" at bounding box center [596, 215] width 96 height 37
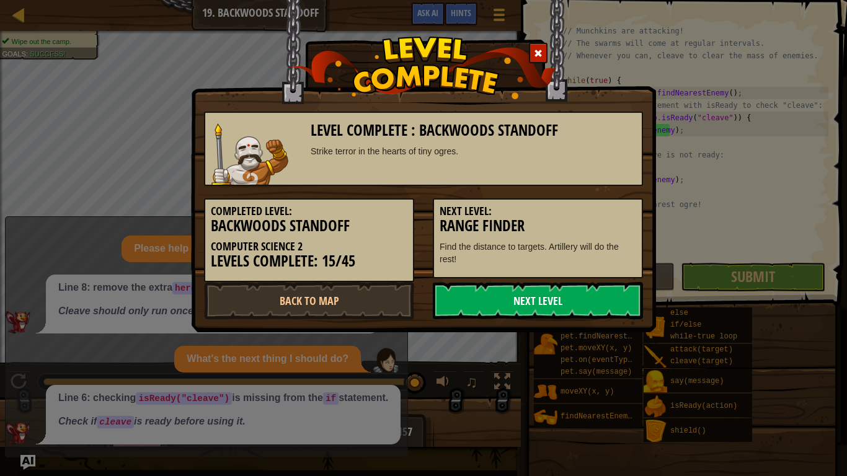
click at [540, 306] on link "Next Level" at bounding box center [538, 300] width 210 height 37
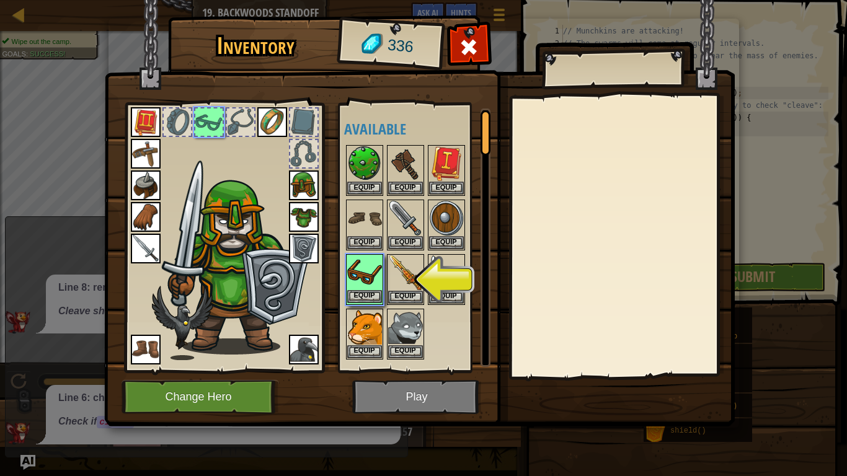
click at [363, 284] on img at bounding box center [364, 273] width 35 height 35
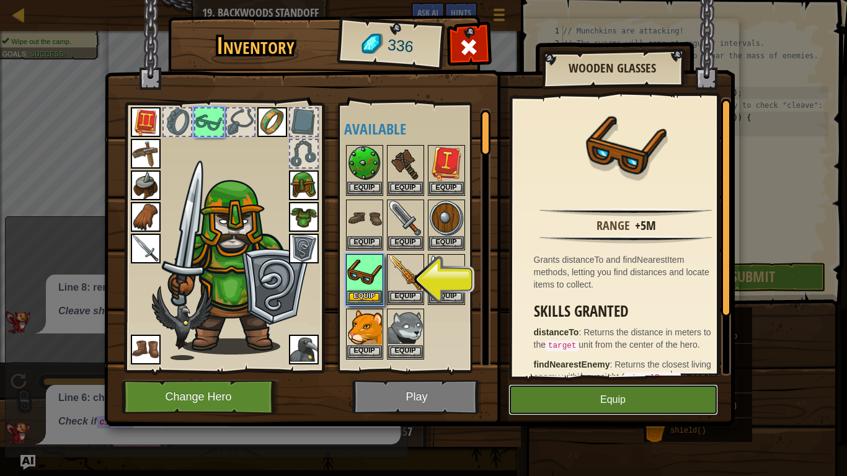
click at [546, 397] on button "Equip" at bounding box center [614, 400] width 210 height 31
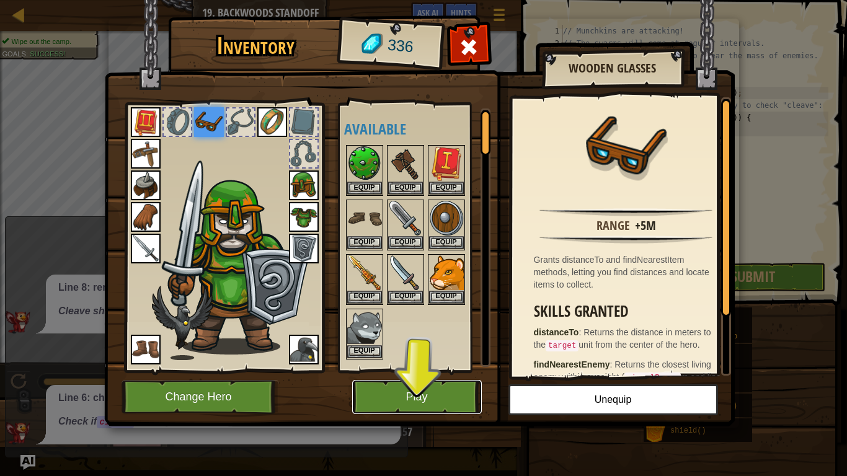
click at [411, 386] on button "Play" at bounding box center [417, 397] width 130 height 34
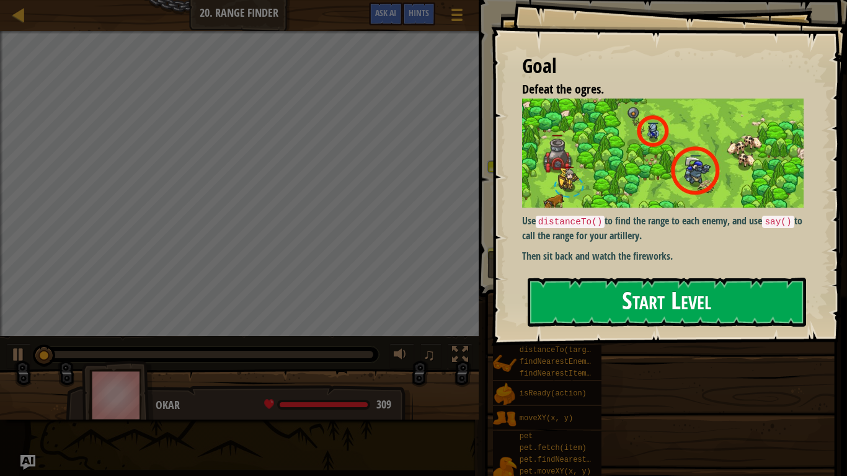
click at [715, 287] on button "Start Level" at bounding box center [667, 302] width 279 height 49
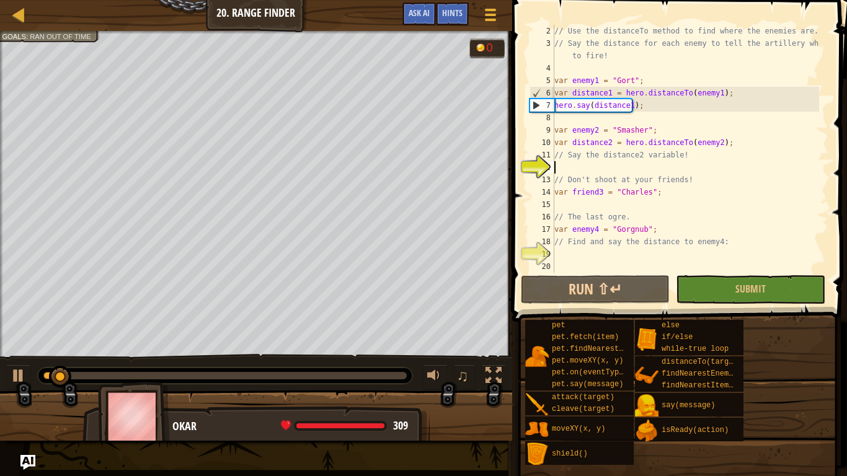
scroll to position [12, 0]
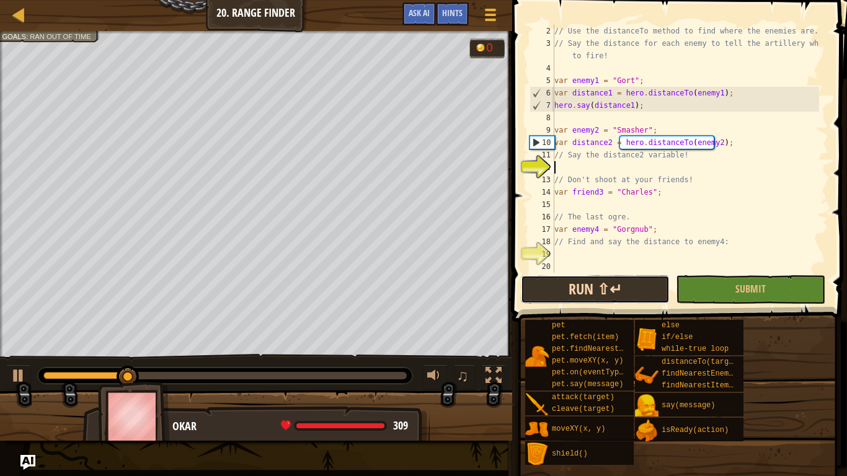
click at [643, 295] on button "Run ⇧↵" at bounding box center [595, 289] width 149 height 29
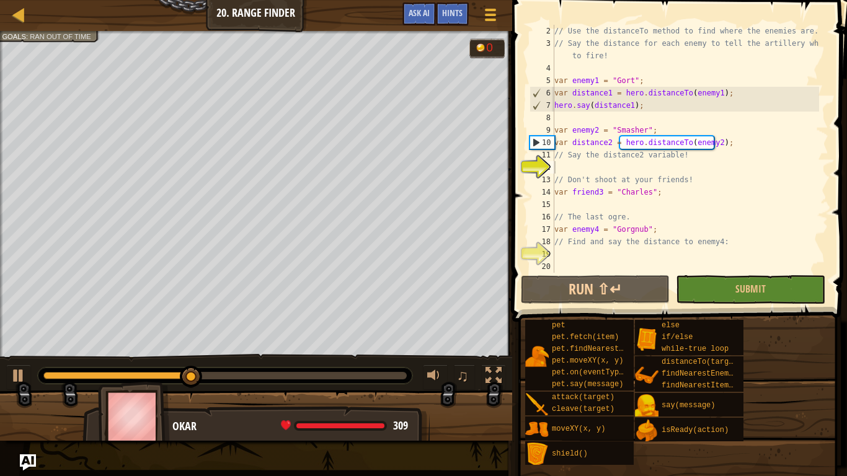
click at [24, 397] on img "Ask AI" at bounding box center [28, 463] width 16 height 16
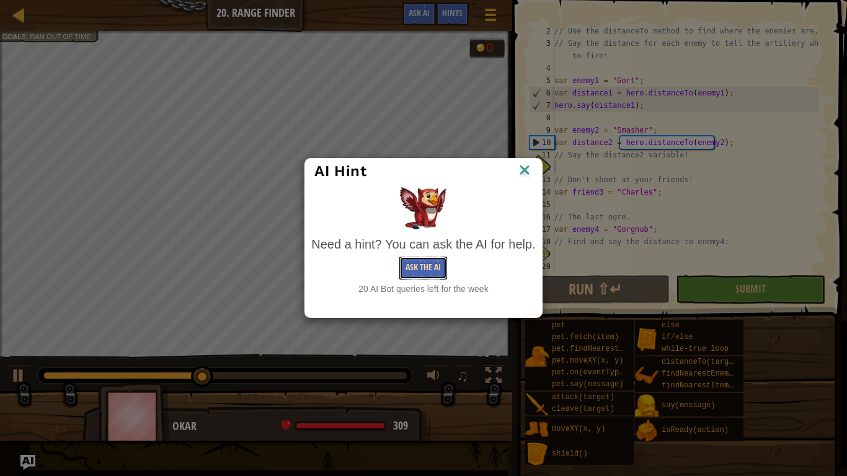
click at [442, 267] on button "Ask the AI" at bounding box center [423, 268] width 48 height 23
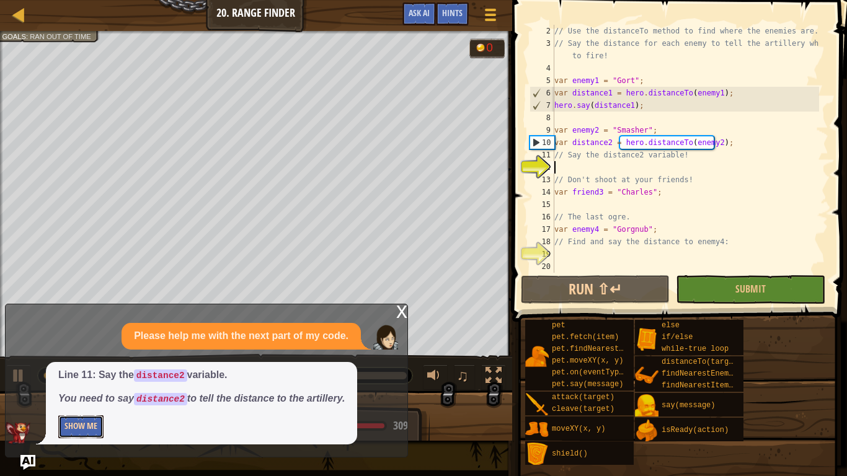
click at [92, 397] on button "Show Me" at bounding box center [80, 427] width 45 height 23
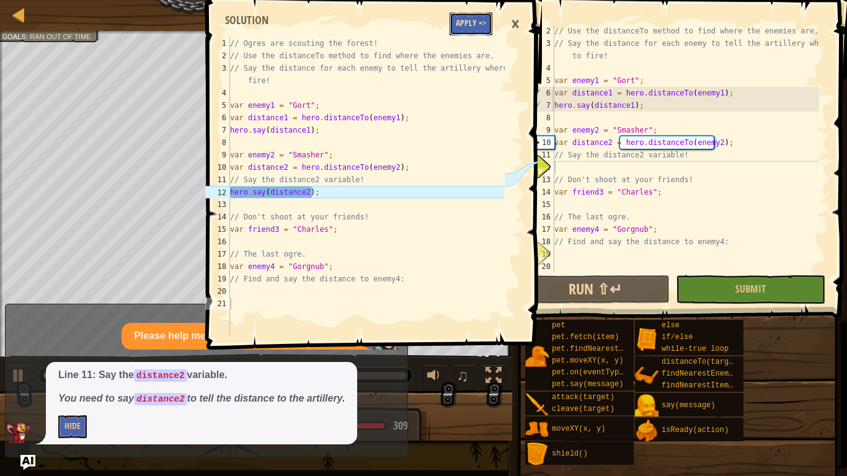
click at [478, 34] on button "Apply =>" at bounding box center [471, 23] width 43 height 23
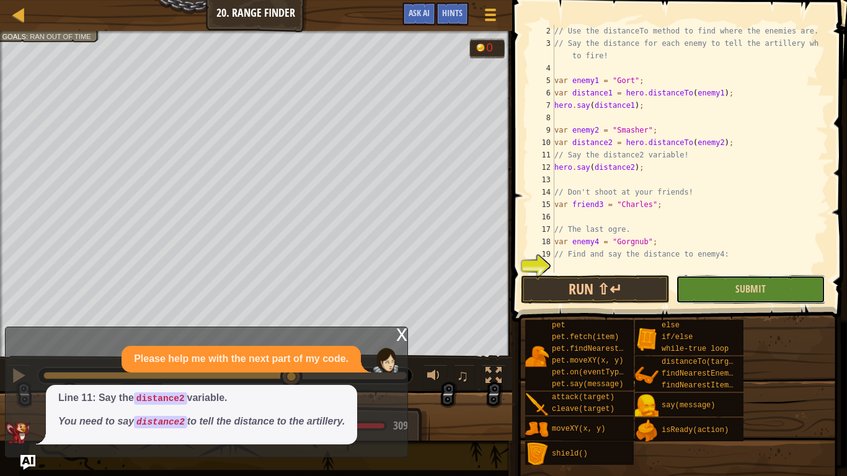
click at [700, 288] on button "Submit" at bounding box center [750, 289] width 149 height 29
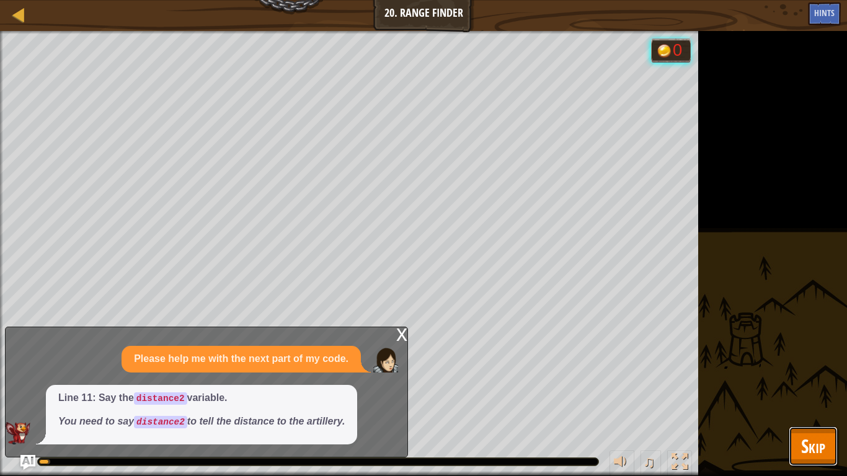
click at [806, 397] on span "Skip" at bounding box center [813, 446] width 24 height 25
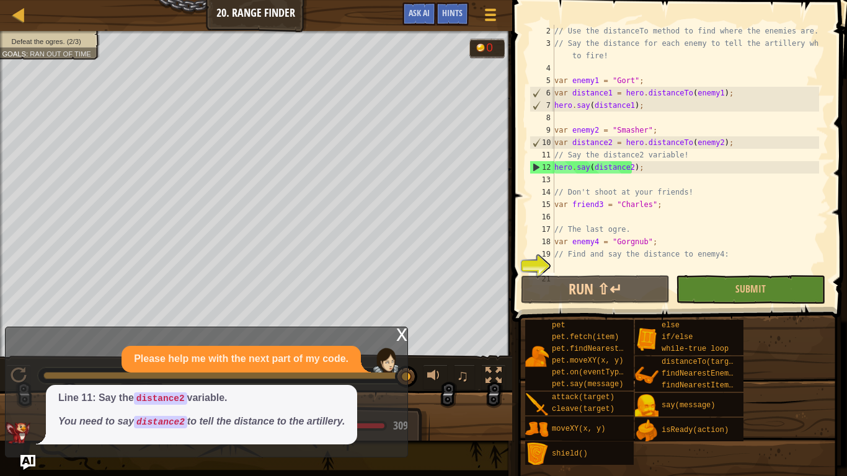
click at [601, 261] on div "// Use the distanceTo method to find where the enemies are. // Say the distance…" at bounding box center [685, 161] width 267 height 273
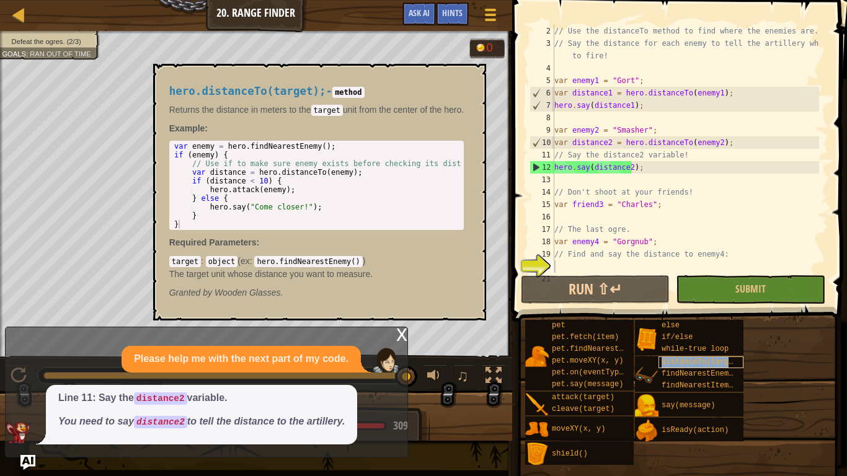
click at [733, 364] on span "distanceTo(target)" at bounding box center [702, 362] width 81 height 9
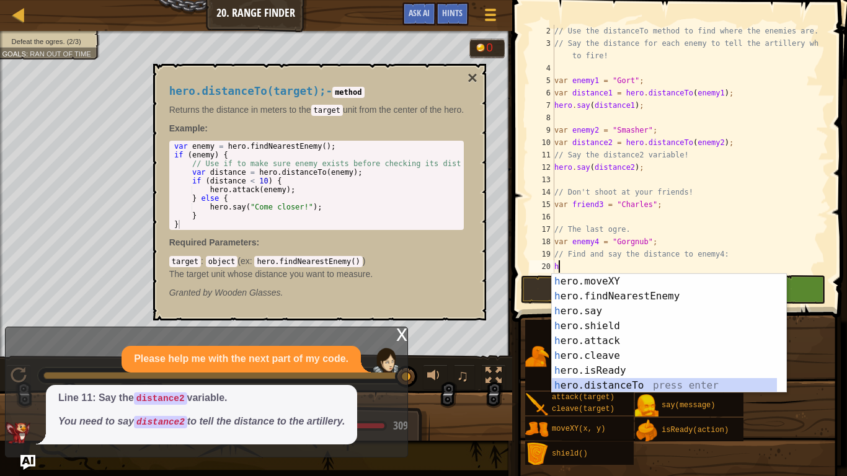
click at [620, 381] on div "h ero.moveXY press enter h ero.findNearestEnemy press enter h ero.say press ent…" at bounding box center [664, 348] width 225 height 149
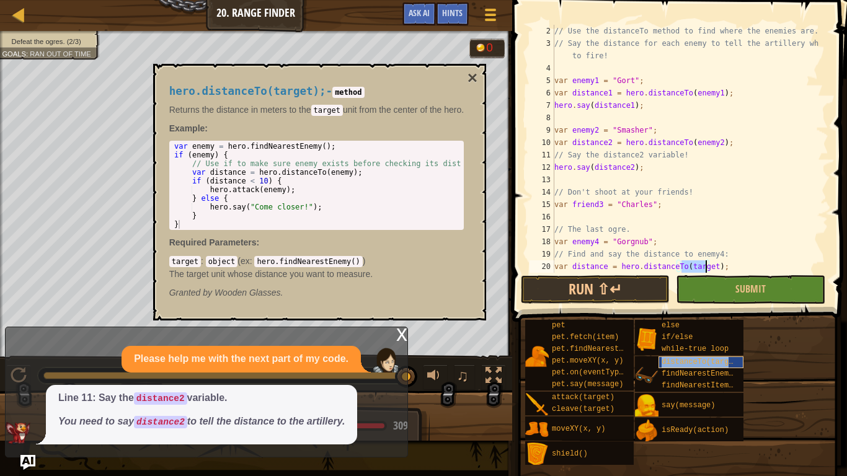
click at [692, 361] on span "distanceTo(target)" at bounding box center [702, 362] width 81 height 9
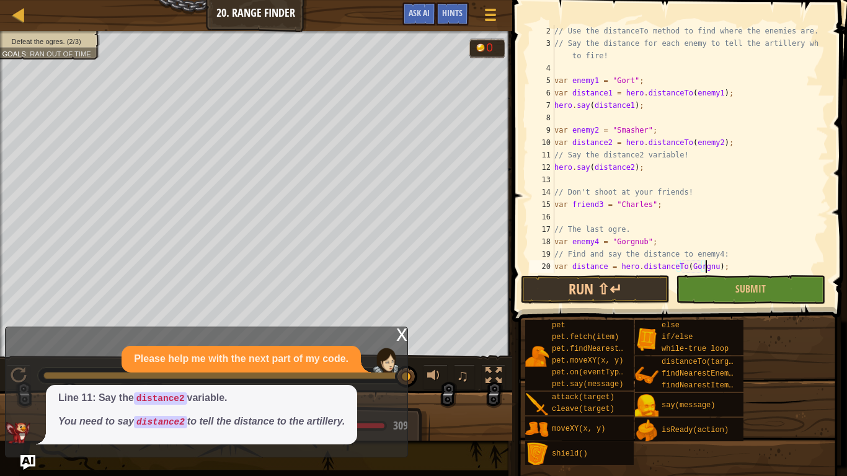
scroll to position [6, 12]
click at [700, 275] on span at bounding box center [681, 143] width 345 height 359
click at [704, 292] on button "Submit" at bounding box center [750, 289] width 149 height 29
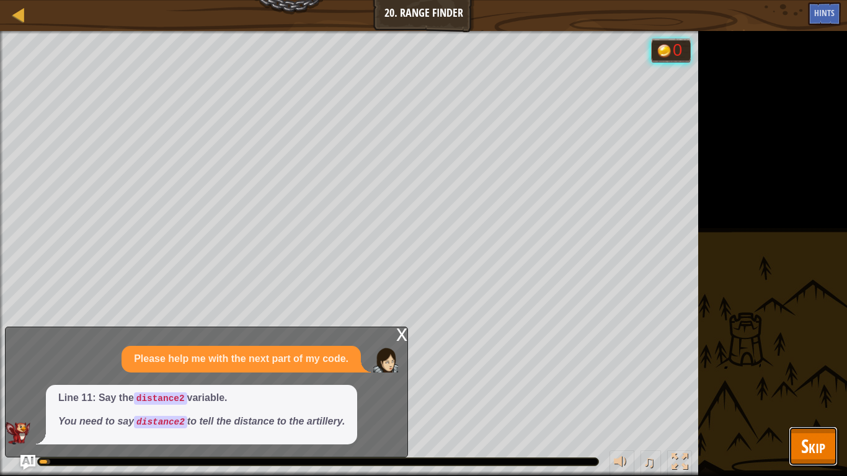
click at [805, 397] on span "Skip" at bounding box center [813, 446] width 24 height 25
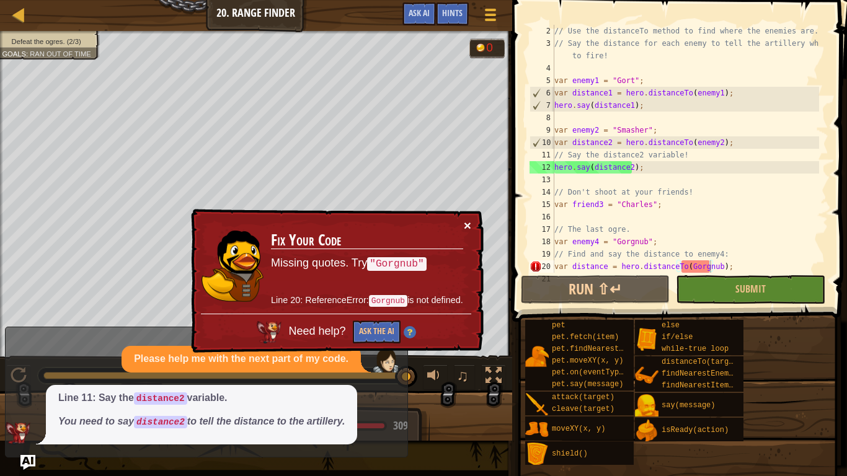
click at [471, 226] on button "×" at bounding box center [467, 225] width 7 height 13
click at [679, 266] on div "// Use the distanceTo method to find where the enemies are. // Say the distance…" at bounding box center [685, 161] width 267 height 273
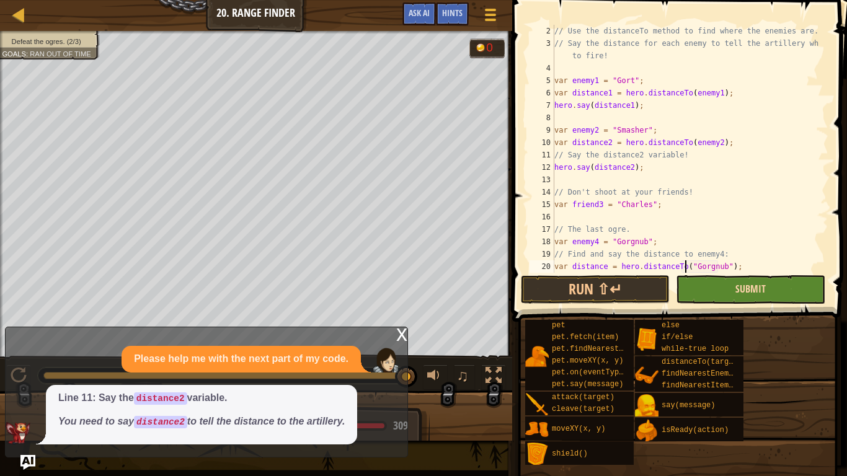
type textarea "var distance = hero.distanceTo("Gorgnub");"
click at [759, 290] on span "Submit" at bounding box center [751, 289] width 30 height 14
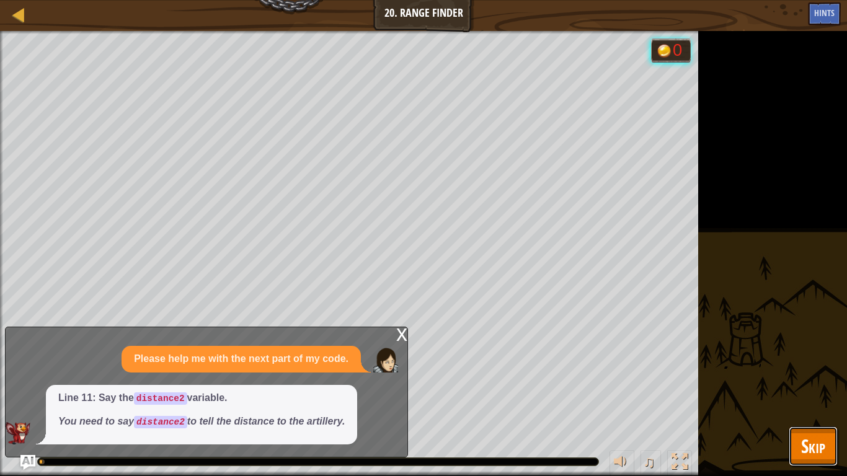
click at [799, 397] on button "Skip" at bounding box center [813, 447] width 49 height 40
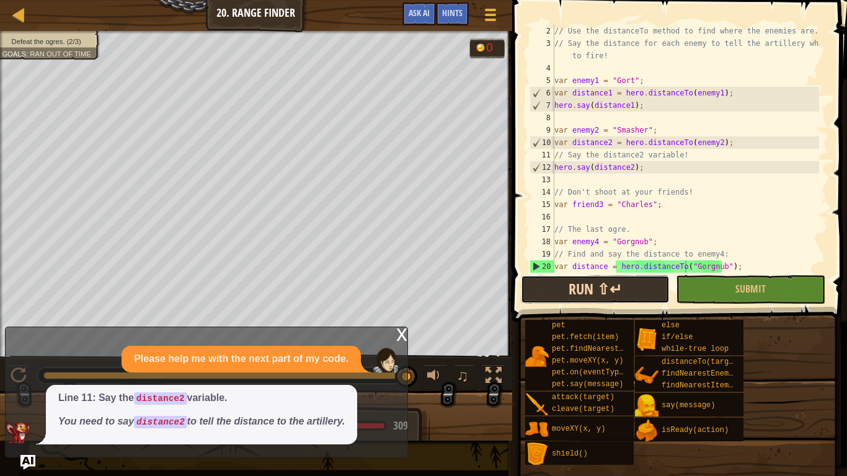
click at [604, 299] on button "Run ⇧↵" at bounding box center [595, 289] width 149 height 29
click at [12, 397] on div "x Please help me with the next part of my code. Line 11: Say the distance2 vari…" at bounding box center [206, 392] width 403 height 131
click at [20, 397] on div "x Please help me with the next part of my code. Line 11: Say the distance2 vari…" at bounding box center [206, 392] width 403 height 131
click at [29, 397] on img "Ask AI" at bounding box center [28, 463] width 16 height 16
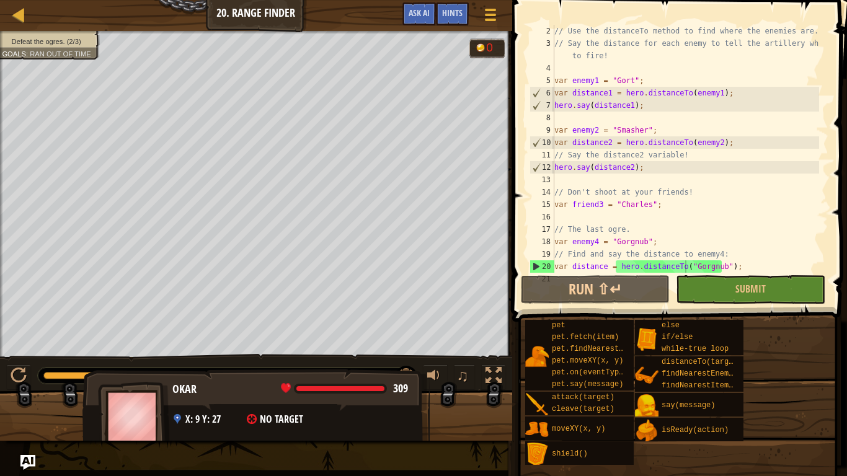
click at [197, 397] on div "Okar 309 x: 9 y: 27 No target" at bounding box center [256, 420] width 347 height 103
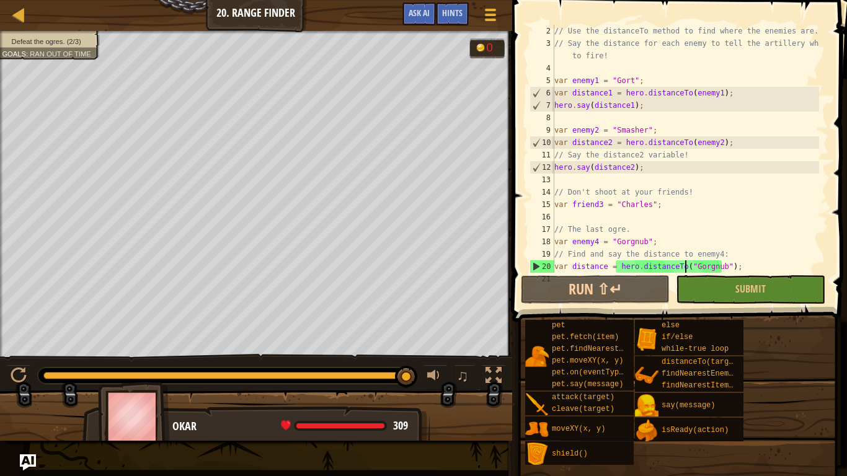
click at [30, 397] on img "Ask AI" at bounding box center [28, 463] width 16 height 16
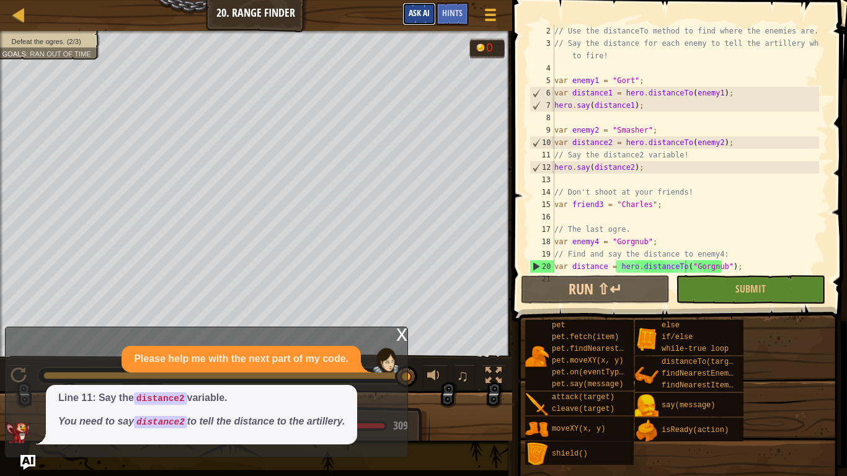
click at [409, 10] on span "Ask AI" at bounding box center [419, 13] width 21 height 12
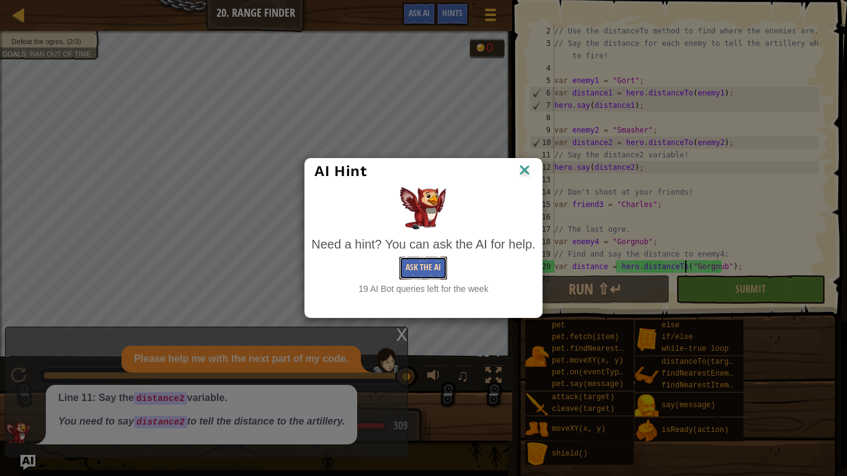
click at [426, 259] on button "Ask the AI" at bounding box center [423, 268] width 48 height 23
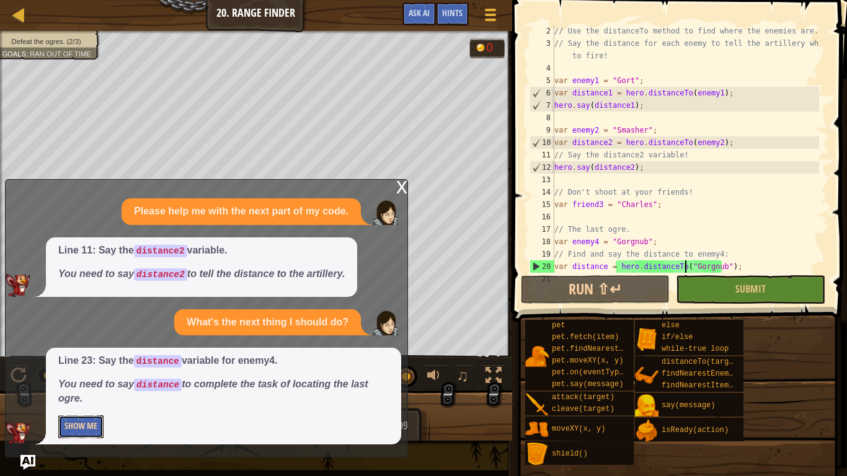
click at [93, 397] on button "Show Me" at bounding box center [80, 427] width 45 height 23
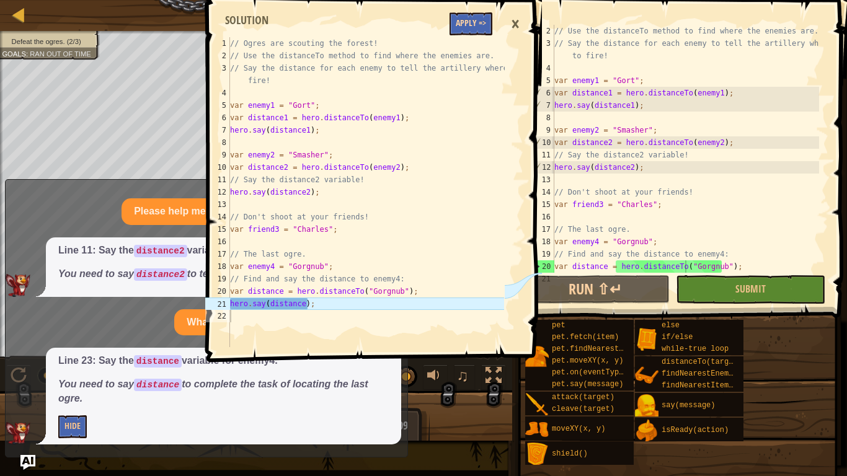
type textarea "// Ogres are scouting the forest!"
click at [470, 39] on div "// Ogres are scouting the forest! // Use the distanceTo method to find where th…" at bounding box center [366, 204] width 277 height 335
click at [466, 33] on button "Apply =>" at bounding box center [471, 23] width 43 height 23
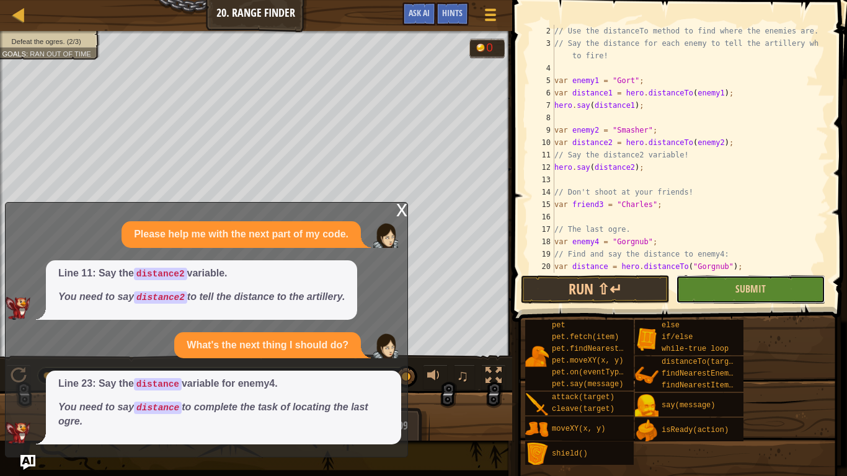
click at [690, 276] on button "Submit" at bounding box center [750, 289] width 149 height 29
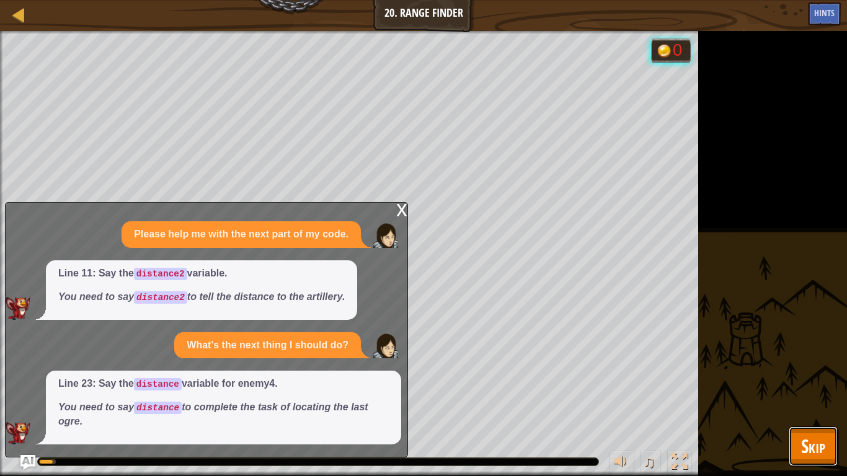
click at [819, 397] on span "Skip" at bounding box center [813, 446] width 24 height 25
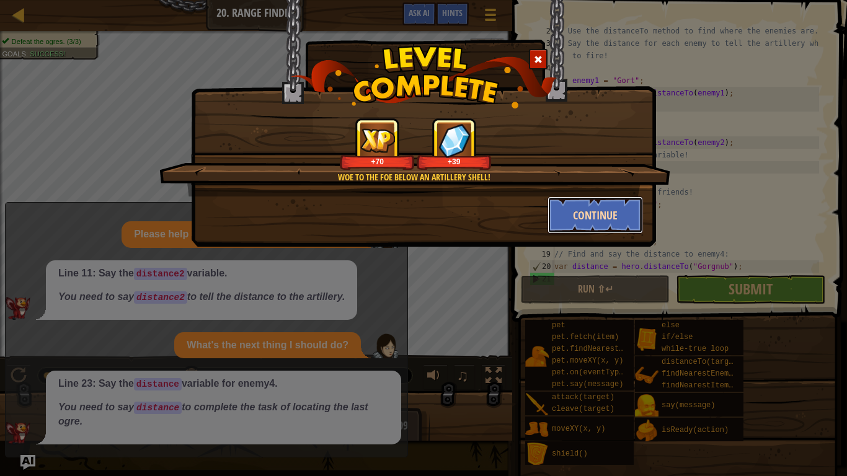
click at [599, 227] on button "Continue" at bounding box center [596, 215] width 96 height 37
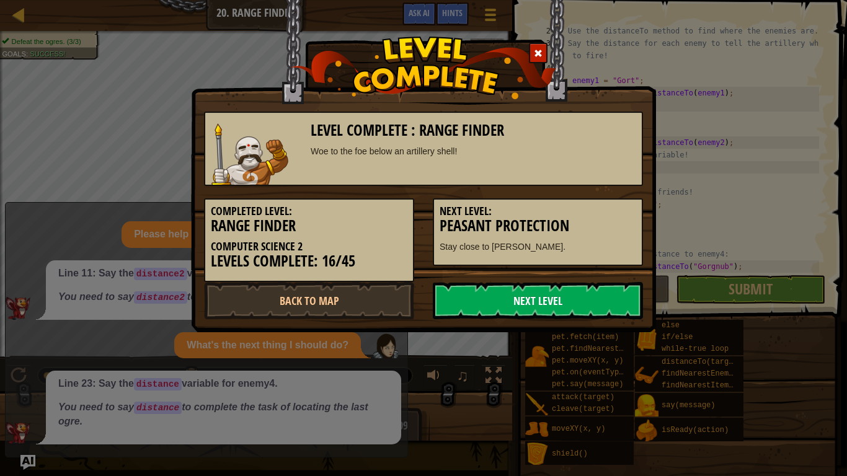
click at [561, 313] on link "Next Level" at bounding box center [538, 300] width 210 height 37
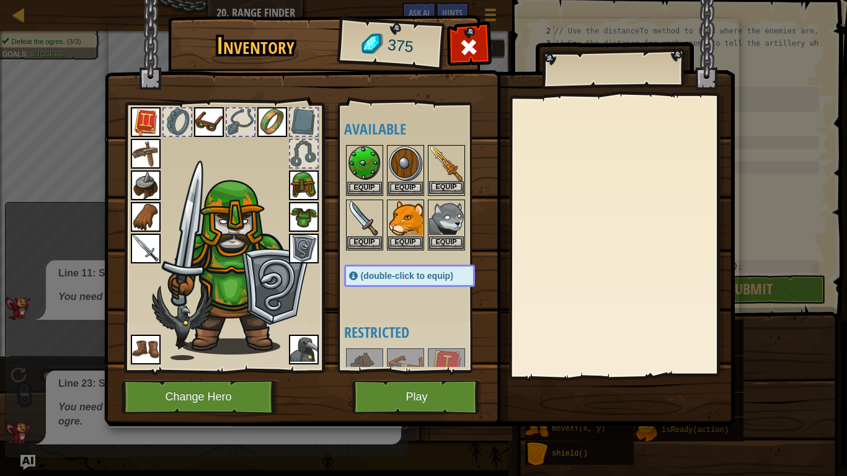
click at [448, 170] on img at bounding box center [446, 163] width 35 height 35
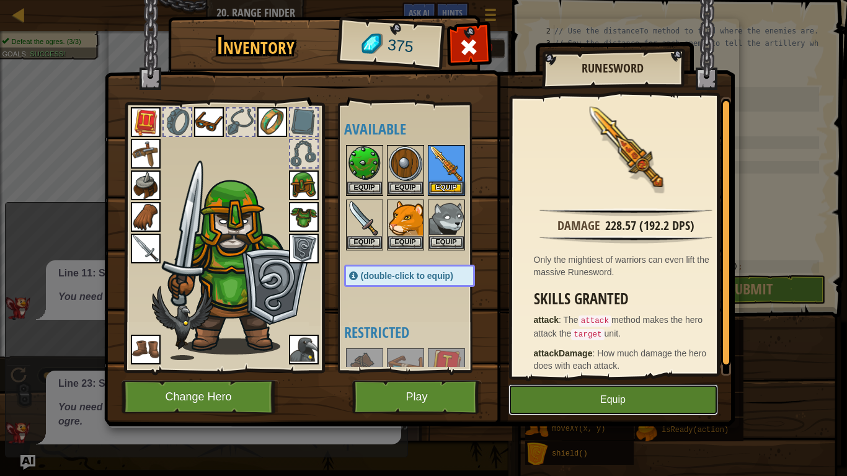
click at [573, 397] on button "Equip" at bounding box center [614, 400] width 210 height 31
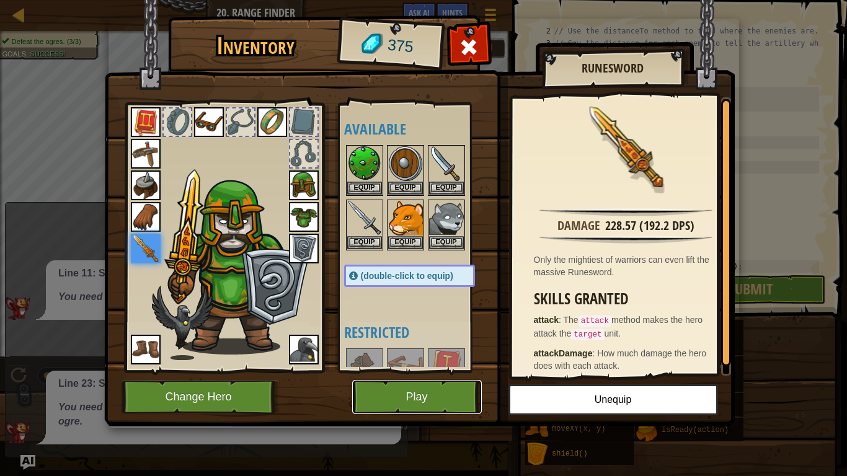
click at [452, 395] on button "Play" at bounding box center [417, 397] width 130 height 34
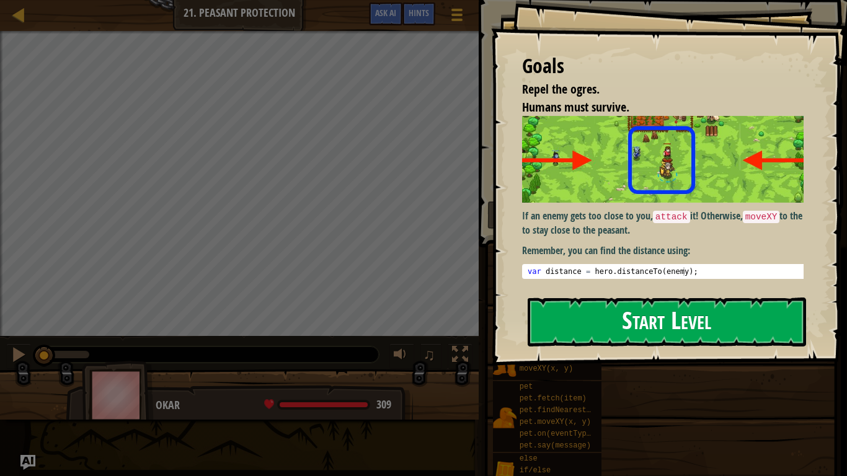
click at [629, 298] on button "Start Level" at bounding box center [667, 322] width 279 height 49
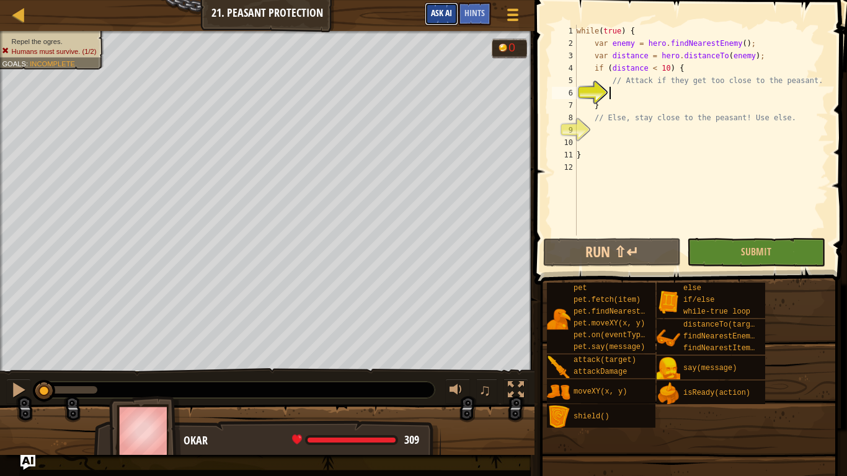
click at [442, 11] on span "Ask AI" at bounding box center [441, 13] width 21 height 12
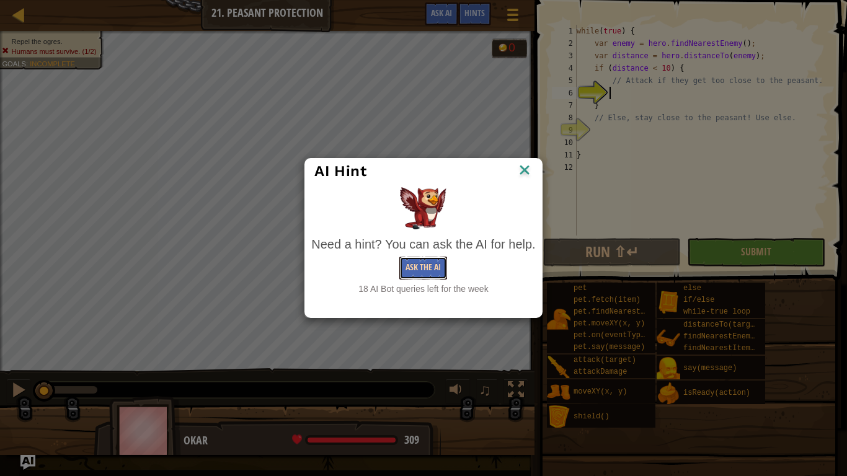
click at [421, 272] on button "Ask the AI" at bounding box center [423, 268] width 48 height 23
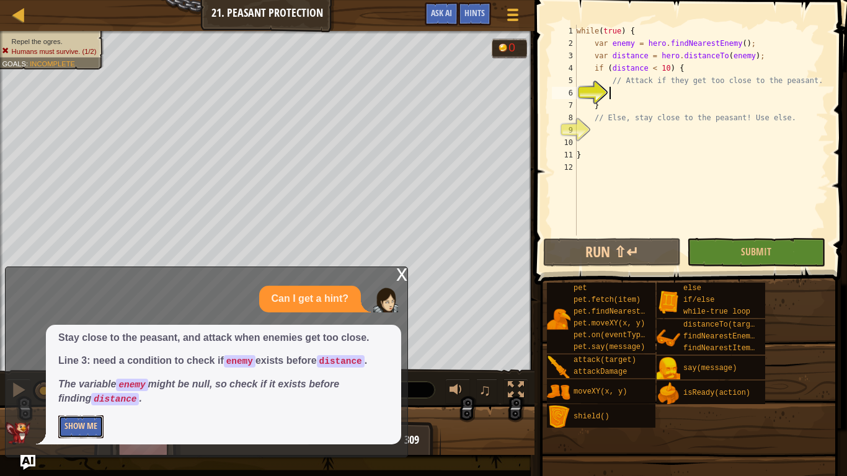
drag, startPoint x: 79, startPoint y: 429, endPoint x: 81, endPoint y: 418, distance: 11.4
click at [81, 397] on button "Show Me" at bounding box center [80, 427] width 45 height 23
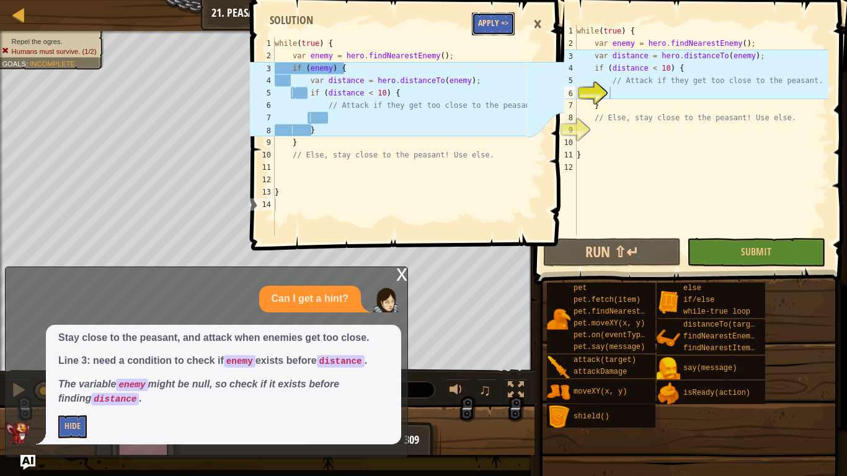
click at [487, 25] on button "Apply =>" at bounding box center [493, 23] width 43 height 23
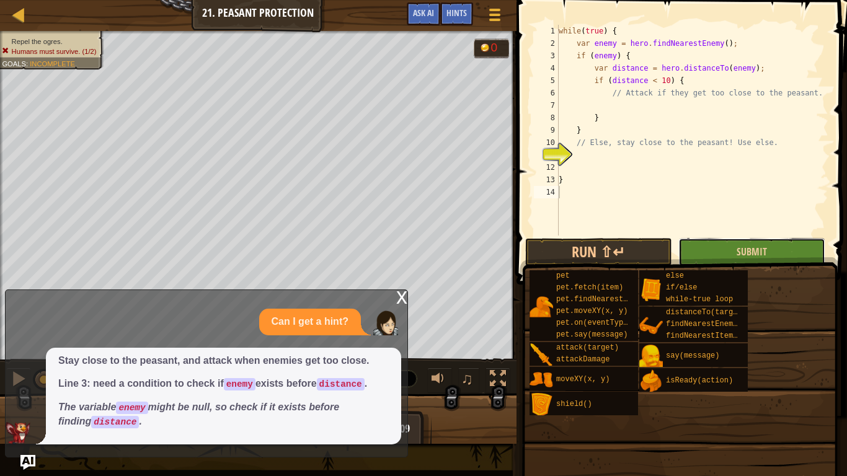
click at [696, 246] on button "Submit" at bounding box center [752, 252] width 147 height 29
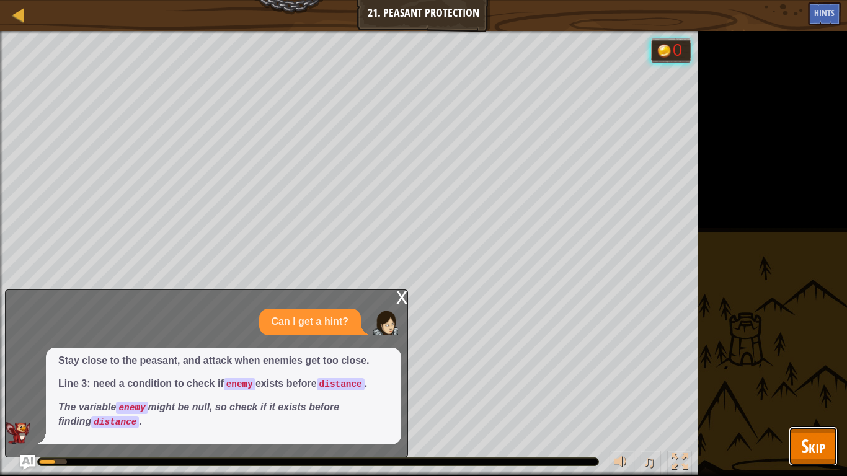
click at [789, 397] on button "Skip" at bounding box center [813, 447] width 49 height 40
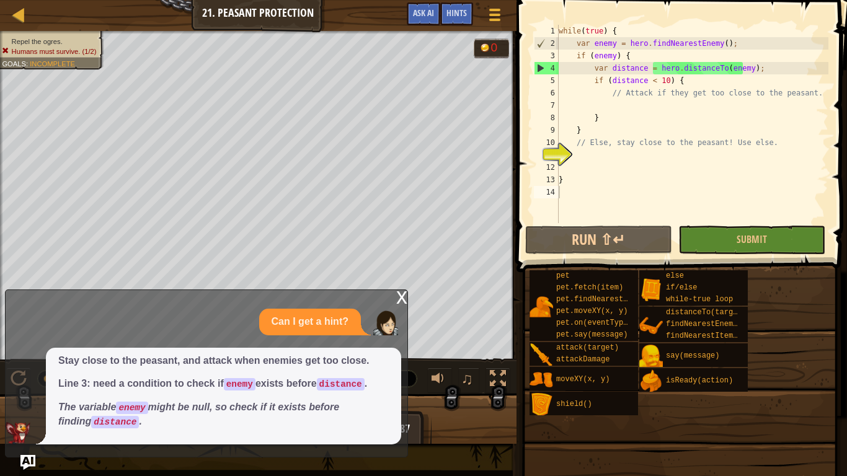
drag, startPoint x: 393, startPoint y: 301, endPoint x: 355, endPoint y: 289, distance: 40.4
click at [355, 290] on div "x Can I get a hint? Stay close to the peasant, and attack when enemies get too …" at bounding box center [206, 374] width 403 height 168
click at [396, 294] on div "x" at bounding box center [401, 296] width 11 height 12
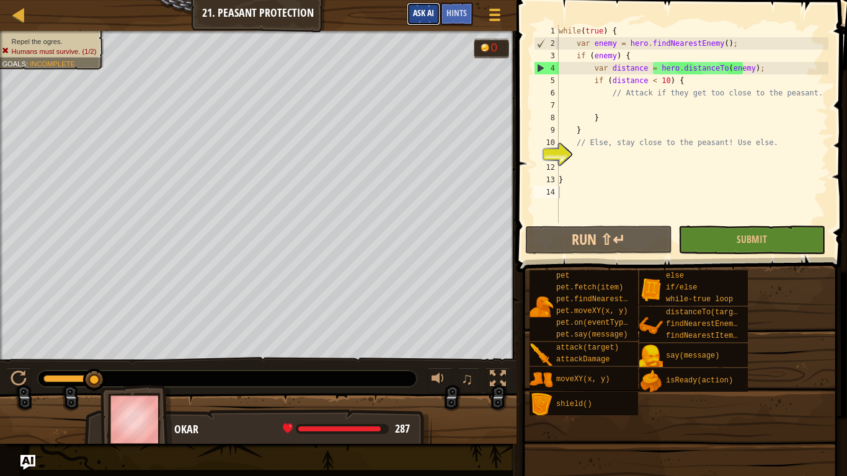
click at [415, 16] on span "Ask AI" at bounding box center [423, 13] width 21 height 12
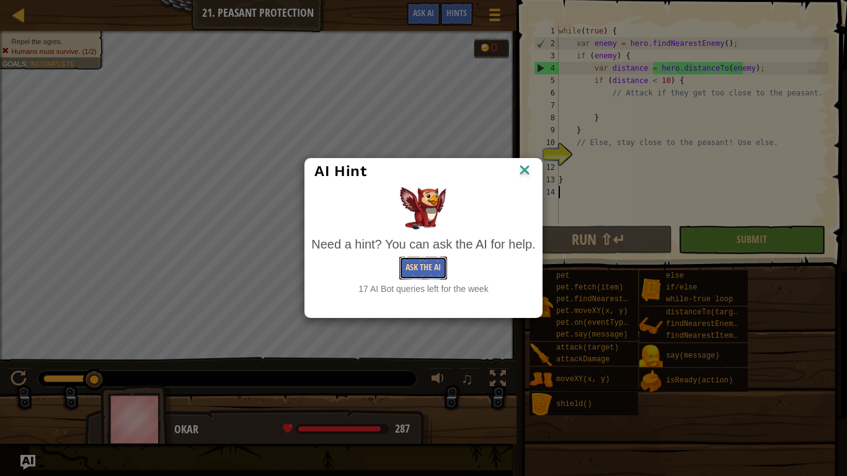
click at [419, 265] on button "Ask the AI" at bounding box center [423, 268] width 48 height 23
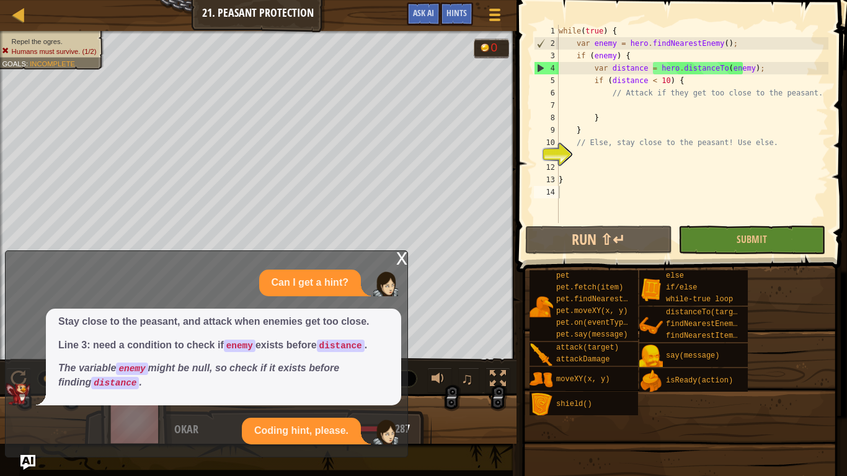
click at [315, 397] on div "Can I get a hint? Stay close to the peasant, and attack when enemies get too cl…" at bounding box center [204, 357] width 396 height 175
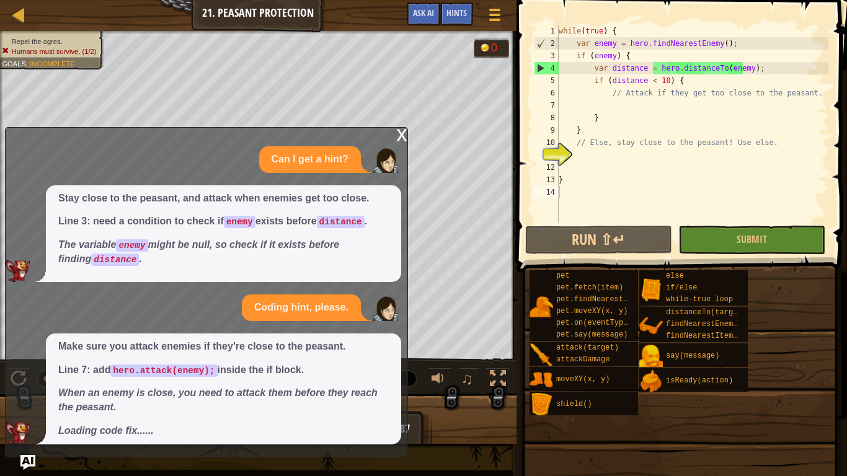
click at [592, 109] on div "while ( true ) { var enemy = hero . findNearestEnemy ( ) ; if ( enemy ) { var d…" at bounding box center [692, 136] width 272 height 223
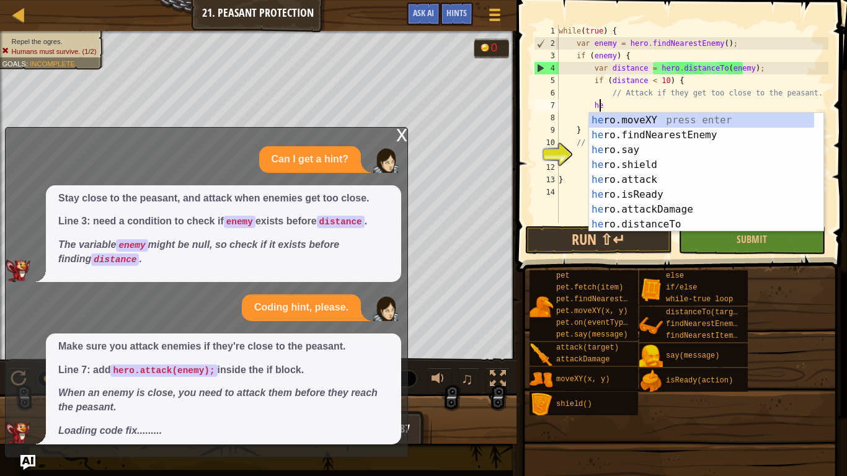
scroll to position [6, 3]
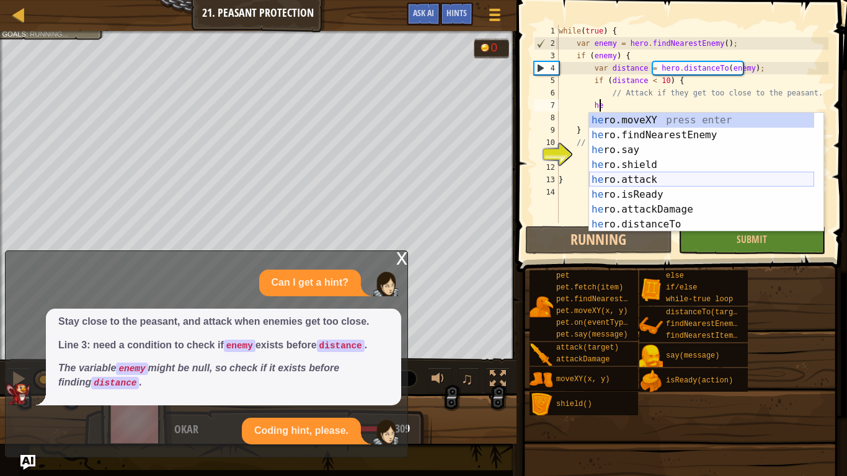
click at [643, 178] on div "he ro.moveXY press enter he ro.findNearestEnemy press enter he ro.say press ent…" at bounding box center [701, 187] width 225 height 149
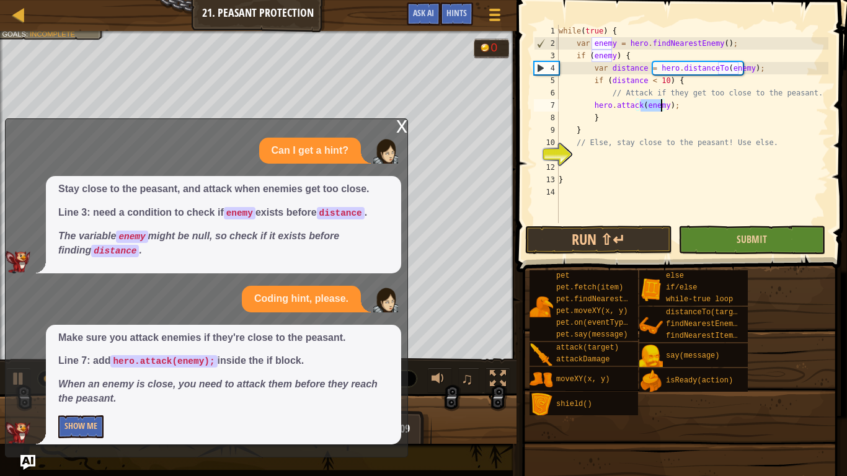
type textarea "hero.attack(enemy);"
click at [711, 238] on button "Submit" at bounding box center [752, 240] width 147 height 29
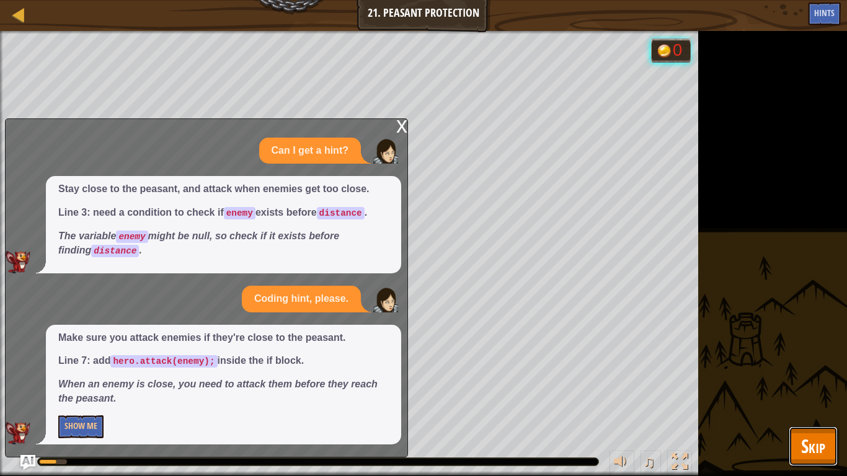
click at [797, 397] on button "Skip" at bounding box center [813, 447] width 49 height 40
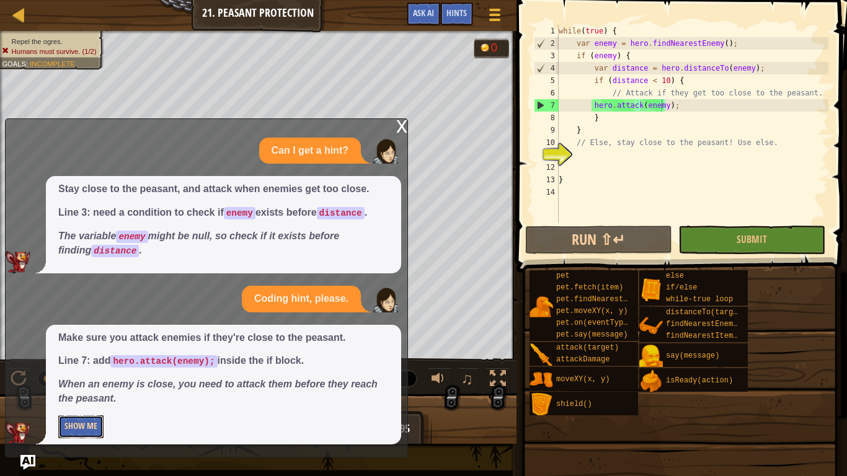
click at [80, 397] on button "Show Me" at bounding box center [80, 427] width 45 height 23
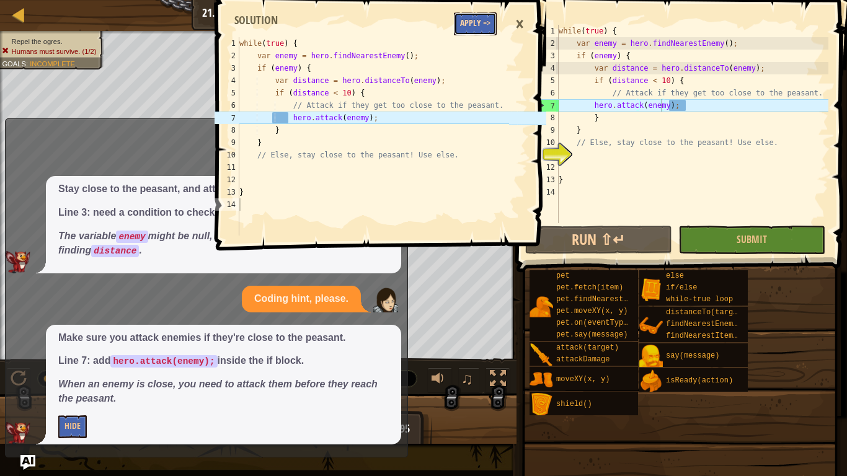
click at [475, 14] on button "Apply =>" at bounding box center [475, 23] width 43 height 23
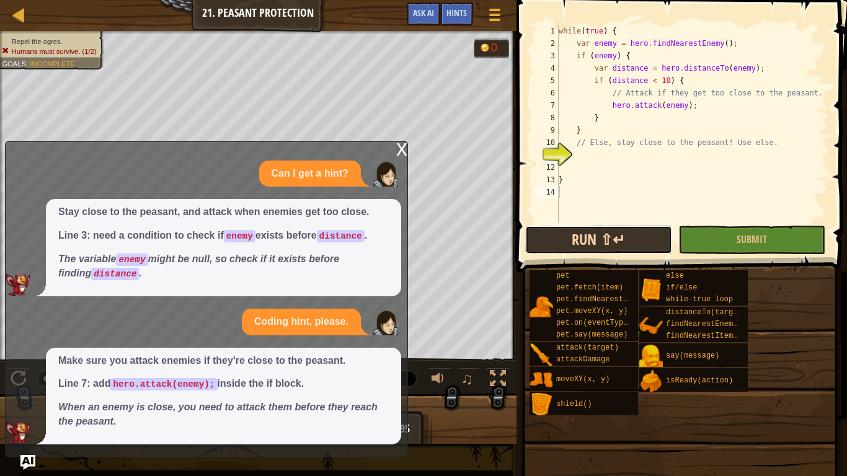
click at [615, 244] on button "Run ⇧↵" at bounding box center [598, 240] width 147 height 29
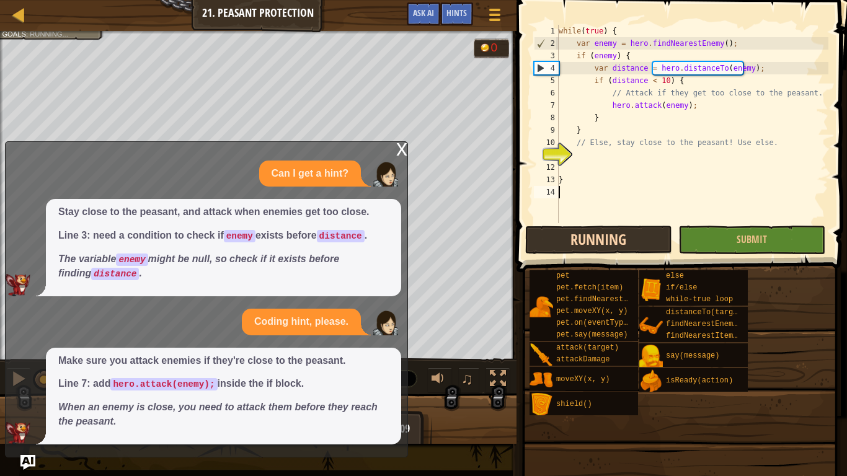
scroll to position [6, 0]
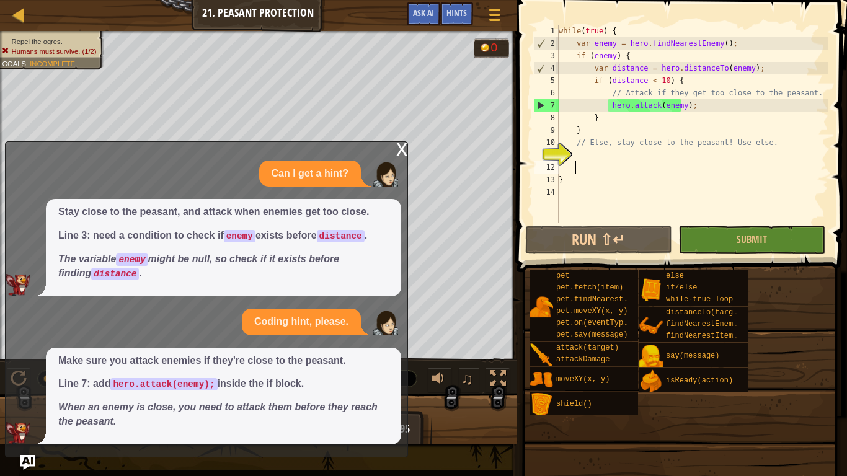
click at [589, 161] on div "while ( true ) { var enemy = hero . findNearestEnemy ( ) ; if ( enemy ) { var d…" at bounding box center [692, 136] width 272 height 223
click at [612, 152] on div "while ( true ) { var enemy = hero . findNearestEnemy ( ) ; if ( enemy ) { var d…" at bounding box center [692, 136] width 272 height 223
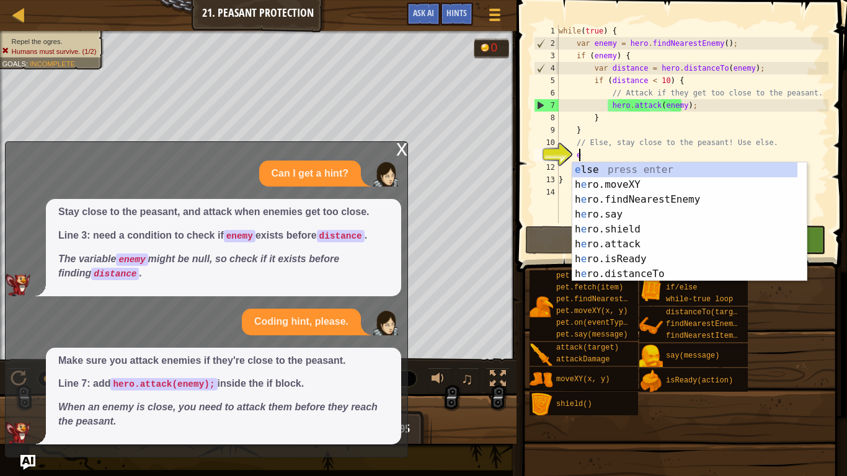
type textarea "e"
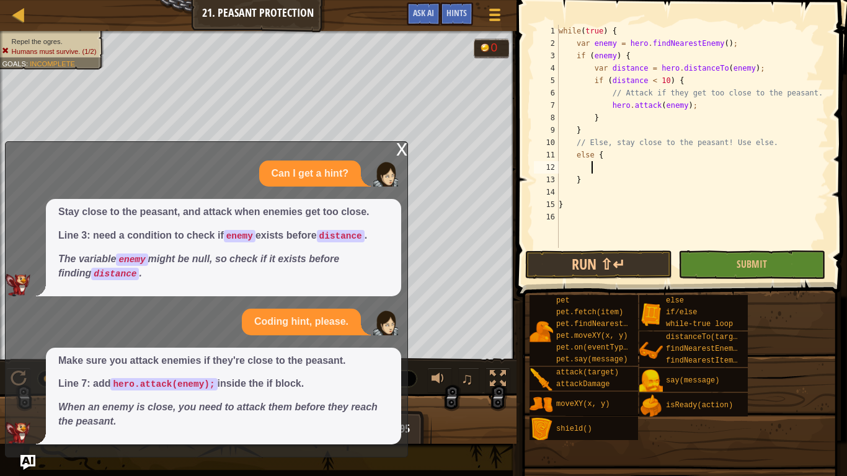
scroll to position [6, 2]
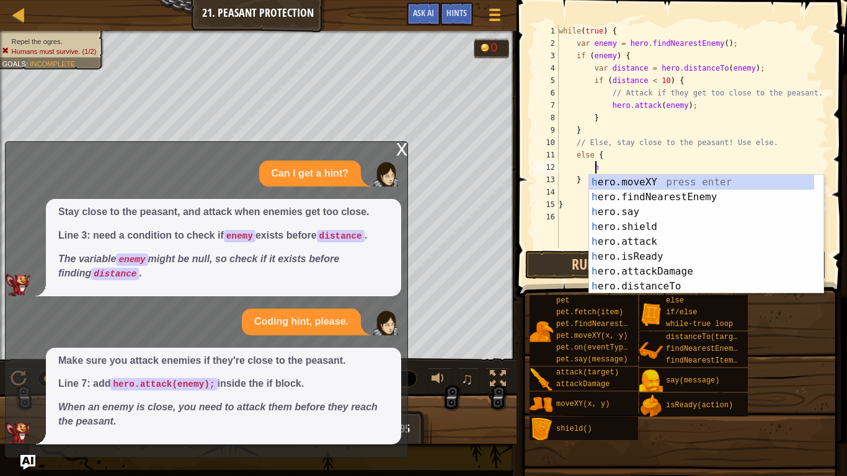
click at [633, 181] on div "h ero.moveXY press enter h ero.findNearestEnemy press enter h ero.say press ent…" at bounding box center [701, 249] width 225 height 149
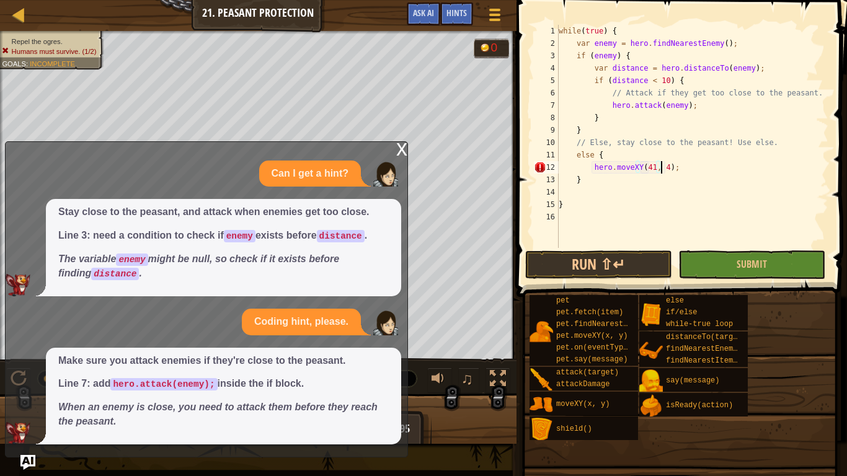
scroll to position [6, 9]
type textarea "hero.moveXY(41, 43);"
click at [757, 272] on button "Submit" at bounding box center [752, 265] width 147 height 29
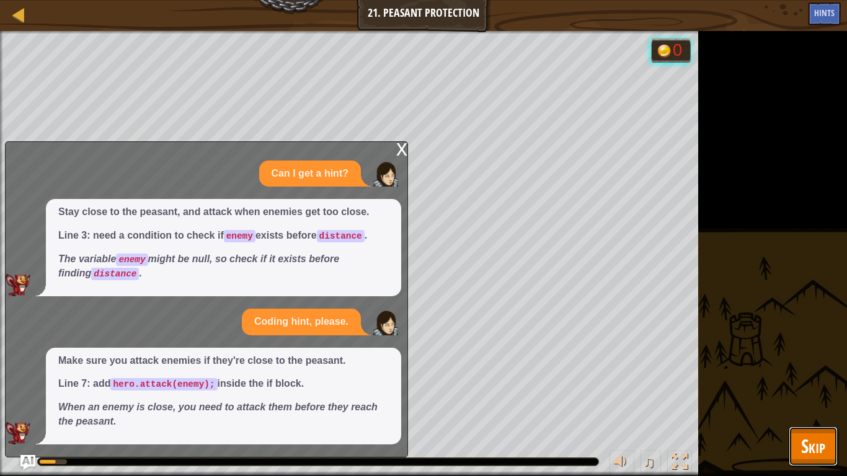
click at [811, 397] on span "Skip" at bounding box center [813, 446] width 24 height 25
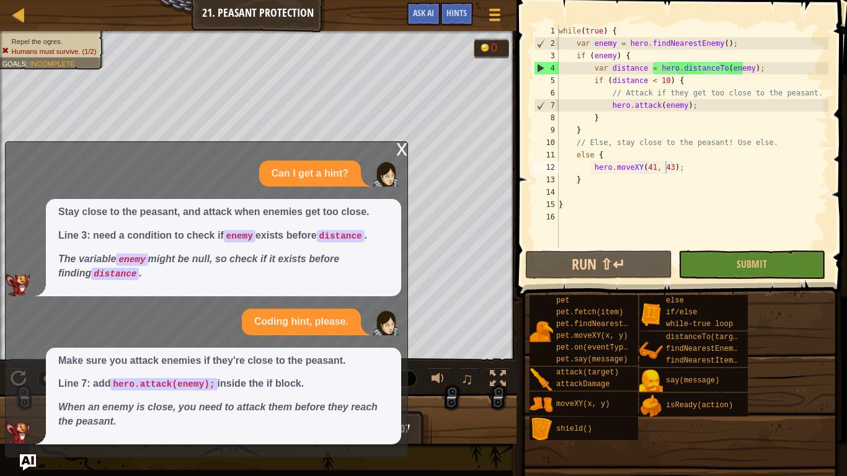
click at [28, 397] on img "Ask AI" at bounding box center [28, 463] width 16 height 16
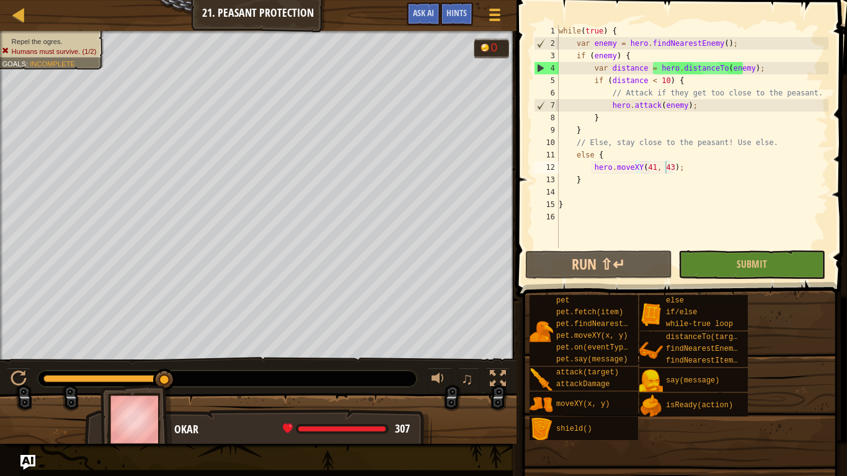
click at [33, 397] on div "Map Computer Science 2 21. Peasant Protection Game Menu Done Hints Ask AI 1 2 3…" at bounding box center [423, 238] width 847 height 476
click at [31, 397] on img "Ask AI" at bounding box center [28, 463] width 16 height 16
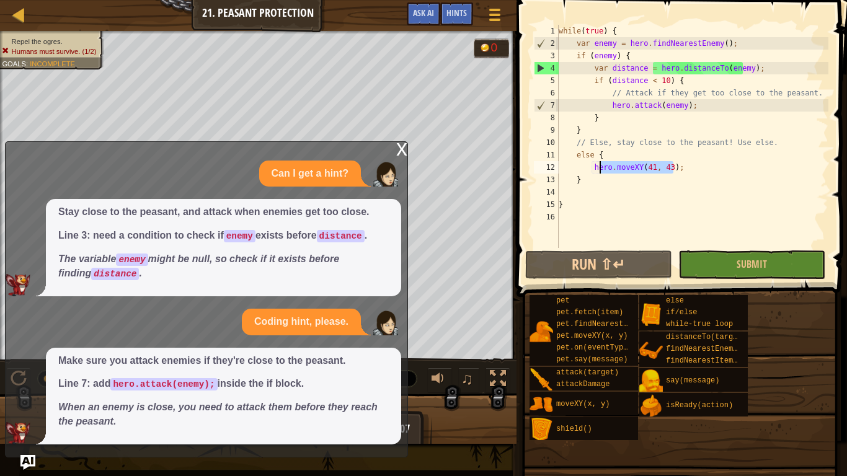
drag, startPoint x: 685, startPoint y: 172, endPoint x: 589, endPoint y: 166, distance: 95.7
click at [589, 166] on div "while ( true ) { var enemy = hero . findNearestEnemy ( ) ; if ( enemy ) { var d…" at bounding box center [692, 149] width 272 height 248
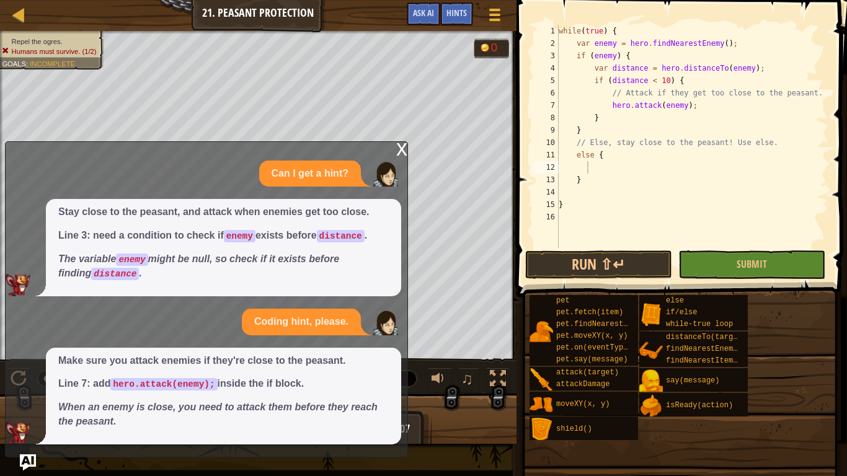
click at [22, 397] on img "Ask AI" at bounding box center [28, 463] width 16 height 16
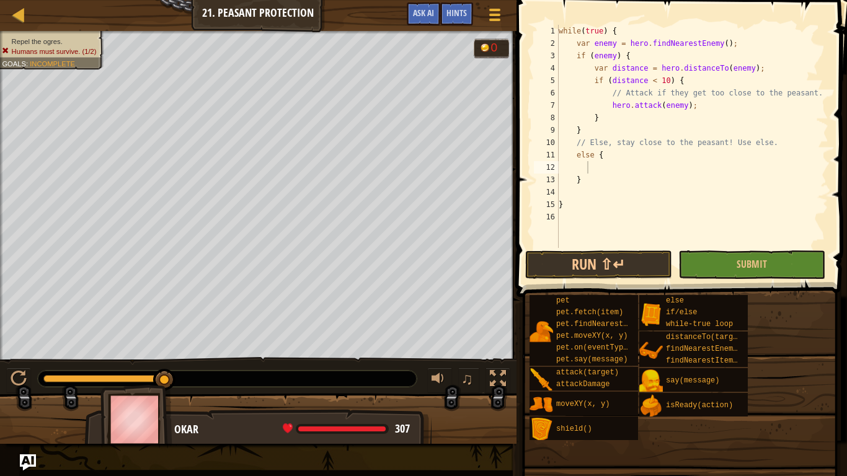
click at [22, 397] on img "Ask AI" at bounding box center [28, 463] width 16 height 16
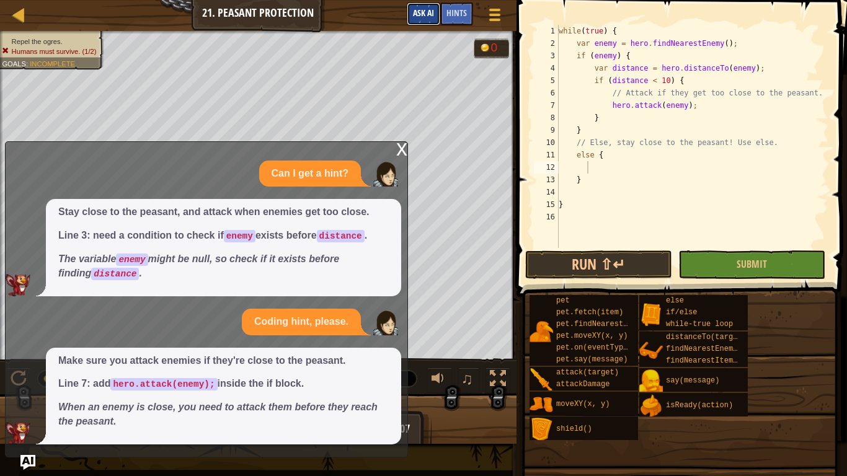
click at [422, 16] on span "Ask AI" at bounding box center [423, 13] width 21 height 12
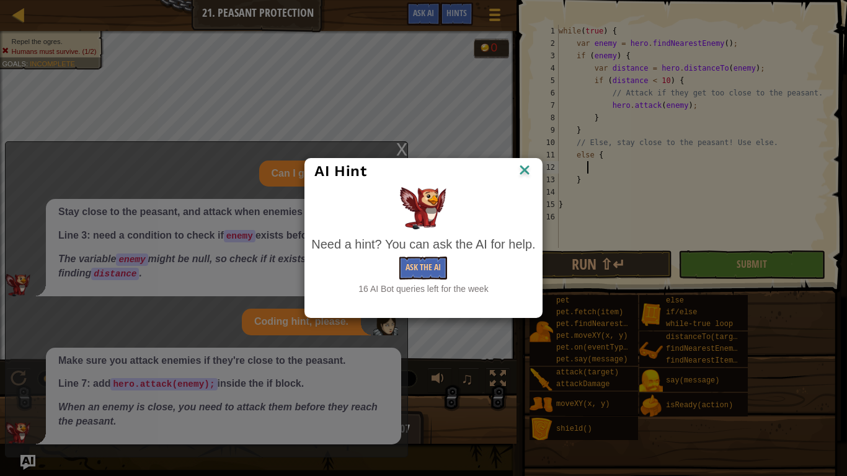
click at [450, 266] on div "Ask the AI" at bounding box center [423, 268] width 224 height 23
click at [426, 275] on button "Ask the AI" at bounding box center [423, 268] width 48 height 23
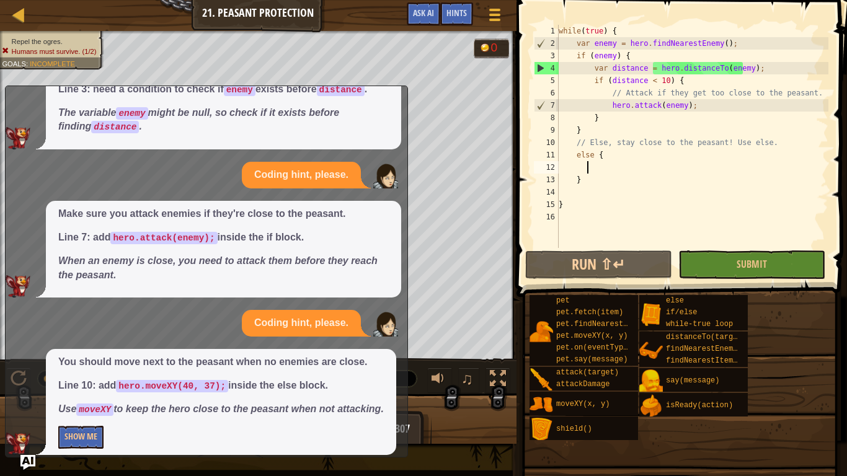
scroll to position [102, 0]
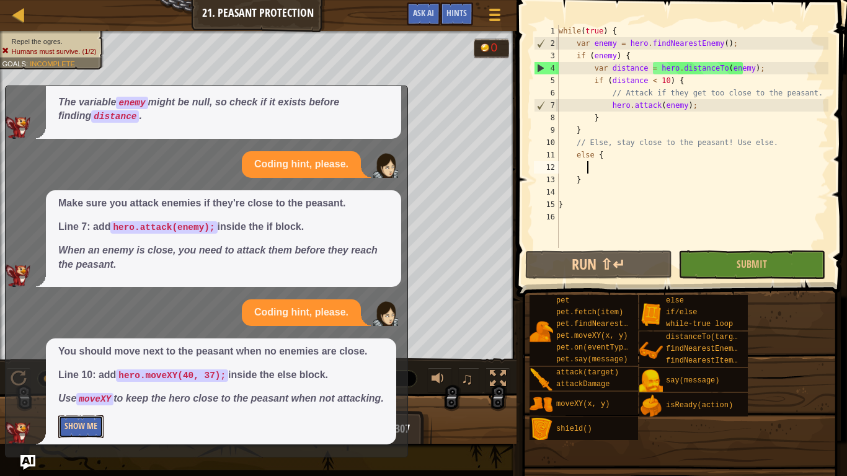
click at [96, 397] on button "Show Me" at bounding box center [80, 427] width 45 height 23
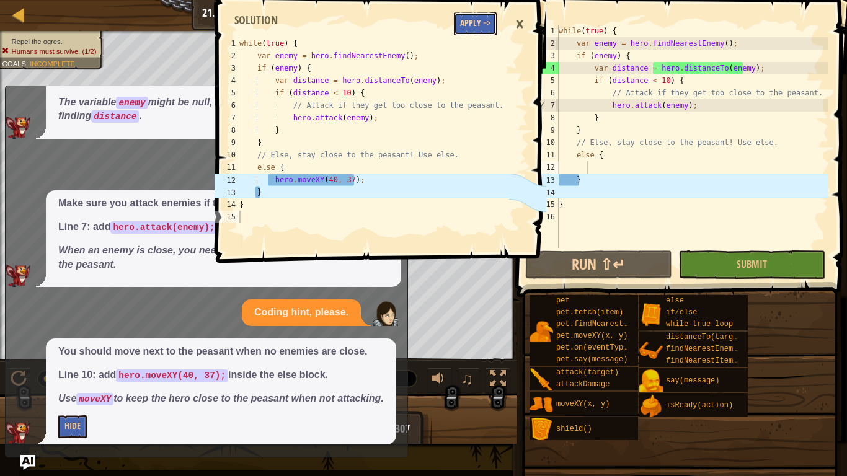
click at [470, 13] on button "Apply =>" at bounding box center [475, 23] width 43 height 23
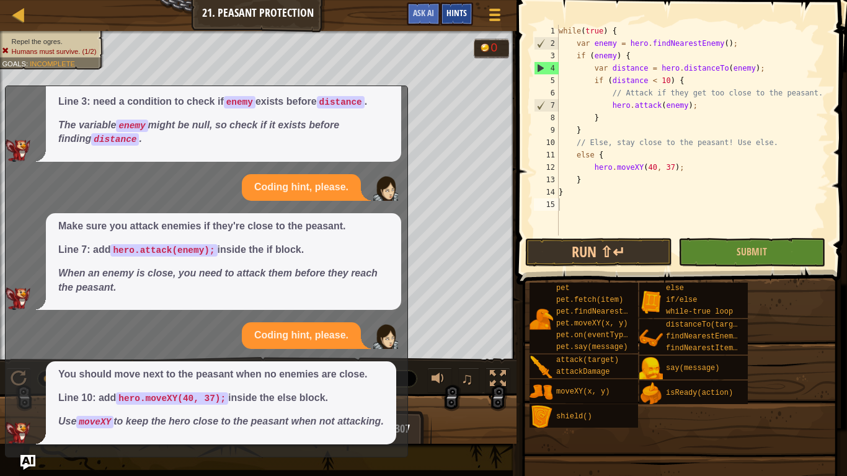
scroll to position [79, 0]
click at [777, 246] on button "Submit" at bounding box center [752, 252] width 147 height 29
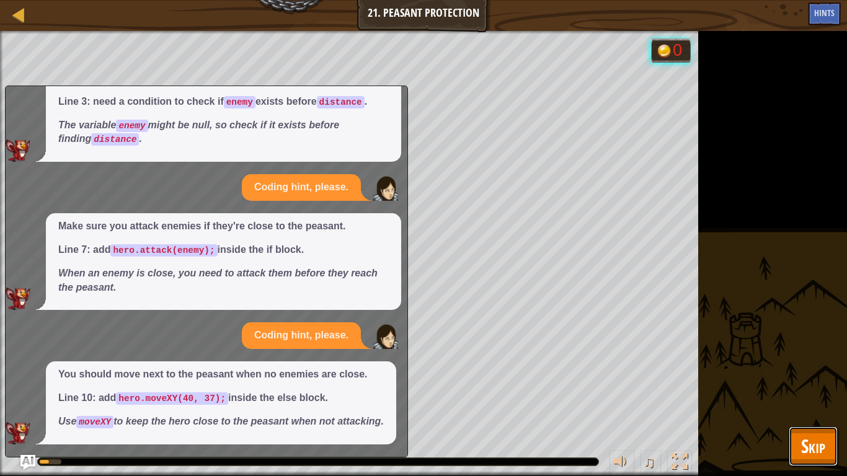
click at [803, 397] on span "Skip" at bounding box center [813, 446] width 24 height 25
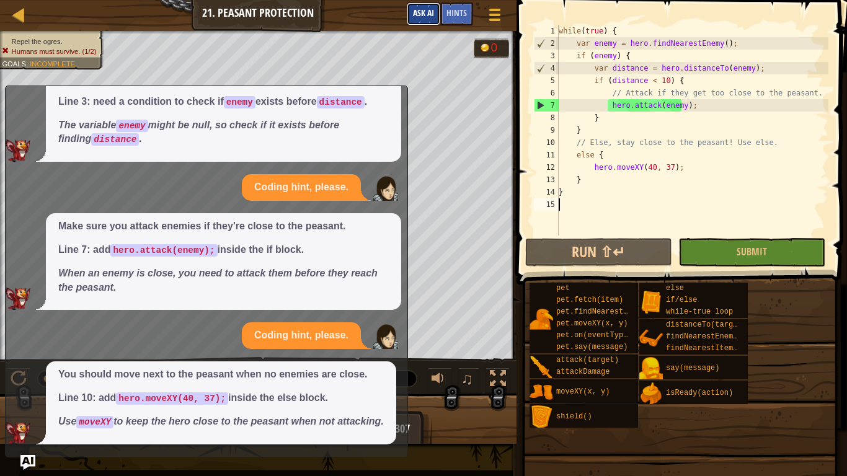
click at [424, 9] on span "Ask AI" at bounding box center [423, 13] width 21 height 12
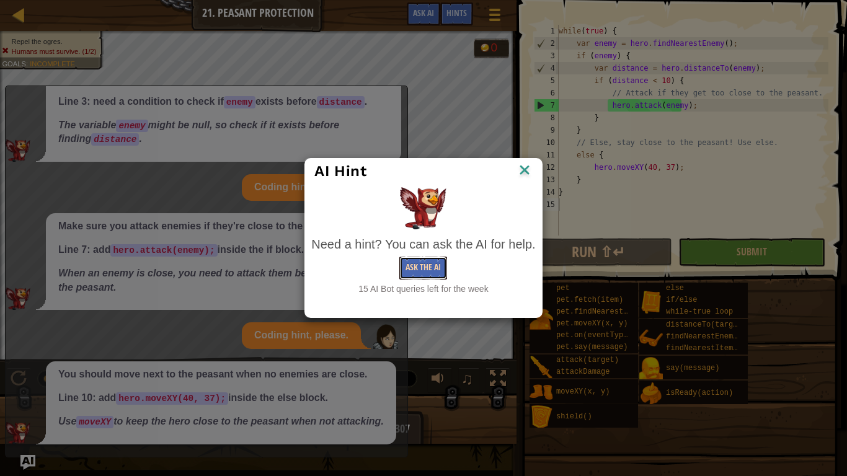
click at [432, 263] on button "Ask the AI" at bounding box center [423, 268] width 48 height 23
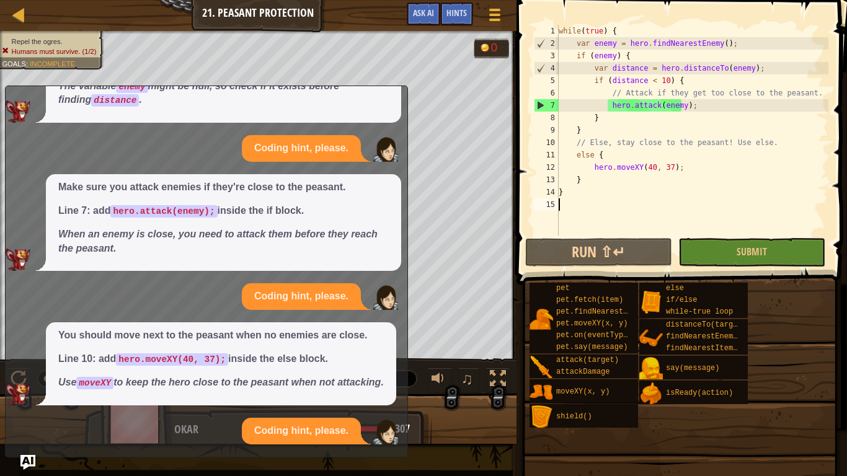
scroll to position [246, 0]
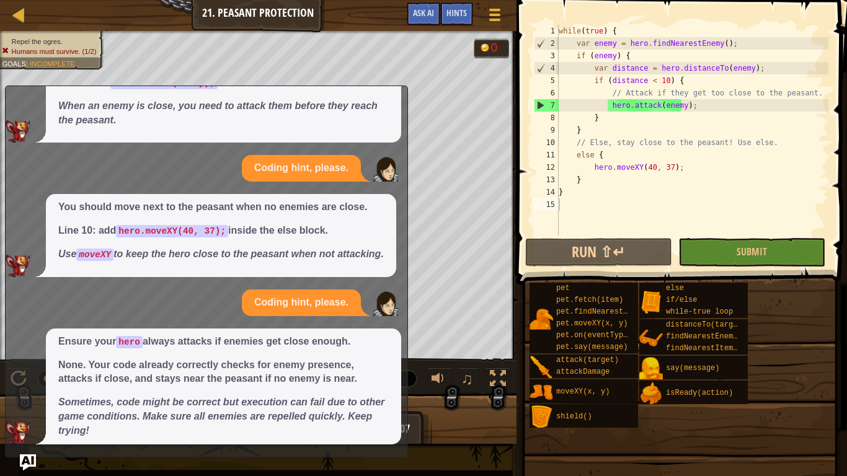
click at [28, 397] on img "Ask AI" at bounding box center [28, 463] width 16 height 16
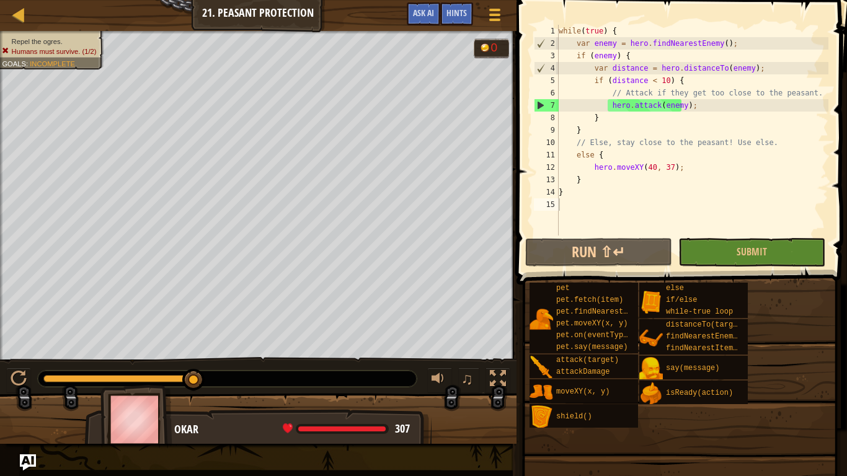
click at [28, 397] on img "Ask AI" at bounding box center [28, 463] width 16 height 16
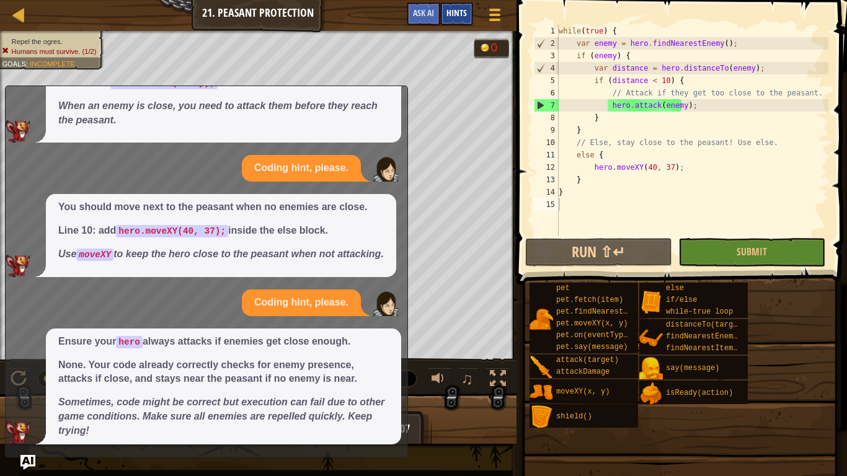
click at [447, 12] on span "Hints" at bounding box center [457, 13] width 20 height 12
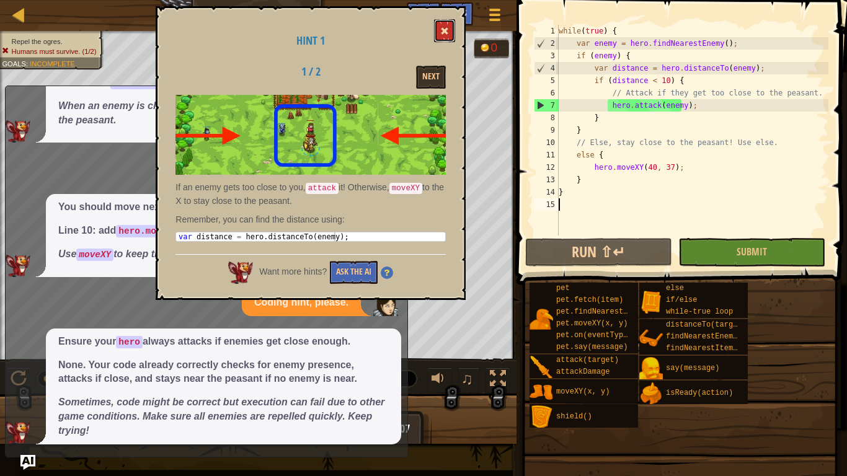
click at [438, 34] on button at bounding box center [444, 30] width 21 height 23
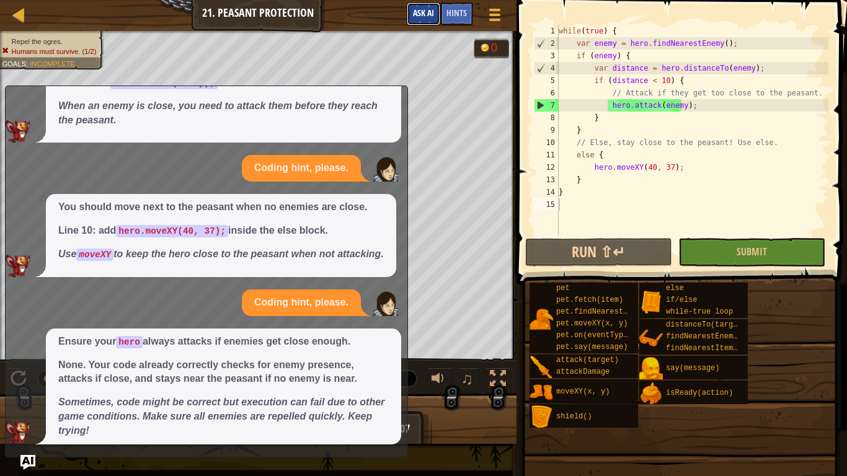
click at [408, 8] on button "Ask AI" at bounding box center [423, 13] width 33 height 23
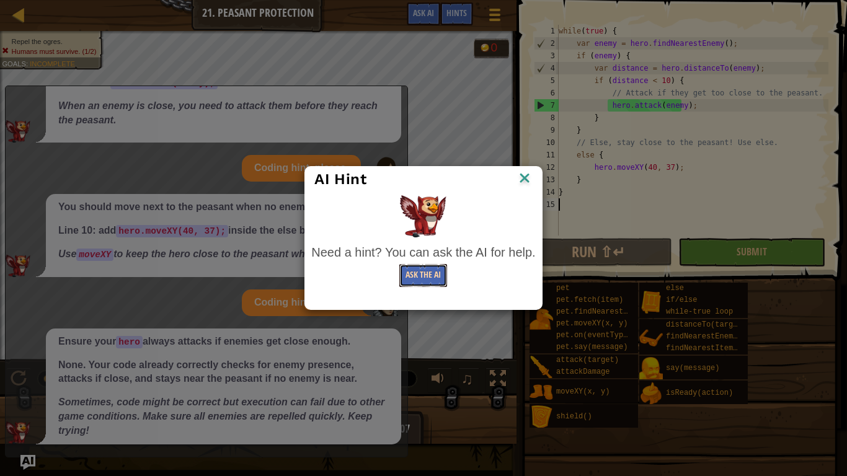
click at [408, 280] on button "Ask the AI" at bounding box center [423, 275] width 48 height 23
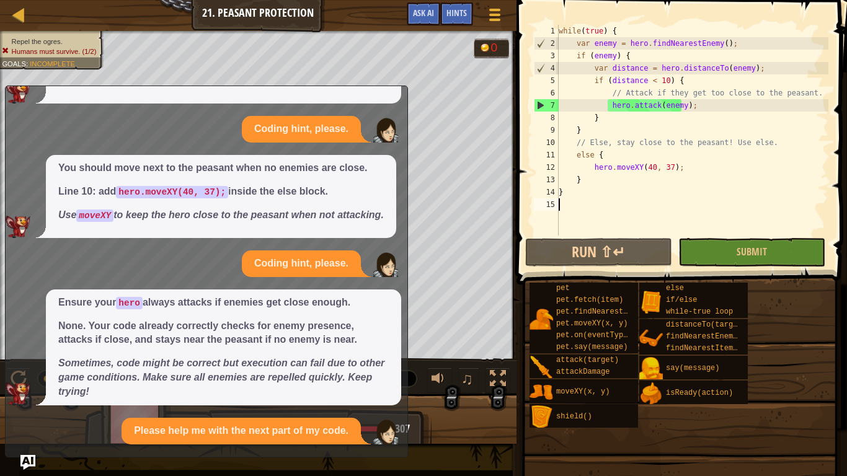
scroll to position [437, 0]
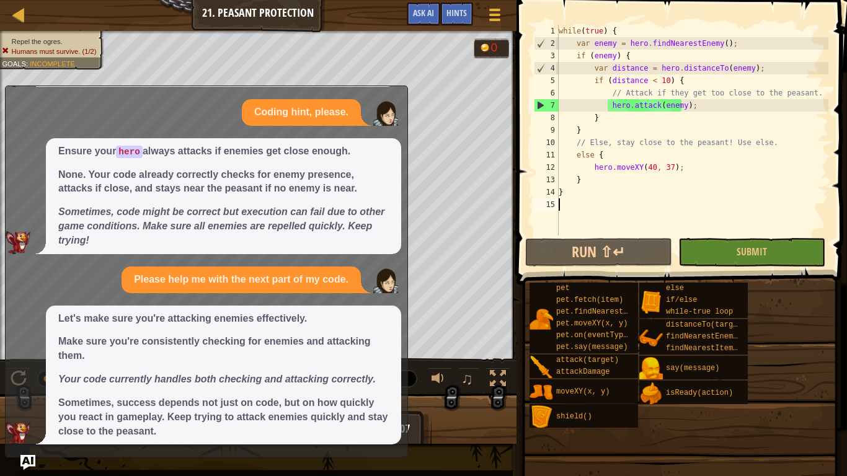
click at [695, 105] on div "while ( true ) { var enemy = hero . findNearestEnemy ( ) ; if ( enemy ) { var d…" at bounding box center [692, 143] width 272 height 236
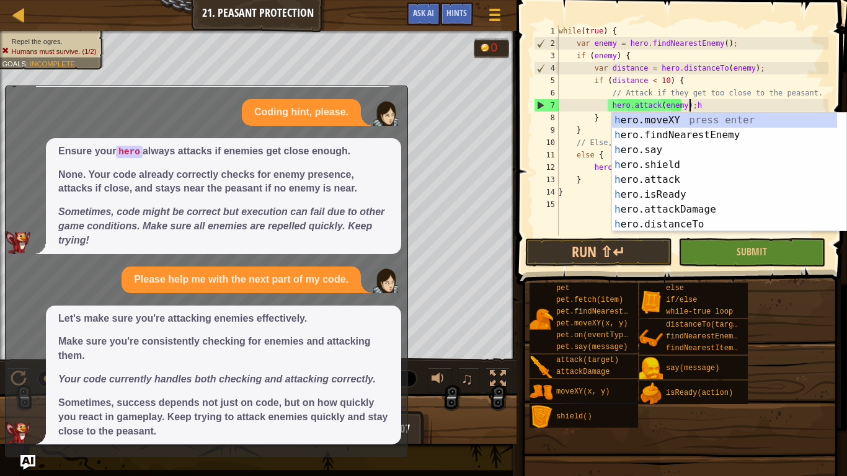
scroll to position [6, 10]
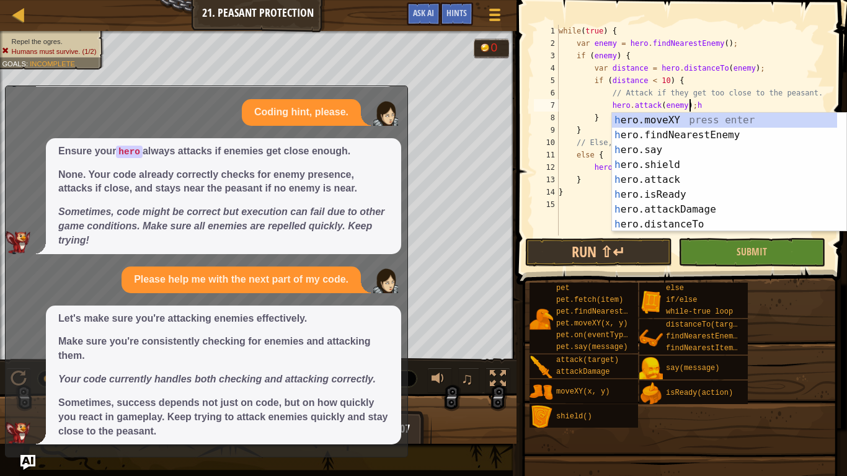
click at [723, 102] on div "while ( true ) { var enemy = hero . findNearestEnemy ( ) ; if ( enemy ) { var d…" at bounding box center [692, 143] width 272 height 236
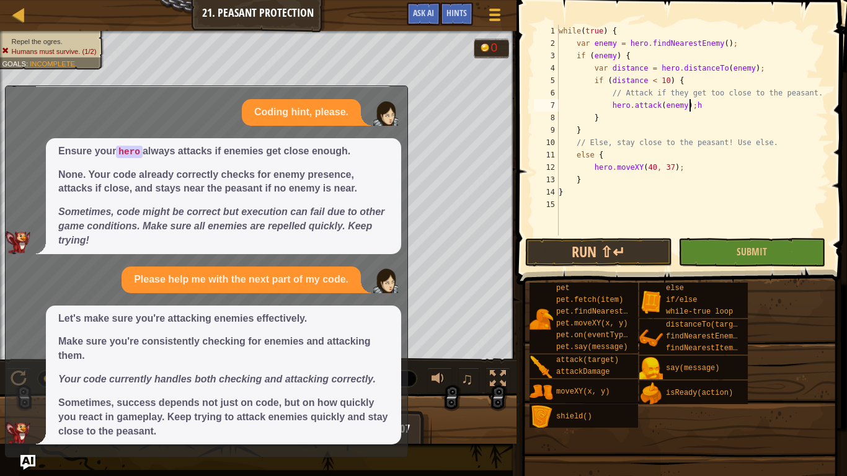
type textarea "hero.attack(enemy);"
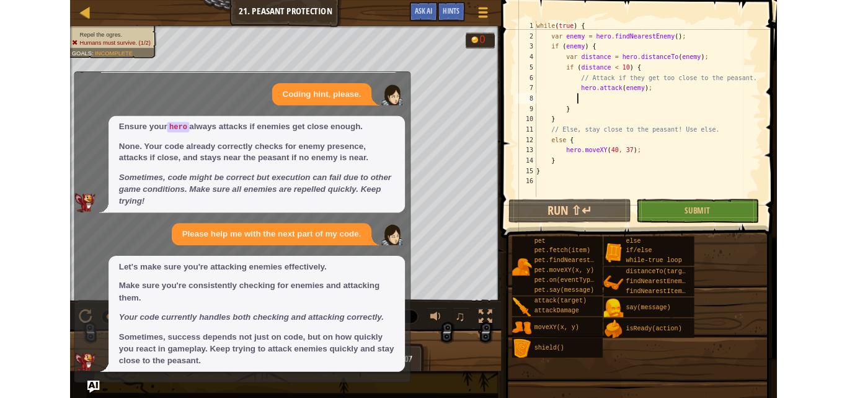
scroll to position [6, 4]
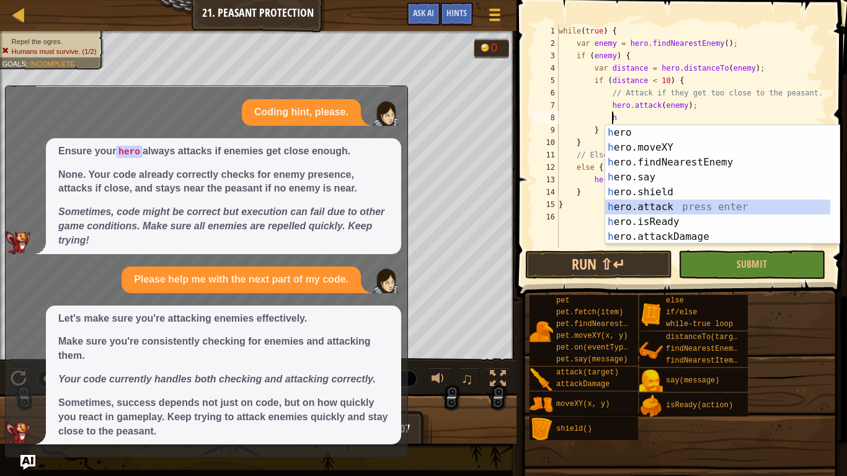
click at [674, 203] on div "h ero press enter h ero.moveXY press enter h ero.findNearestEnemy press enter h…" at bounding box center [717, 199] width 225 height 149
type textarea "hero.attack(enemy);"
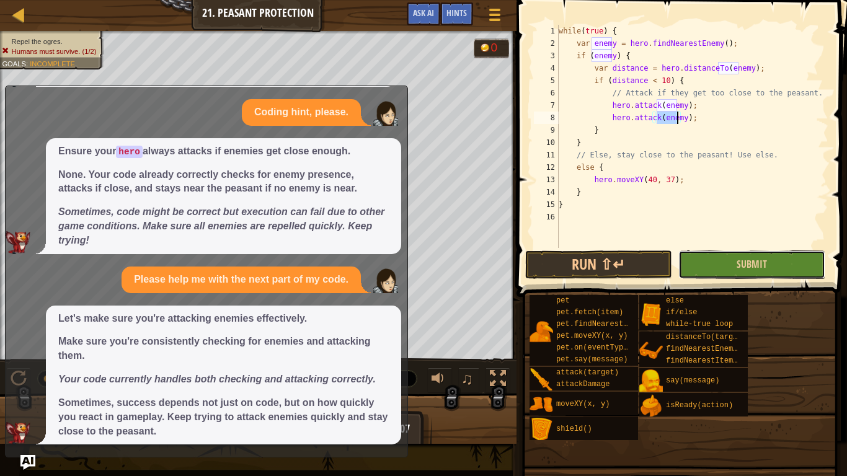
click at [717, 267] on button "Submit" at bounding box center [752, 265] width 147 height 29
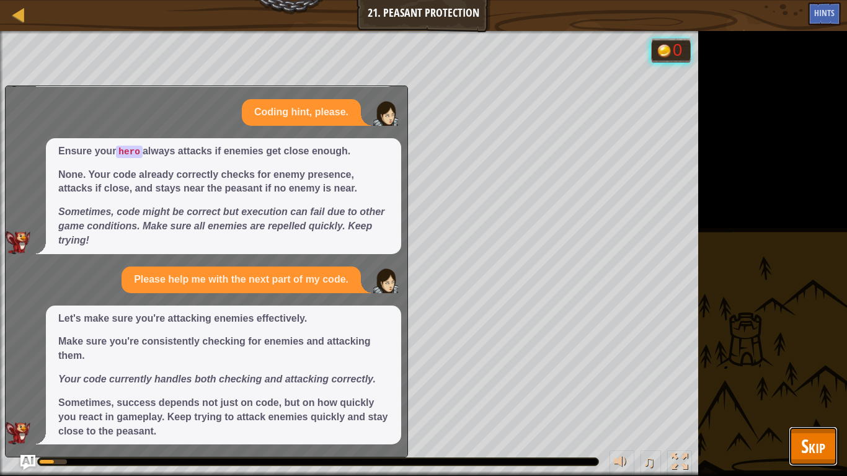
click at [790, 397] on button "Skip" at bounding box center [813, 447] width 49 height 40
